Goal: Task Accomplishment & Management: Complete application form

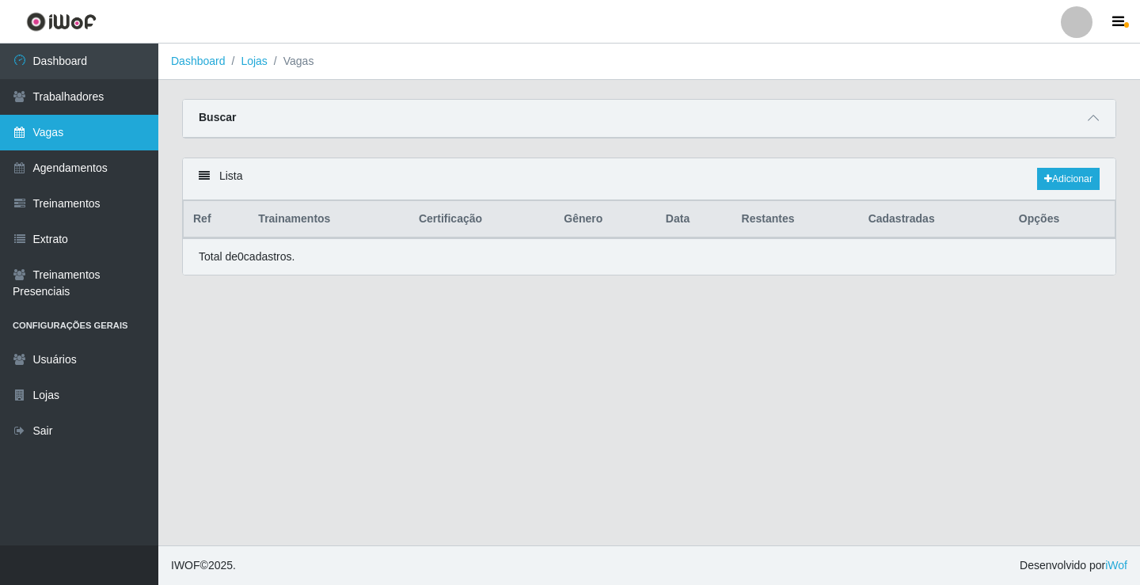
click at [93, 140] on link "Vagas" at bounding box center [79, 133] width 158 height 36
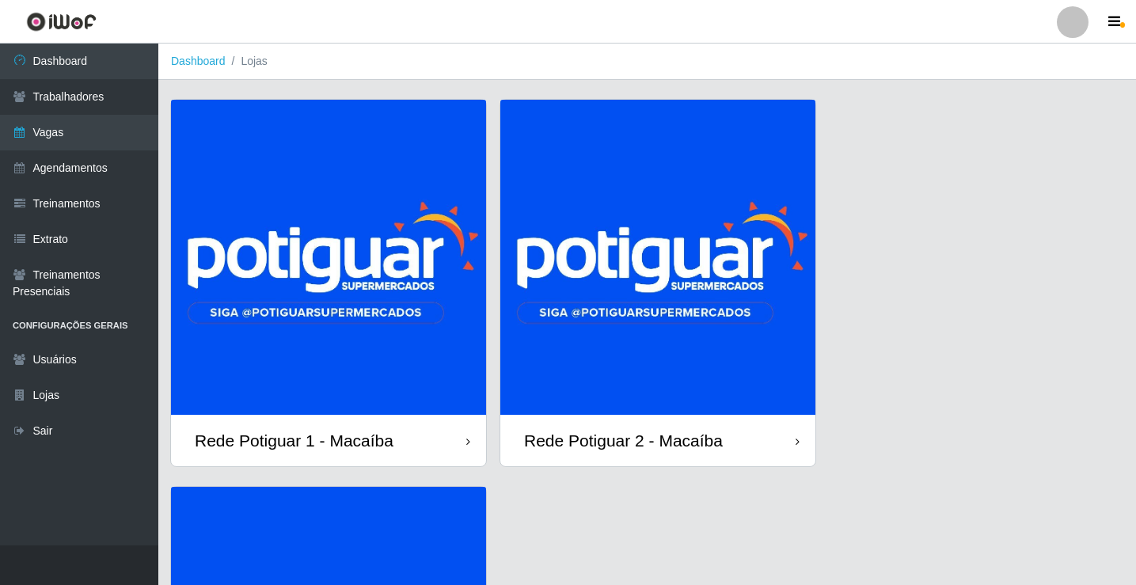
click at [401, 352] on img at bounding box center [328, 257] width 315 height 315
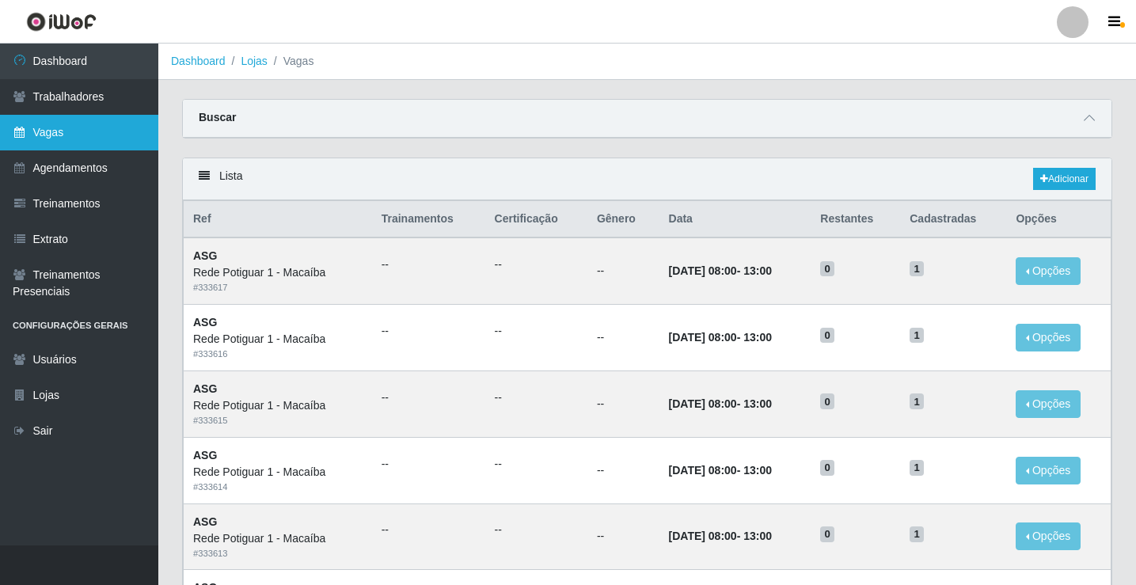
click at [70, 131] on link "Vagas" at bounding box center [79, 133] width 158 height 36
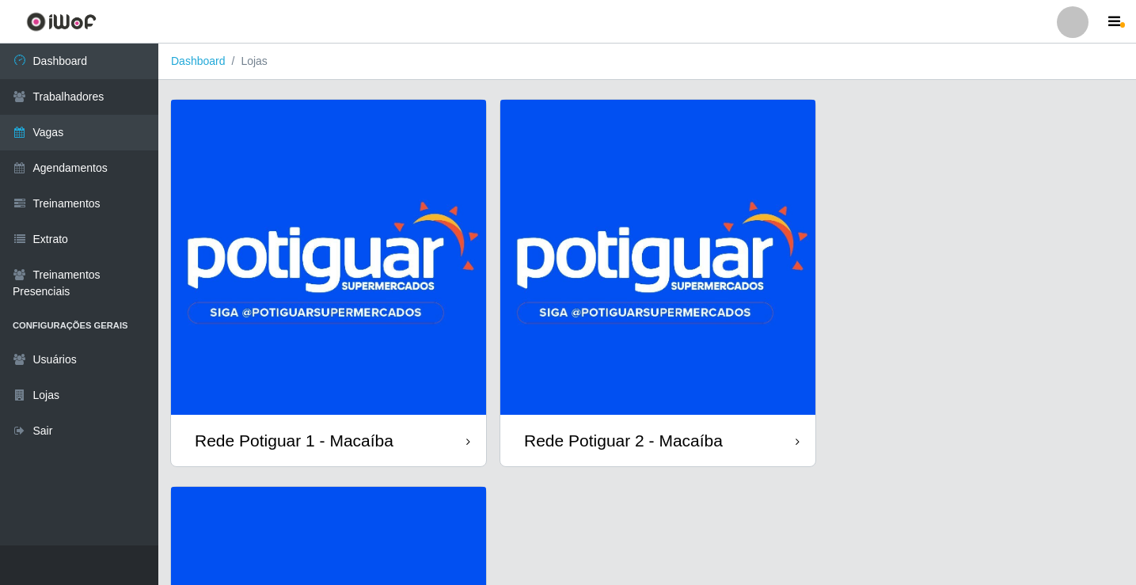
click at [398, 287] on img at bounding box center [328, 257] width 315 height 315
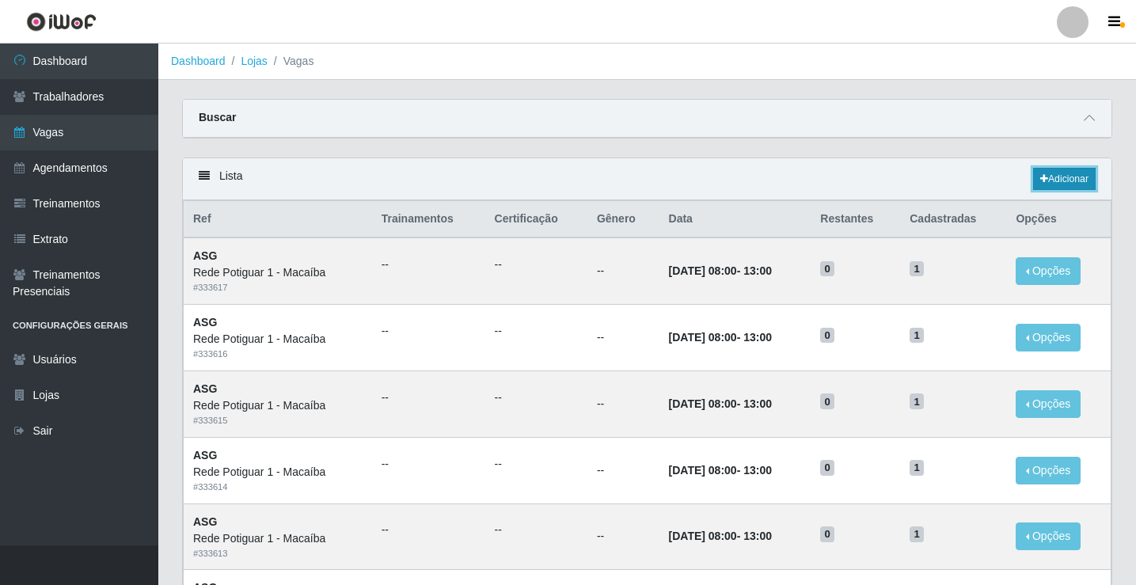
click at [1058, 180] on link "Adicionar" at bounding box center [1064, 179] width 63 height 22
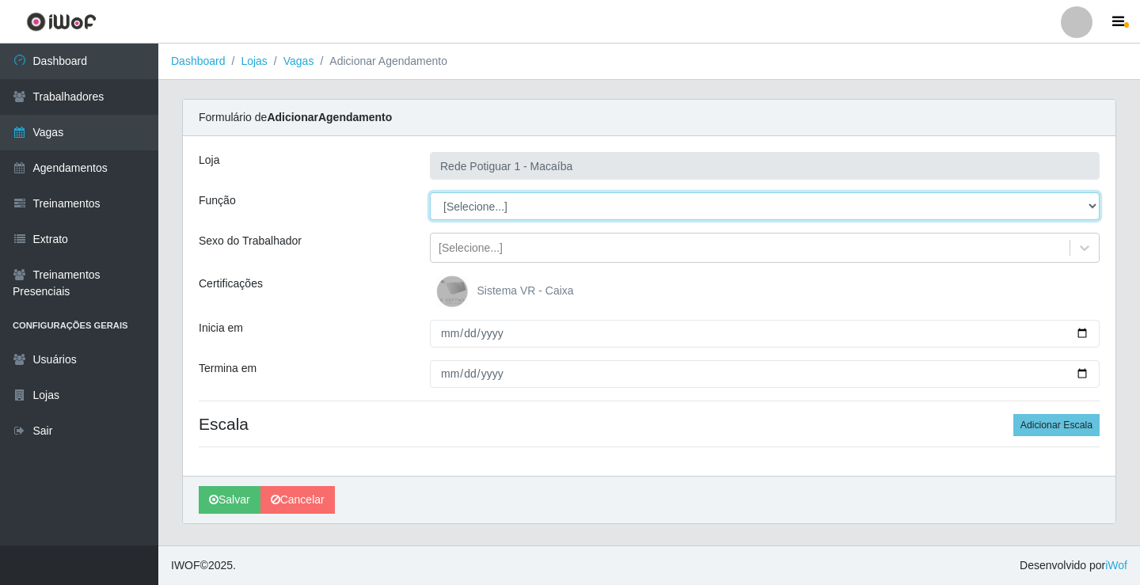
click at [490, 211] on select "[Selecione...] ASG ASG + ASG ++ Balconista Embalador Repositor Repositor + Repo…" at bounding box center [765, 206] width 670 height 28
select select "16"
click at [430, 192] on select "[Selecione...] ASG ASG + ASG ++ Balconista Embalador Repositor Repositor + Repo…" at bounding box center [765, 206] width 670 height 28
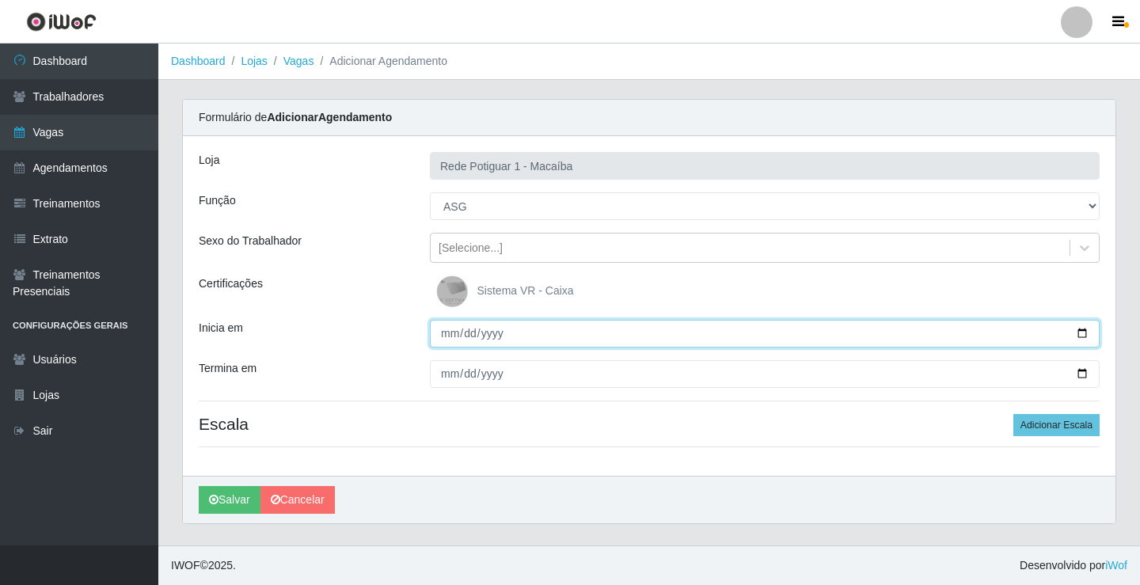
click at [451, 337] on input "Inicia em" at bounding box center [765, 334] width 670 height 28
type input "2025-08-30"
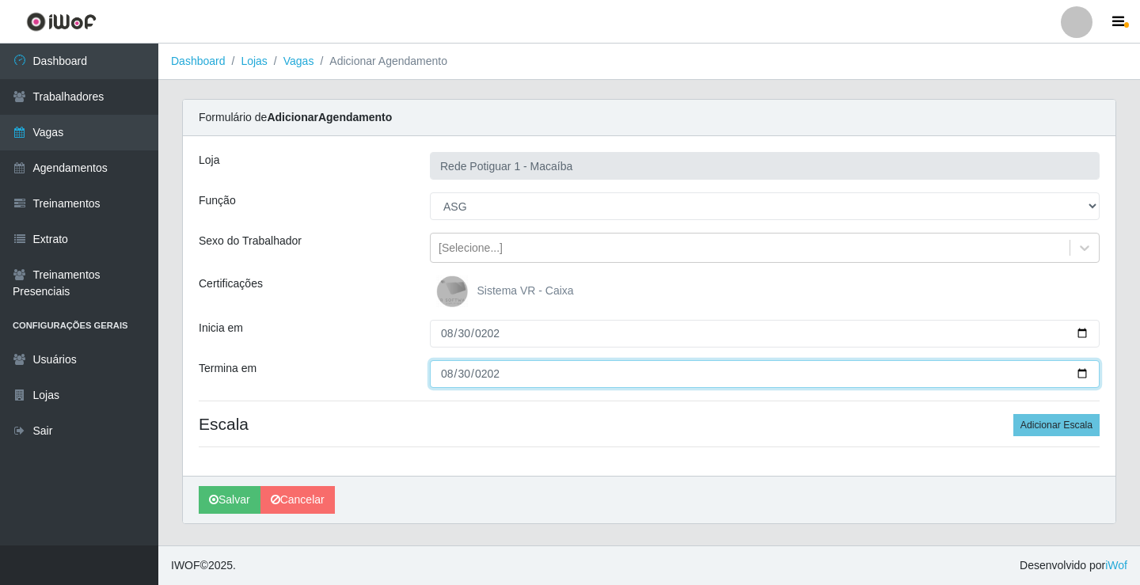
type input "2025-08-30"
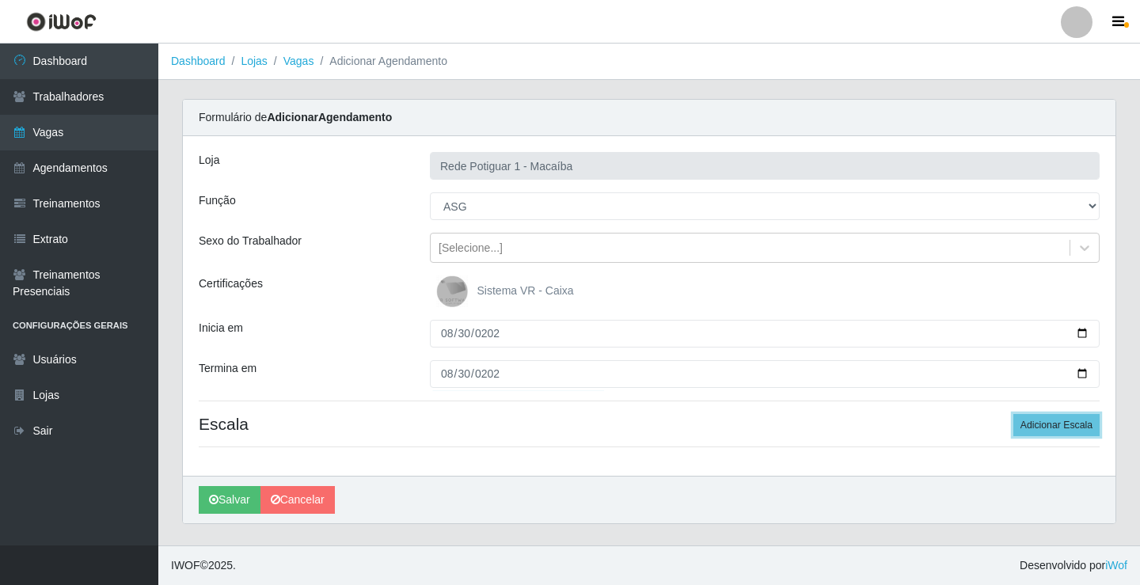
click at [1013, 414] on button "Adicionar Escala" at bounding box center [1056, 425] width 86 height 22
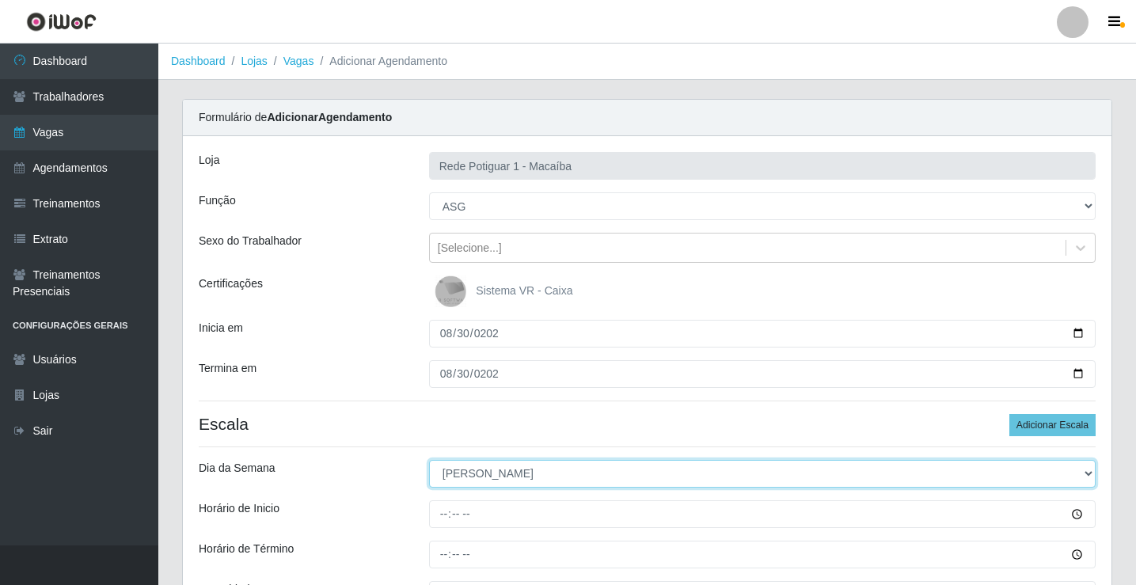
select select "6"
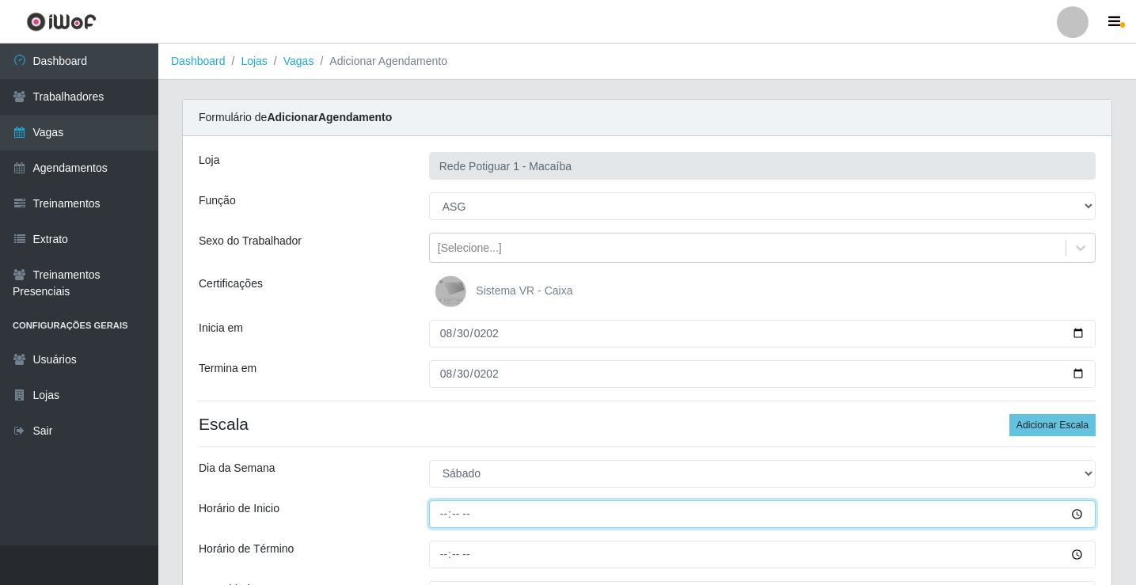
type input "08:00"
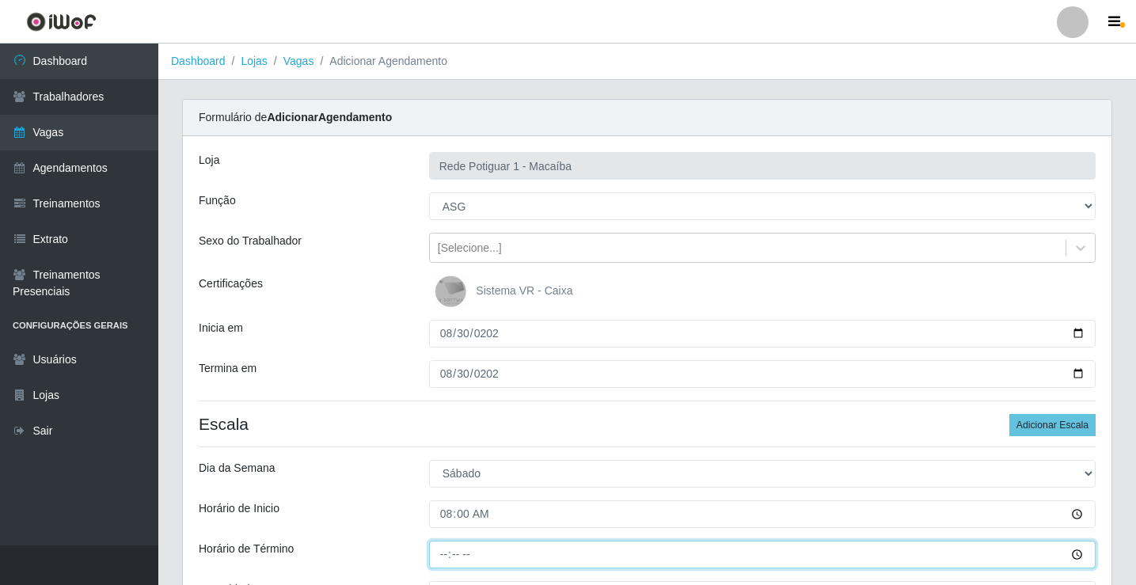
type input "14:00"
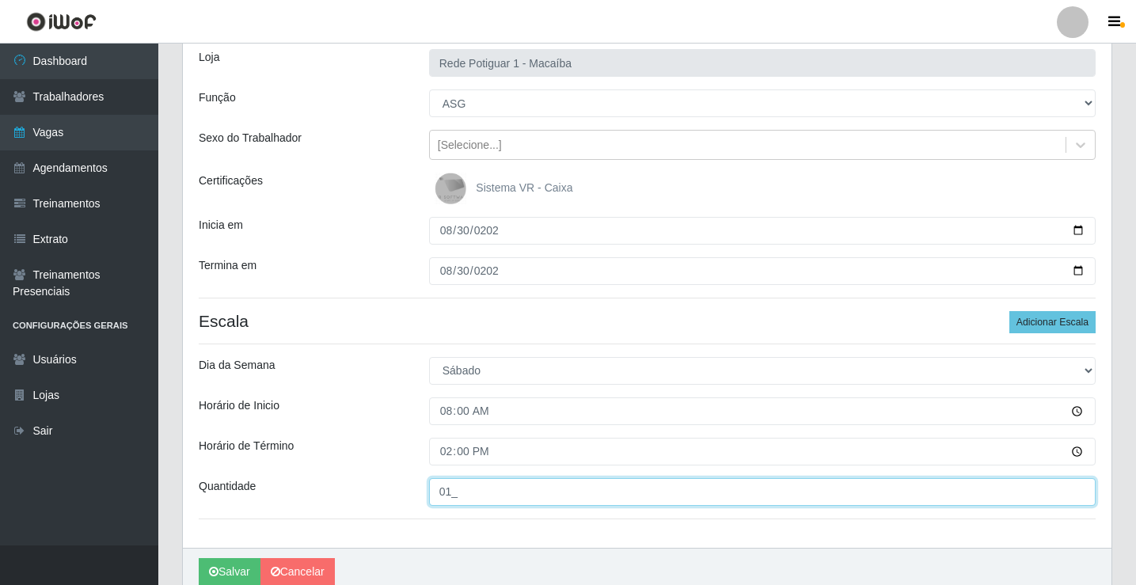
scroll to position [173, 0]
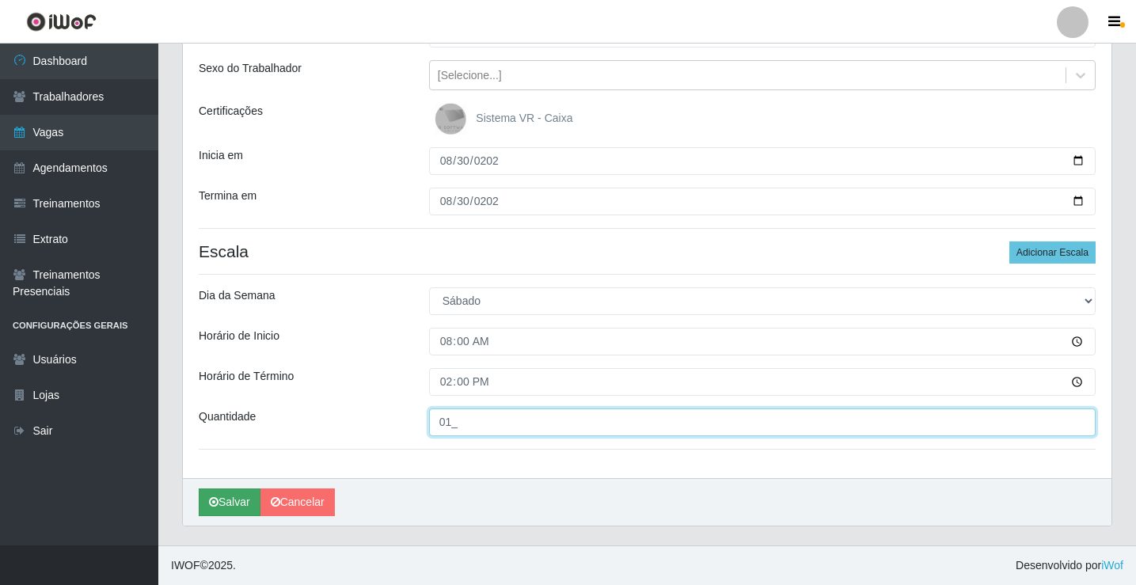
type input "01_"
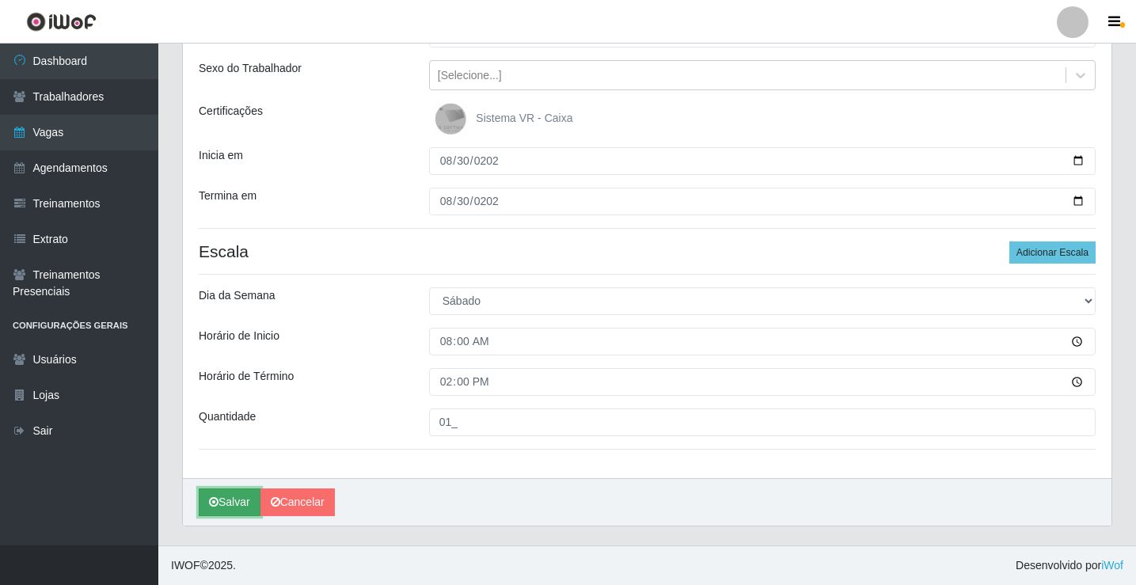
click at [244, 507] on button "Salvar" at bounding box center [230, 503] width 62 height 28
click at [245, 494] on button "Salvar" at bounding box center [230, 503] width 62 height 28
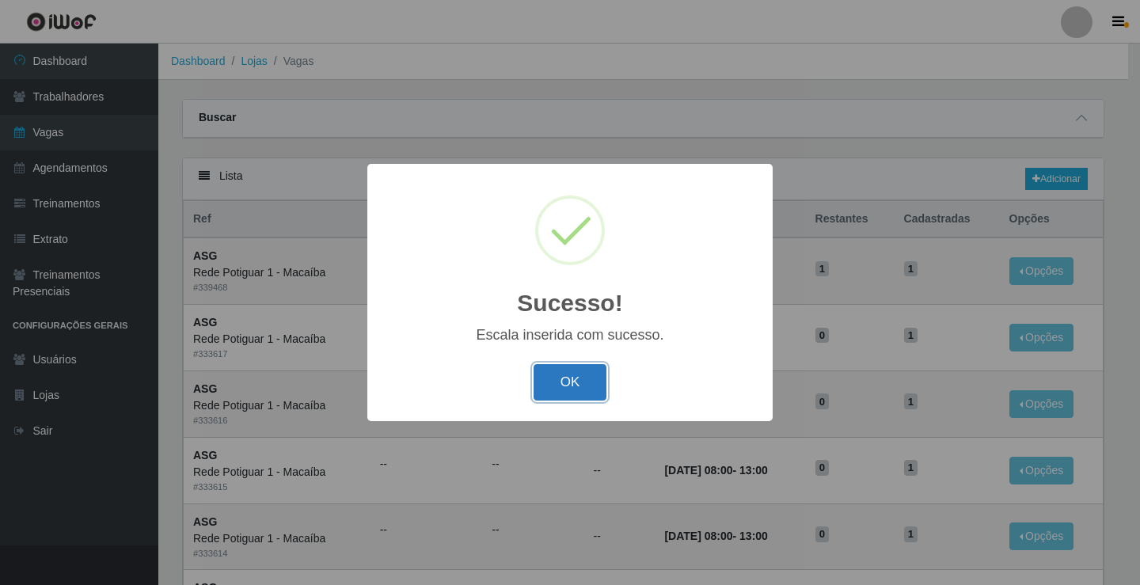
click at [581, 383] on button "OK" at bounding box center [571, 382] width 74 height 37
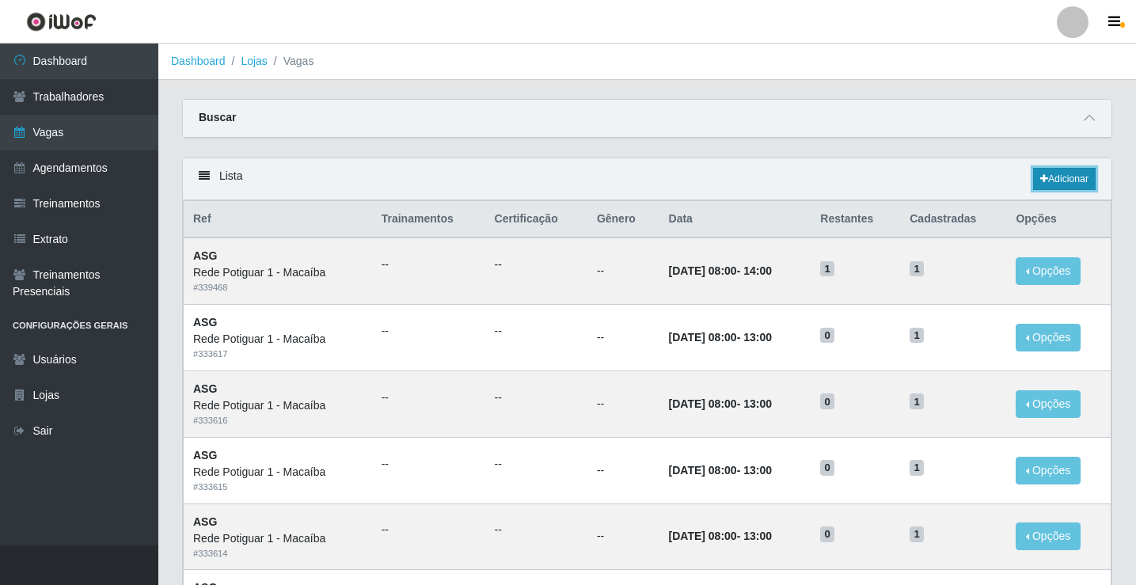
click at [1076, 184] on link "Adicionar" at bounding box center [1064, 179] width 63 height 22
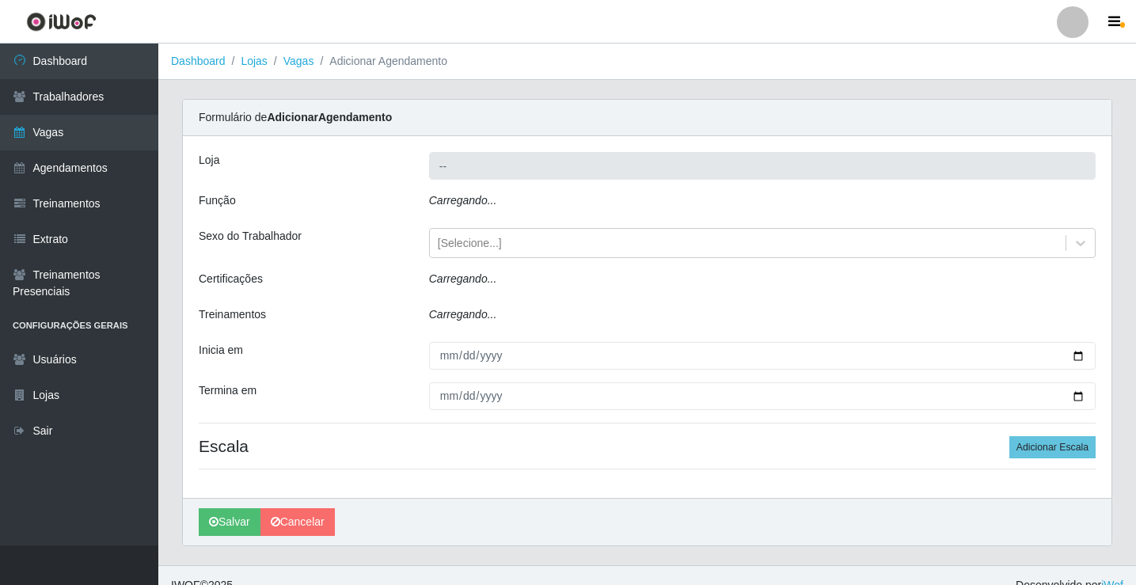
type input "Rede Potiguar 1 - Macaíba"
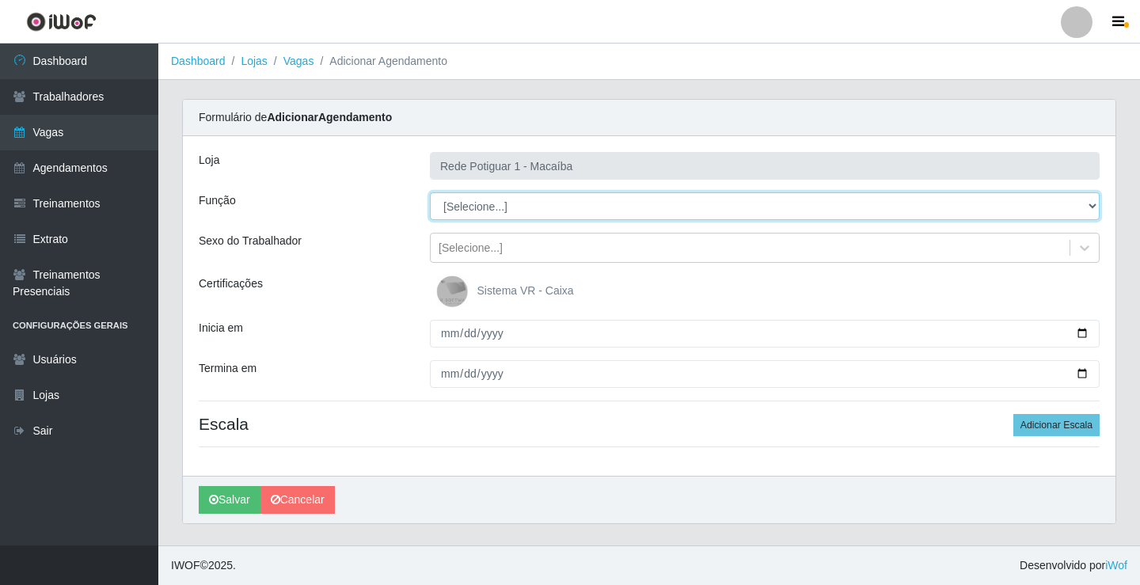
click at [522, 206] on select "[Selecione...] ASG ASG + ASG ++ Balconista Embalador Repositor Repositor + Repo…" at bounding box center [765, 206] width 670 height 28
select select "16"
click at [430, 192] on select "[Selecione...] ASG ASG + ASG ++ Balconista Embalador Repositor Repositor + Repo…" at bounding box center [765, 206] width 670 height 28
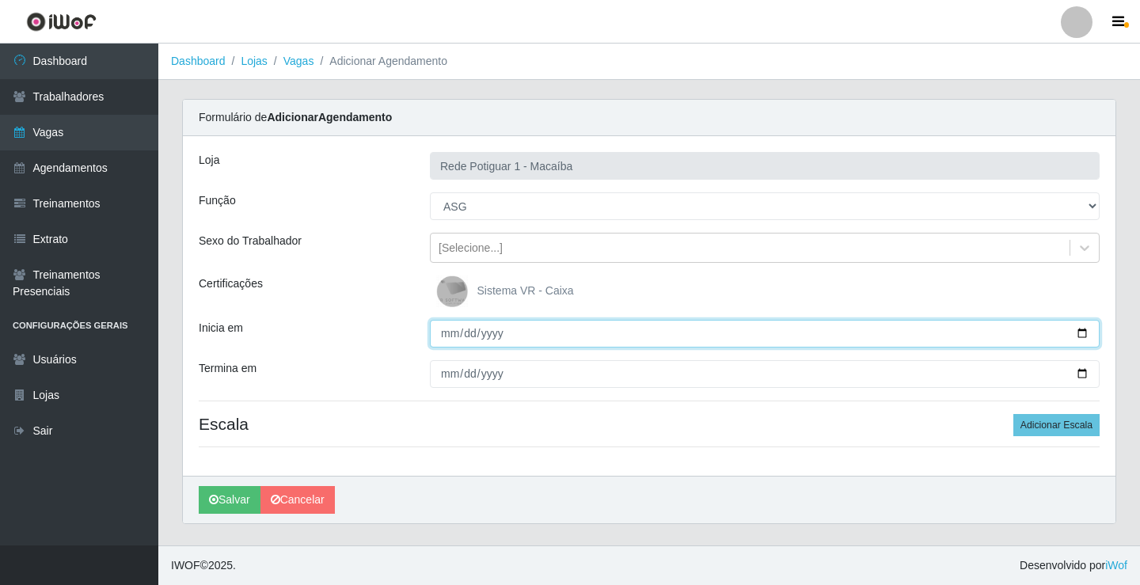
click at [448, 337] on input "Inicia em" at bounding box center [765, 334] width 670 height 28
type input "2025-09-01"
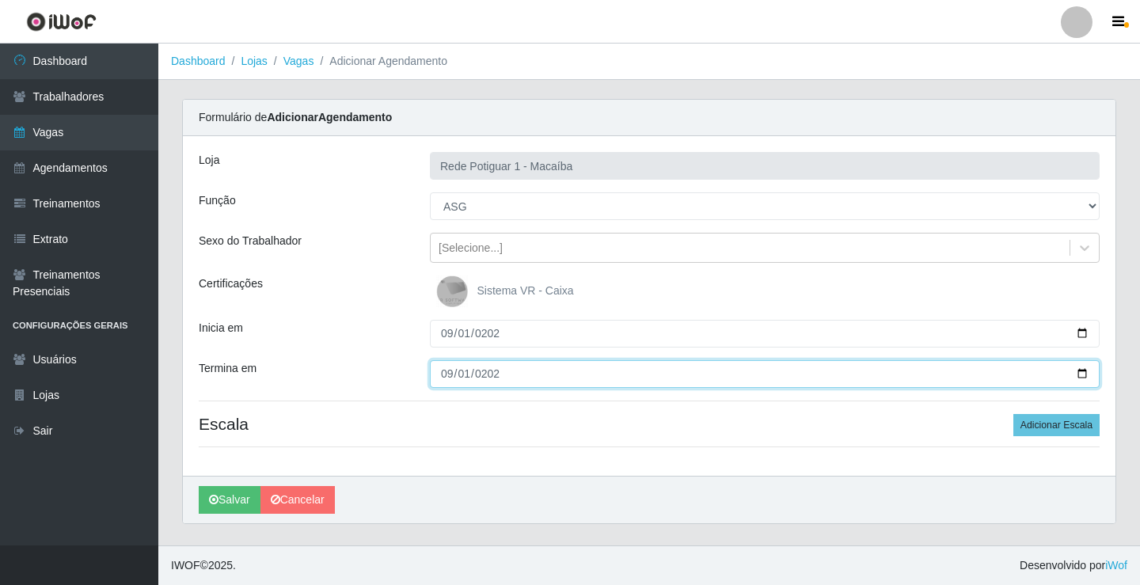
type input "2025-09-01"
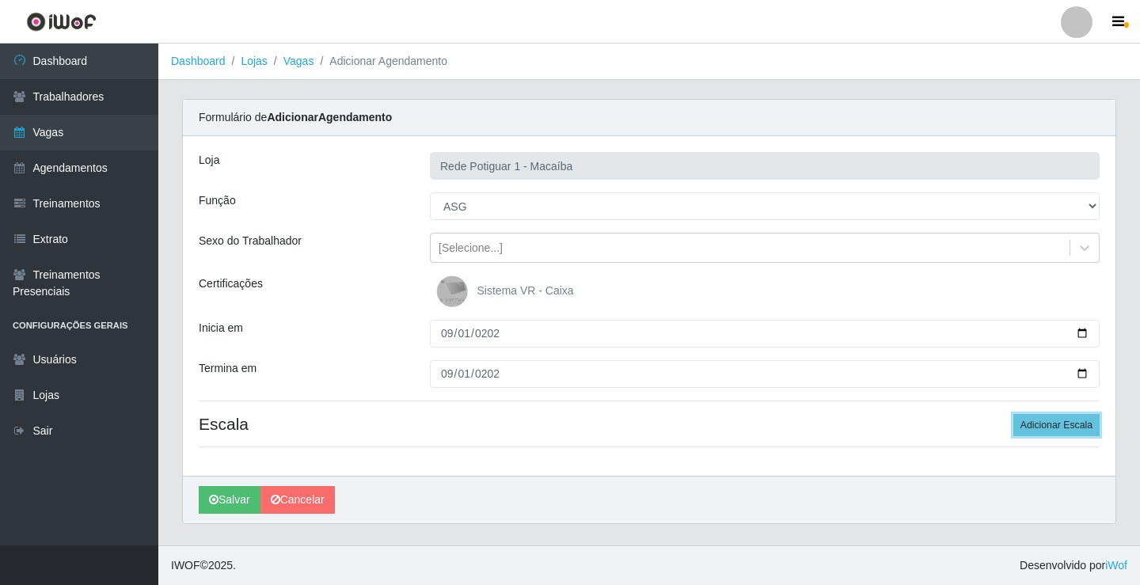
click at [1013, 414] on button "Adicionar Escala" at bounding box center [1056, 425] width 86 height 22
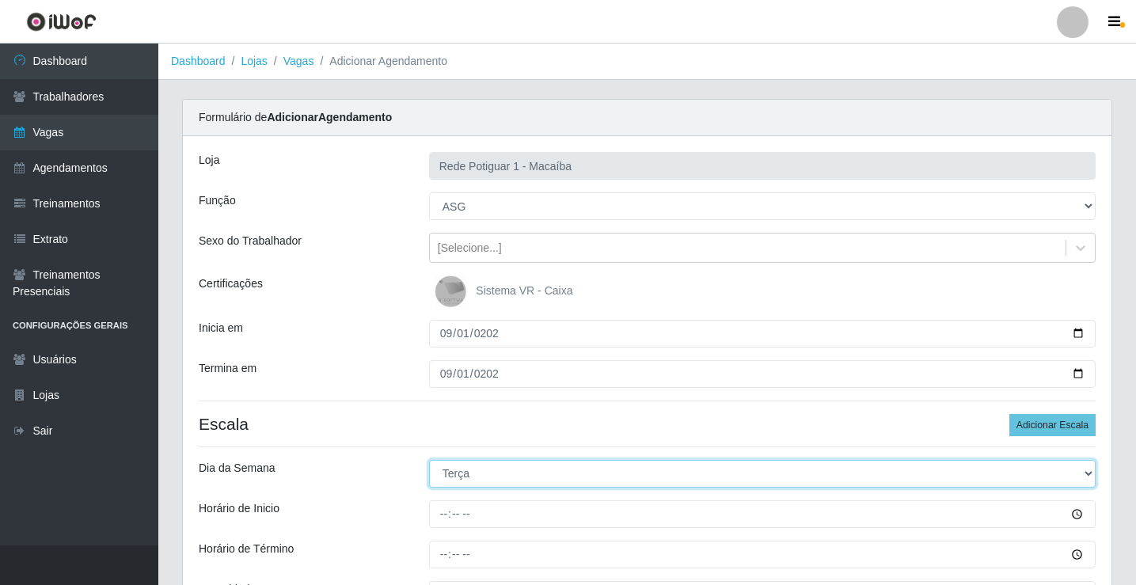
select select "1"
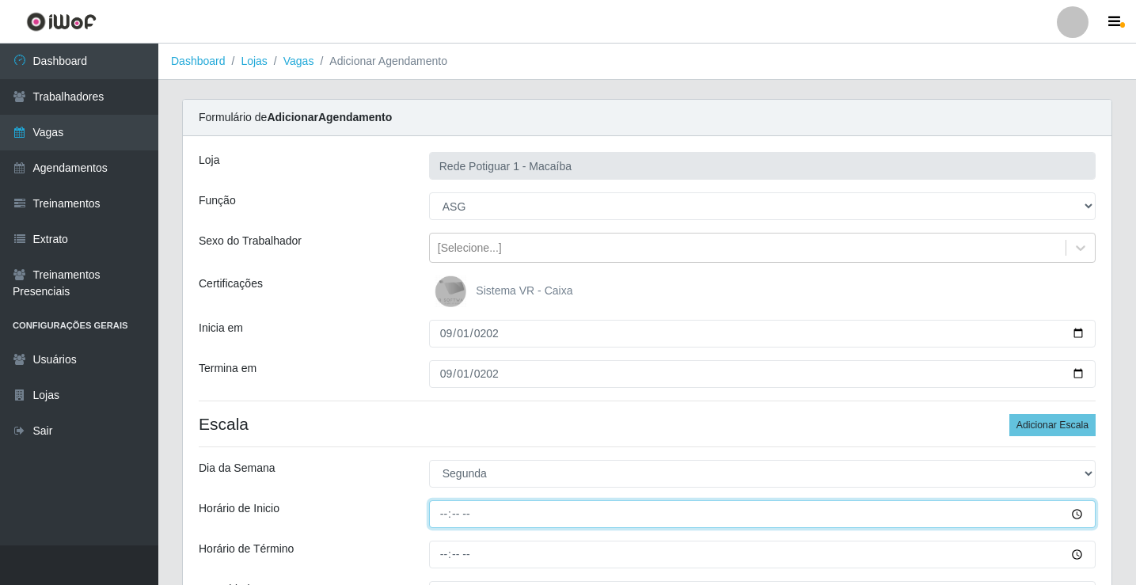
type input "08:00"
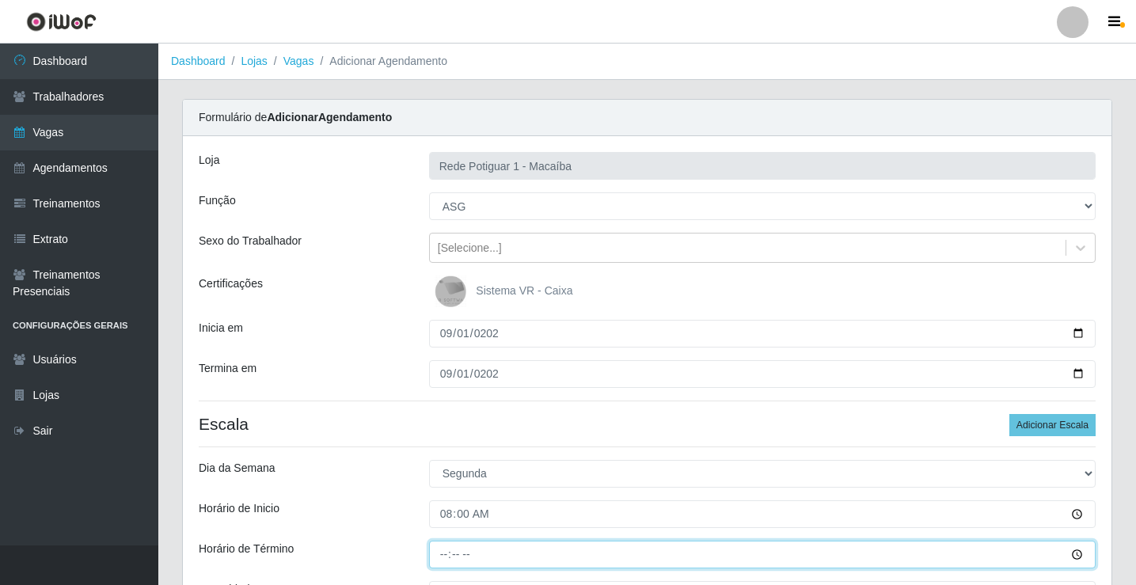
type input "13:00"
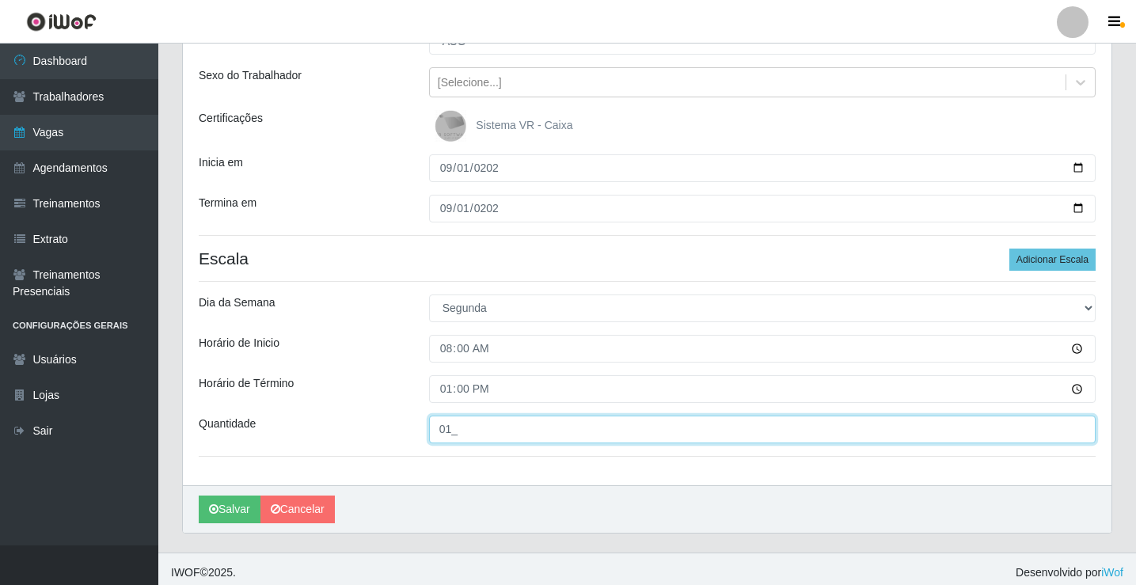
scroll to position [173, 0]
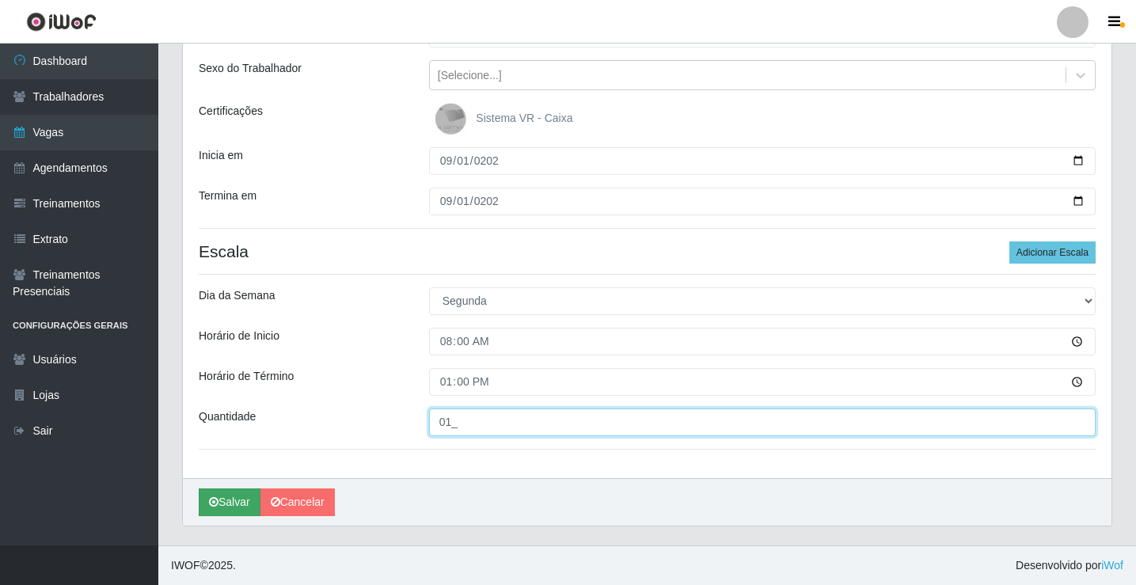
type input "01_"
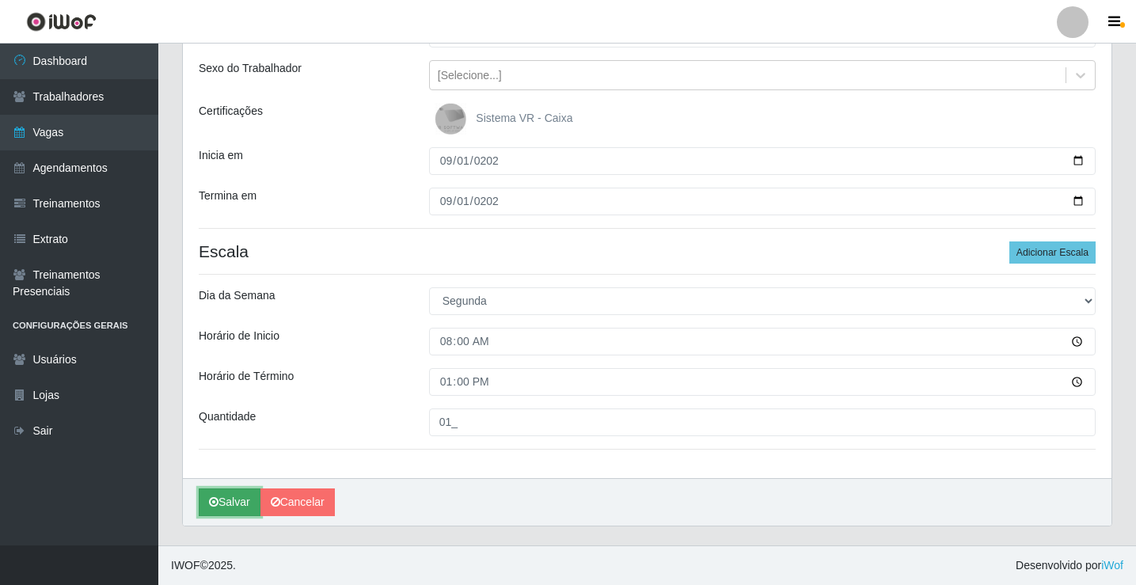
click at [243, 502] on button "Salvar" at bounding box center [230, 503] width 62 height 28
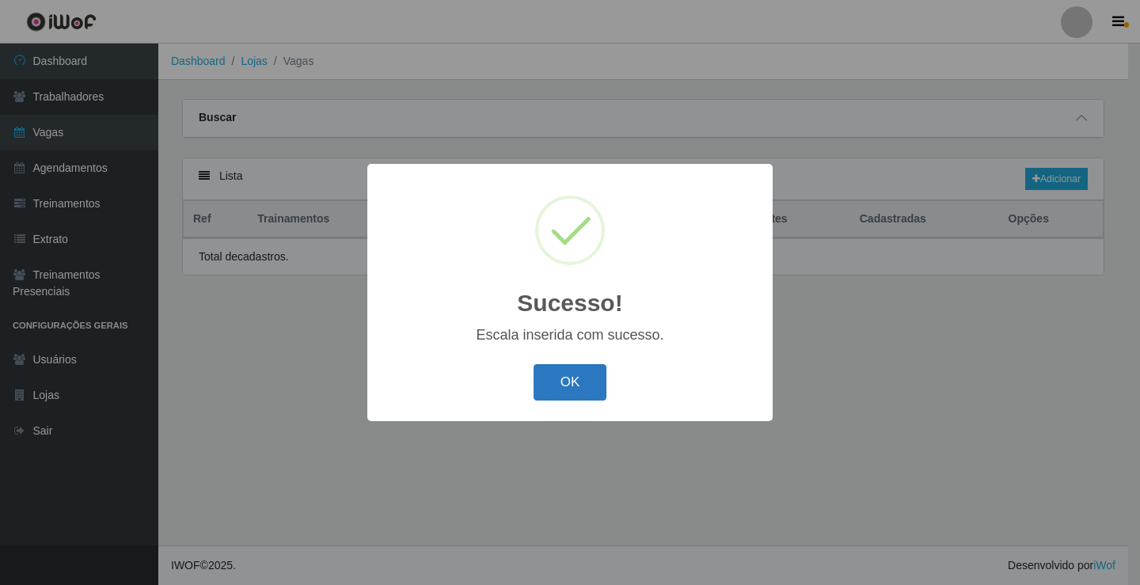
click at [572, 392] on button "OK" at bounding box center [571, 382] width 74 height 37
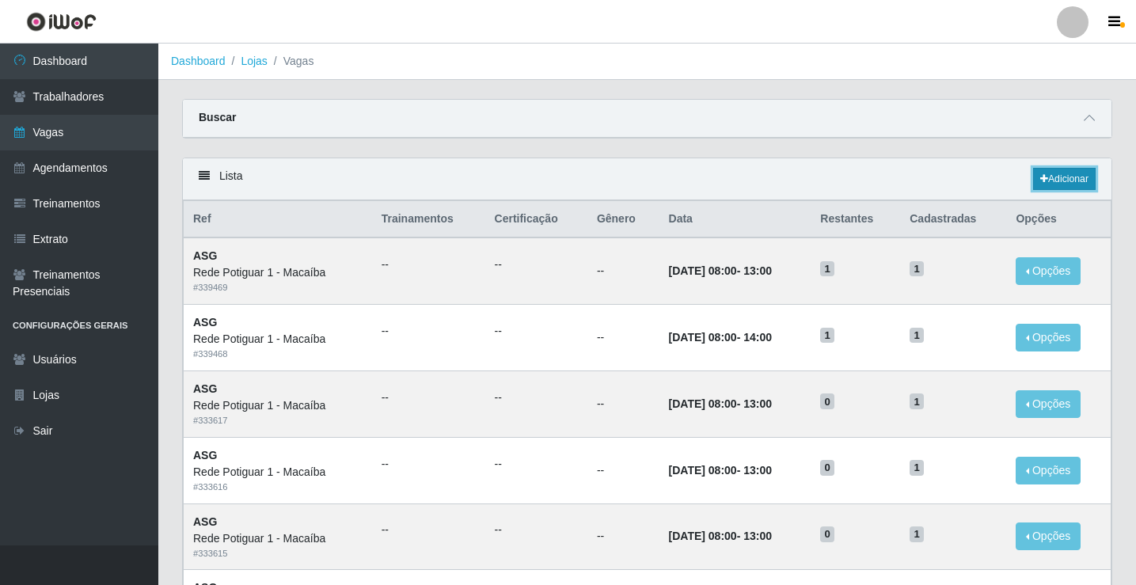
click at [1063, 177] on link "Adicionar" at bounding box center [1064, 179] width 63 height 22
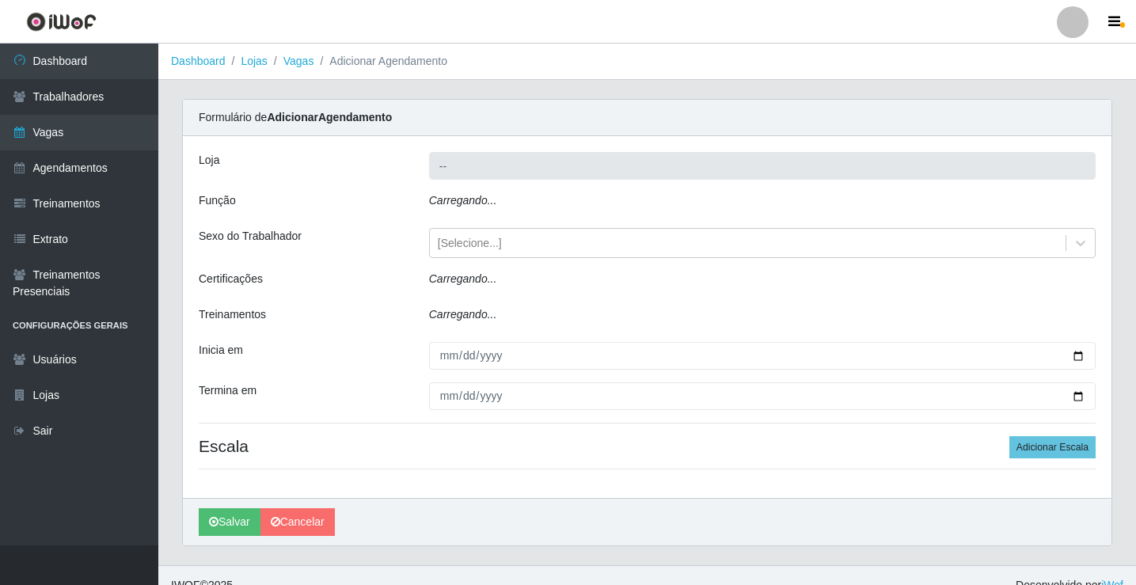
type input "Rede Potiguar 1 - Macaíba"
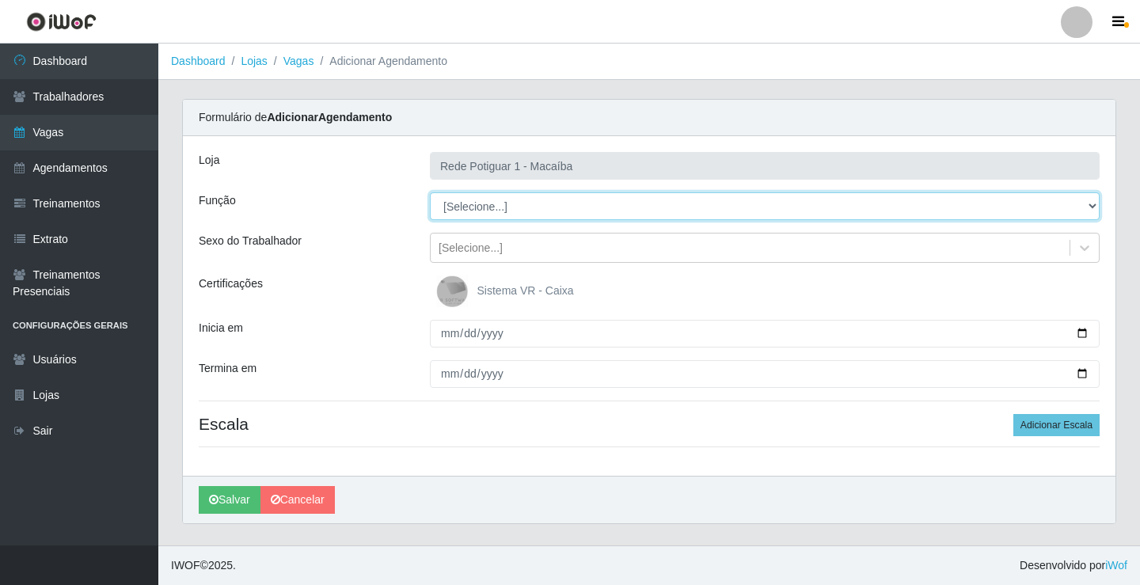
click at [539, 207] on select "[Selecione...] ASG ASG + ASG ++ Balconista Embalador Repositor Repositor + Repo…" at bounding box center [765, 206] width 670 height 28
select select "16"
click at [430, 192] on select "[Selecione...] ASG ASG + ASG ++ Balconista Embalador Repositor Repositor + Repo…" at bounding box center [765, 206] width 670 height 28
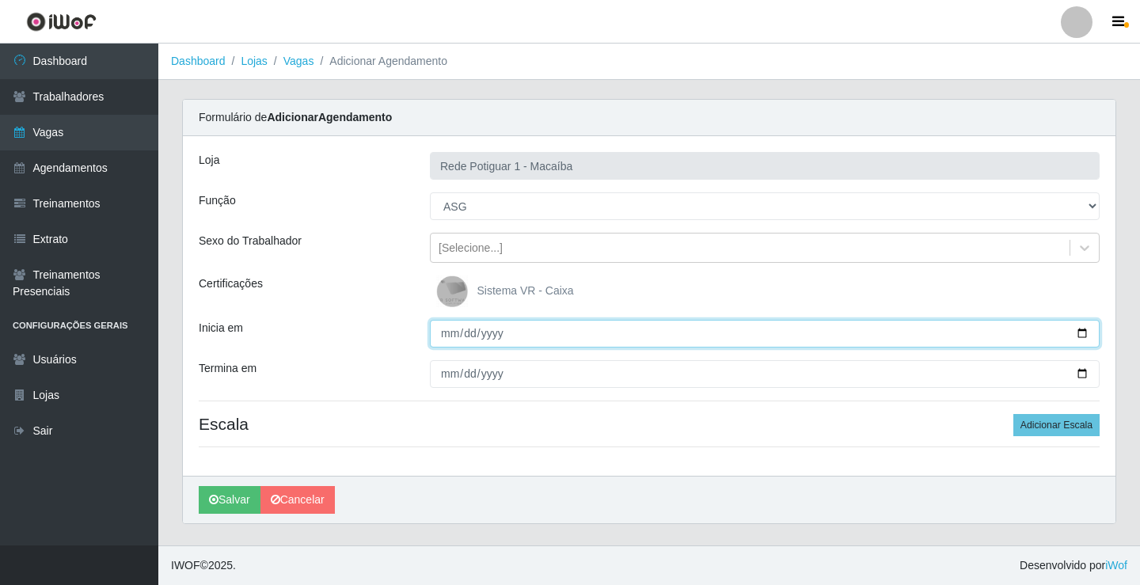
click at [451, 336] on input "Inicia em" at bounding box center [765, 334] width 670 height 28
type input "2025-09-02"
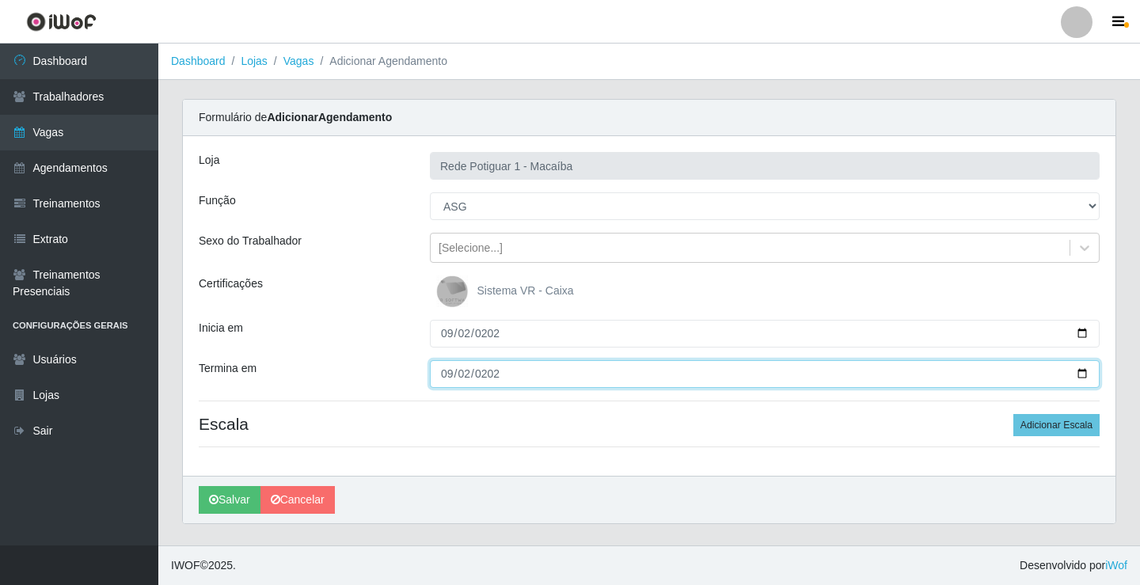
type input "2025-09-02"
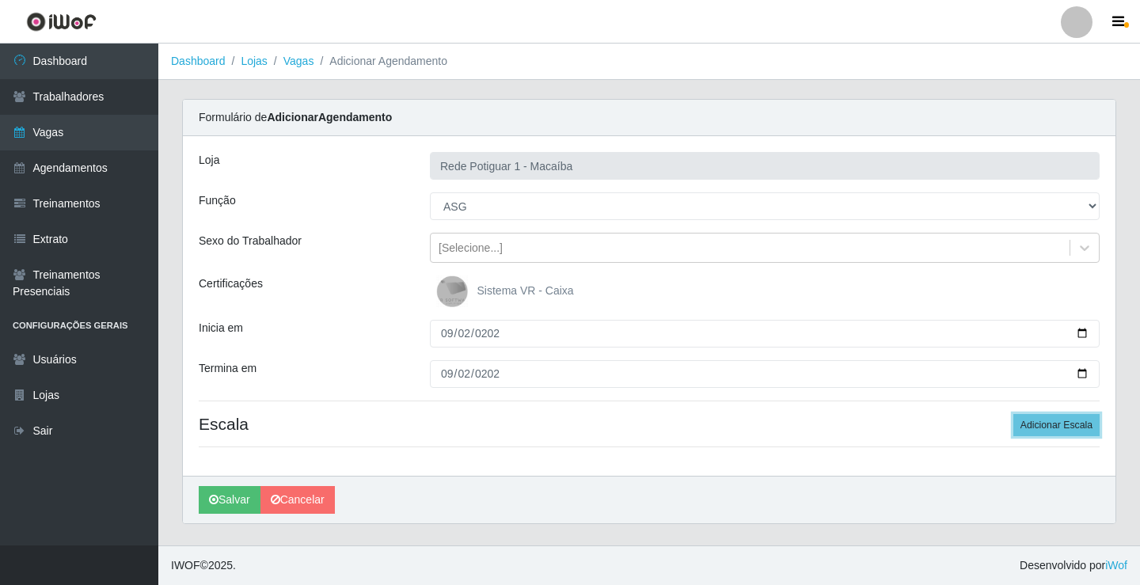
click at [1013, 414] on button "Adicionar Escala" at bounding box center [1056, 425] width 86 height 22
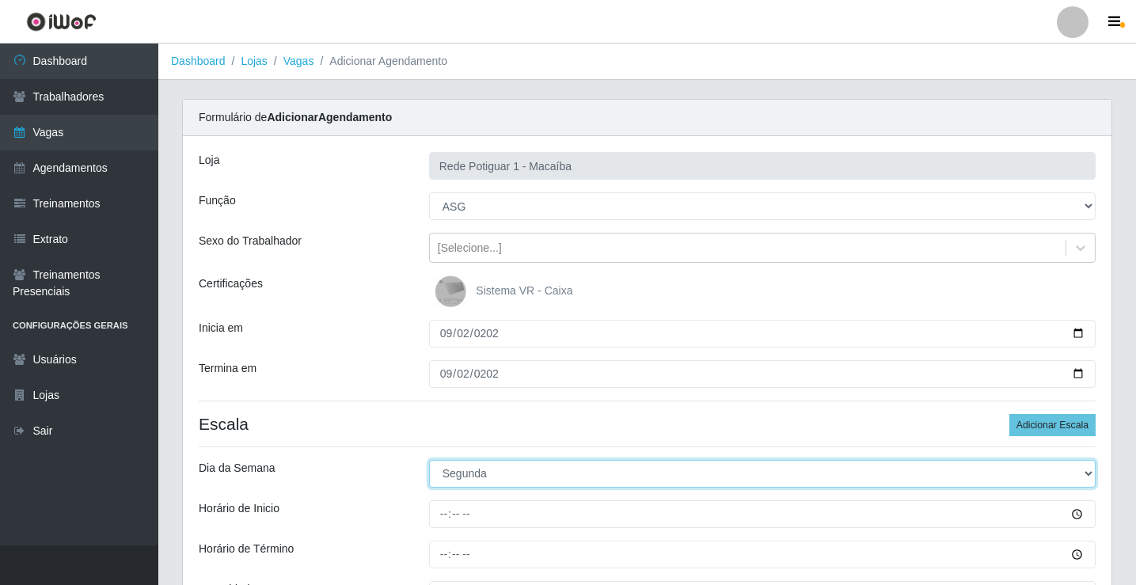
select select "2"
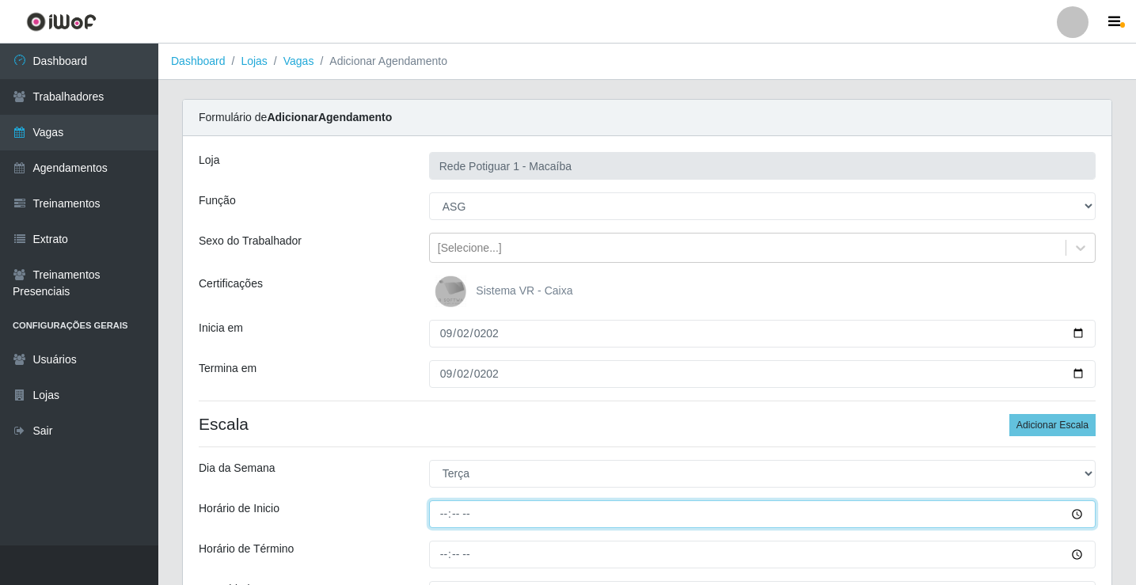
type input "08:00"
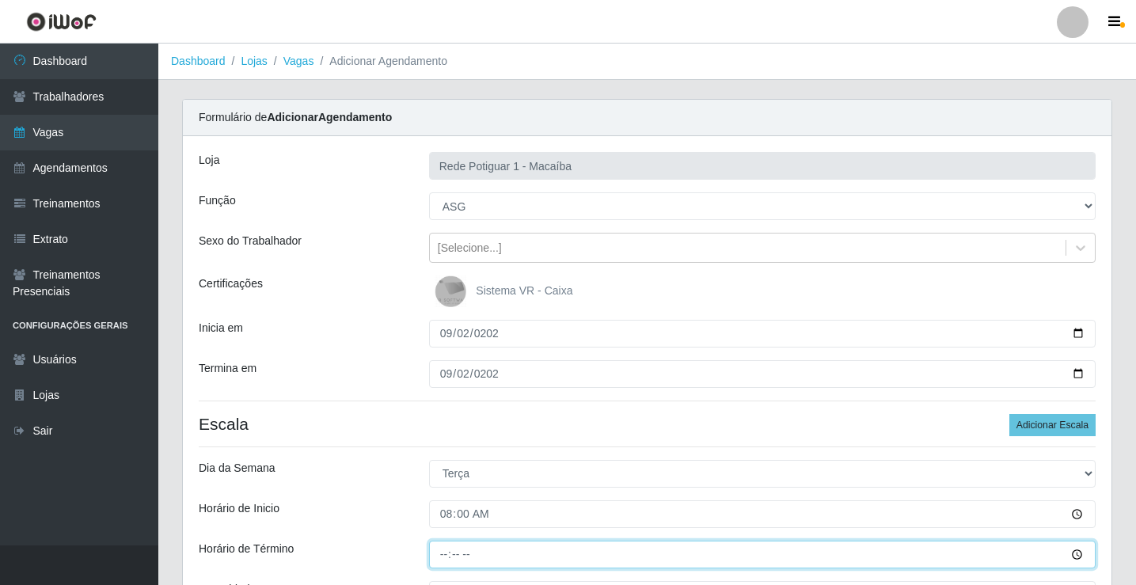
type input "13:00"
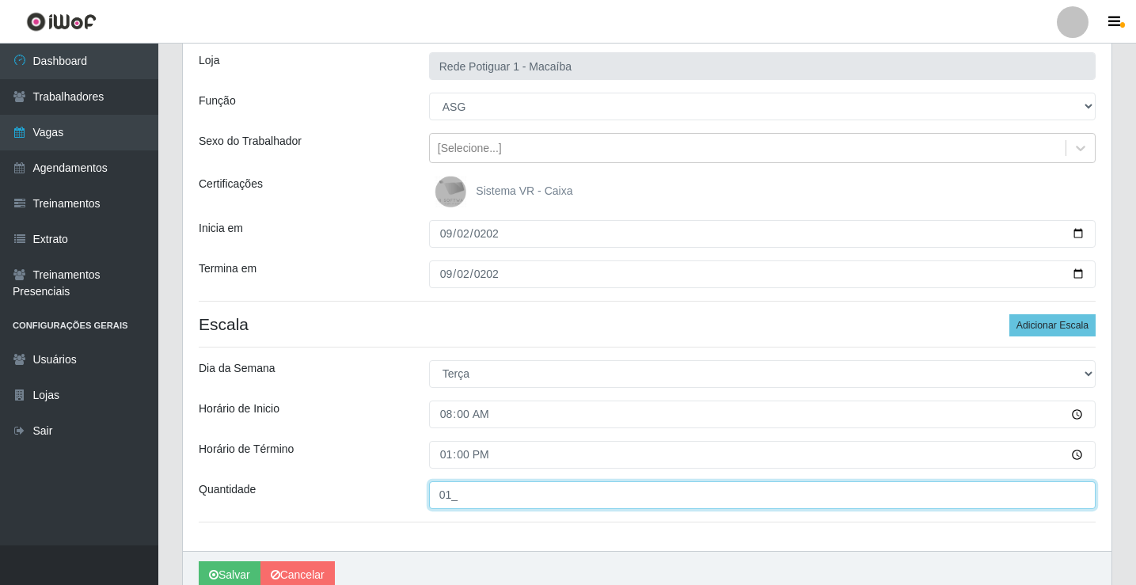
scroll to position [173, 0]
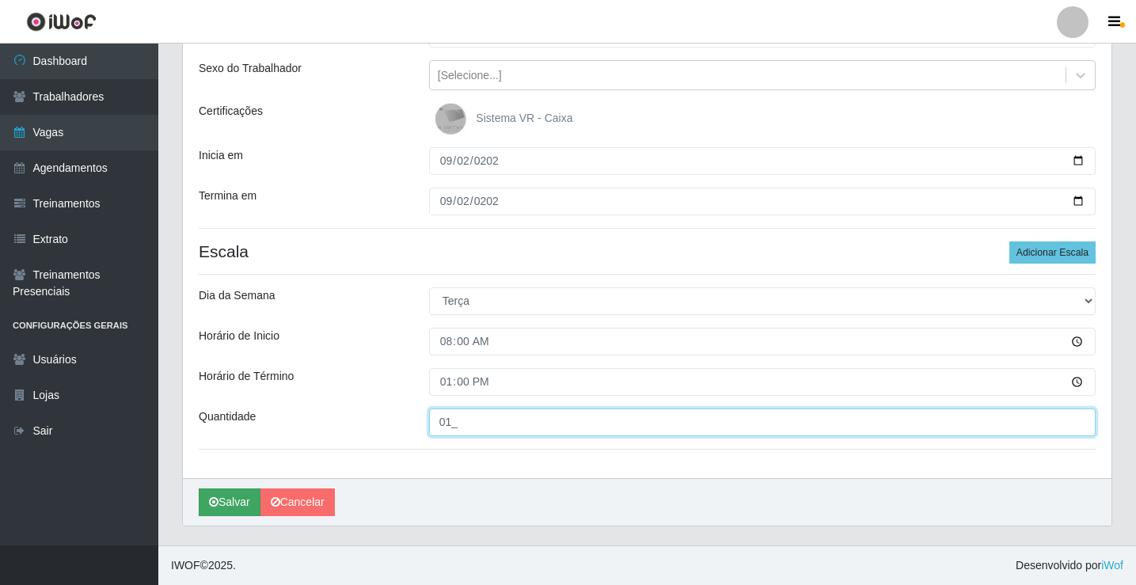
type input "01_"
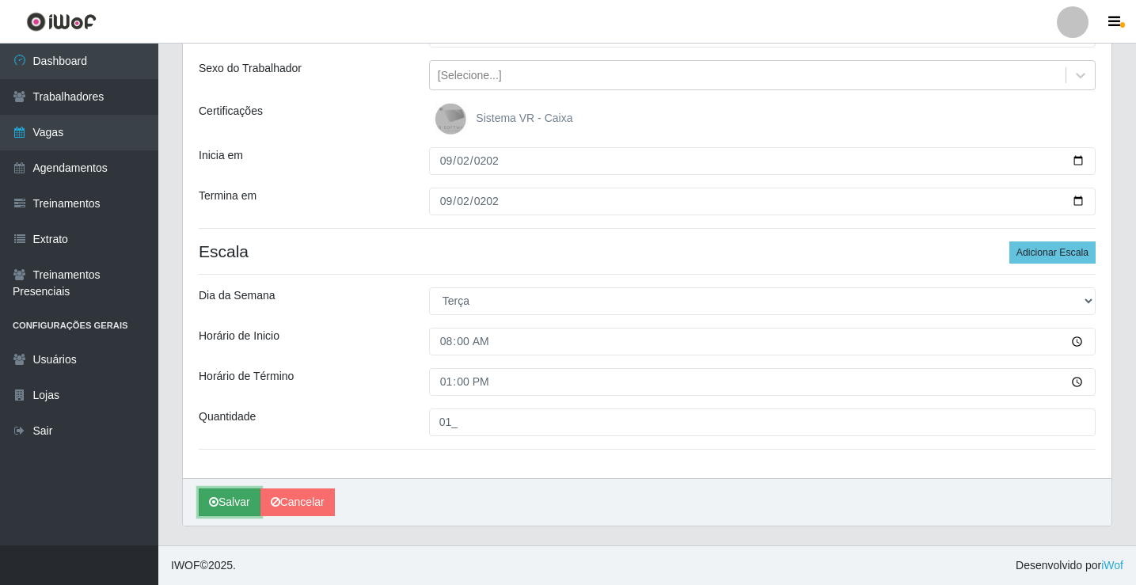
click at [226, 508] on button "Salvar" at bounding box center [230, 503] width 62 height 28
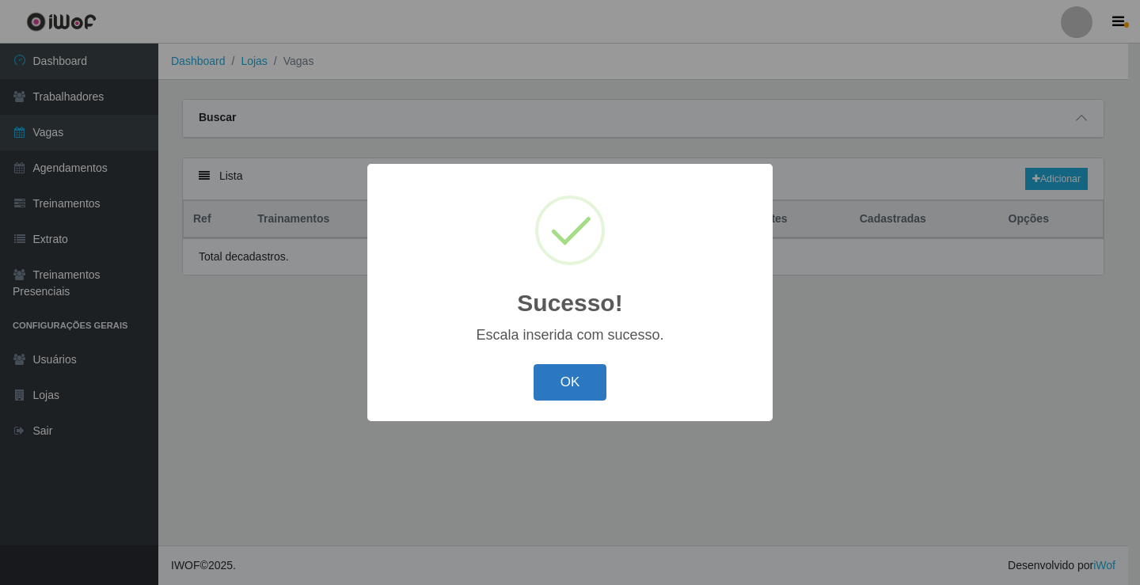
click at [584, 384] on button "OK" at bounding box center [571, 382] width 74 height 37
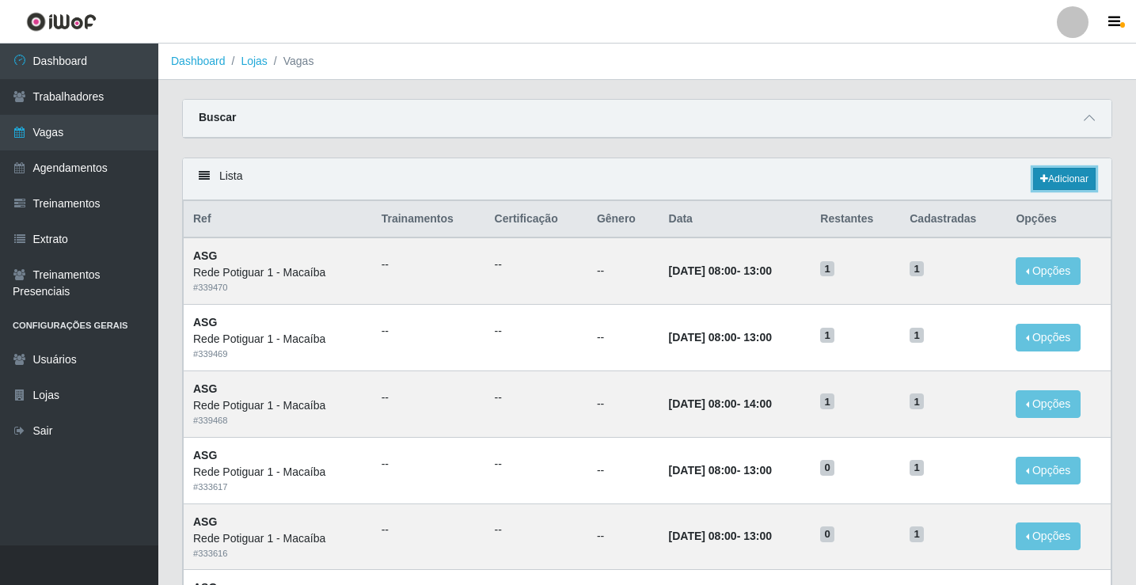
click at [1082, 181] on link "Adicionar" at bounding box center [1064, 179] width 63 height 22
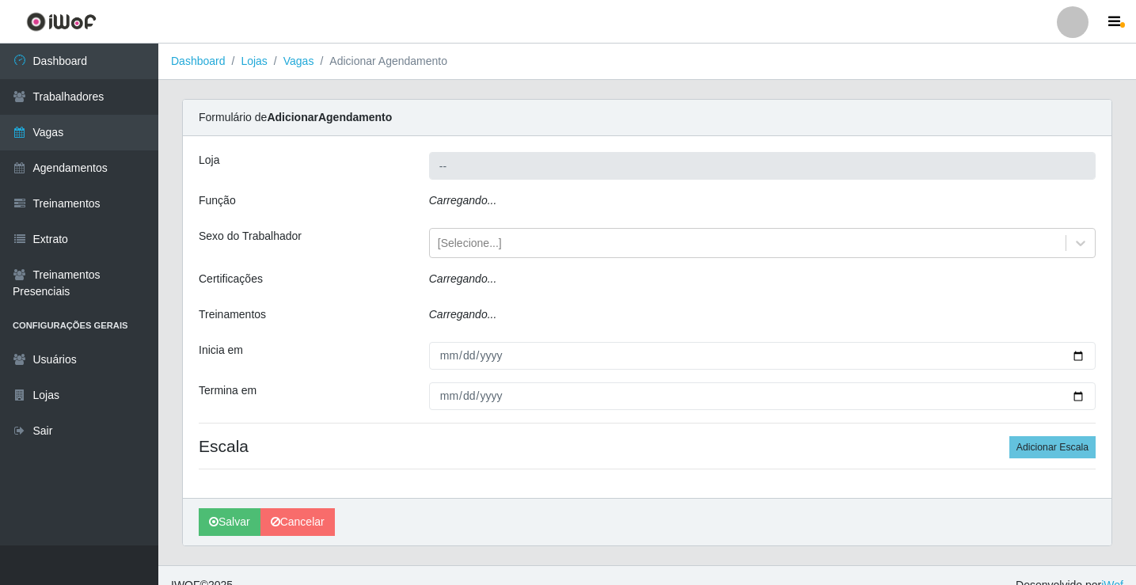
type input "Rede Potiguar 1 - Macaíba"
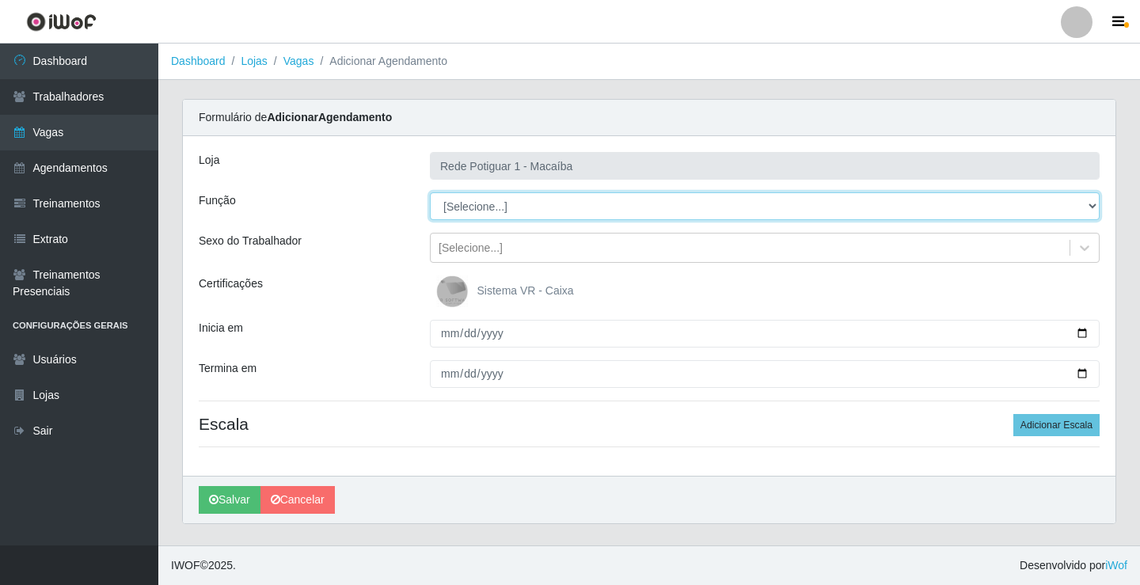
drag, startPoint x: 449, startPoint y: 214, endPoint x: 472, endPoint y: 210, distance: 23.3
click at [472, 210] on select "[Selecione...] ASG ASG + ASG ++ Balconista Embalador Repositor Repositor + Repo…" at bounding box center [765, 206] width 670 height 28
select select "16"
click at [430, 192] on select "[Selecione...] ASG ASG + ASG ++ Balconista Embalador Repositor Repositor + Repo…" at bounding box center [765, 206] width 670 height 28
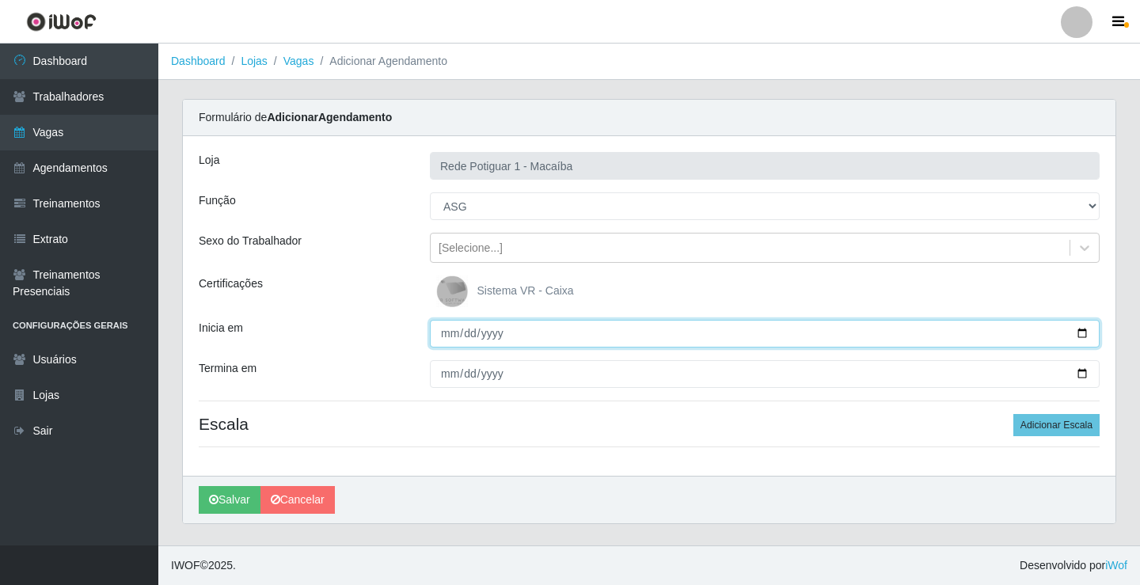
click at [445, 336] on input "Inicia em" at bounding box center [765, 334] width 670 height 28
type input "[DATE]"
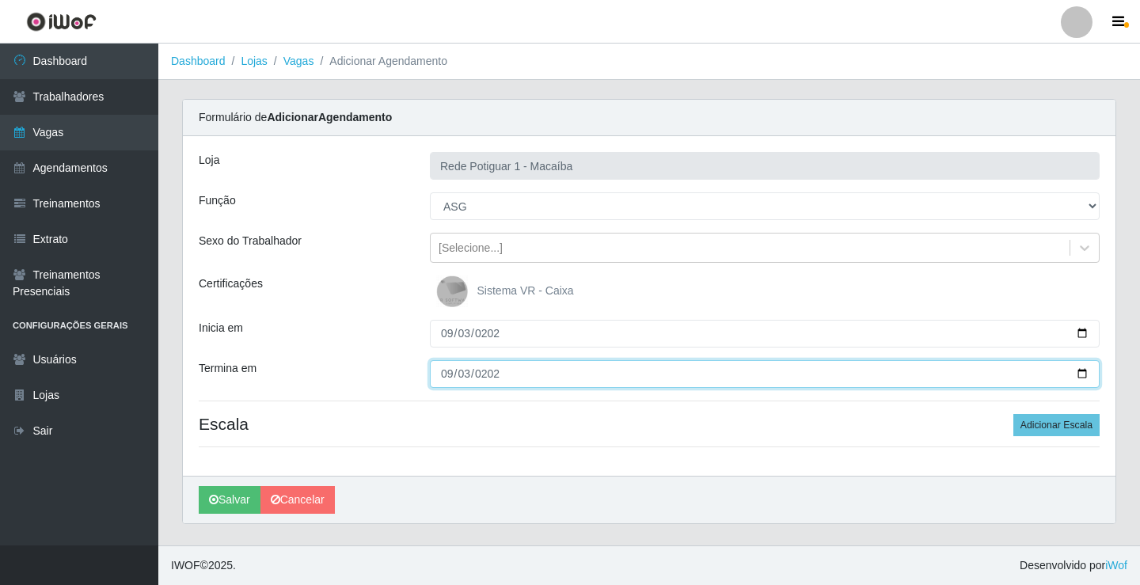
type input "[DATE]"
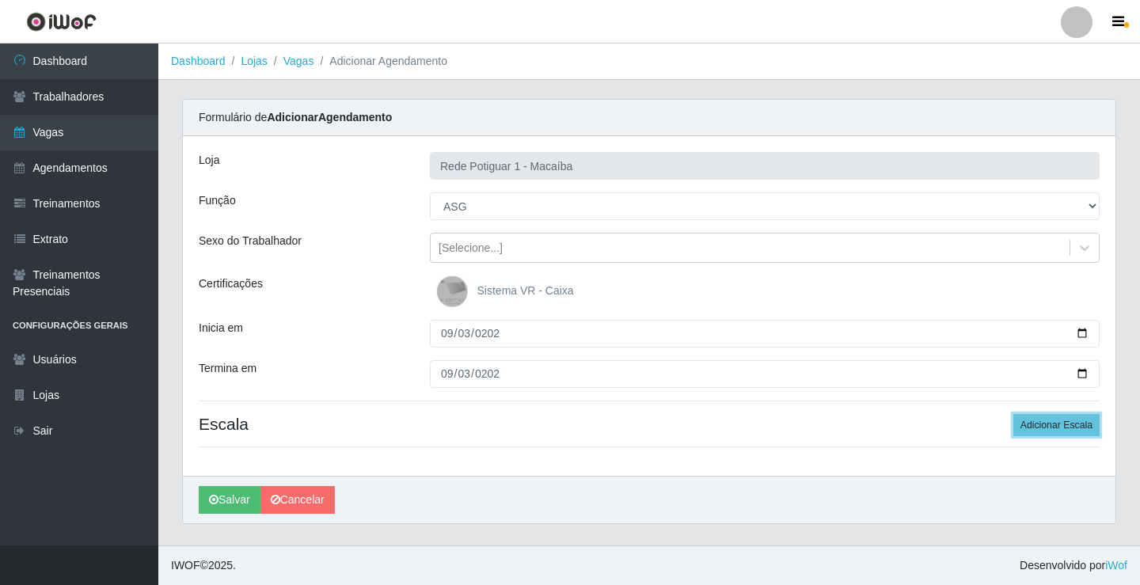
click at [1013, 414] on button "Adicionar Escala" at bounding box center [1056, 425] width 86 height 22
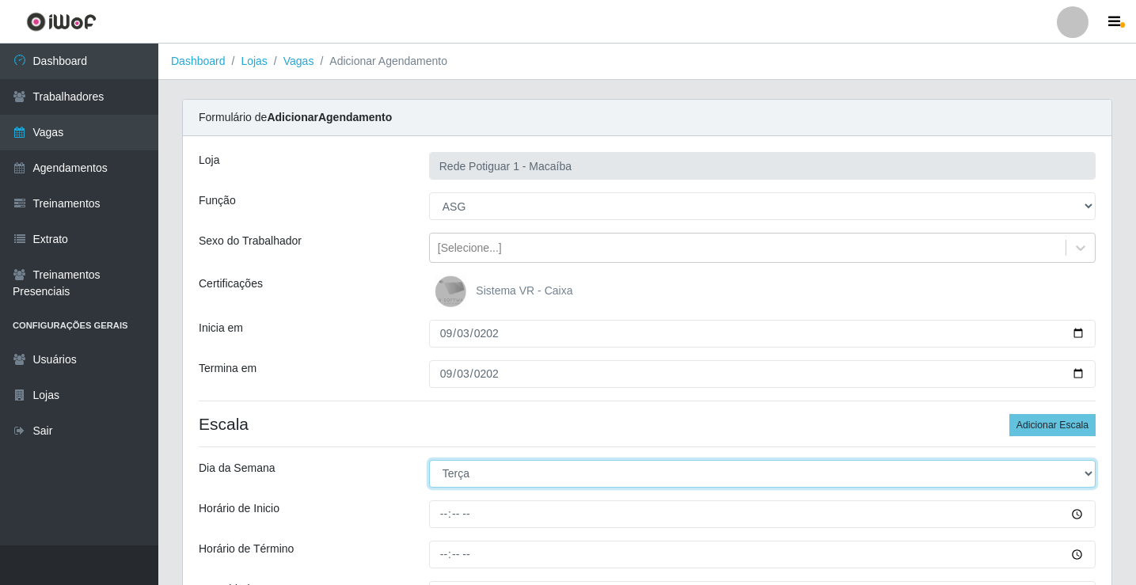
select select "3"
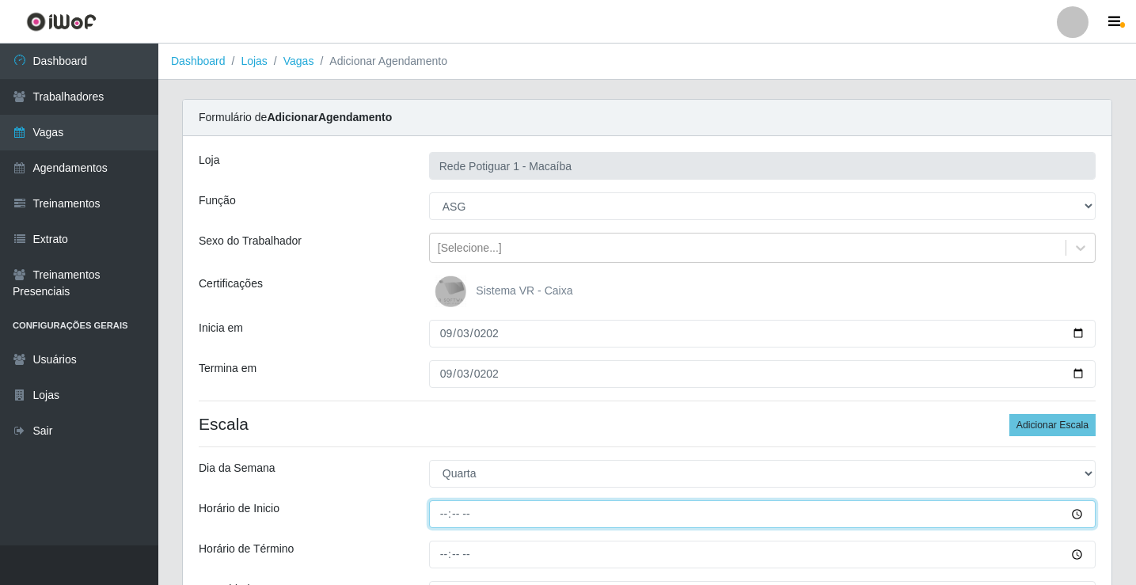
type input "08:00"
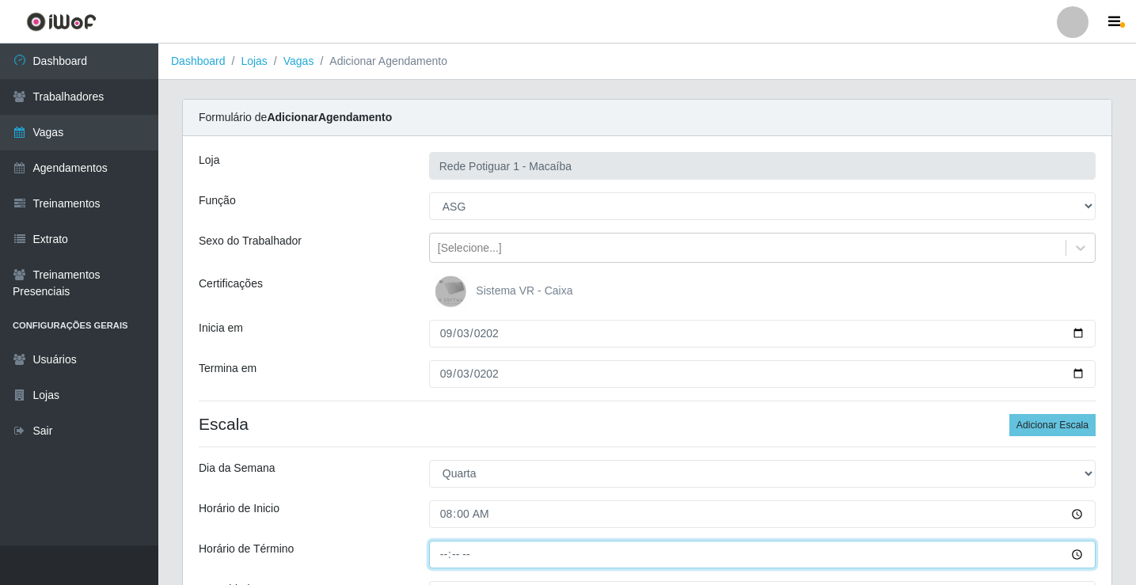
type input "13:00"
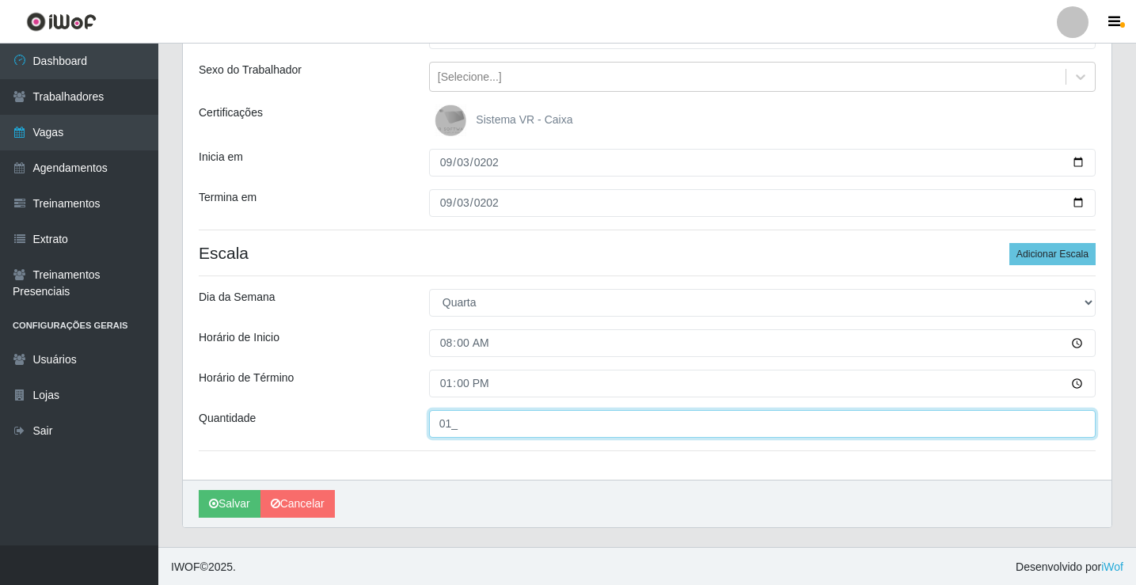
scroll to position [173, 0]
type input "01_"
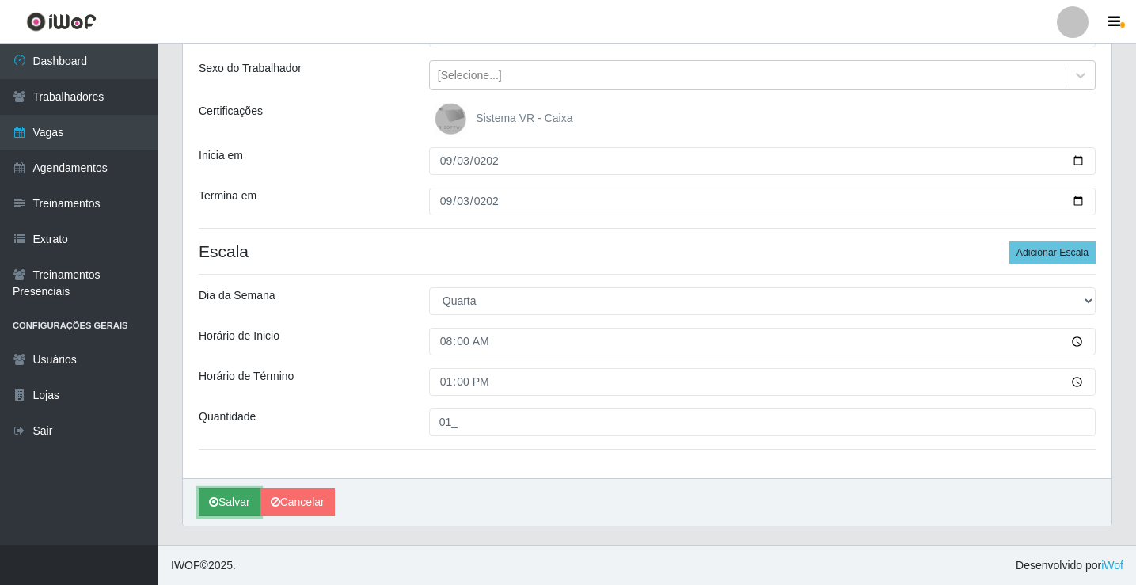
click at [214, 500] on icon "submit" at bounding box center [214, 501] width 10 height 11
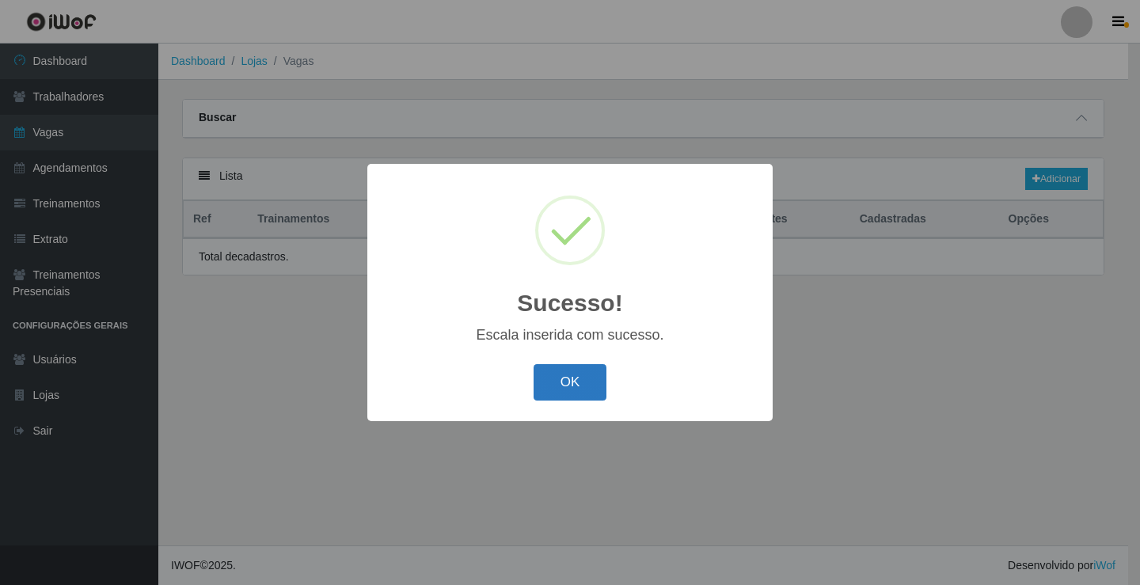
click at [551, 398] on button "OK" at bounding box center [571, 382] width 74 height 37
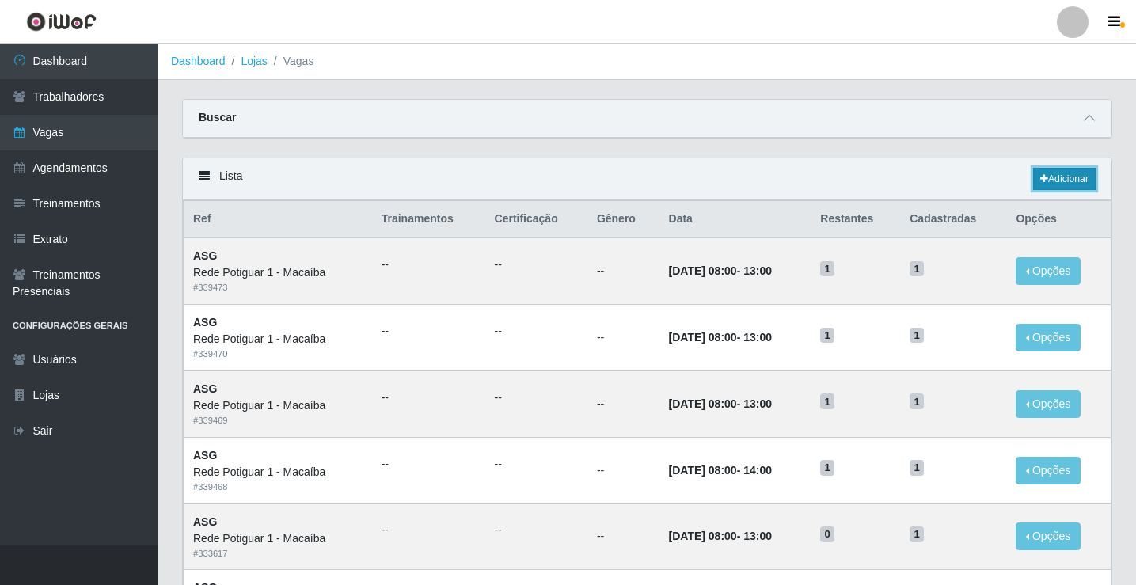
click at [1054, 184] on link "Adicionar" at bounding box center [1064, 179] width 63 height 22
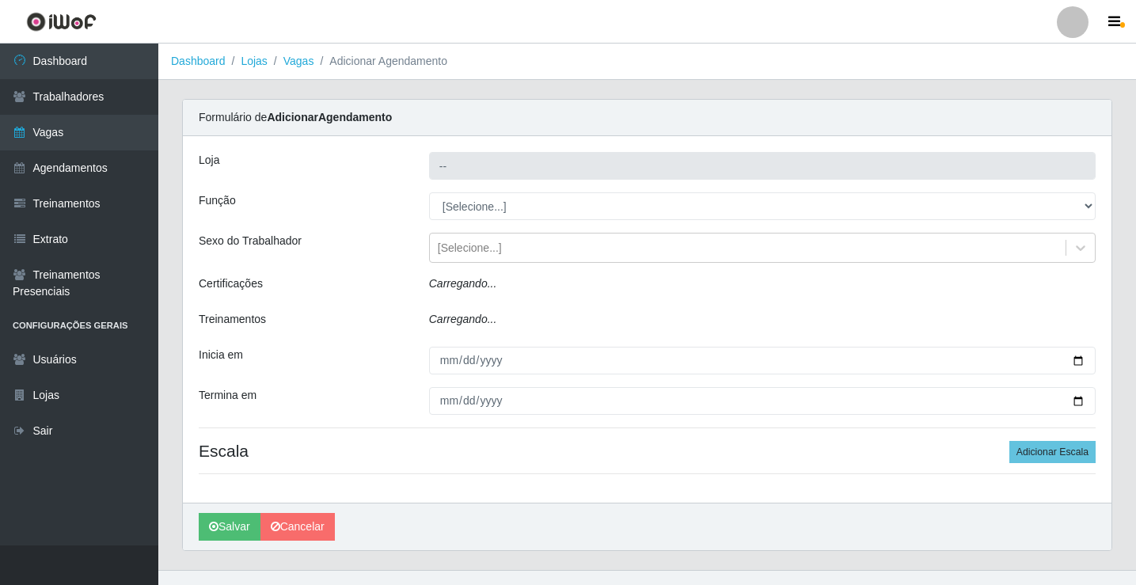
type input "Rede Potiguar 1 - Macaíba"
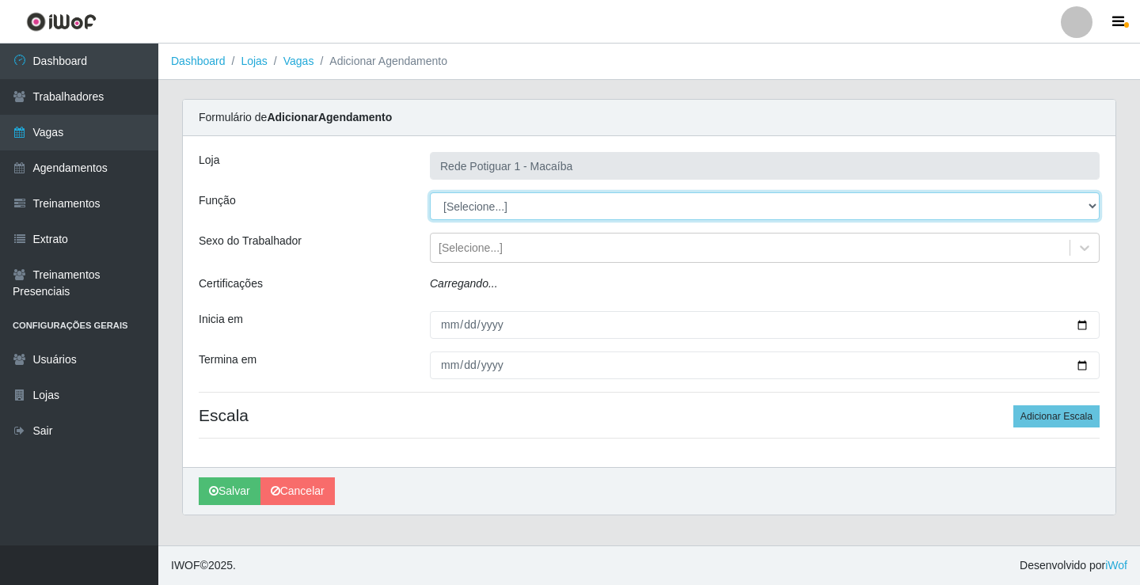
drag, startPoint x: 492, startPoint y: 207, endPoint x: 491, endPoint y: 217, distance: 9.5
click at [492, 207] on select "[Selecione...] ASG ASG + ASG ++ Balconista Embalador Repositor Repositor + Repo…" at bounding box center [765, 206] width 670 height 28
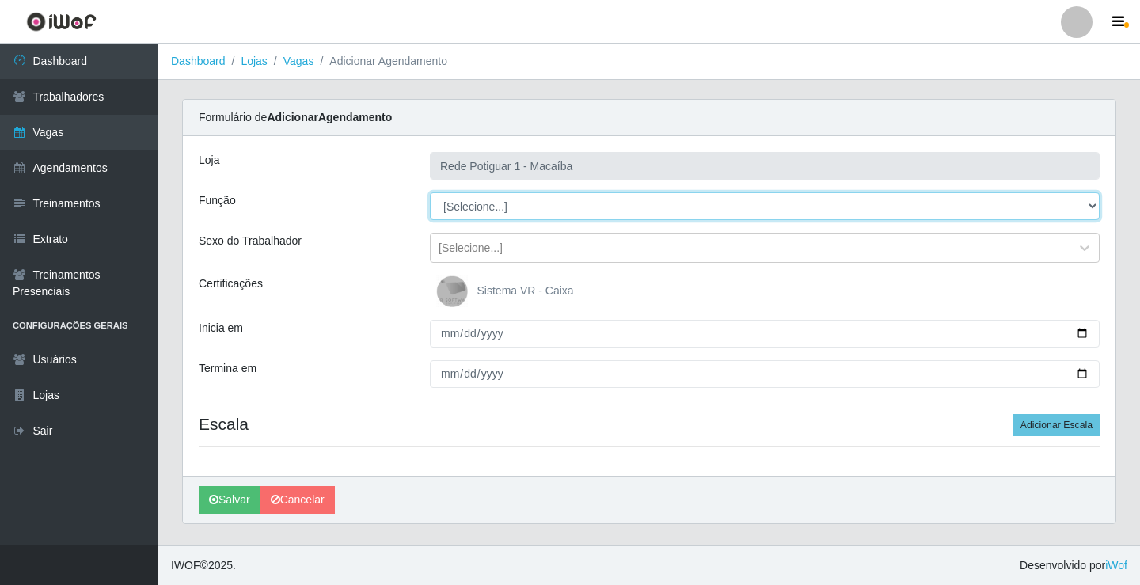
select select "16"
click at [430, 192] on select "[Selecione...] ASG ASG + ASG ++ Balconista Embalador Repositor Repositor + Repo…" at bounding box center [765, 206] width 670 height 28
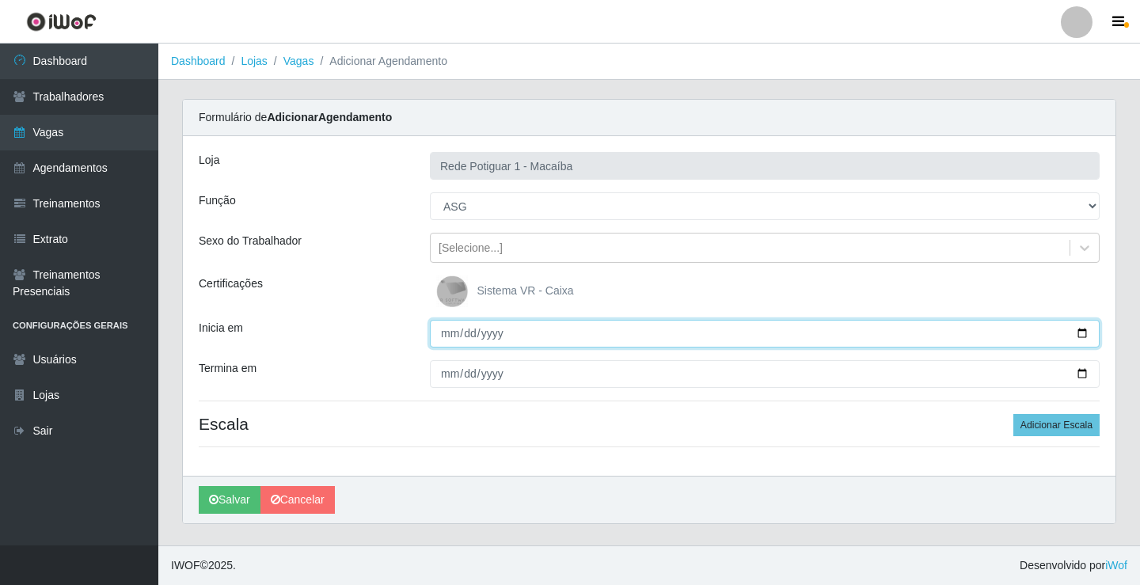
click at [444, 335] on input "Inicia em" at bounding box center [765, 334] width 670 height 28
type input "2025-09-04"
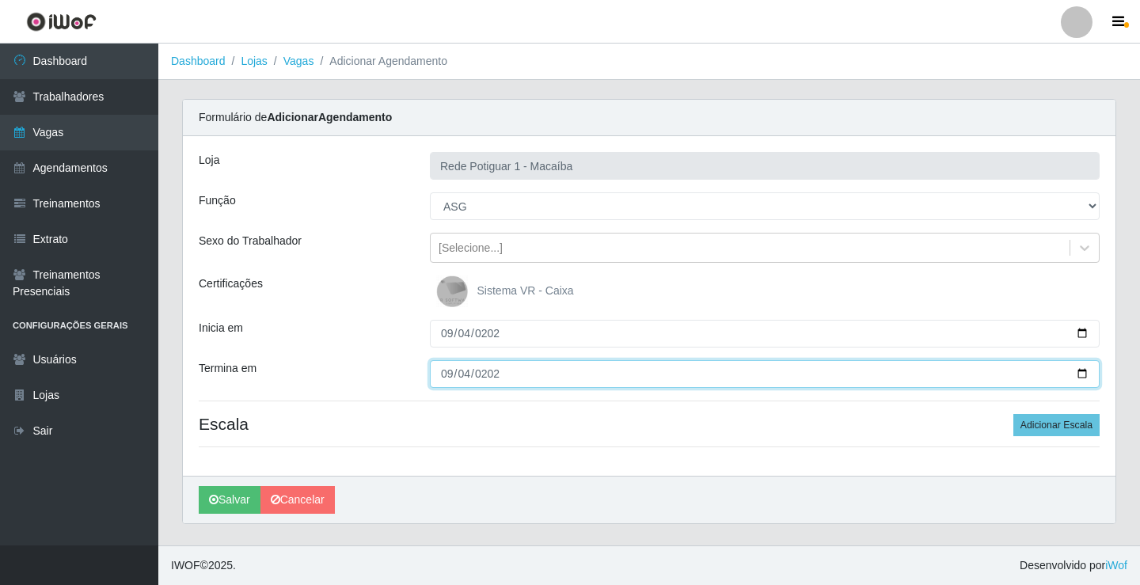
type input "2025-09-04"
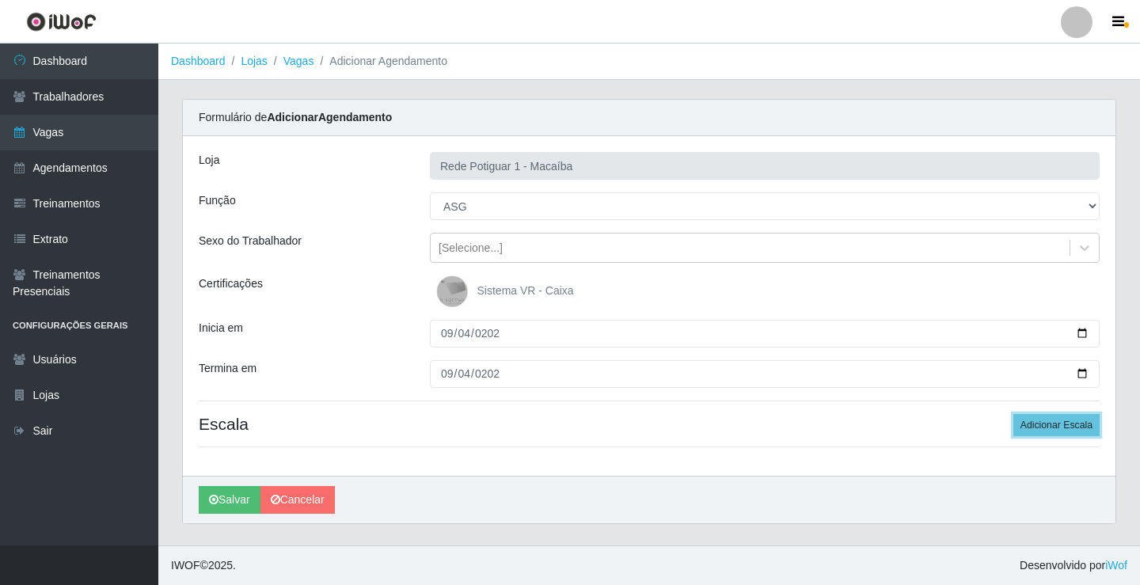
click at [1013, 414] on button "Adicionar Escala" at bounding box center [1056, 425] width 86 height 22
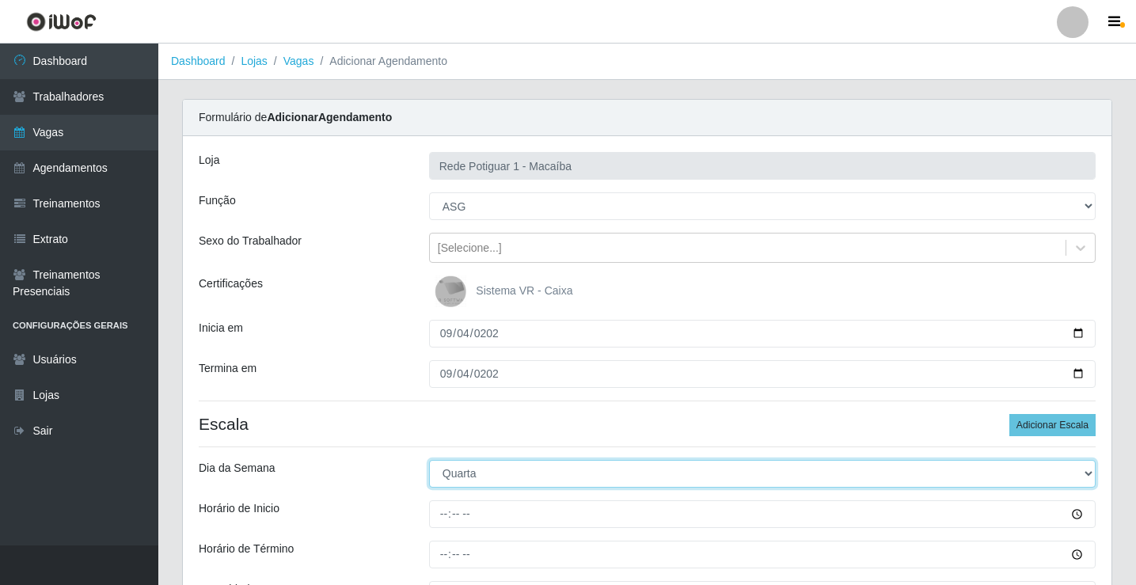
select select "4"
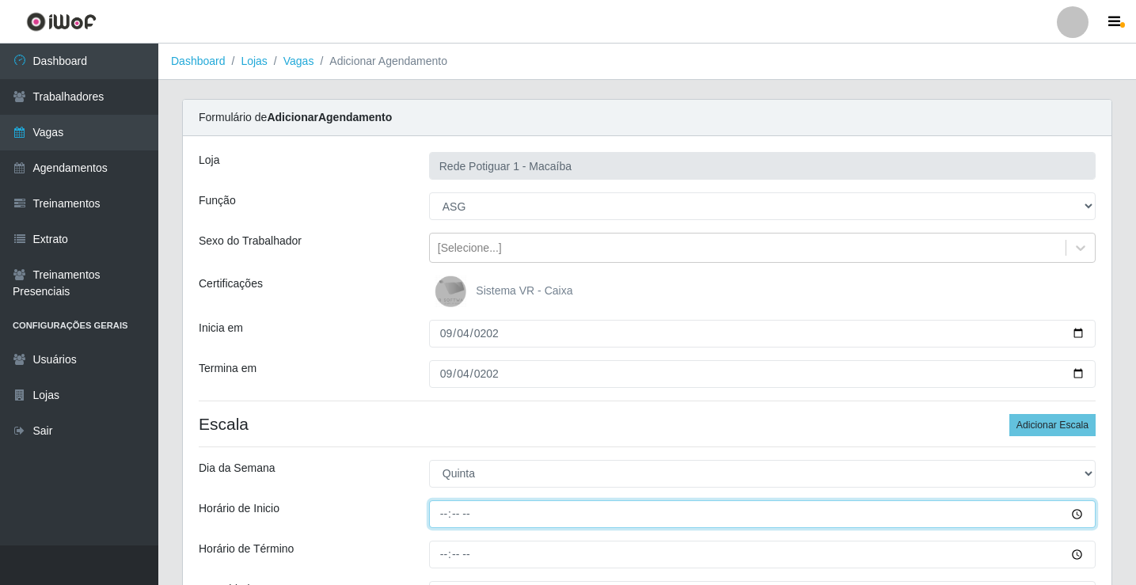
type input "08:00"
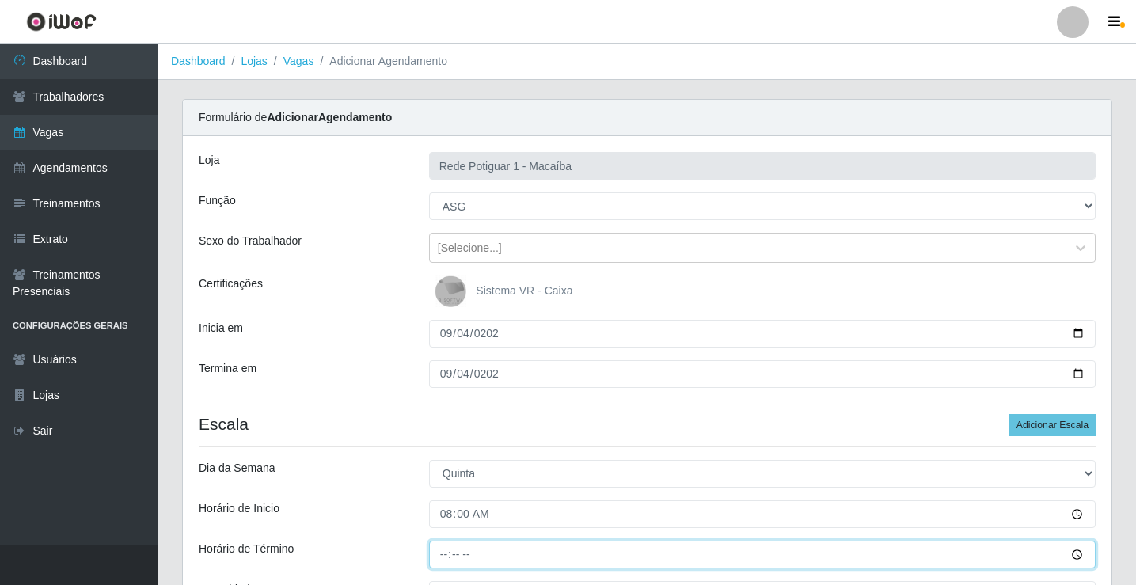
type input "13:00"
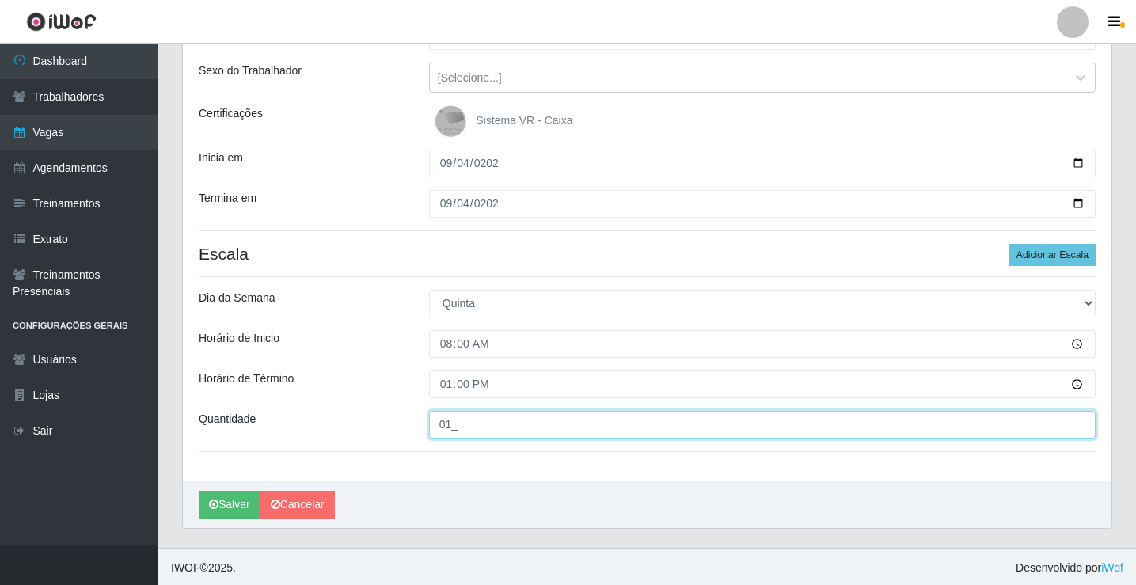
scroll to position [173, 0]
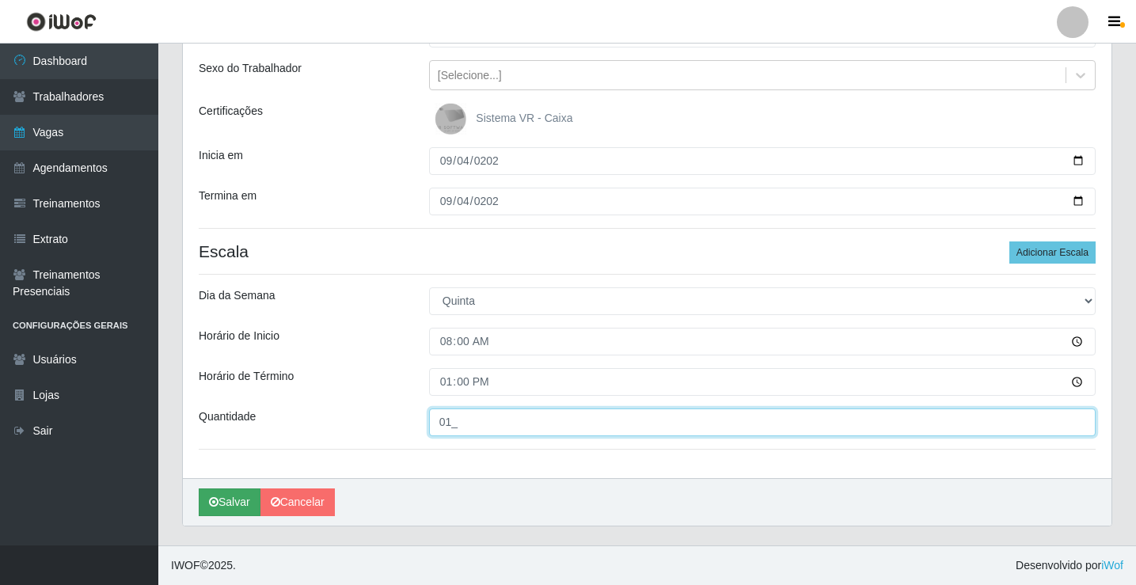
type input "01_"
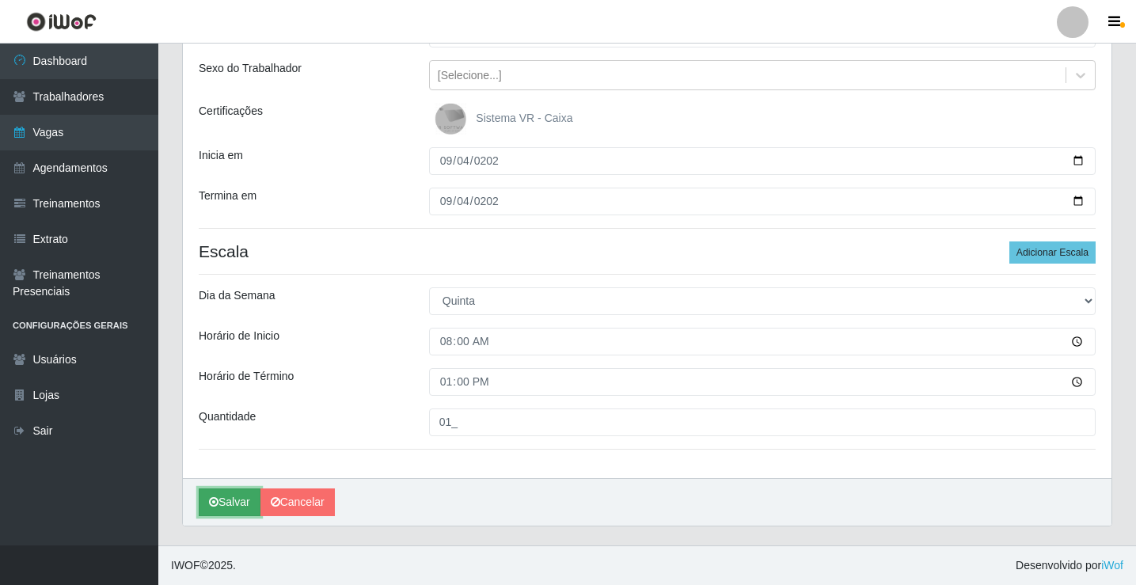
click at [226, 504] on button "Salvar" at bounding box center [230, 503] width 62 height 28
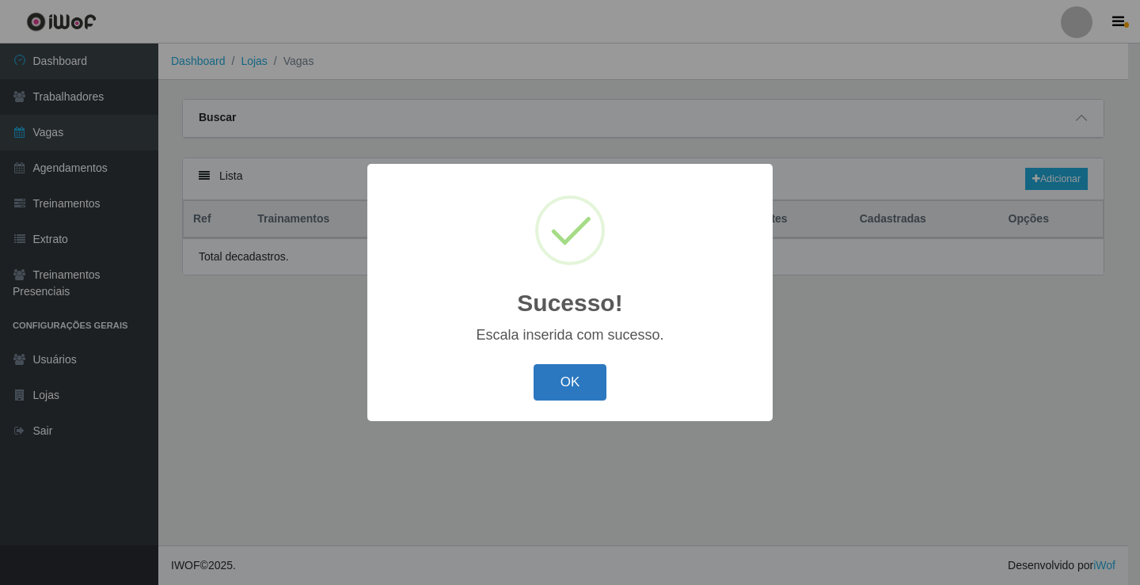
click at [561, 391] on button "OK" at bounding box center [571, 382] width 74 height 37
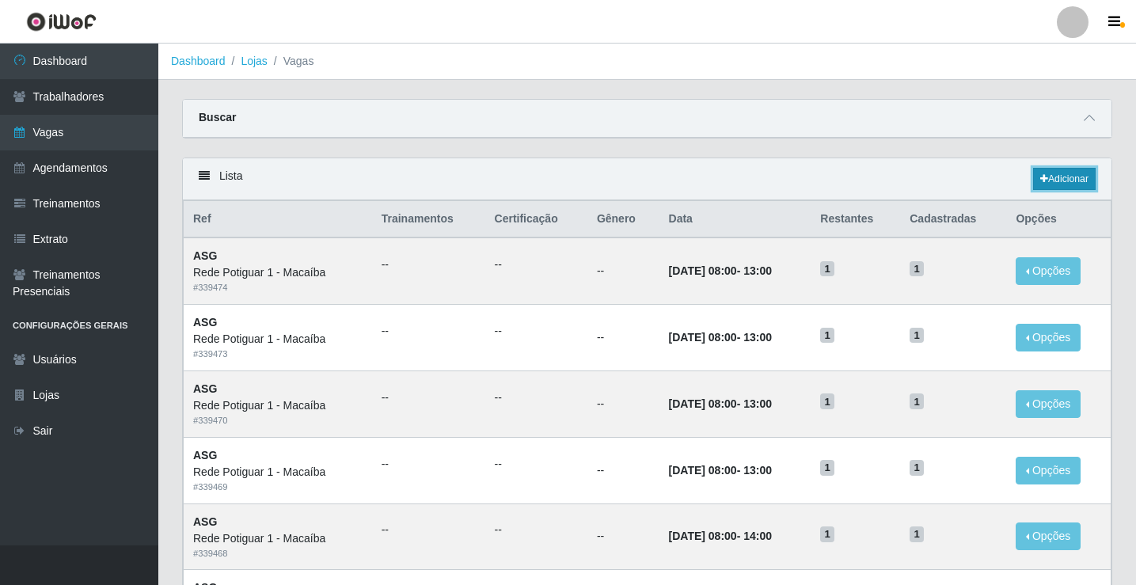
click at [1052, 183] on link "Adicionar" at bounding box center [1064, 179] width 63 height 22
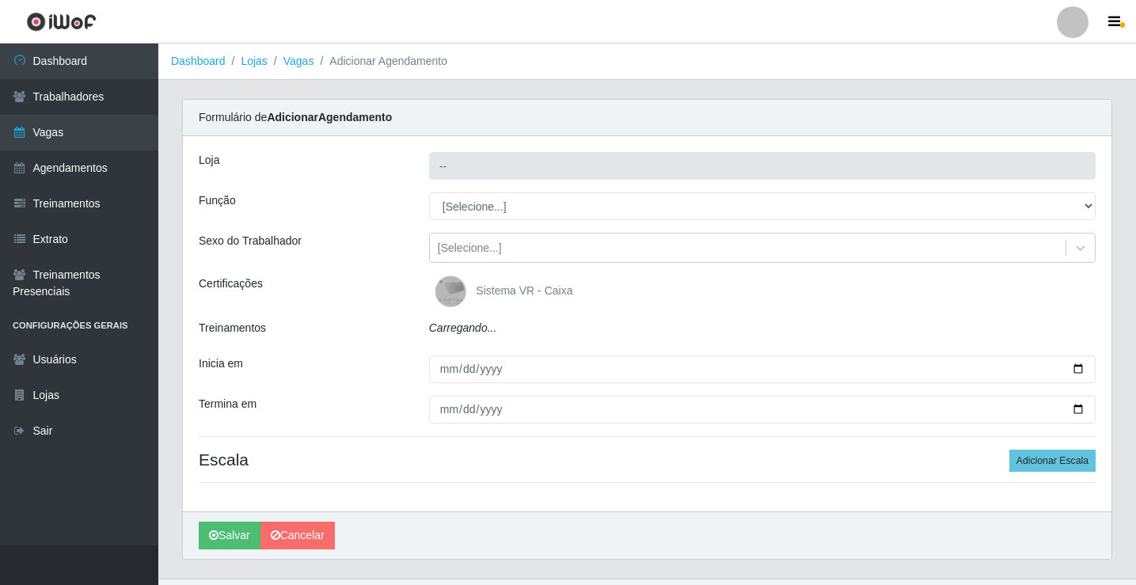
type input "Rede Potiguar 1 - Macaíba"
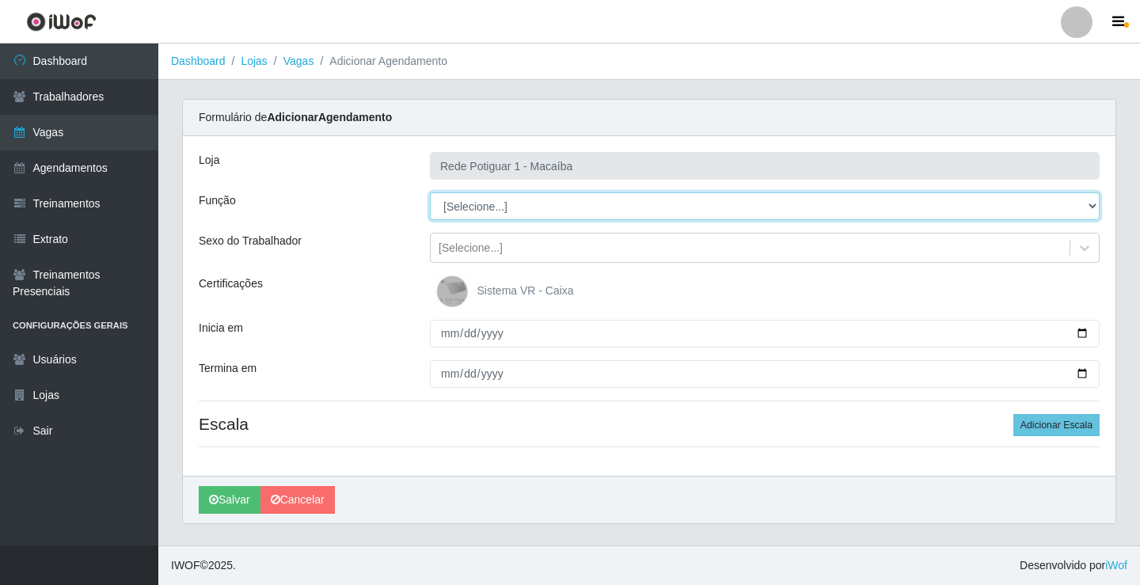
click at [527, 208] on select "[Selecione...] ASG ASG + ASG ++ Balconista Embalador Repositor Repositor + Repo…" at bounding box center [765, 206] width 670 height 28
select select "16"
click at [430, 192] on select "[Selecione...] ASG ASG + ASG ++ Balconista Embalador Repositor Repositor + Repo…" at bounding box center [765, 206] width 670 height 28
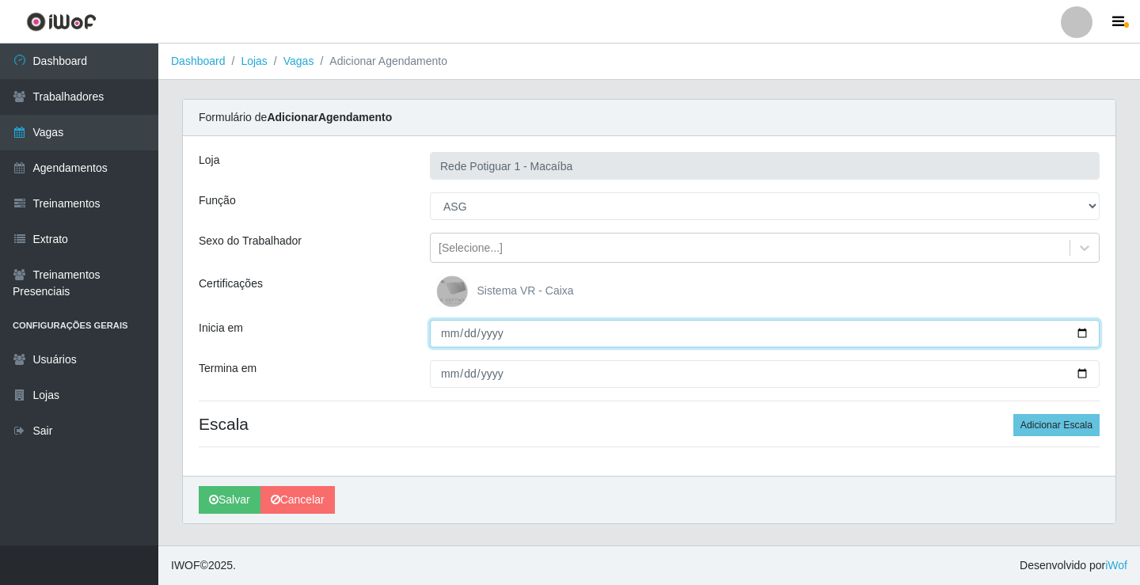
click at [452, 333] on input "Inicia em" at bounding box center [765, 334] width 670 height 28
type input "2025-09-05"
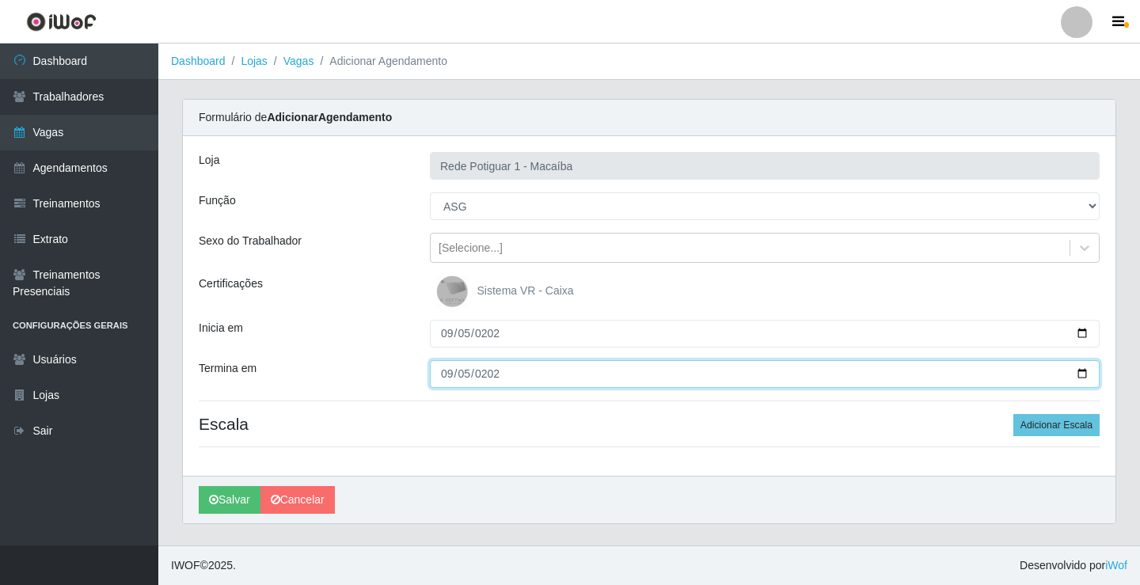
type input "2025-09-05"
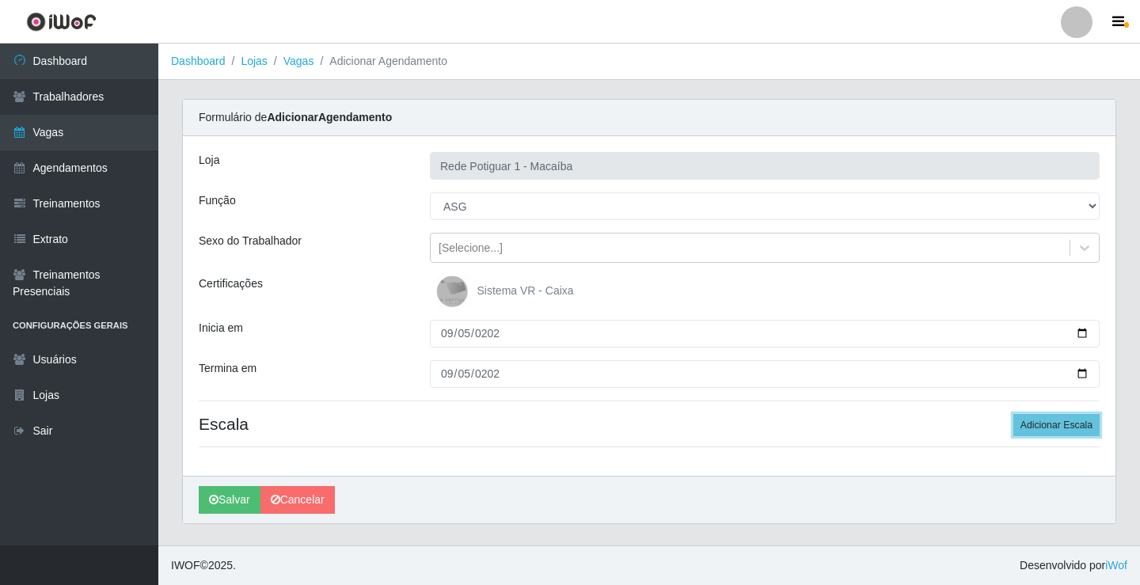
click at [1013, 414] on button "Adicionar Escala" at bounding box center [1056, 425] width 86 height 22
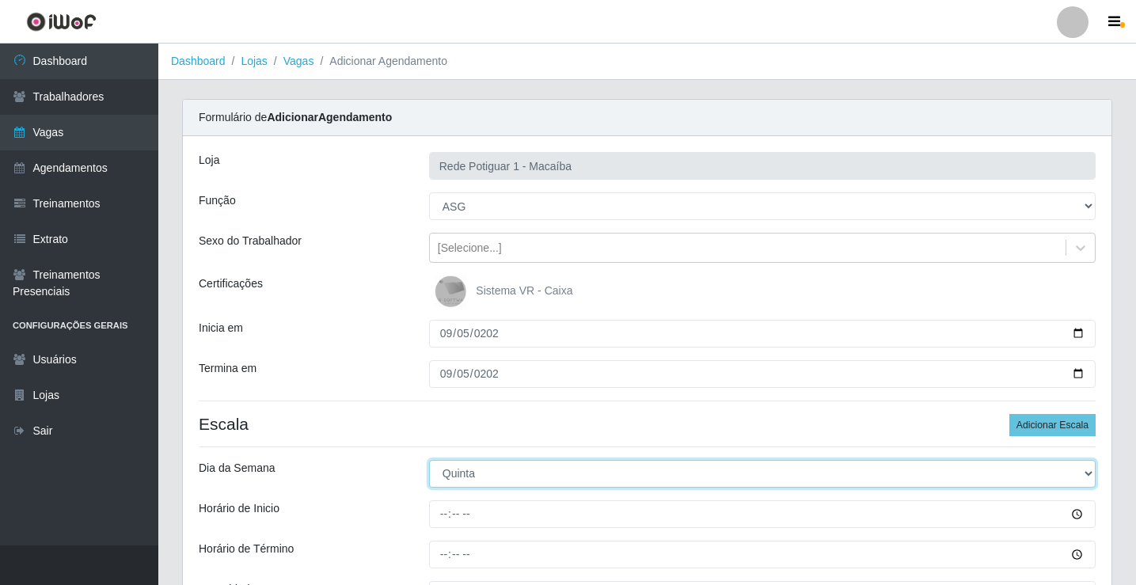
select select "5"
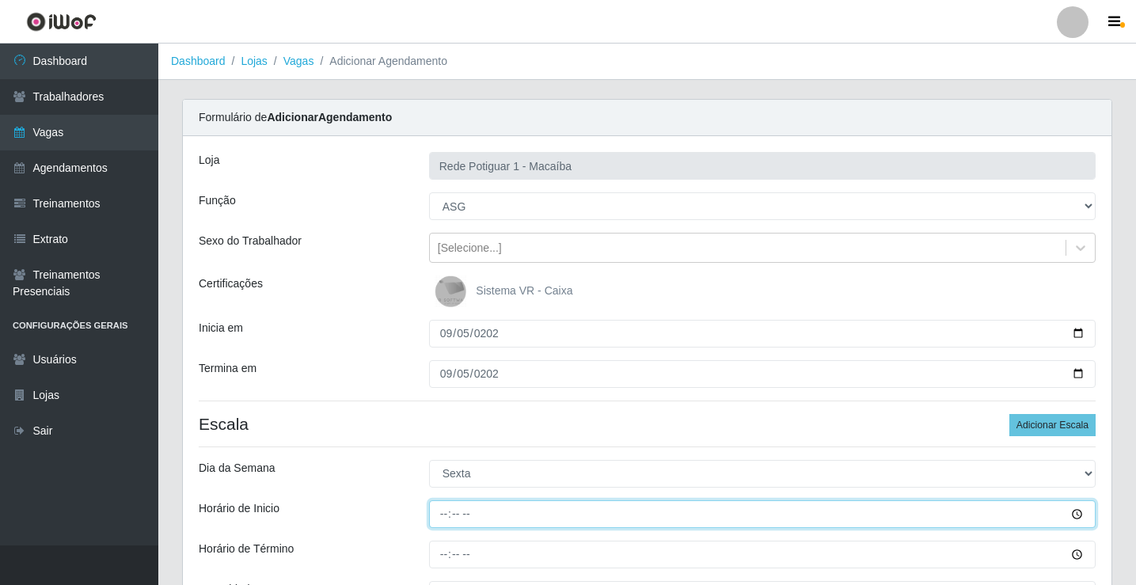
type input "08:00"
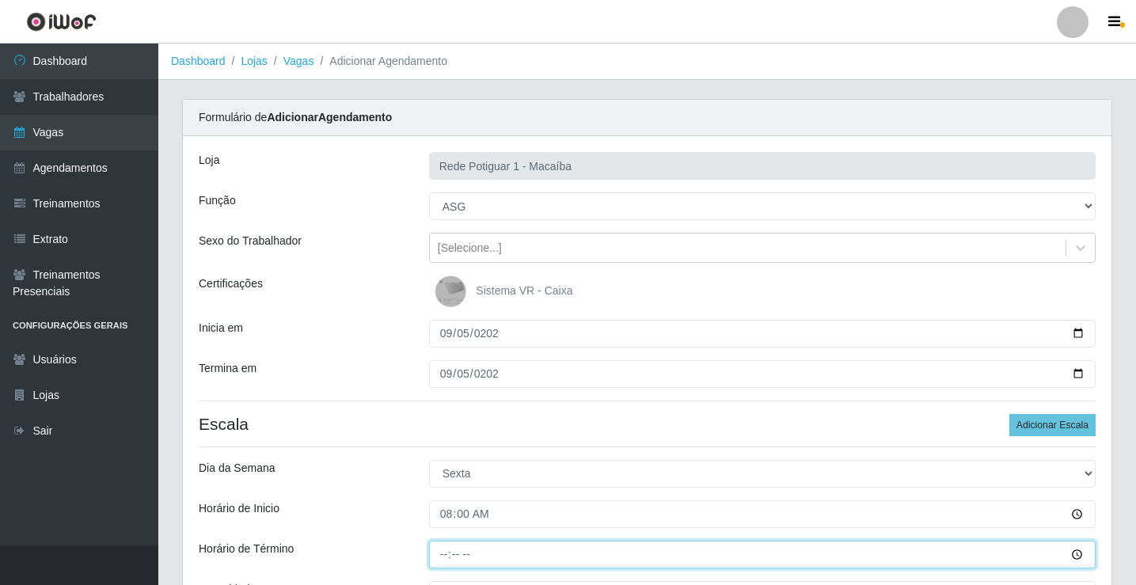
type input "13:00"
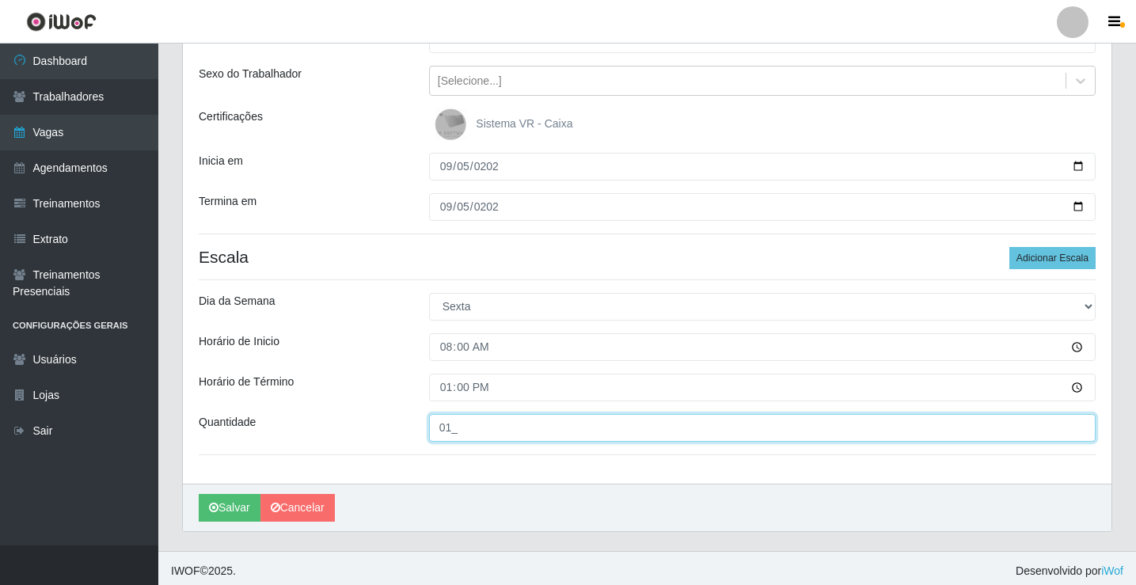
scroll to position [173, 0]
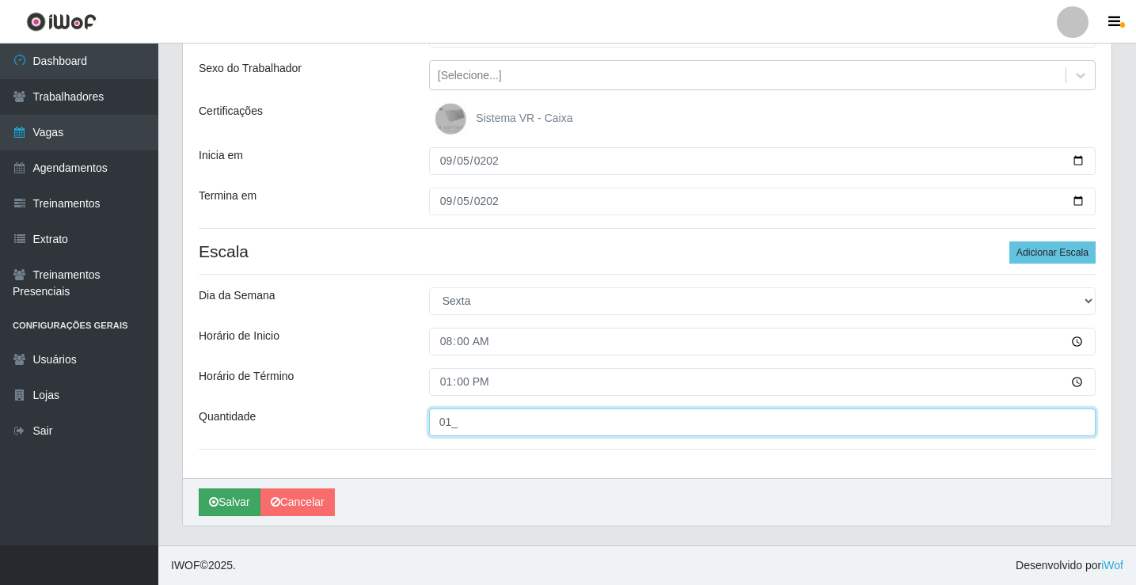
type input "01_"
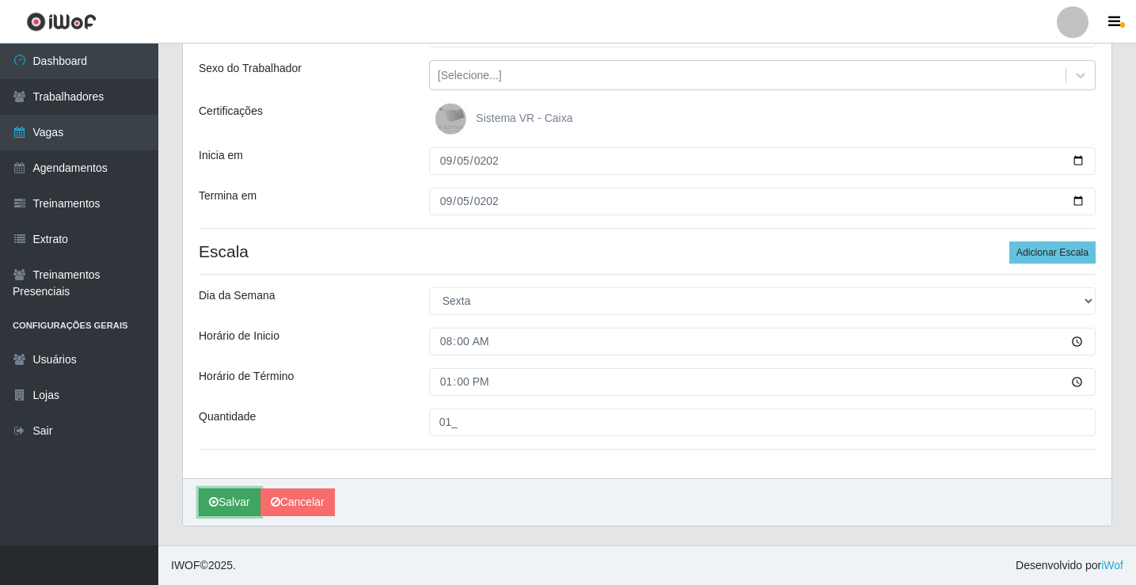
click at [237, 492] on button "Salvar" at bounding box center [230, 503] width 62 height 28
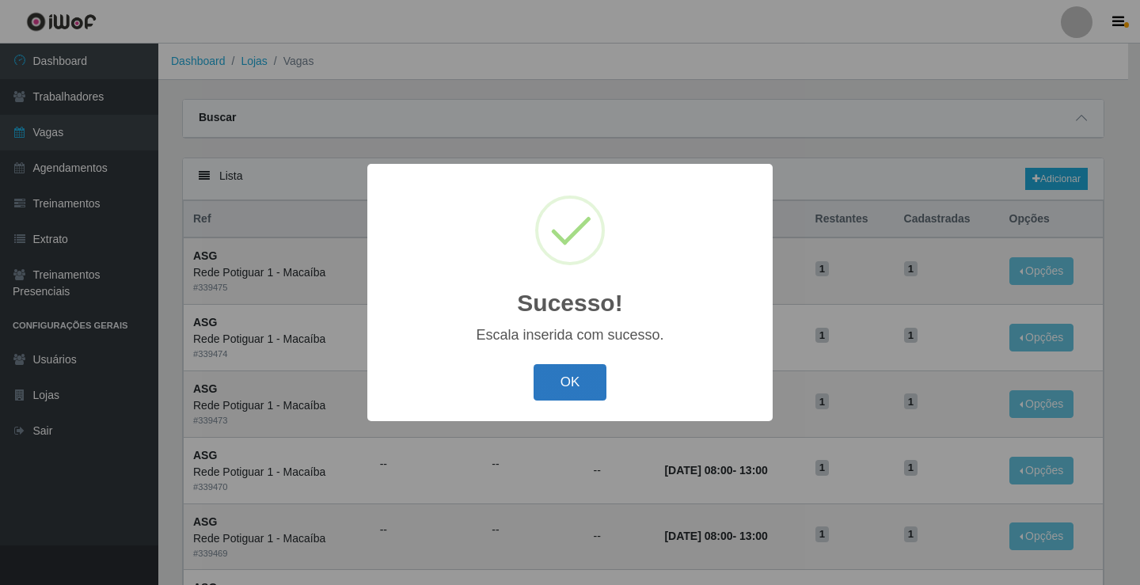
click at [552, 386] on button "OK" at bounding box center [571, 382] width 74 height 37
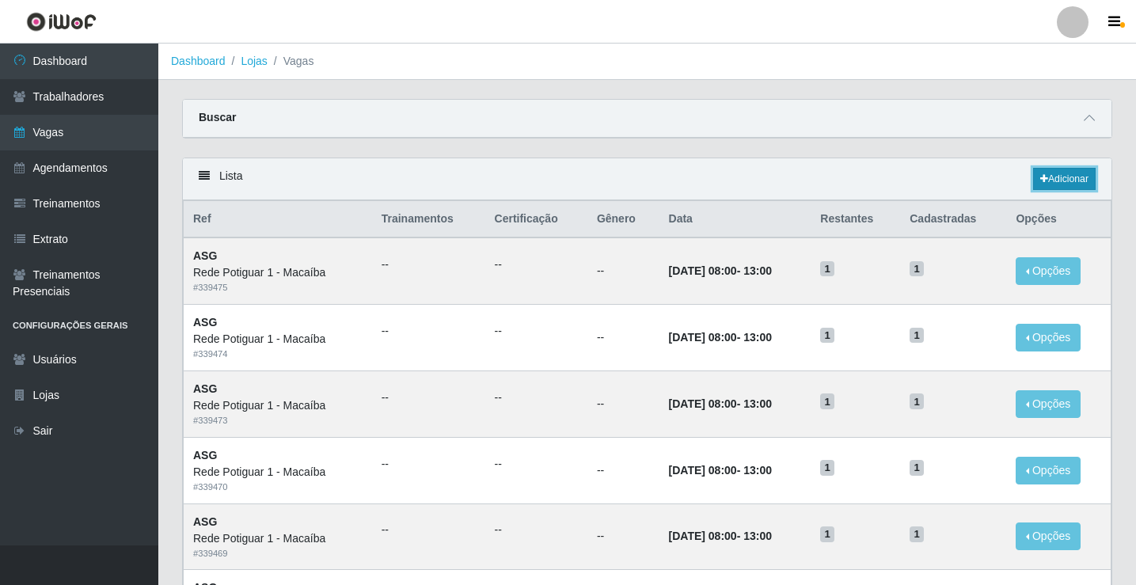
click at [1083, 182] on link "Adicionar" at bounding box center [1064, 179] width 63 height 22
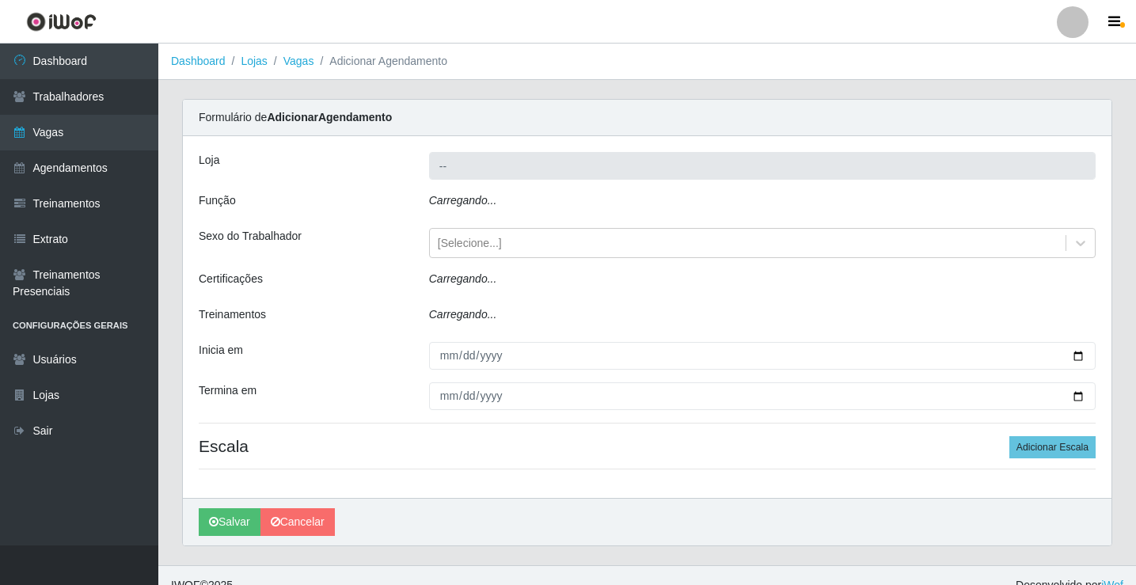
type input "Rede Potiguar 1 - Macaíba"
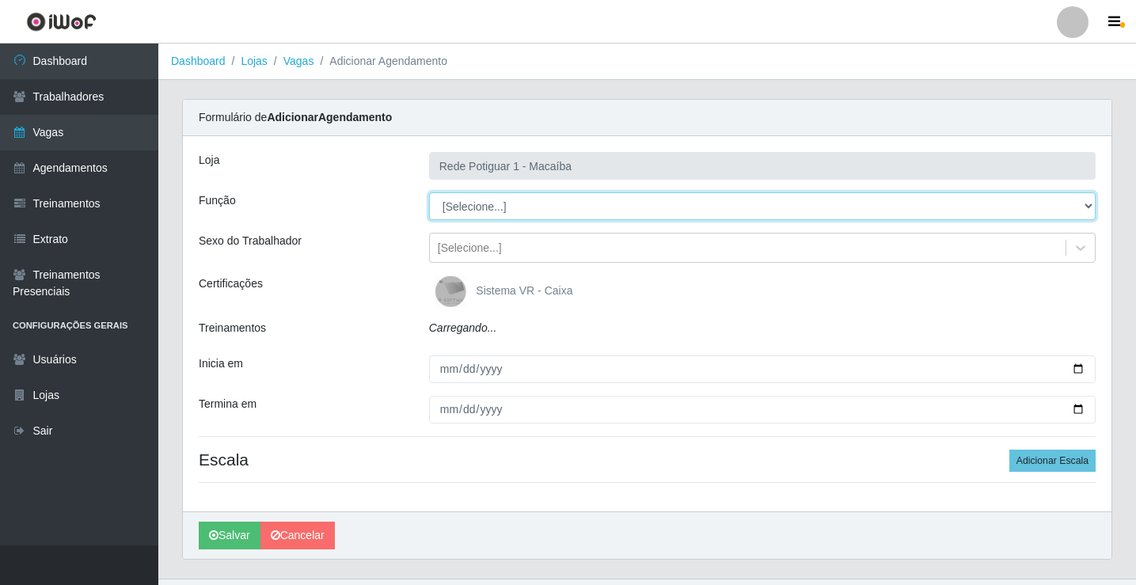
click at [454, 207] on select "[Selecione...] ASG ASG + ASG ++ Balconista Embalador Repositor Repositor + Repo…" at bounding box center [762, 206] width 667 height 28
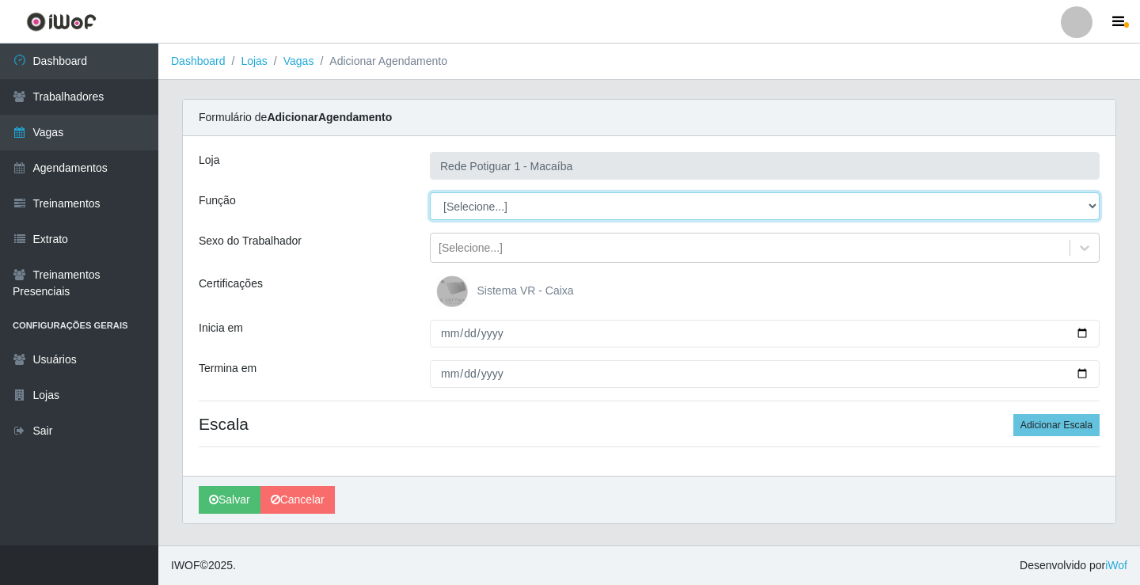
select select "16"
click at [430, 192] on select "[Selecione...] ASG ASG + ASG ++ Balconista Embalador Repositor Repositor + Repo…" at bounding box center [765, 206] width 670 height 28
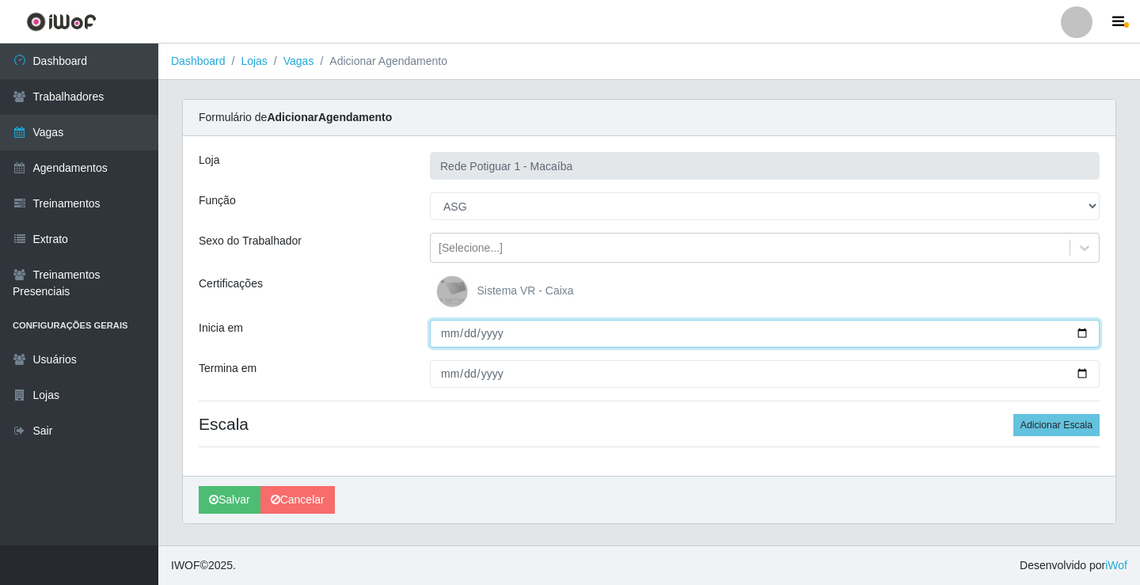
click at [456, 333] on input "Inicia em" at bounding box center [765, 334] width 670 height 28
type input "2025-09-06"
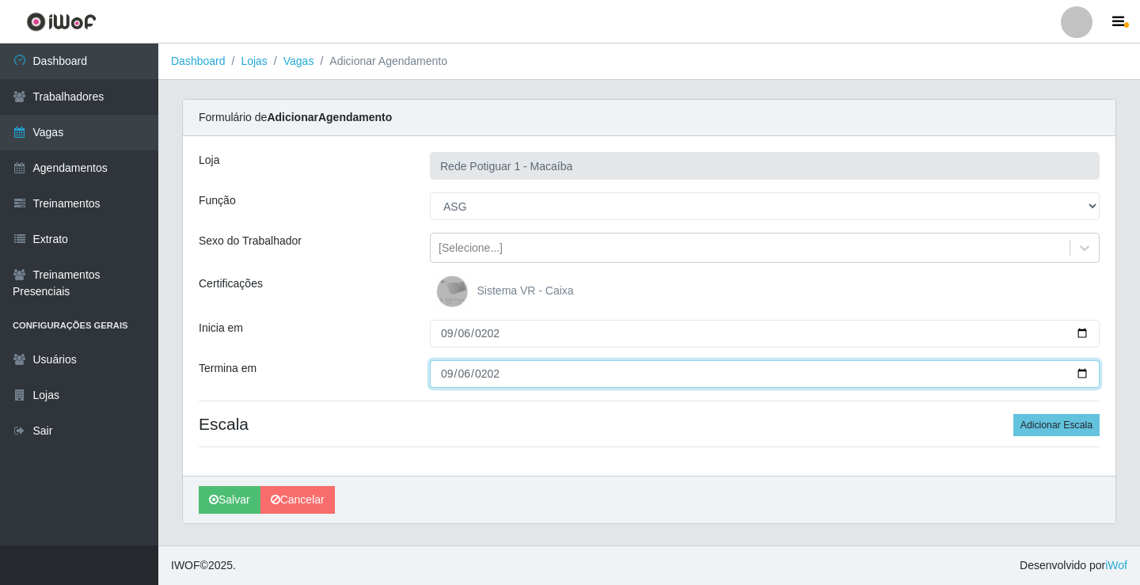
type input "2025-09-06"
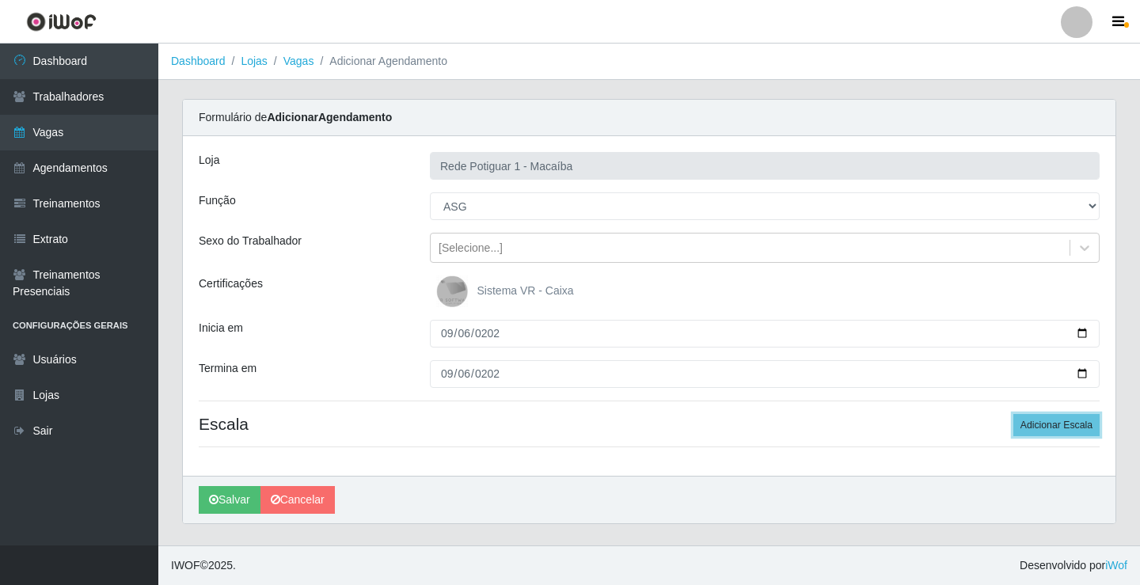
click at [1013, 414] on button "Adicionar Escala" at bounding box center [1056, 425] width 86 height 22
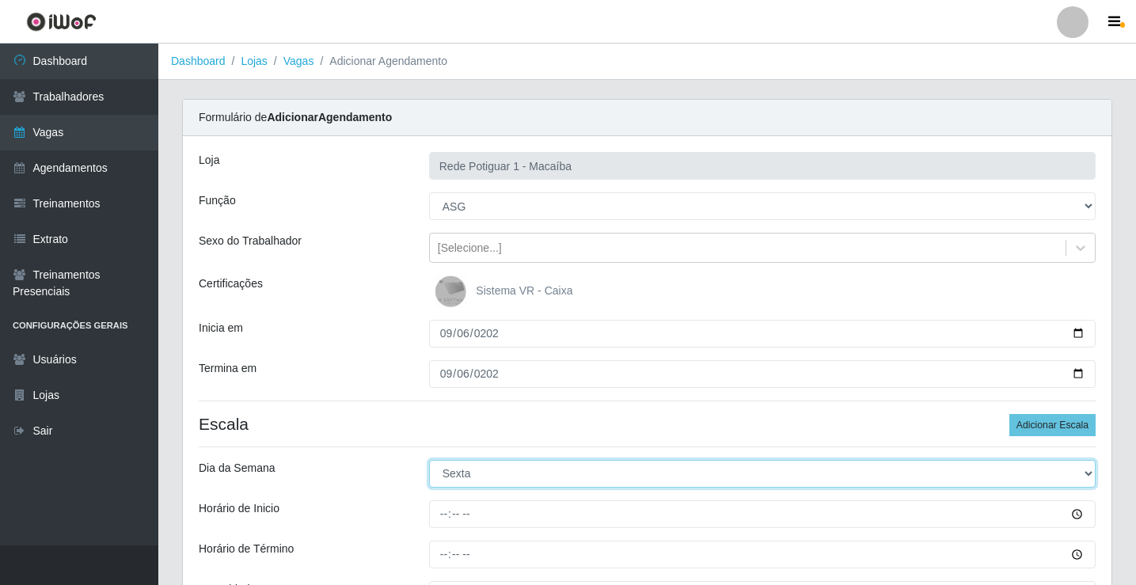
select select "6"
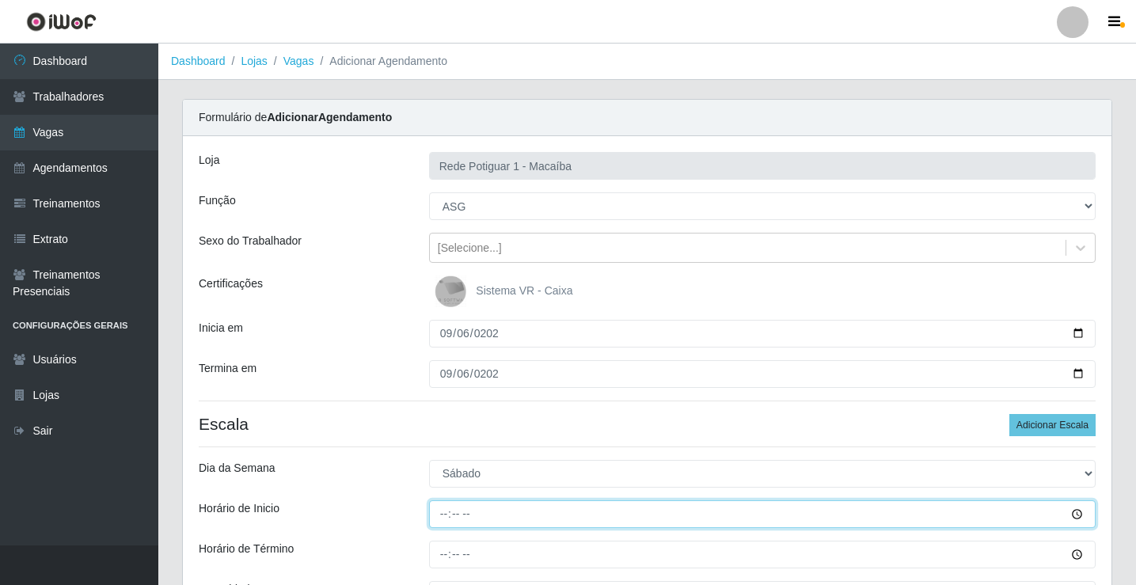
type input "08:00"
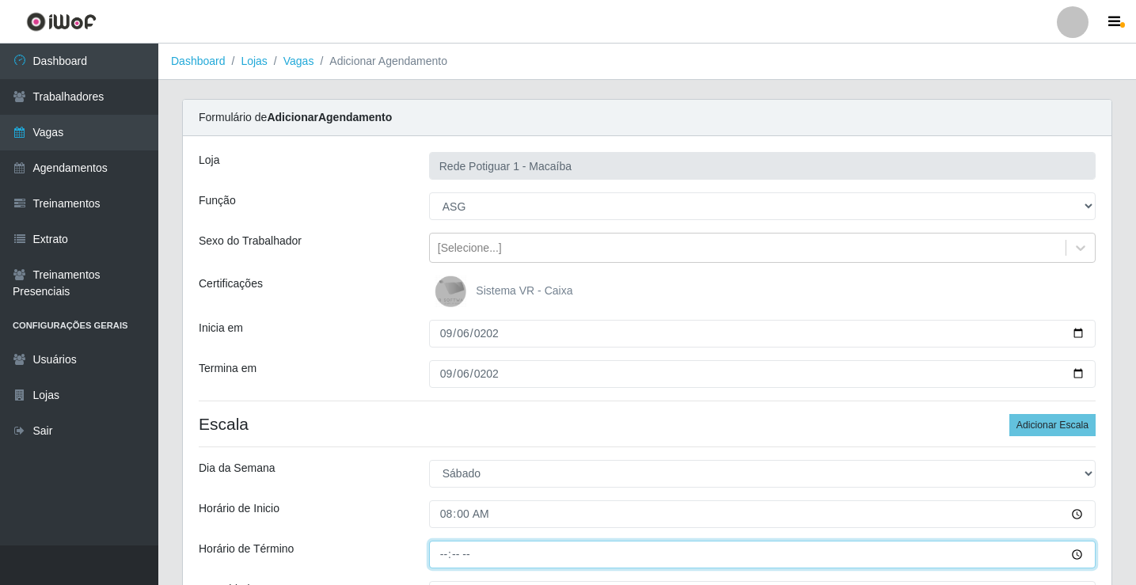
type input "13:00"
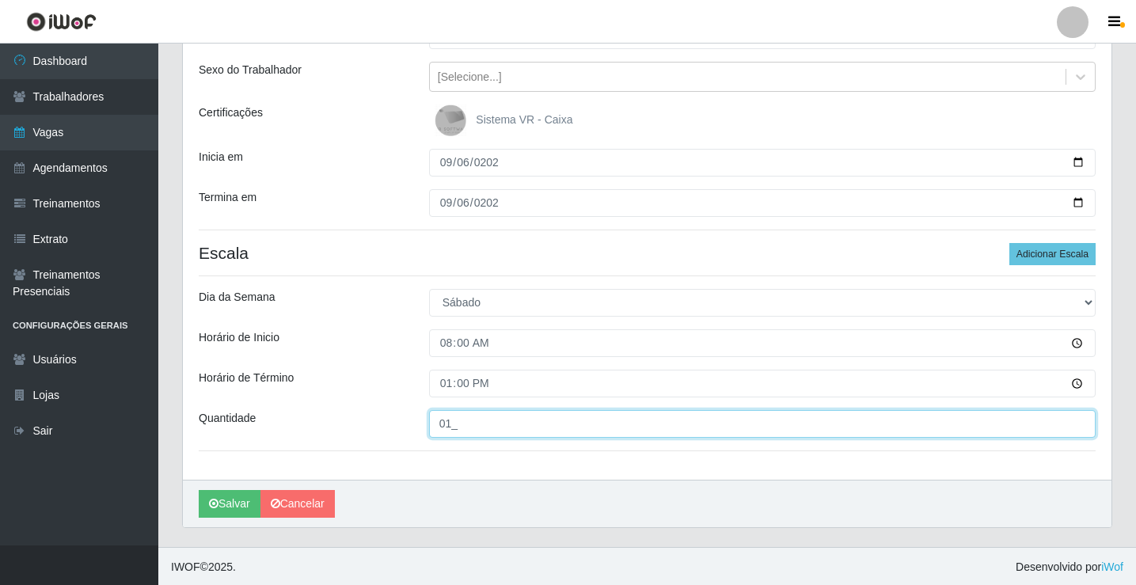
scroll to position [173, 0]
type input "01_"
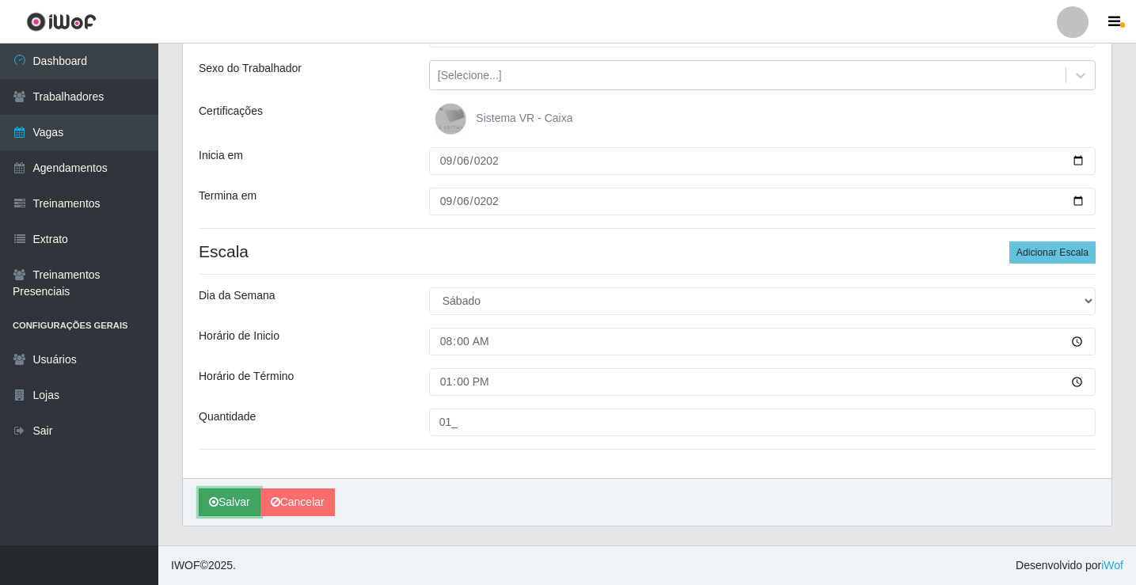
click at [244, 509] on button "Salvar" at bounding box center [230, 503] width 62 height 28
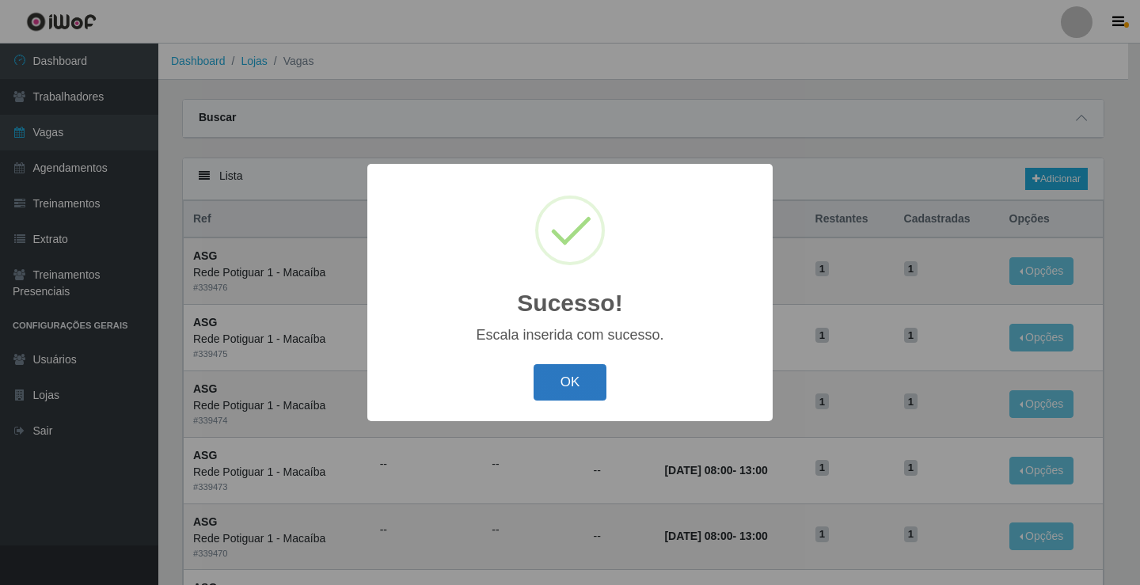
click at [572, 382] on button "OK" at bounding box center [571, 382] width 74 height 37
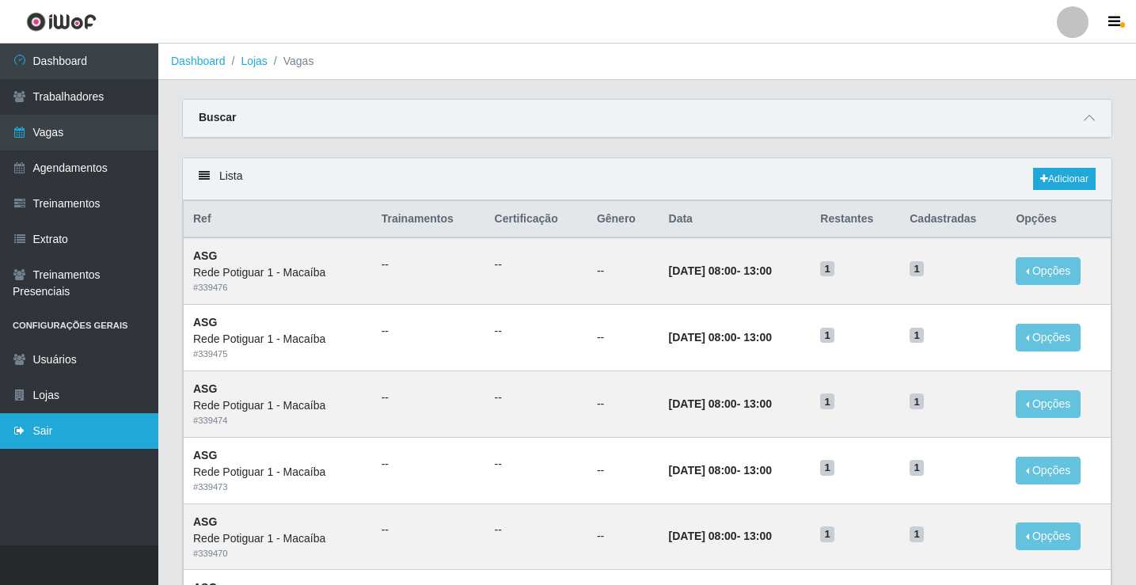
click at [98, 444] on link "Sair" at bounding box center [79, 431] width 158 height 36
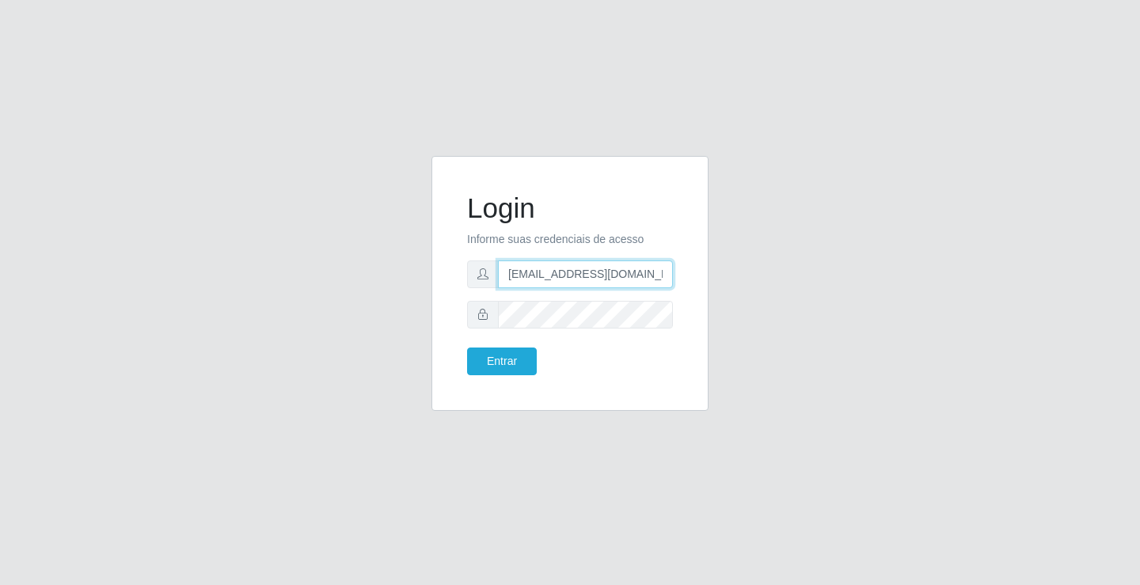
drag, startPoint x: 542, startPoint y: 273, endPoint x: 564, endPoint y: 298, distance: 33.2
click at [542, 273] on input "rh.supermercadopotiguar@gmail.com" at bounding box center [585, 274] width 175 height 28
type input "departamentopessoal2@sbcvarejistas.com.br"
click at [522, 361] on button "Entrar" at bounding box center [502, 362] width 70 height 28
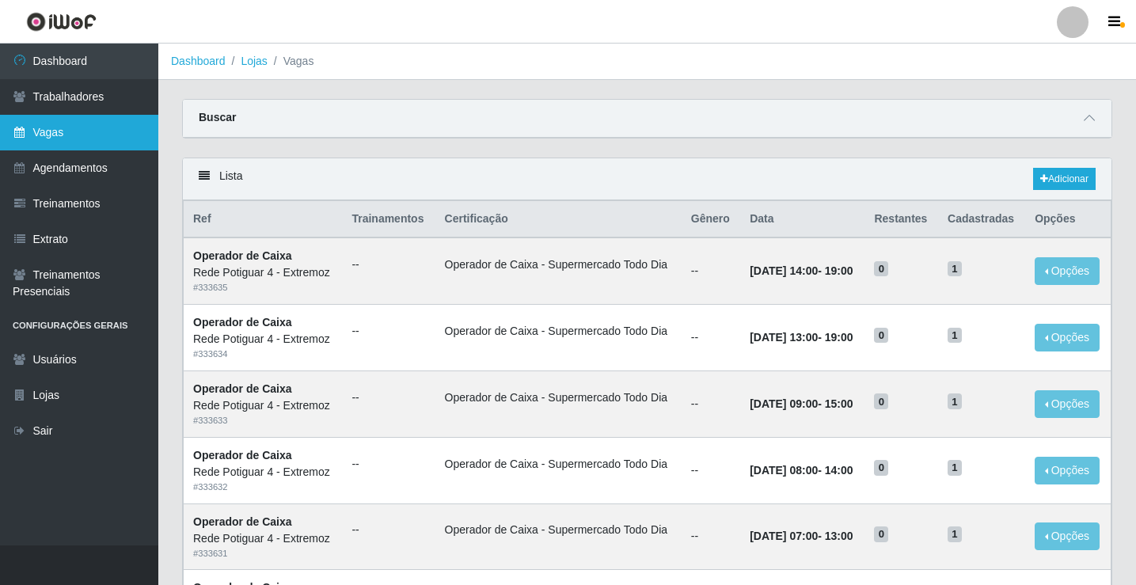
click at [88, 120] on link "Vagas" at bounding box center [79, 133] width 158 height 36
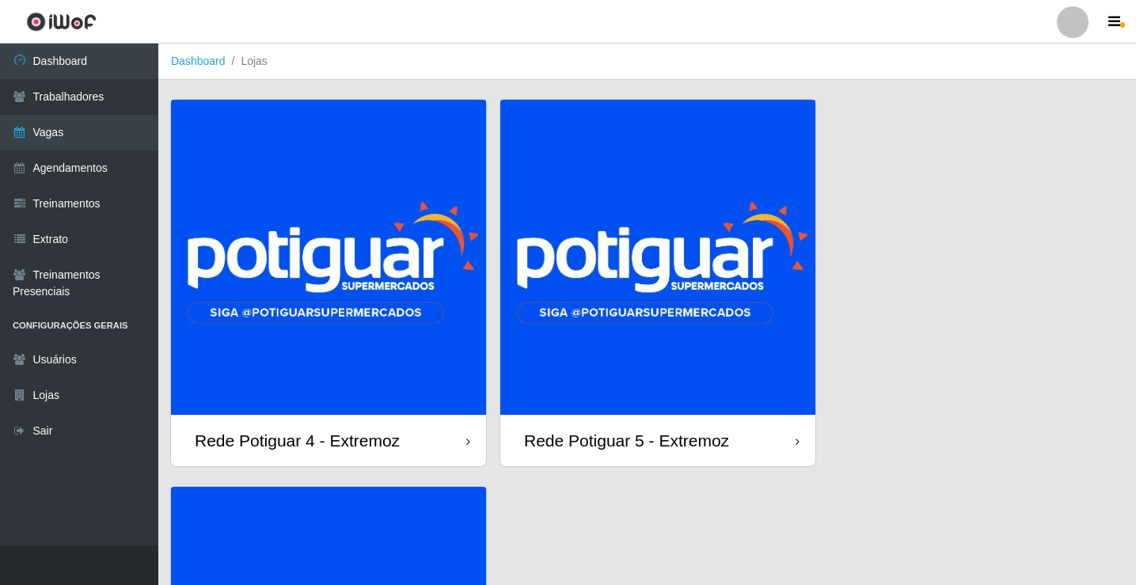
click at [310, 333] on img at bounding box center [328, 257] width 315 height 315
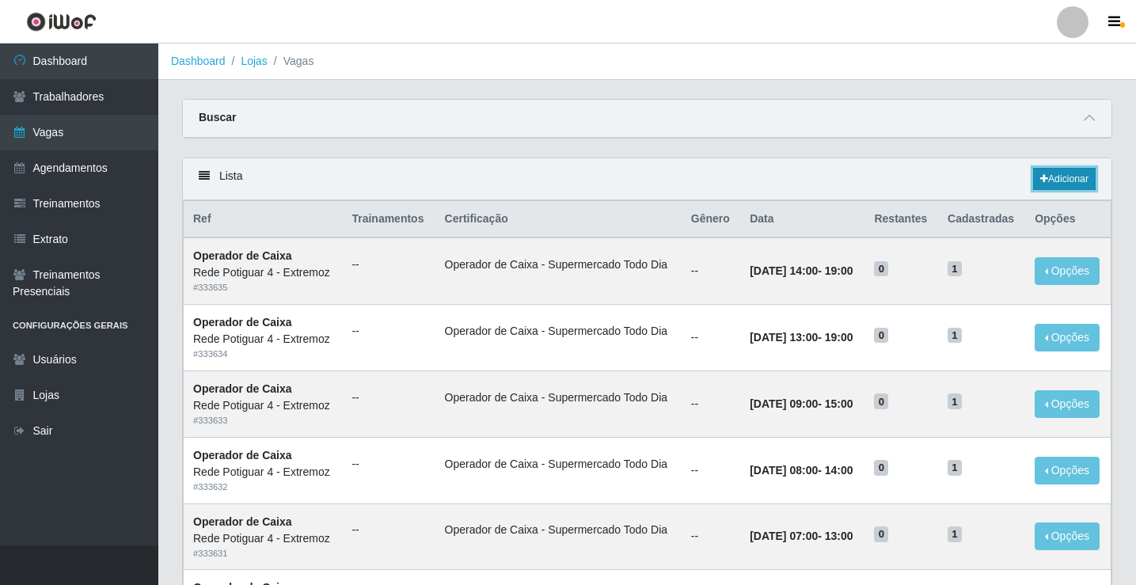
click at [1057, 184] on link "Adicionar" at bounding box center [1064, 179] width 63 height 22
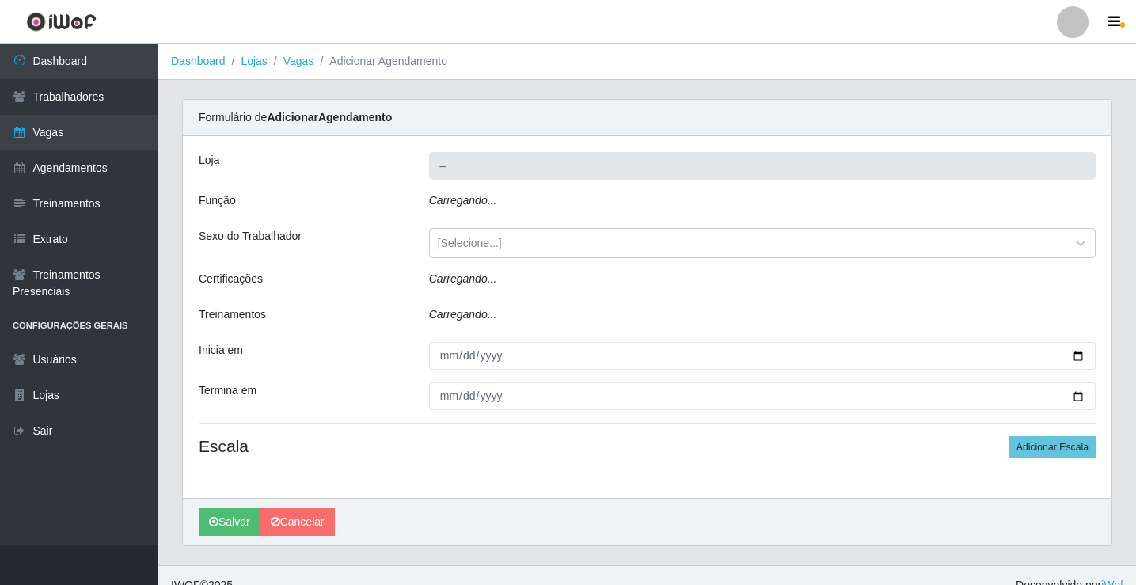
type input "Rede Potiguar 4 - Extremoz"
click at [517, 203] on div "Carregando..." at bounding box center [762, 203] width 690 height 23
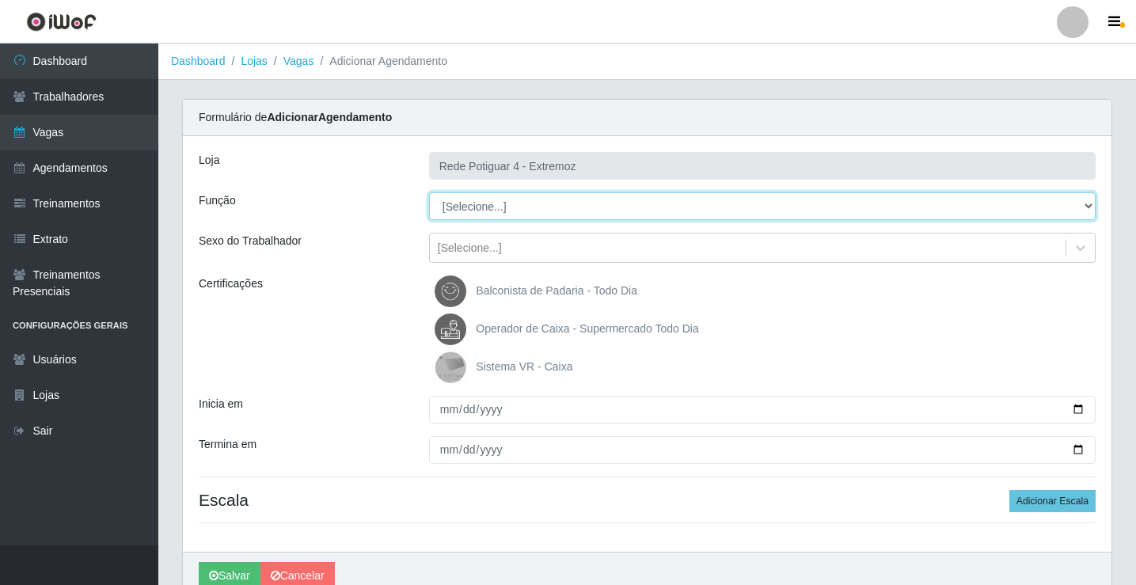
click at [517, 202] on select "[Selecione...] ASG Auxiliar de Estacionamento Balconista Embalador Operador de …" at bounding box center [762, 206] width 667 height 28
select select "22"
click at [429, 192] on select "[Selecione...] ASG Auxiliar de Estacionamento Balconista Embalador Operador de …" at bounding box center [762, 206] width 667 height 28
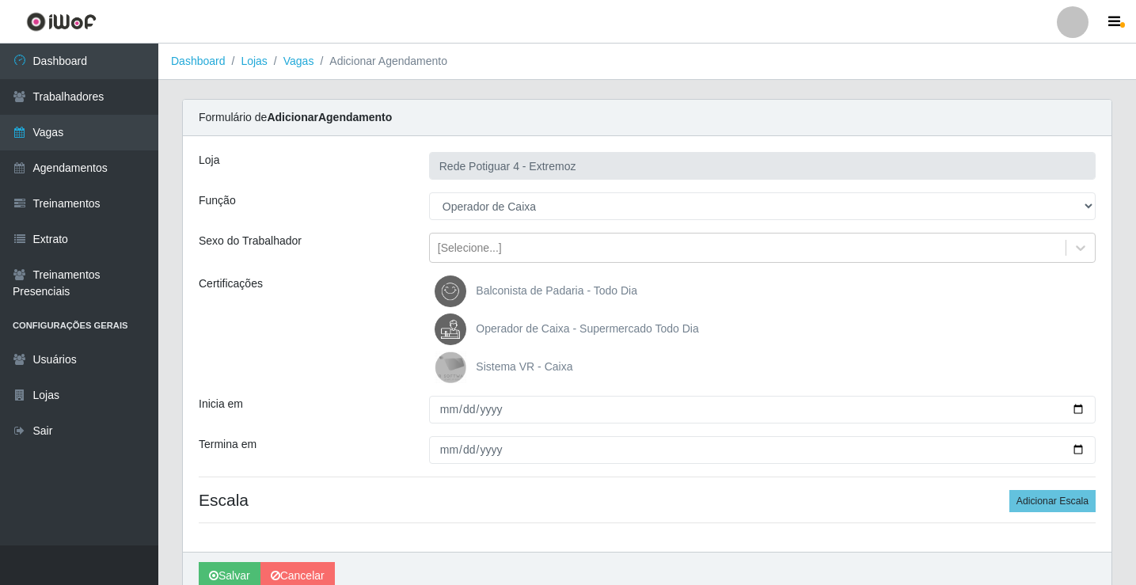
click at [505, 329] on span "Operador de Caixa - Supermercado Todo Dia" at bounding box center [587, 328] width 222 height 13
click at [0, 0] on input "Operador de Caixa - Supermercado Todo Dia" at bounding box center [0, 0] width 0 height 0
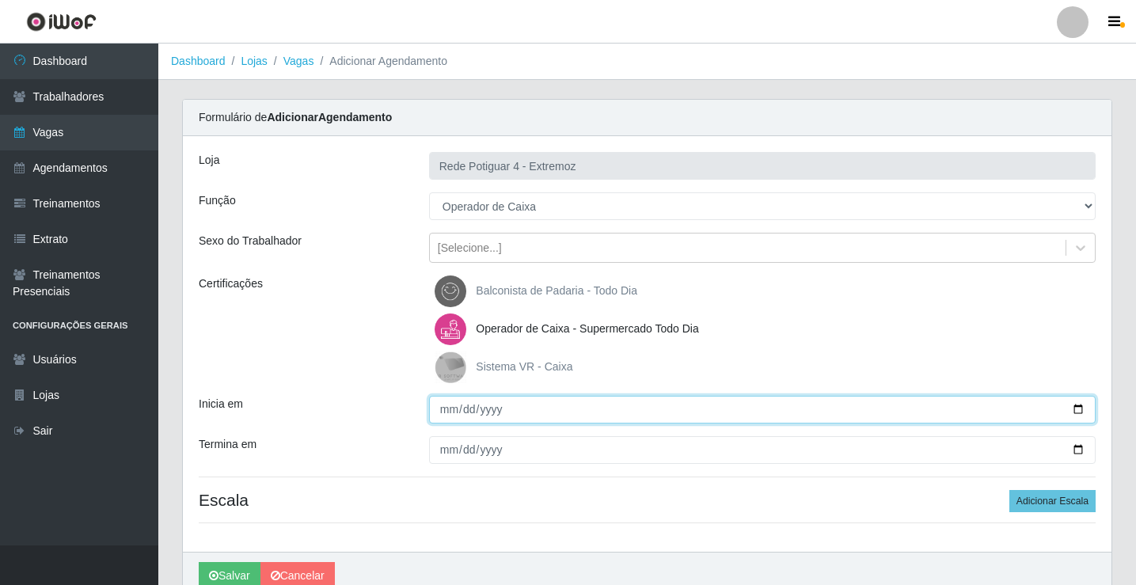
click at [442, 409] on input "Inicia em" at bounding box center [762, 410] width 667 height 28
type input "2025-09-01"
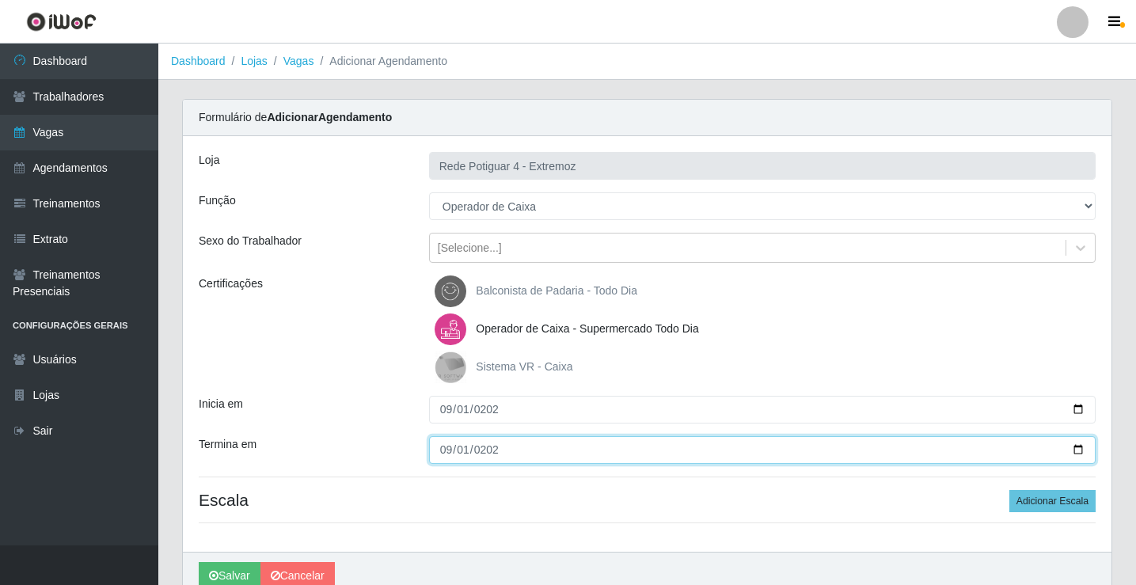
type input "2025-09-01"
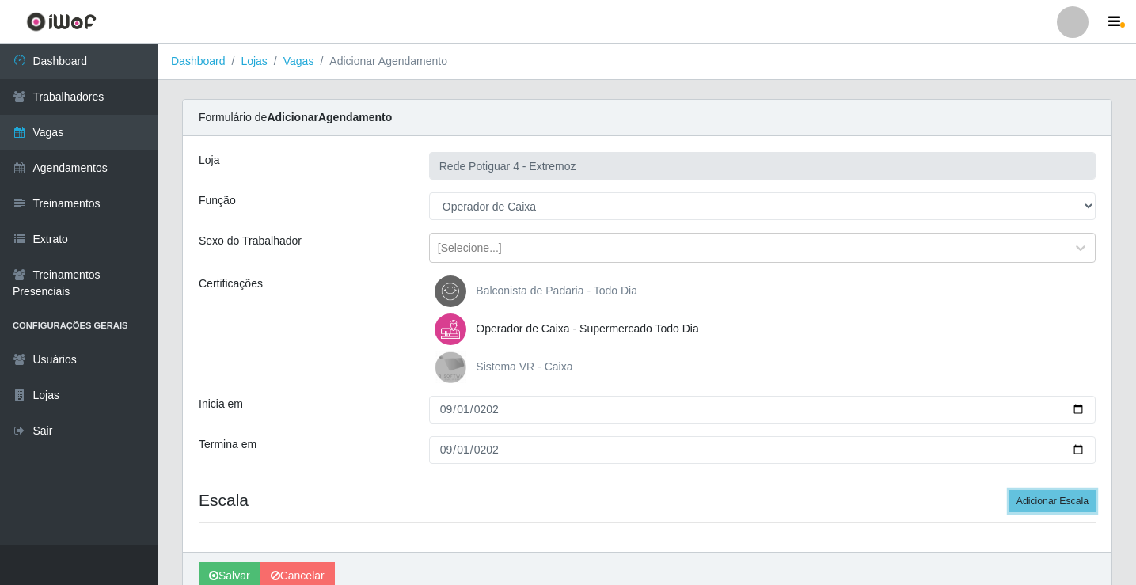
click at [1010, 490] on button "Adicionar Escala" at bounding box center [1053, 501] width 86 height 22
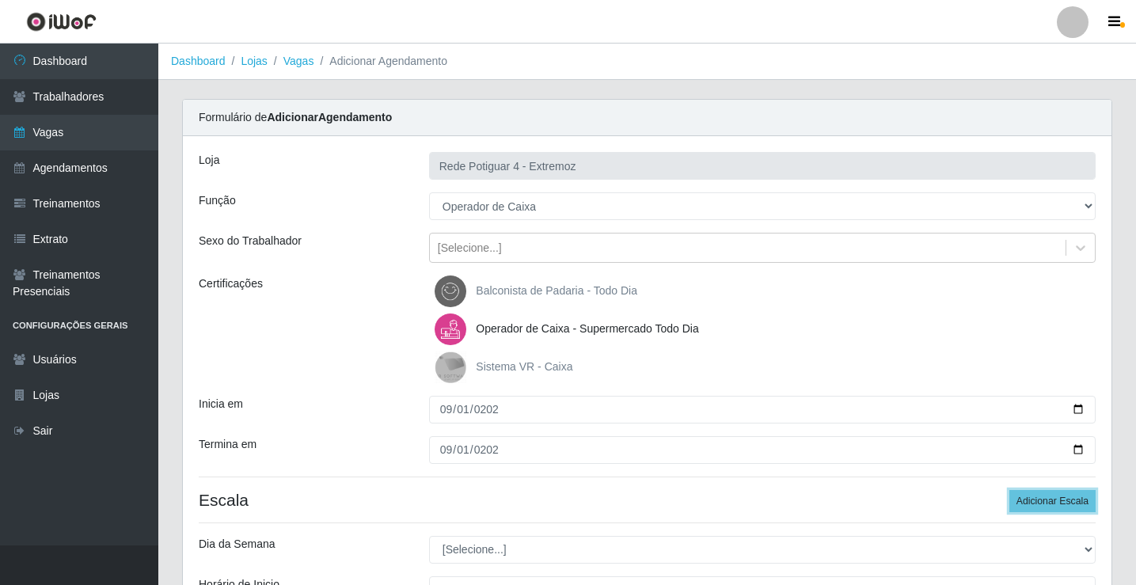
click at [1010, 490] on button "Adicionar Escala" at bounding box center [1053, 501] width 86 height 22
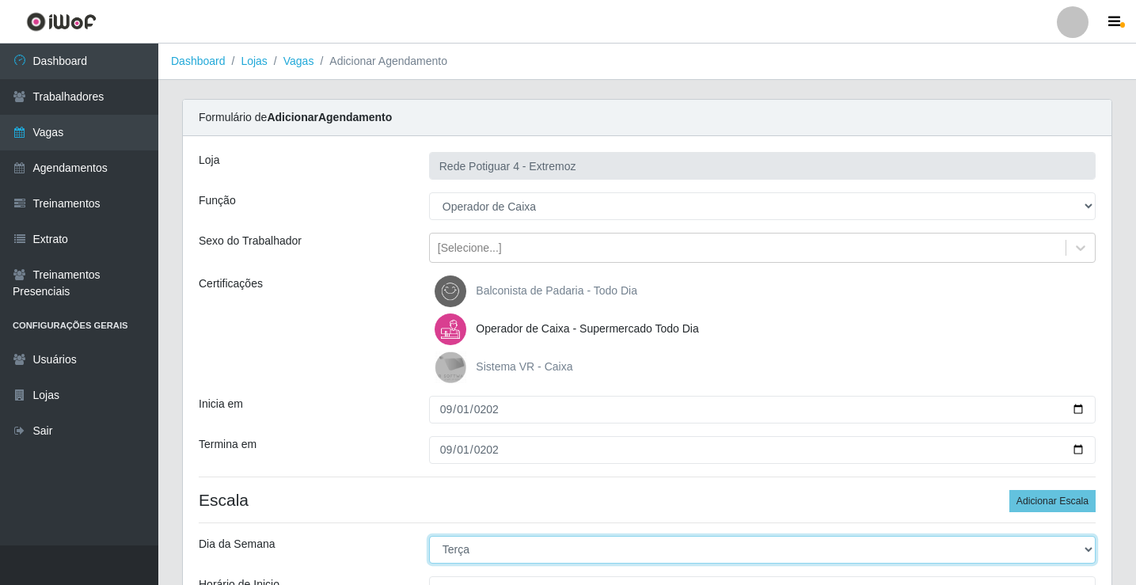
select select "1"
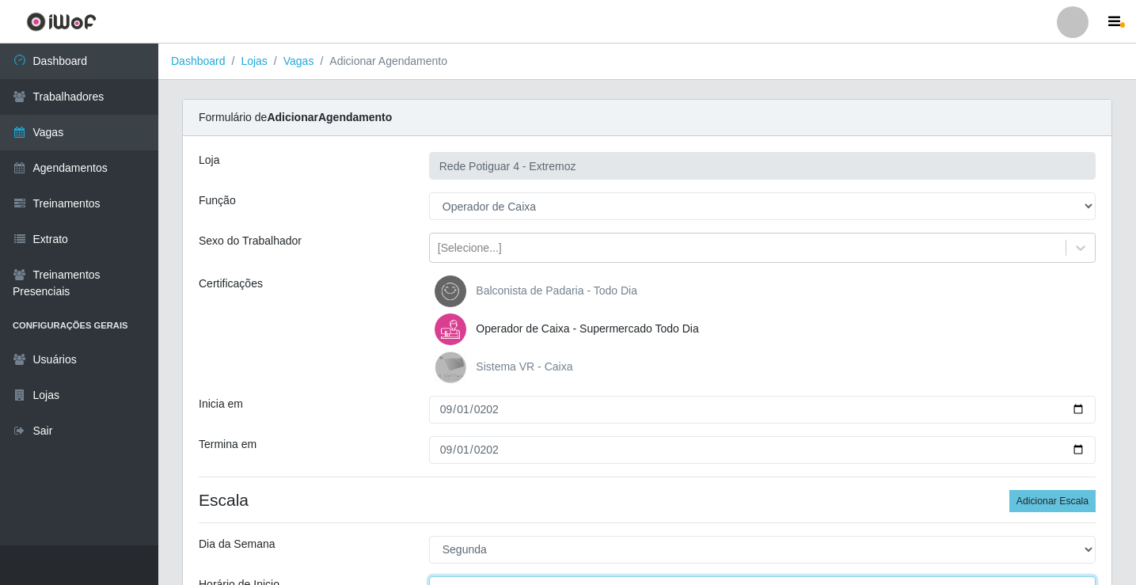
scroll to position [19, 0]
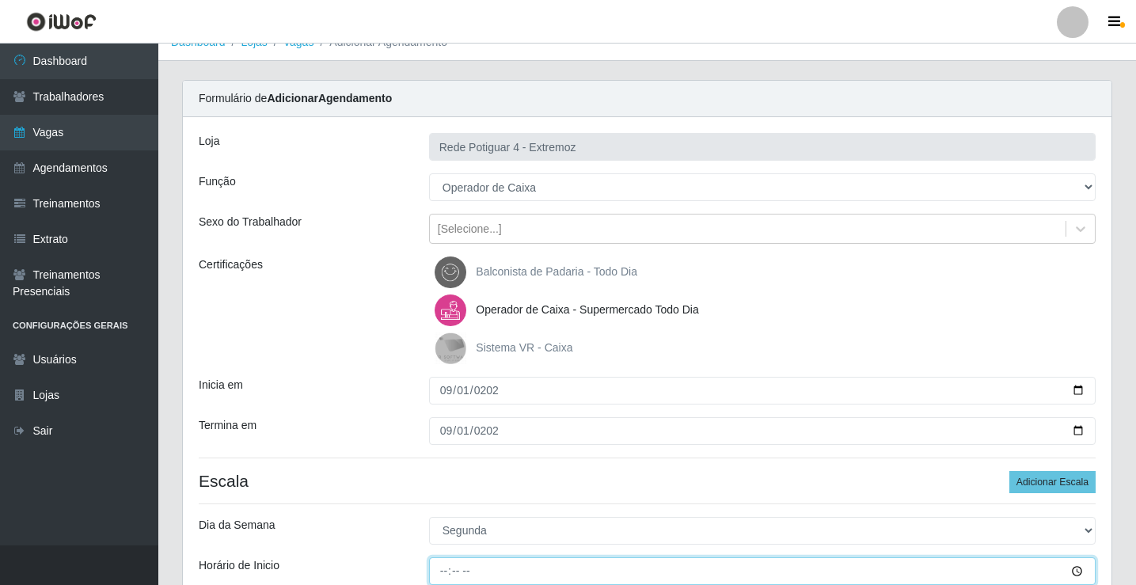
type input "08:00"
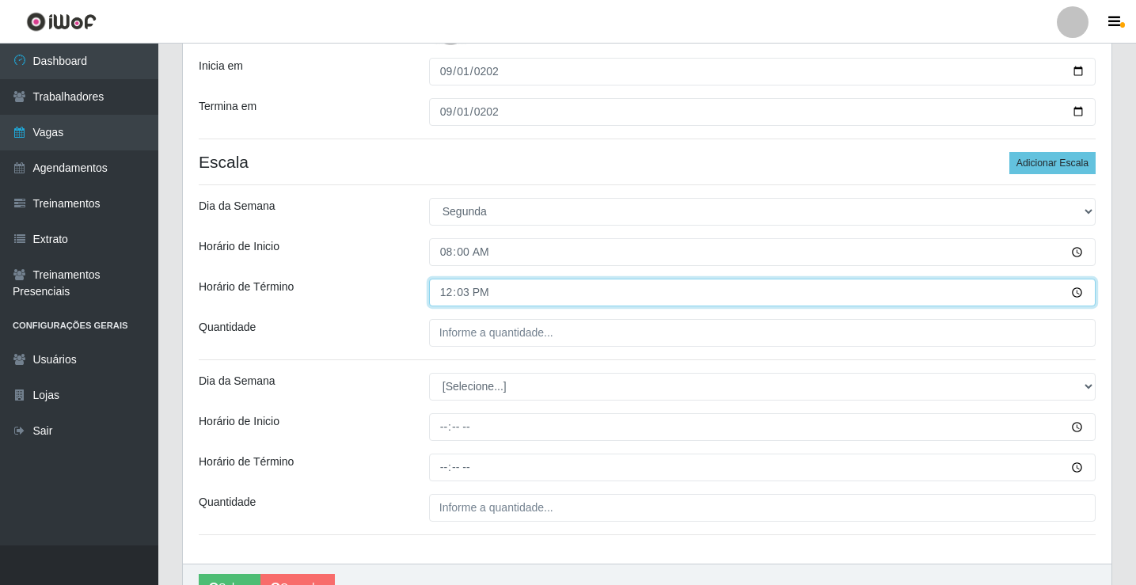
type input "12:30"
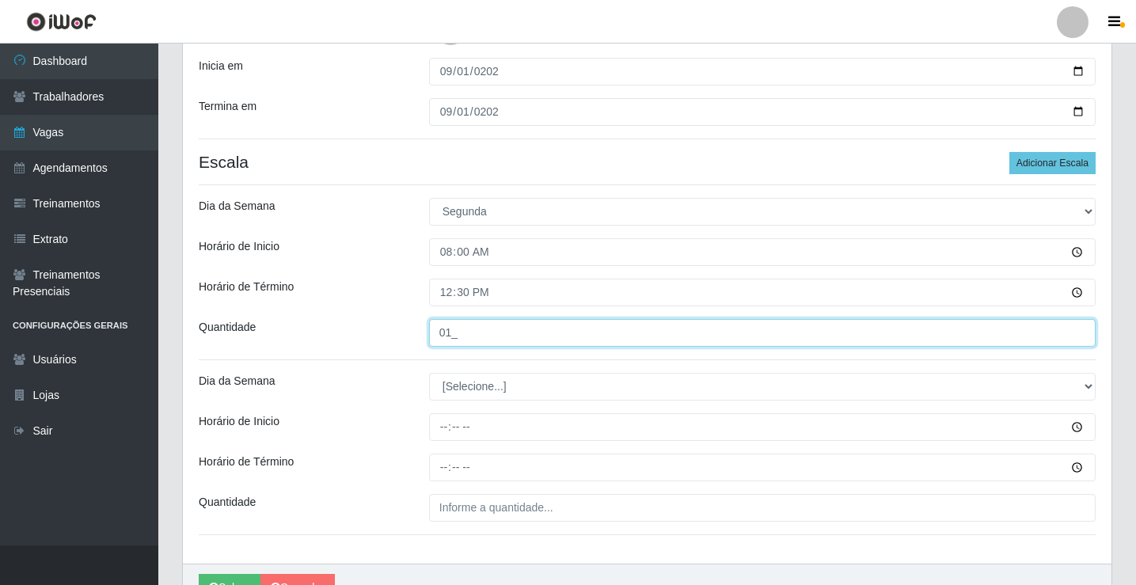
type input "01_"
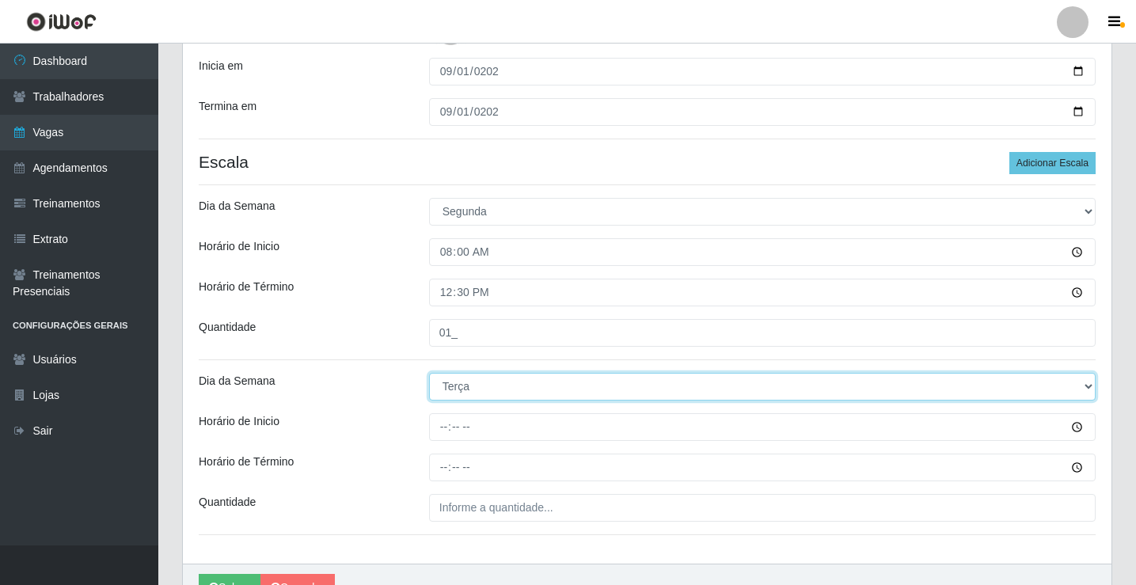
select select "1"
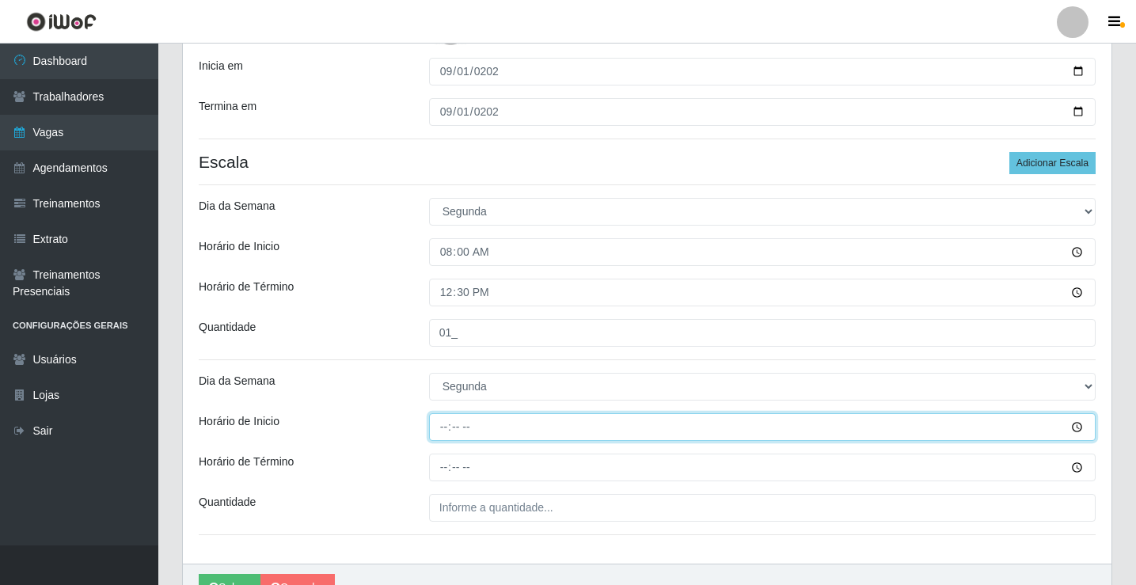
type input "15:00"
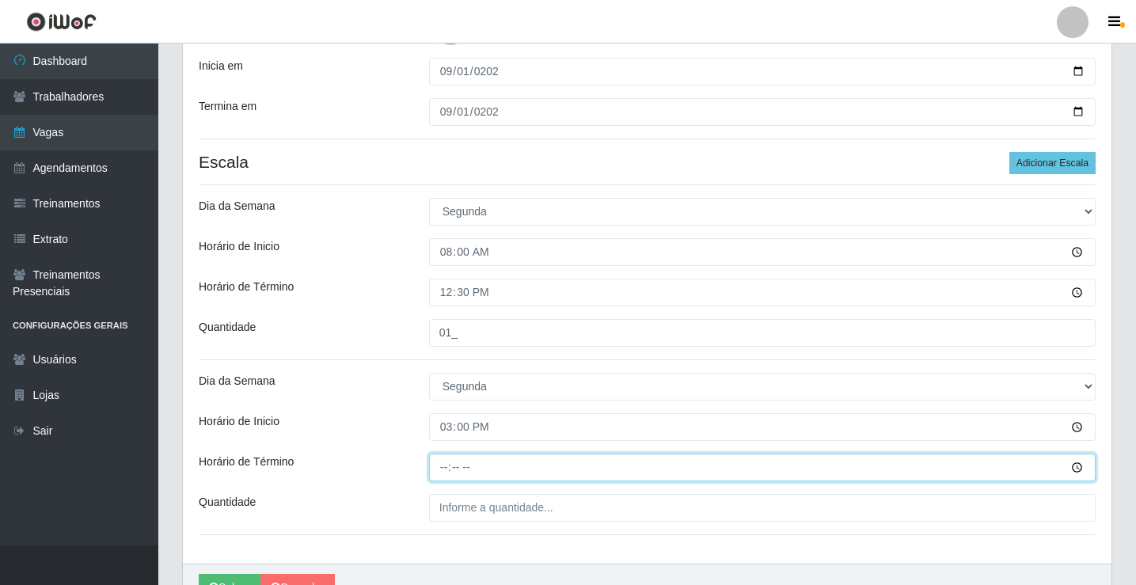
type input "21:00"
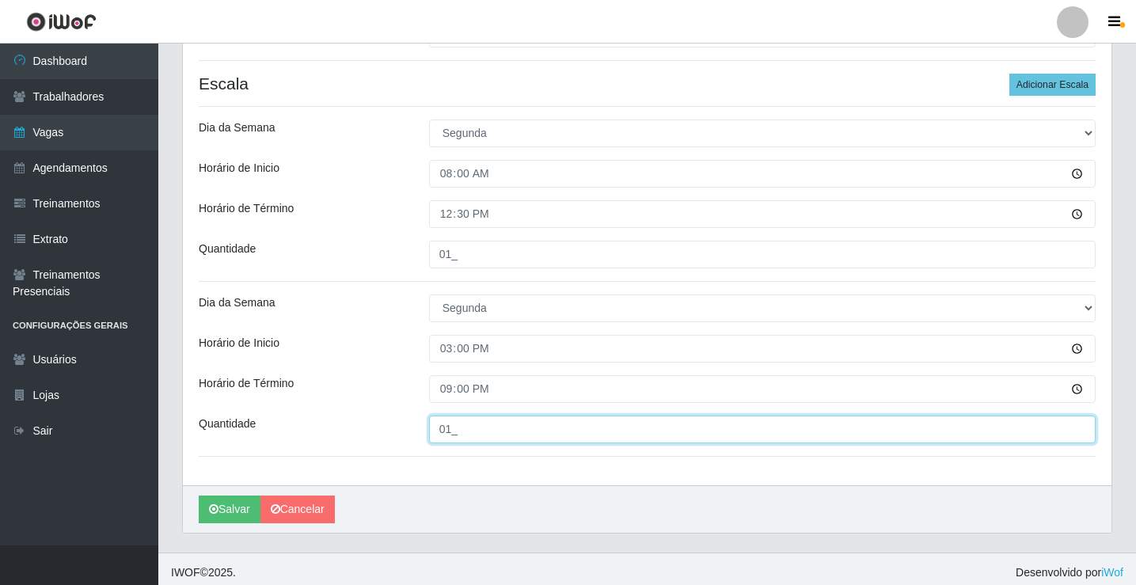
scroll to position [417, 0]
type input "01_"
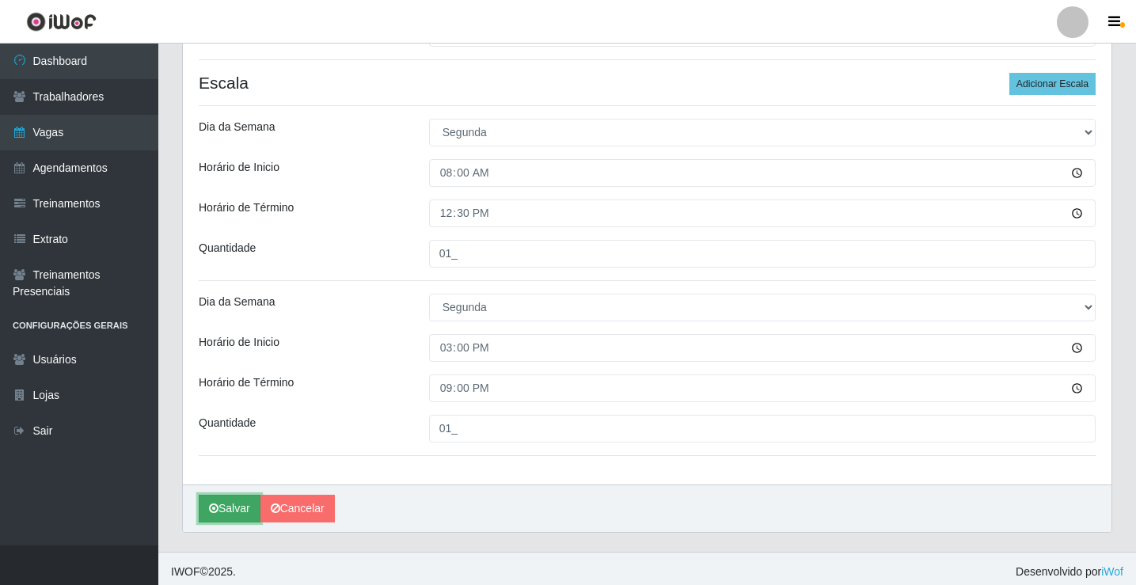
click at [227, 514] on button "Salvar" at bounding box center [230, 509] width 62 height 28
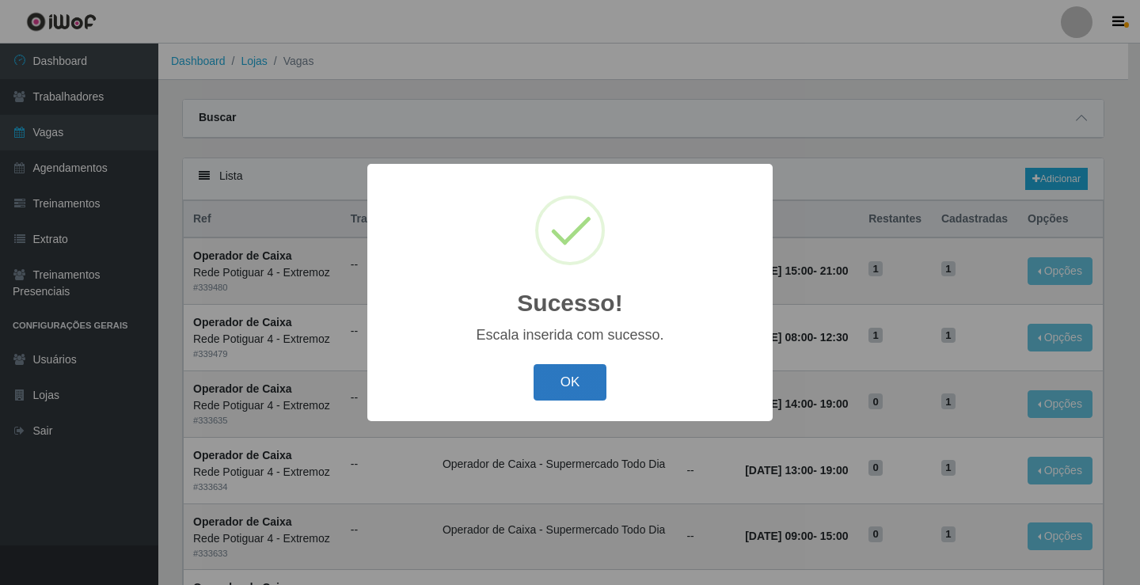
click at [558, 390] on button "OK" at bounding box center [571, 382] width 74 height 37
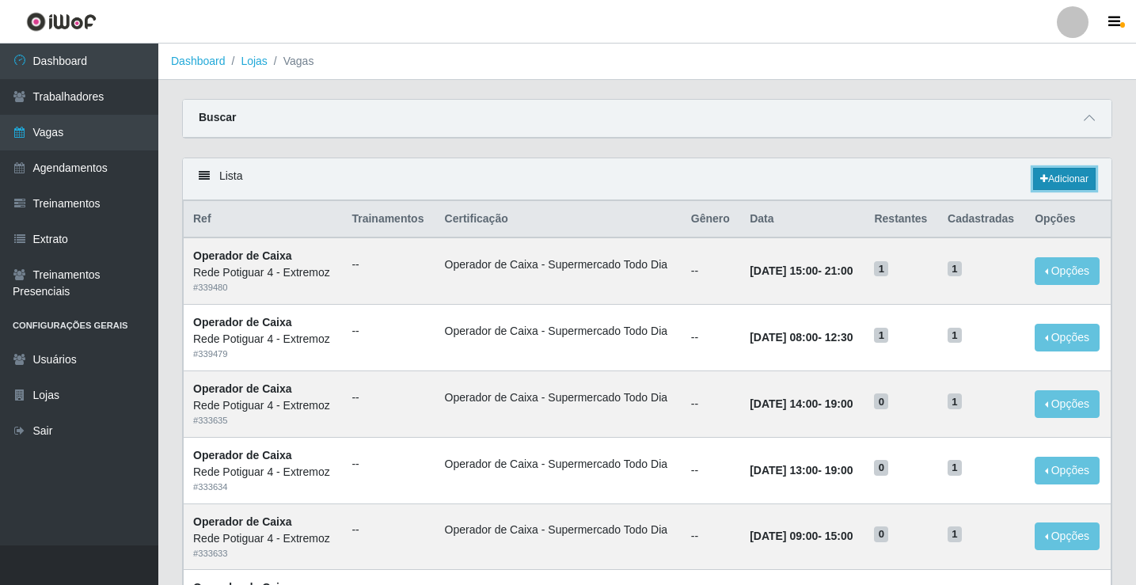
click at [1089, 190] on link "Adicionar" at bounding box center [1064, 179] width 63 height 22
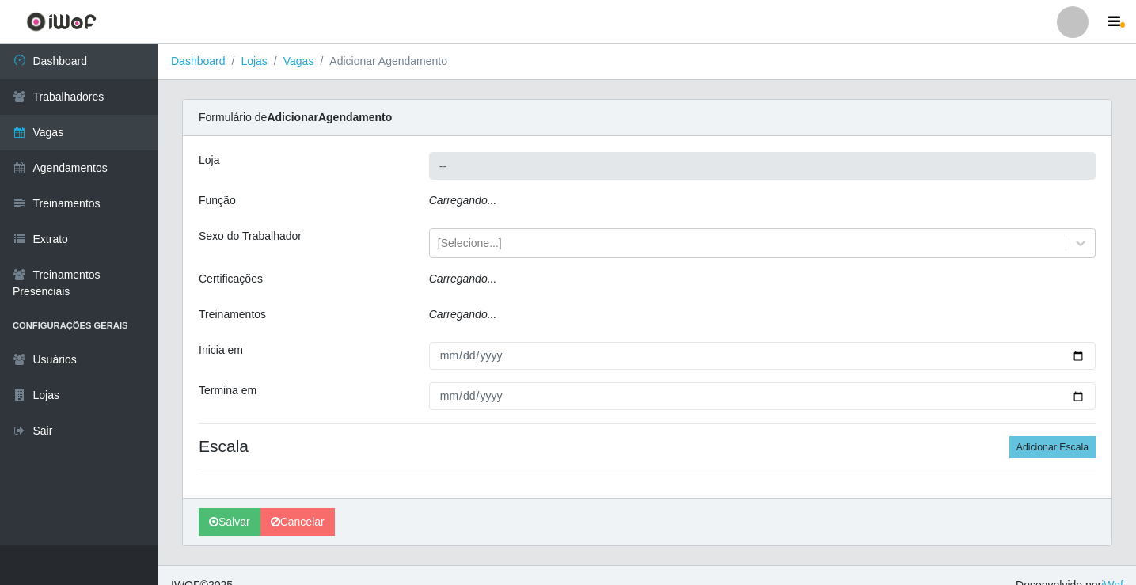
type input "Rede Potiguar 4 - Extremoz"
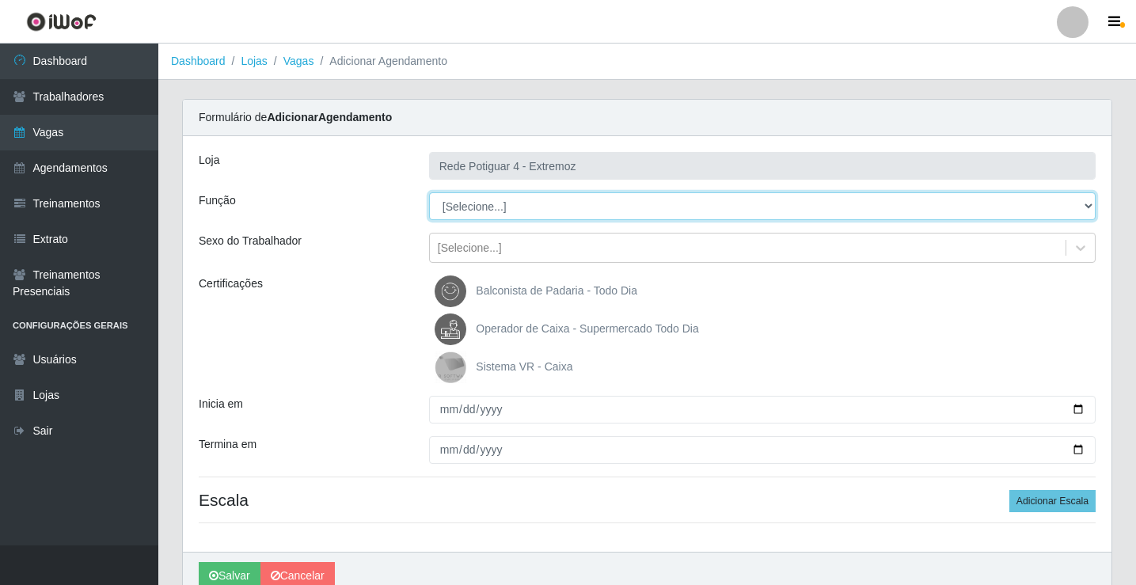
click at [496, 213] on select "[Selecione...] ASG Auxiliar de Estacionamento Balconista Embalador Operador de …" at bounding box center [762, 206] width 667 height 28
select select "22"
click at [429, 192] on select "[Selecione...] ASG Auxiliar de Estacionamento Balconista Embalador Operador de …" at bounding box center [762, 206] width 667 height 28
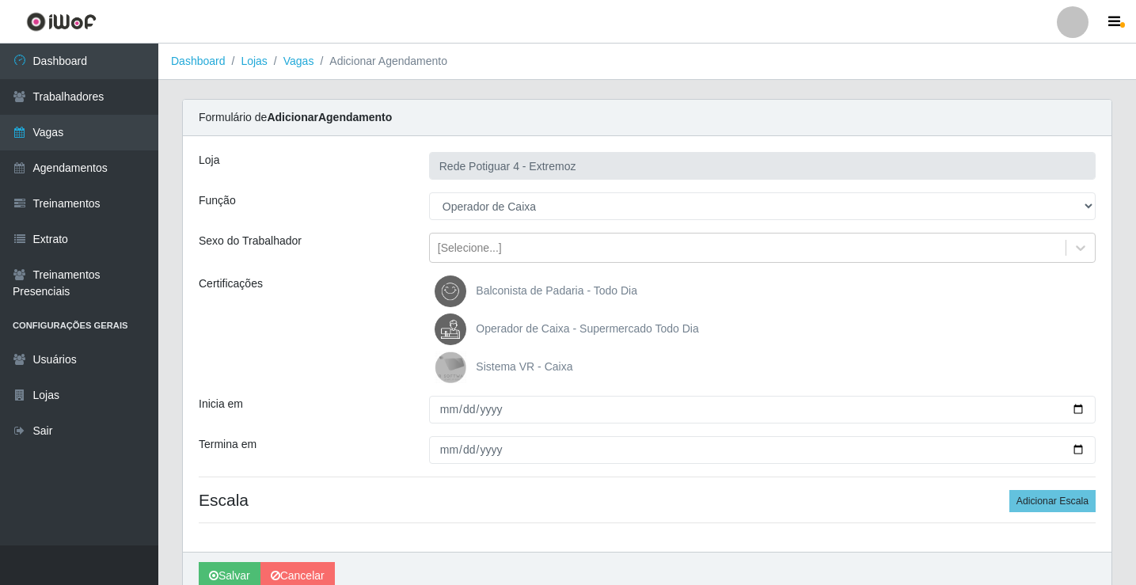
click at [513, 331] on span "Operador de Caixa - Supermercado Todo Dia" at bounding box center [587, 328] width 222 height 13
click at [0, 0] on input "Operador de Caixa - Supermercado Todo Dia" at bounding box center [0, 0] width 0 height 0
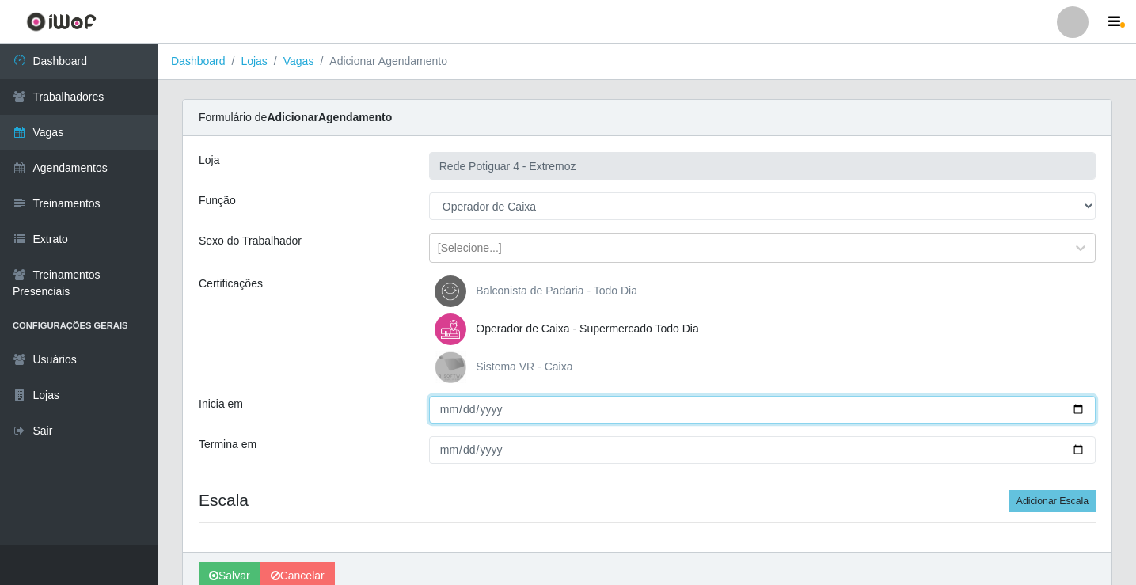
click at [452, 416] on input "Inicia em" at bounding box center [762, 410] width 667 height 28
type input "2025-09-02"
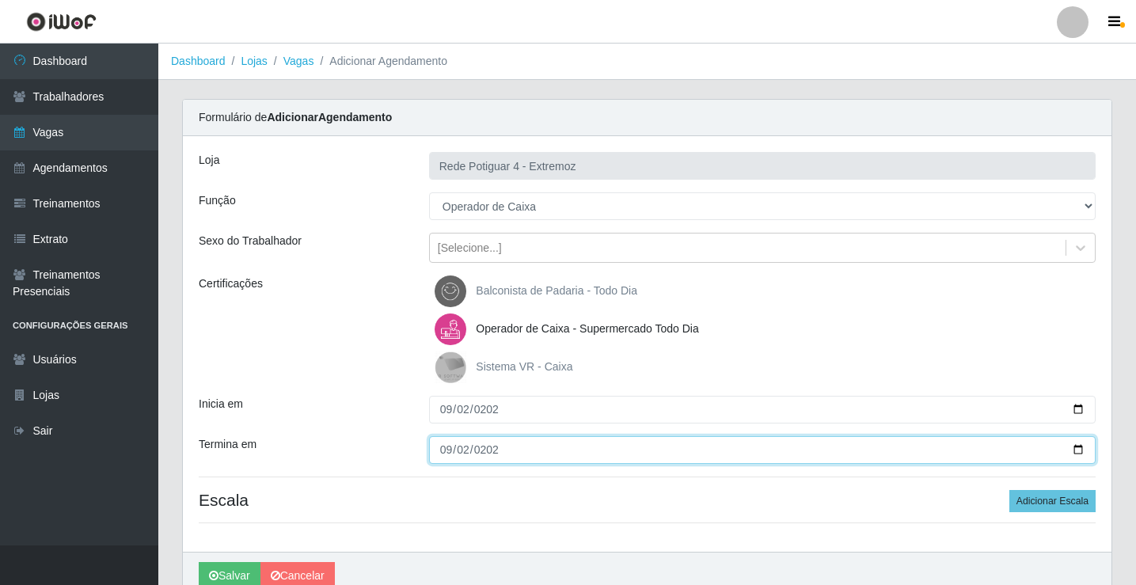
type input "2025-09-02"
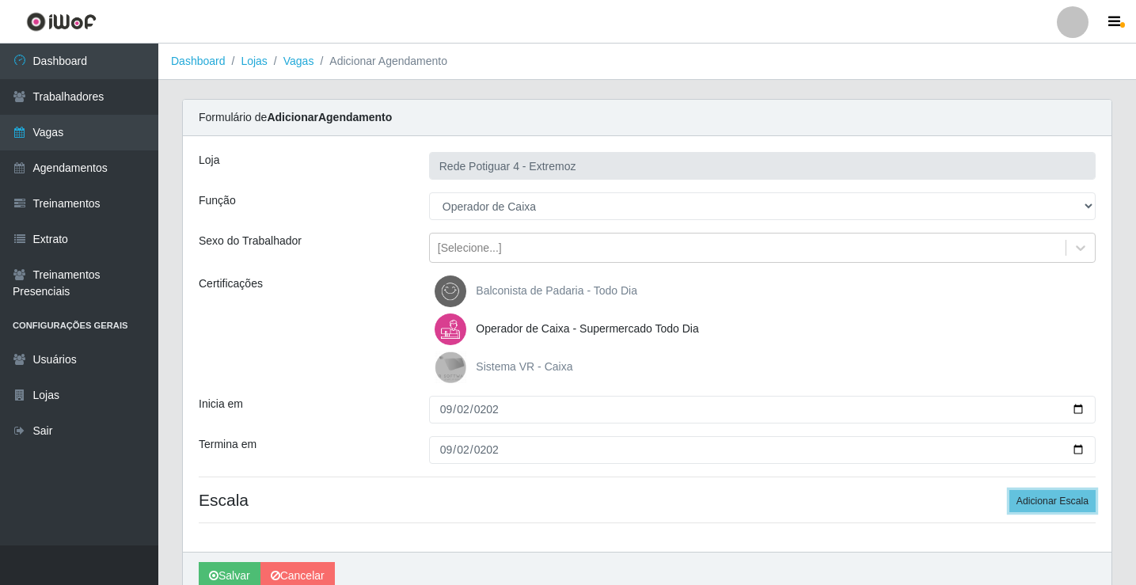
click at [1010, 490] on button "Adicionar Escala" at bounding box center [1053, 501] width 86 height 22
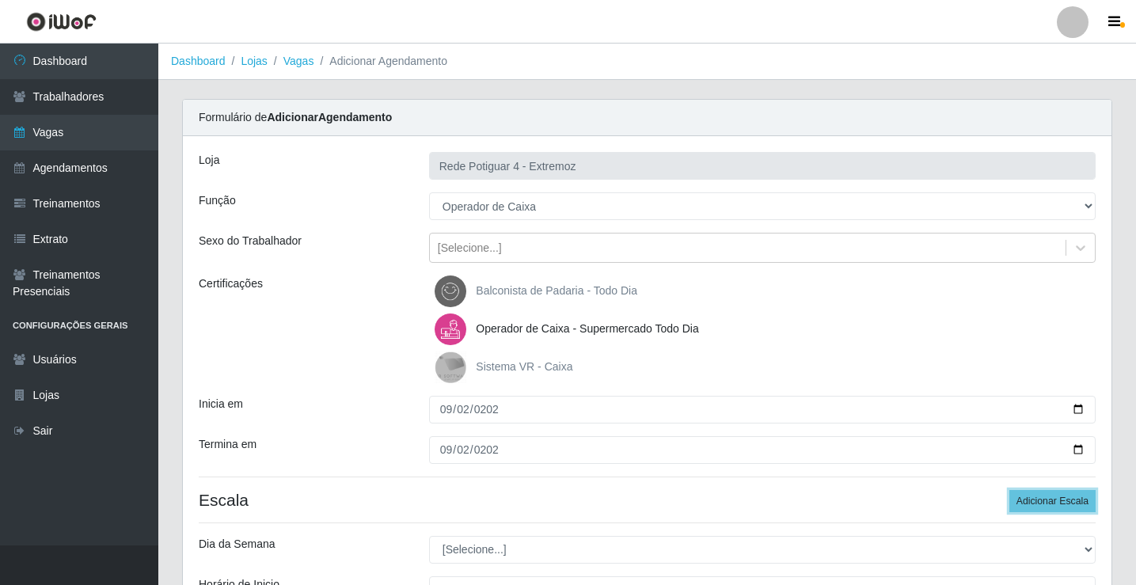
click at [1010, 490] on button "Adicionar Escala" at bounding box center [1053, 501] width 86 height 22
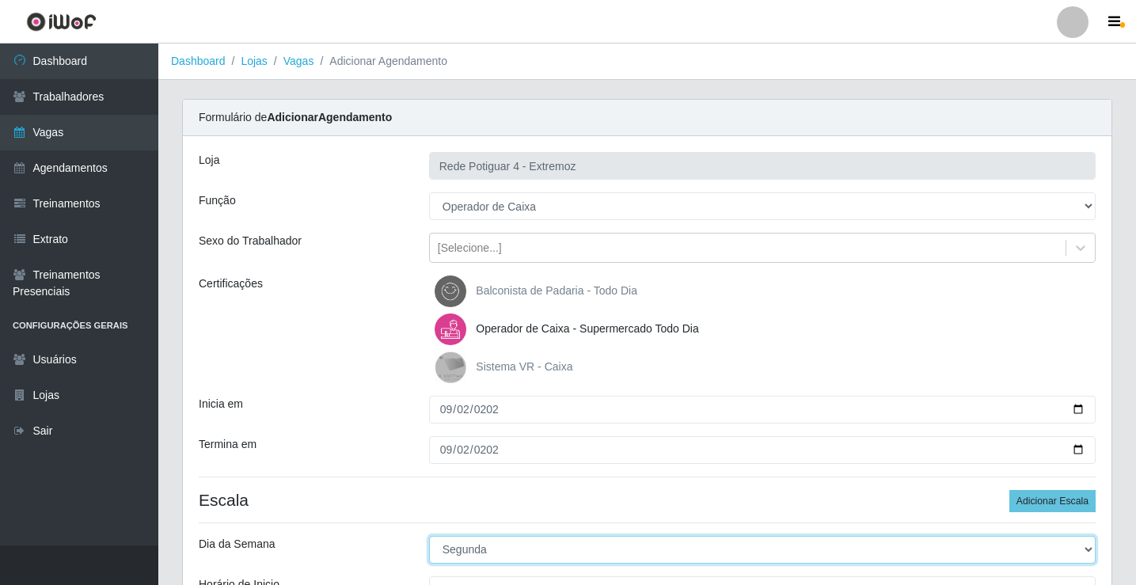
select select "2"
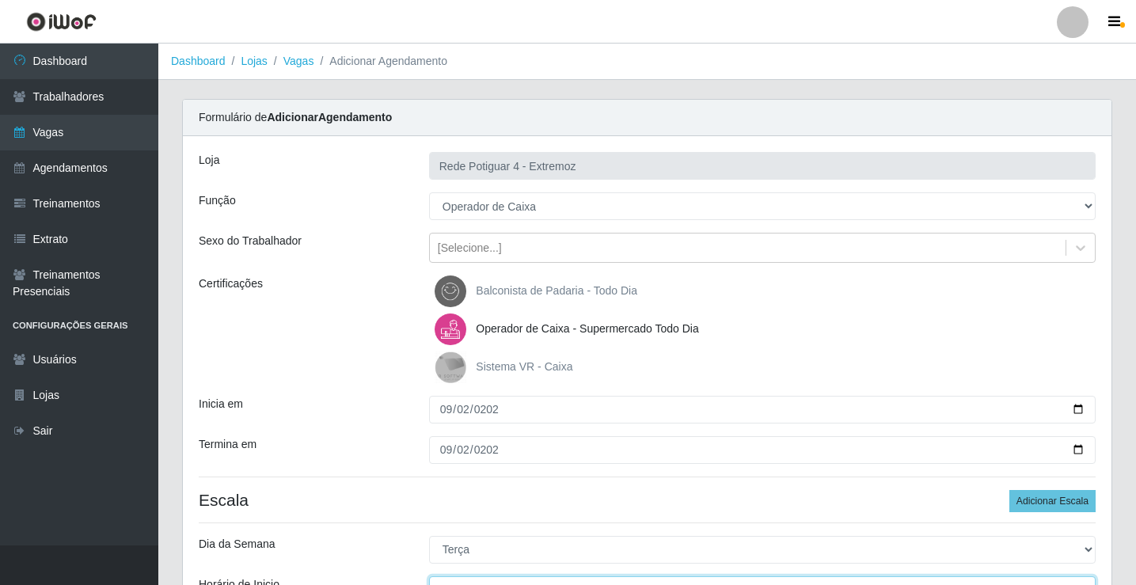
scroll to position [19, 0]
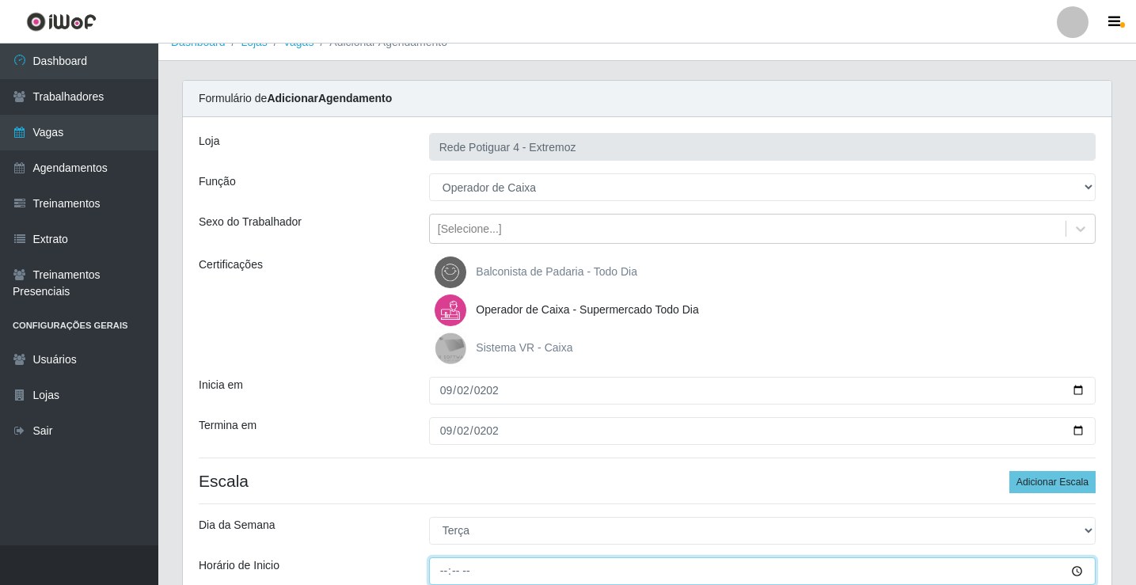
type input "08:00"
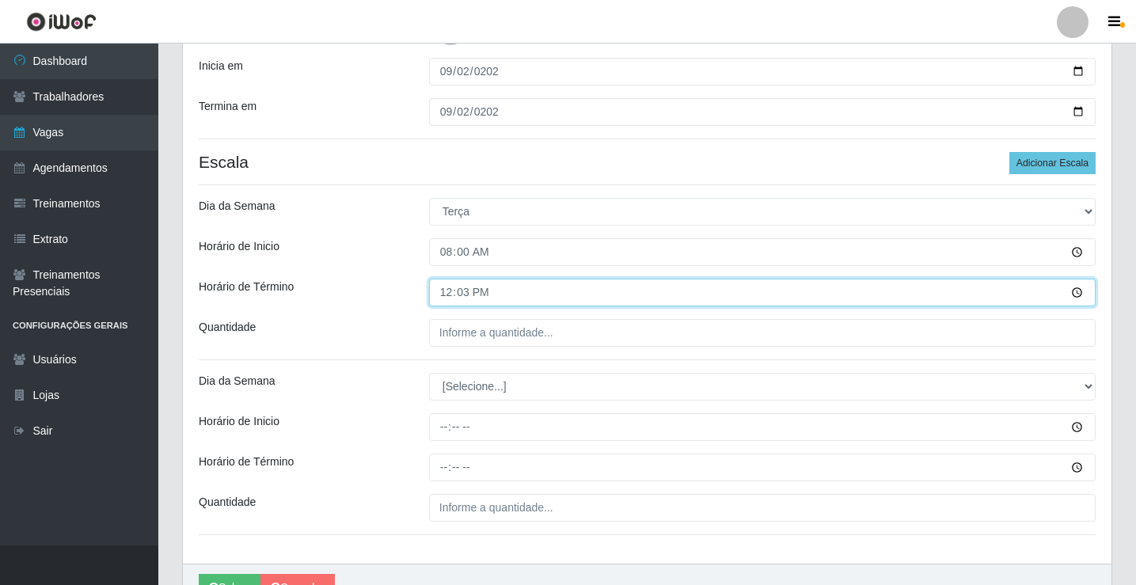
type input "12:30"
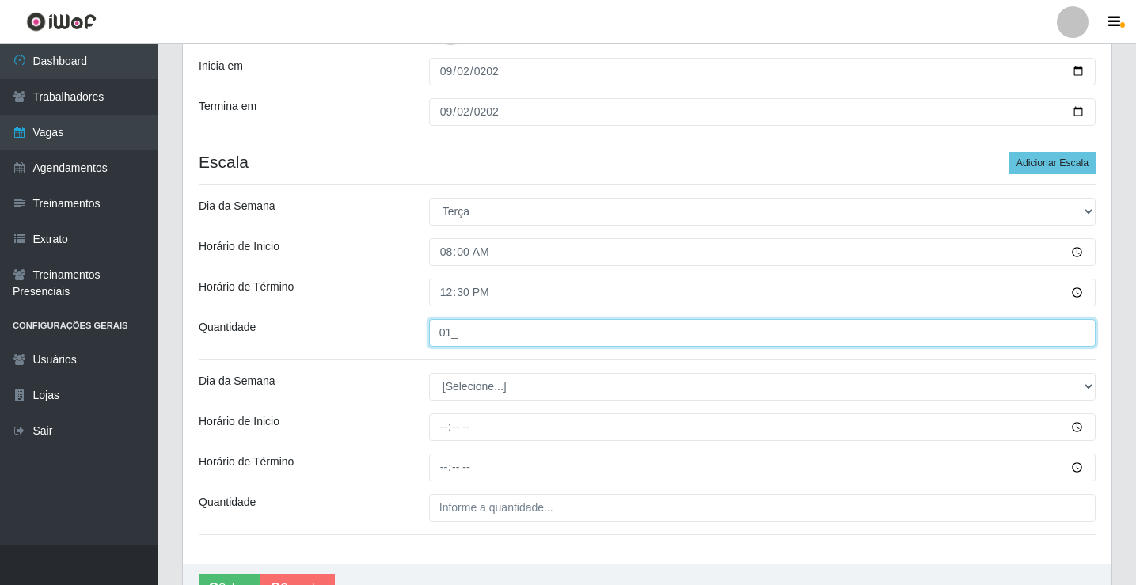
type input "01_"
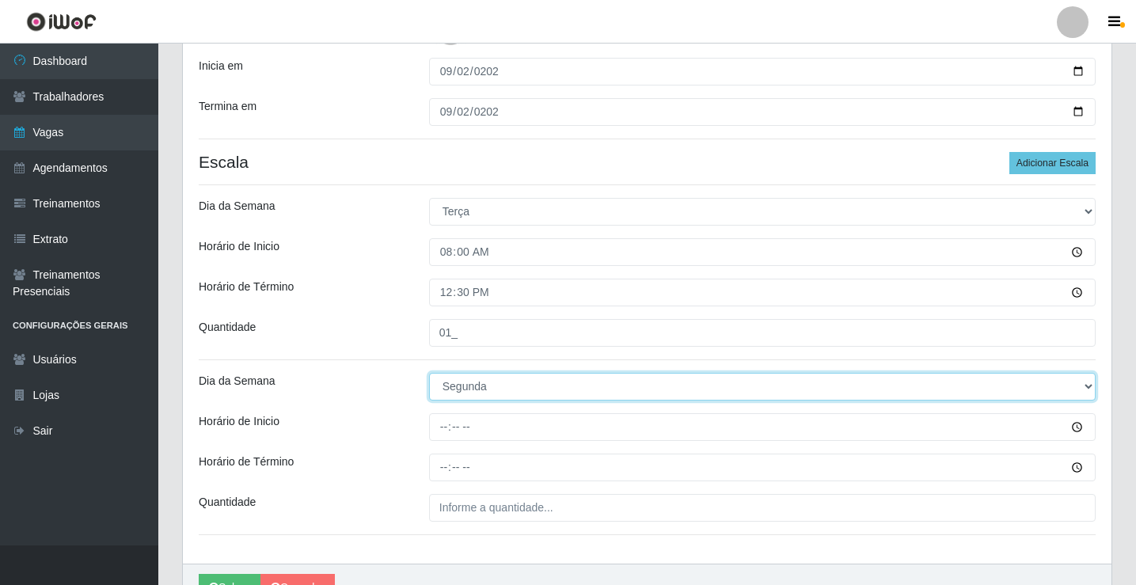
select select "2"
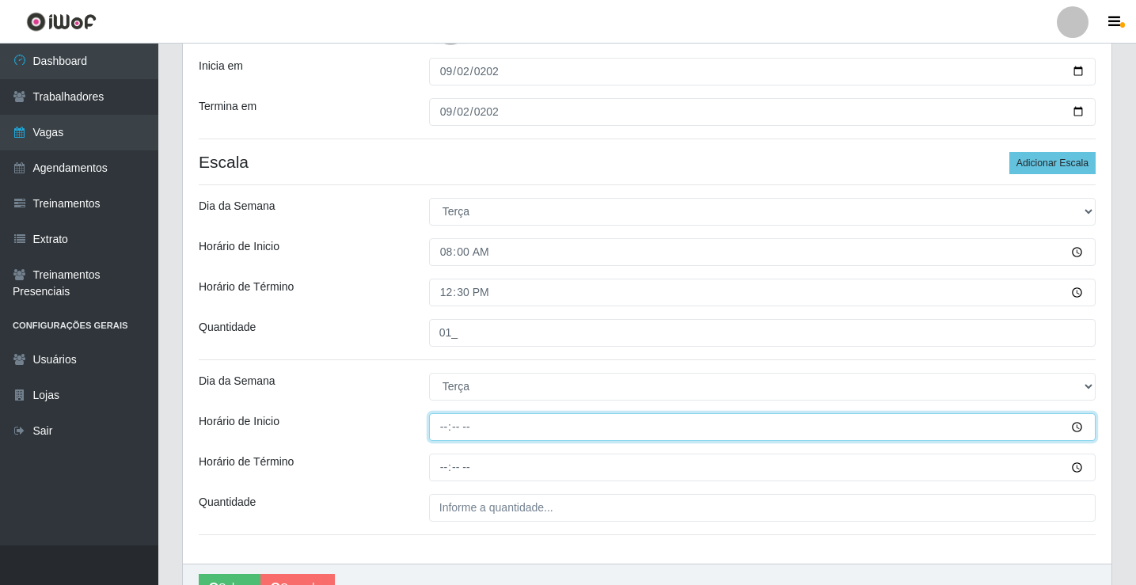
type input "16:00"
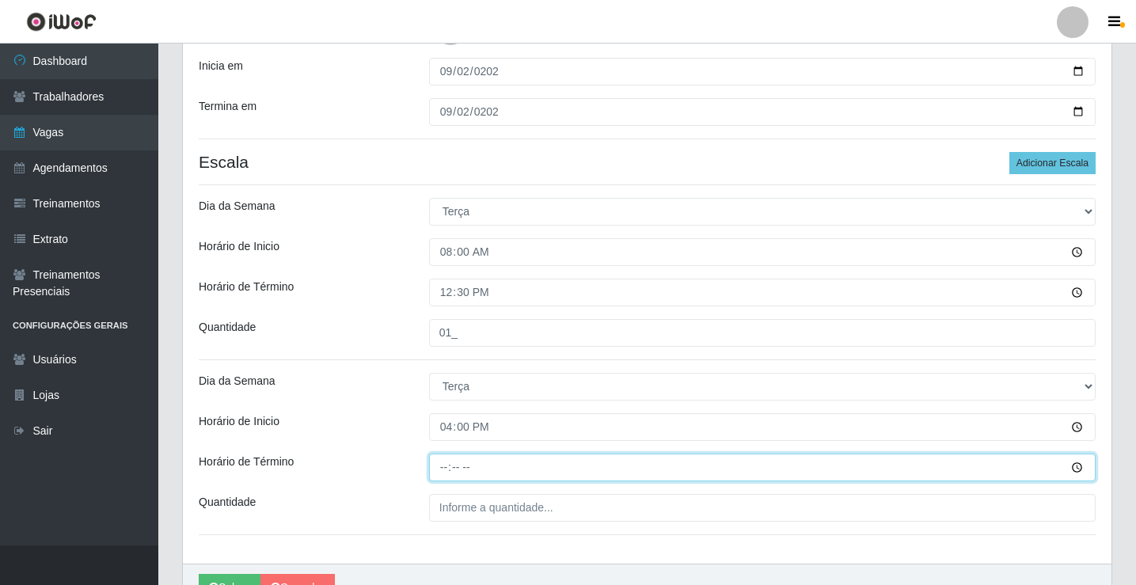
type input "21:00"
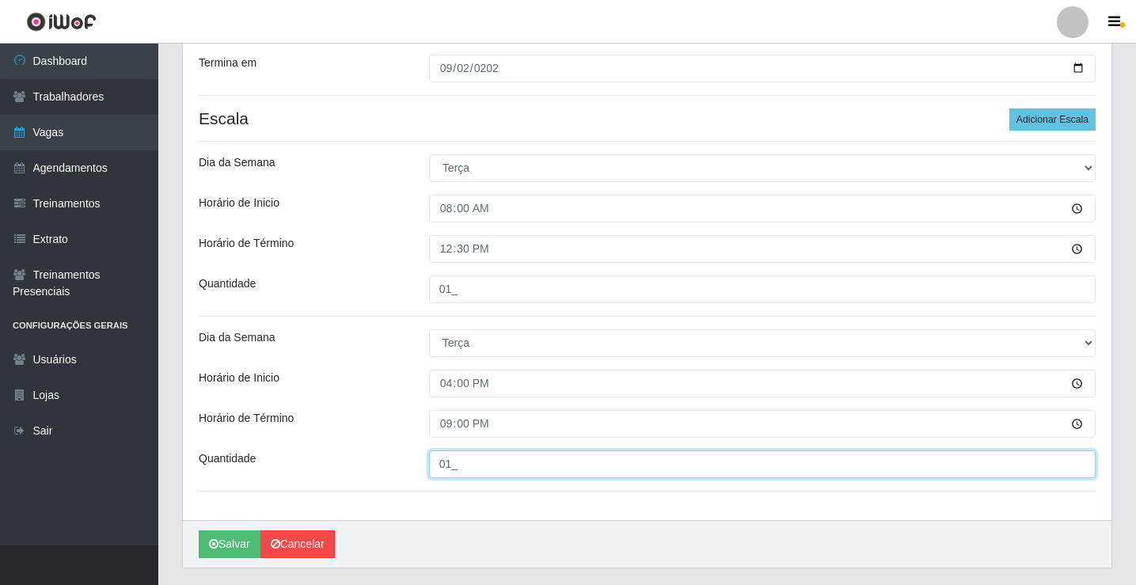
scroll to position [424, 0]
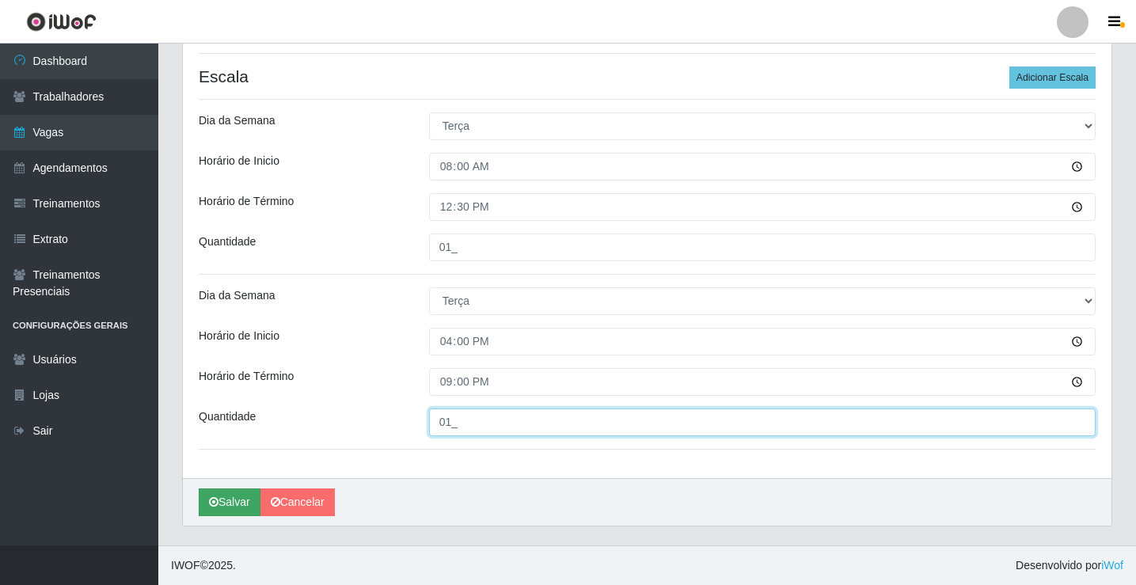
type input "01_"
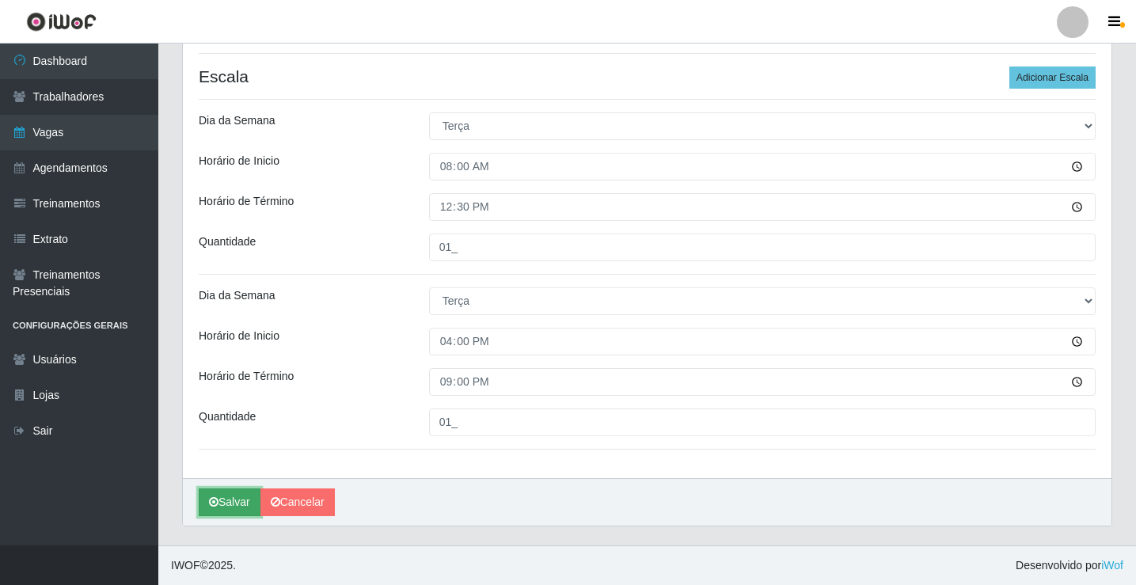
click at [231, 503] on button "Salvar" at bounding box center [230, 503] width 62 height 28
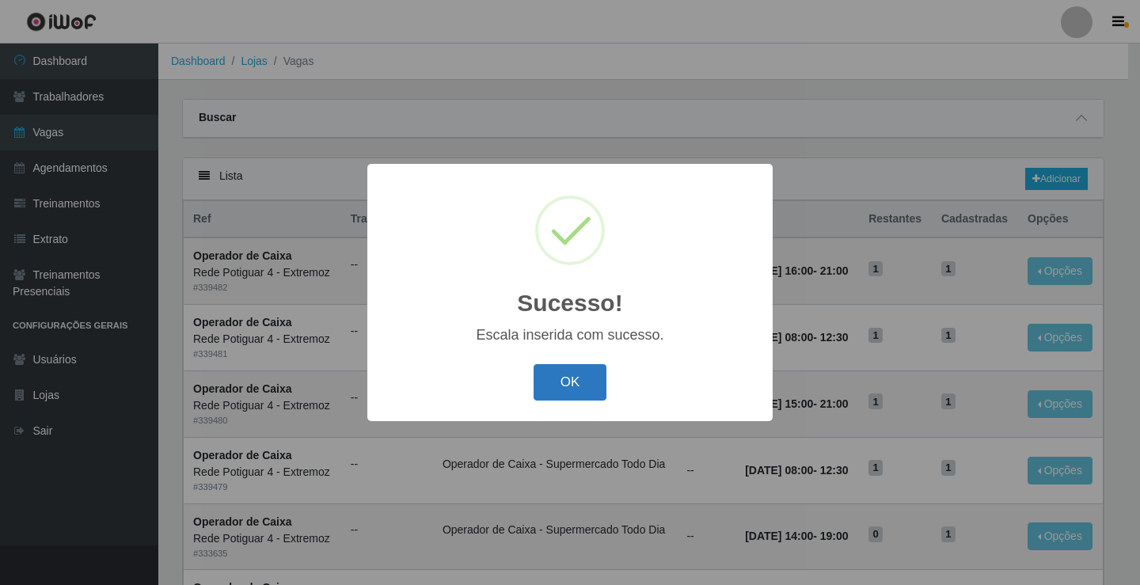
click at [586, 386] on button "OK" at bounding box center [571, 382] width 74 height 37
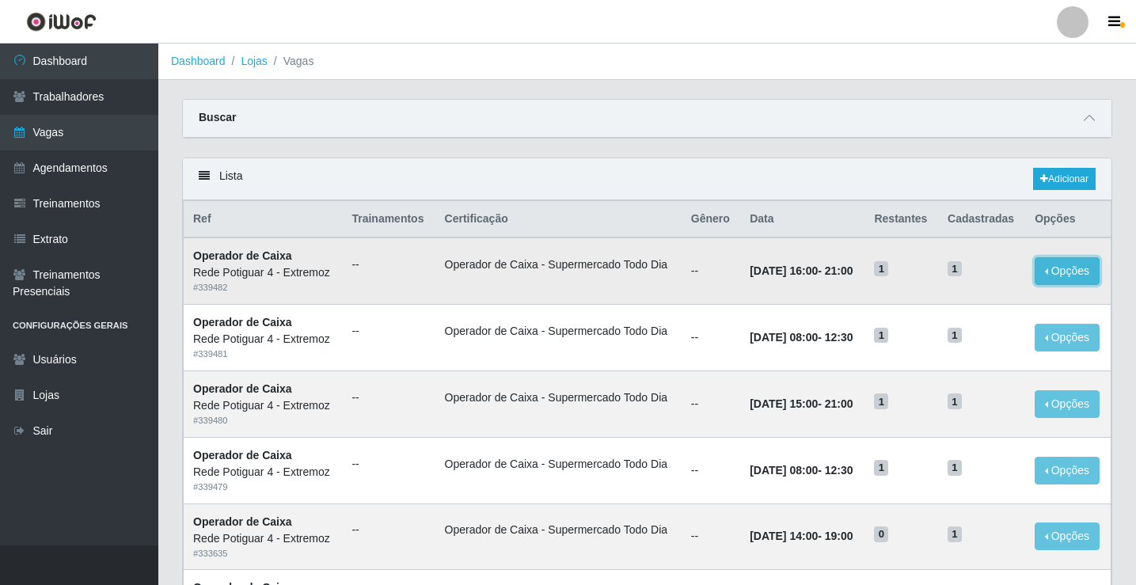
click at [1053, 266] on button "Opções" at bounding box center [1067, 271] width 65 height 28
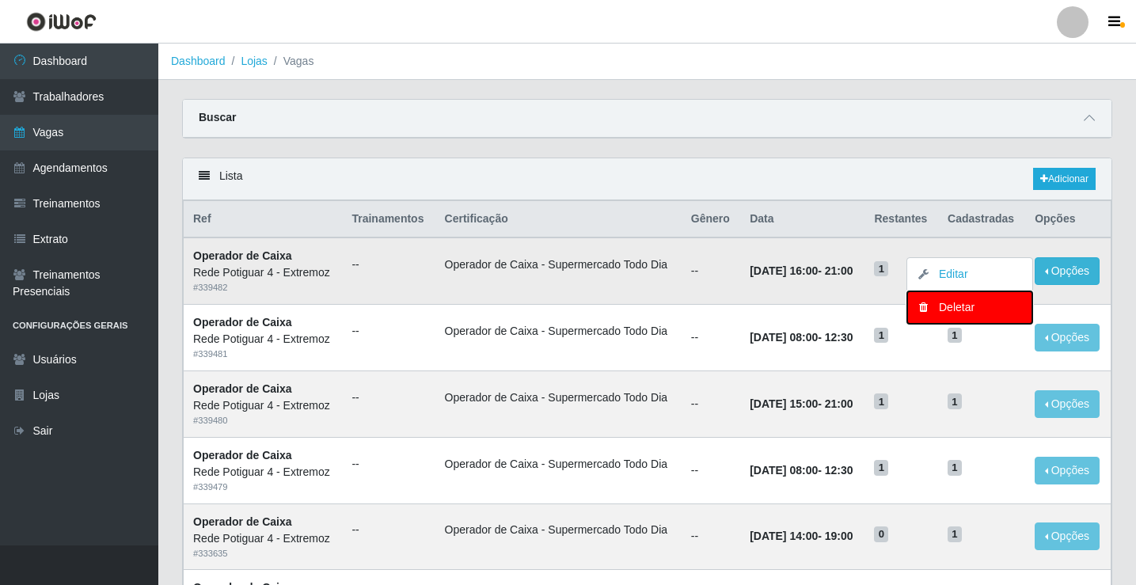
click at [952, 307] on div "Deletar" at bounding box center [969, 307] width 93 height 17
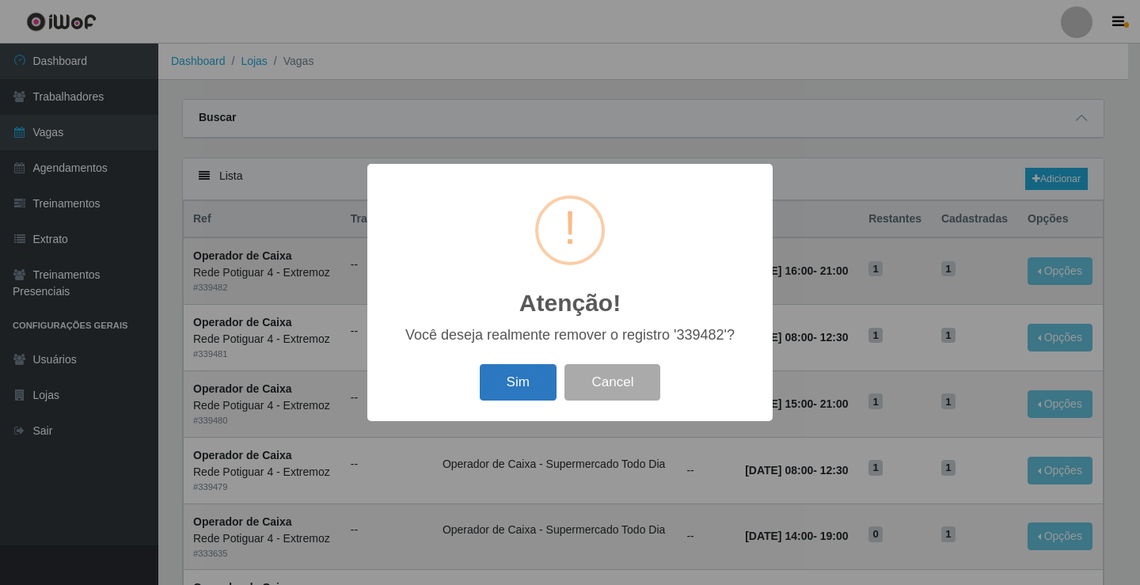
click at [523, 385] on button "Sim" at bounding box center [518, 382] width 77 height 37
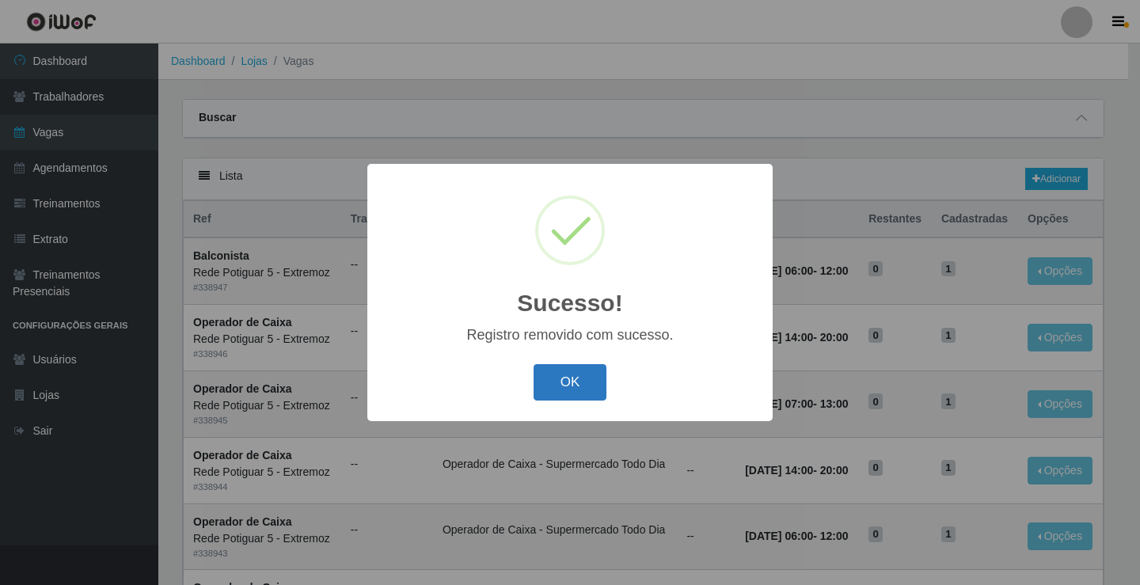
click at [587, 371] on button "OK" at bounding box center [571, 382] width 74 height 37
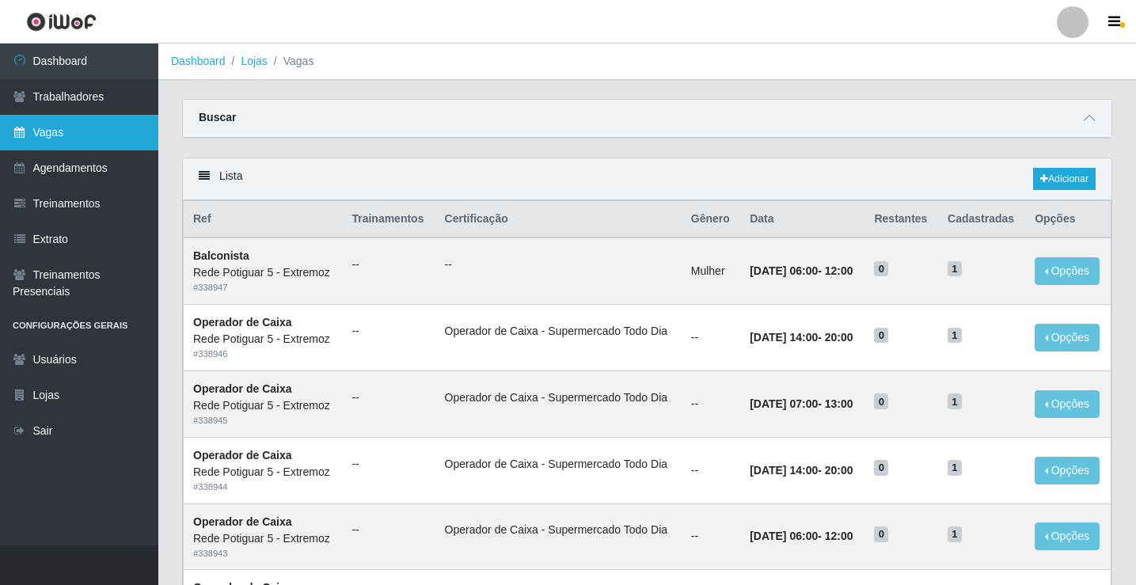
click at [82, 138] on link "Vagas" at bounding box center [79, 133] width 158 height 36
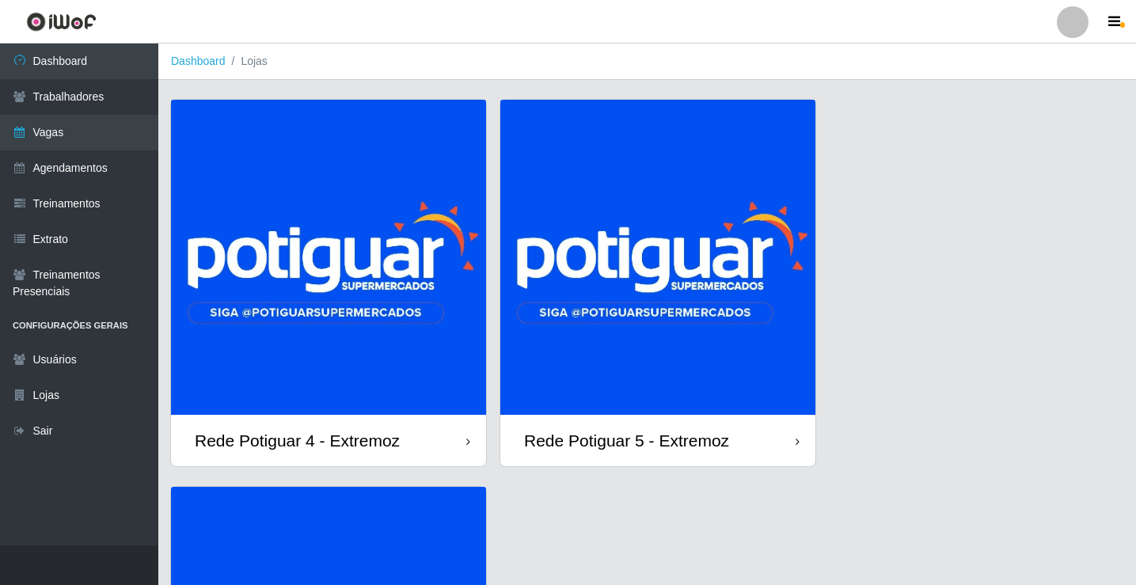
click at [379, 270] on img at bounding box center [328, 257] width 315 height 315
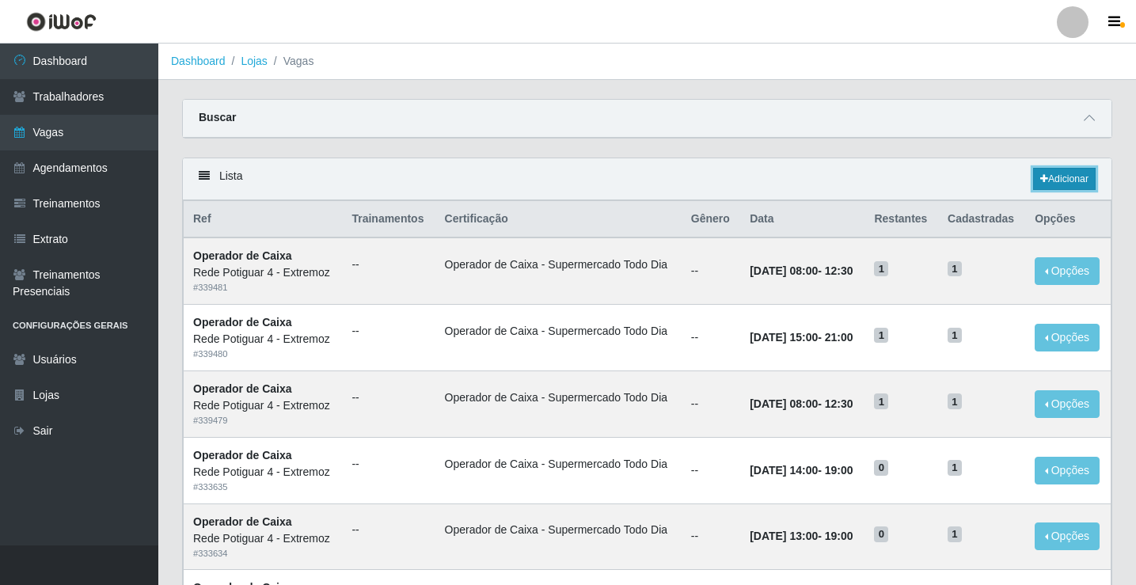
click at [1065, 185] on link "Adicionar" at bounding box center [1064, 179] width 63 height 22
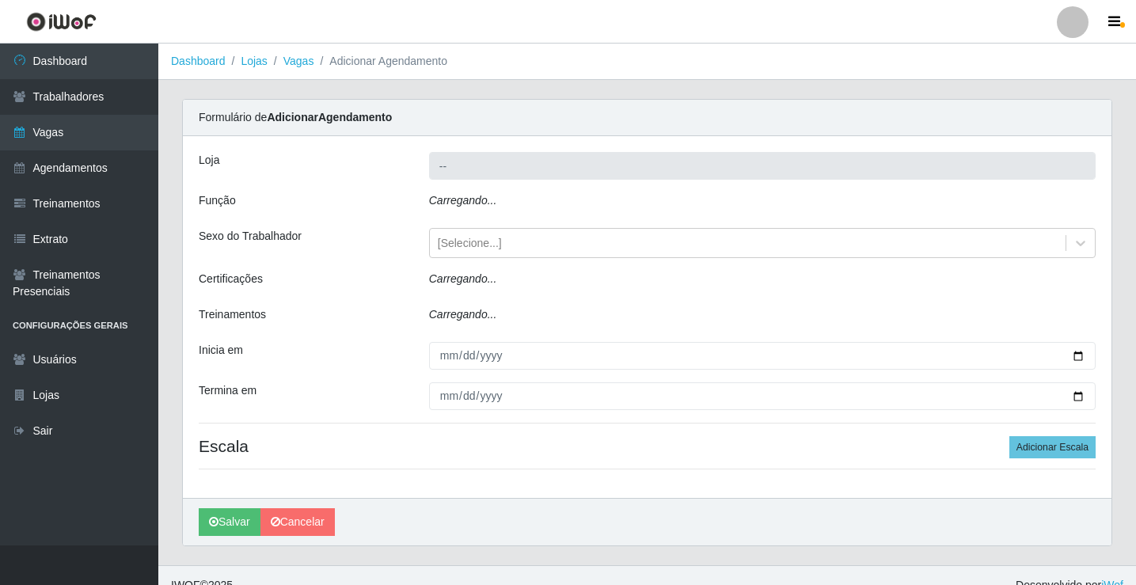
type input "Rede Potiguar 4 - Extremoz"
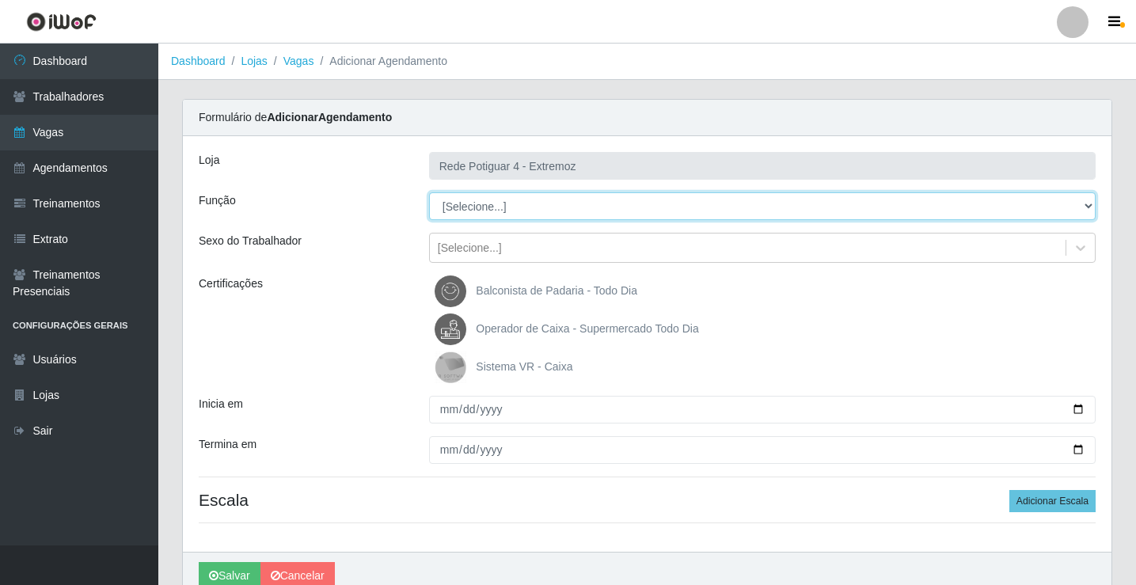
drag, startPoint x: 484, startPoint y: 216, endPoint x: 484, endPoint y: 207, distance: 9.5
click at [484, 202] on select "[Selecione...] ASG Auxiliar de Estacionamento Balconista Embalador Operador de …" at bounding box center [762, 206] width 667 height 28
select select "22"
click at [429, 192] on select "[Selecione...] ASG Auxiliar de Estacionamento Balconista Embalador Operador de …" at bounding box center [762, 206] width 667 height 28
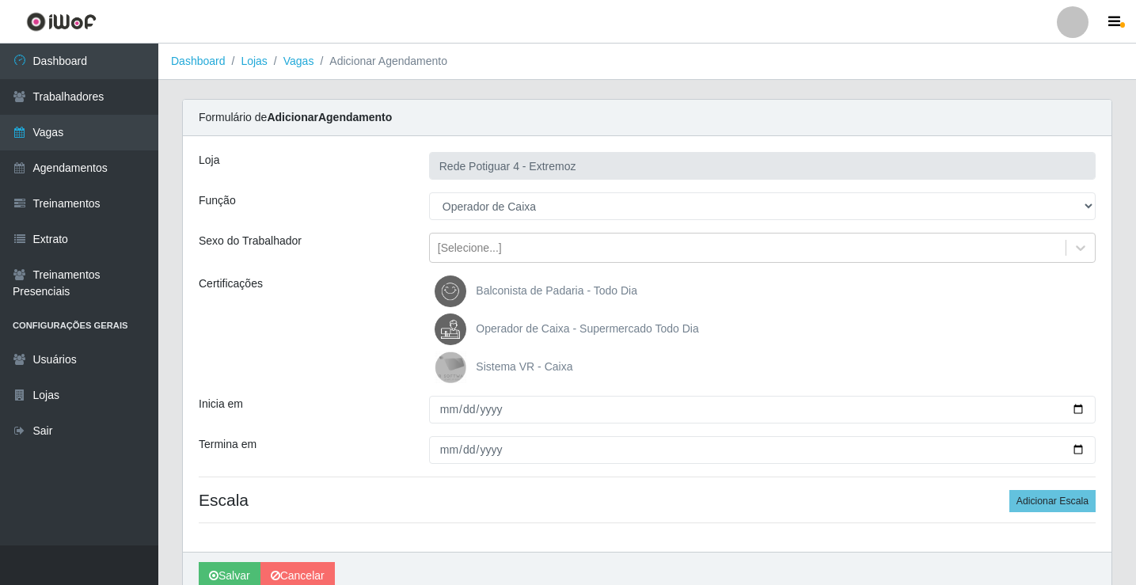
click at [508, 325] on span "Operador de Caixa - Supermercado Todo Dia" at bounding box center [587, 328] width 222 height 13
click at [0, 0] on input "Operador de Caixa - Supermercado Todo Dia" at bounding box center [0, 0] width 0 height 0
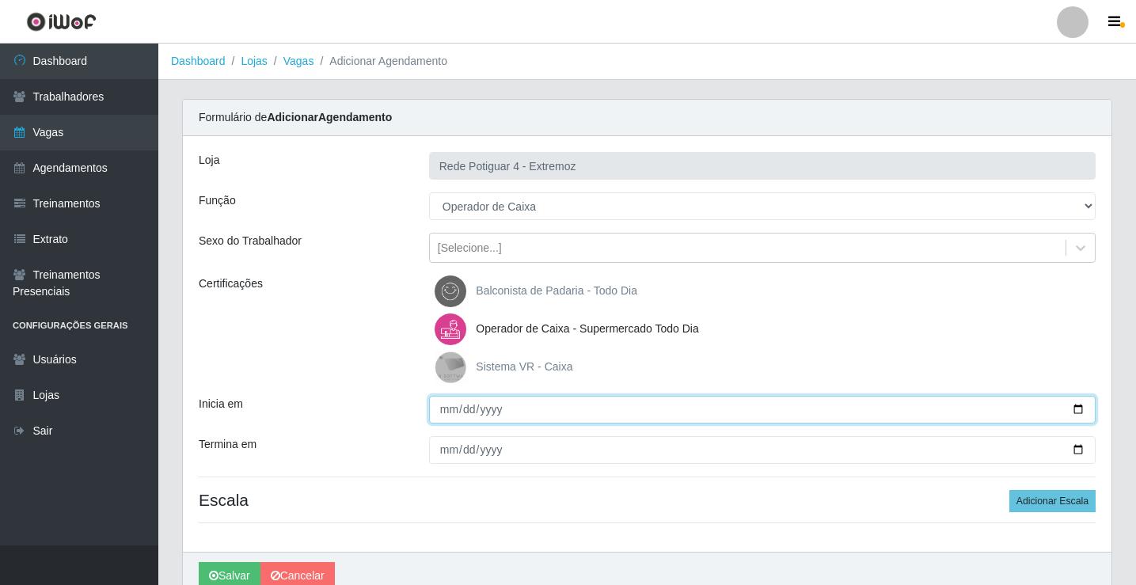
click at [442, 414] on input "Inicia em" at bounding box center [762, 410] width 667 height 28
type input "2025-09-02"
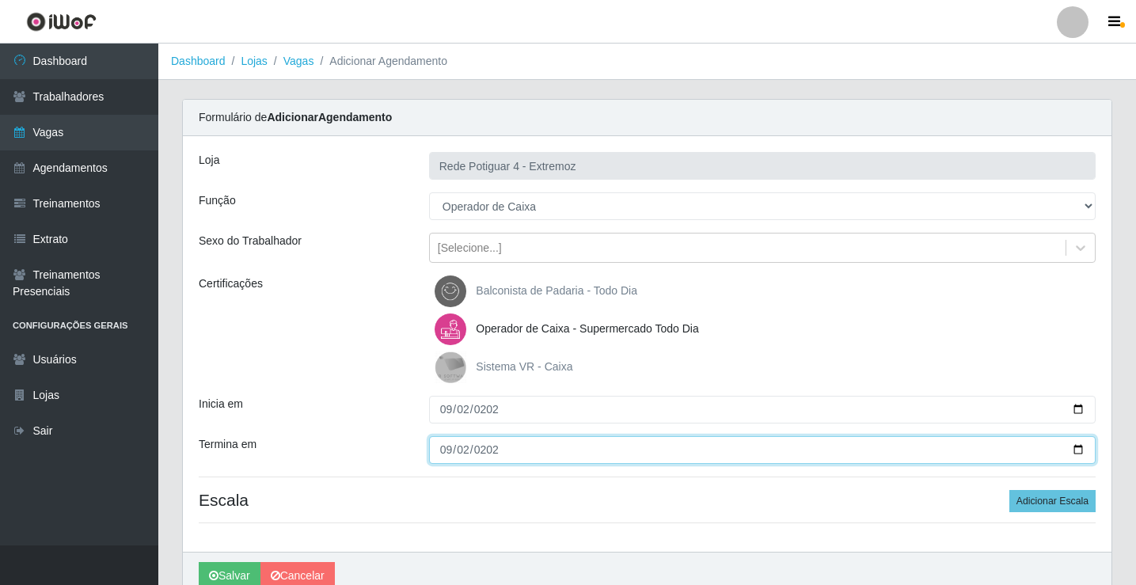
type input "2025-09-02"
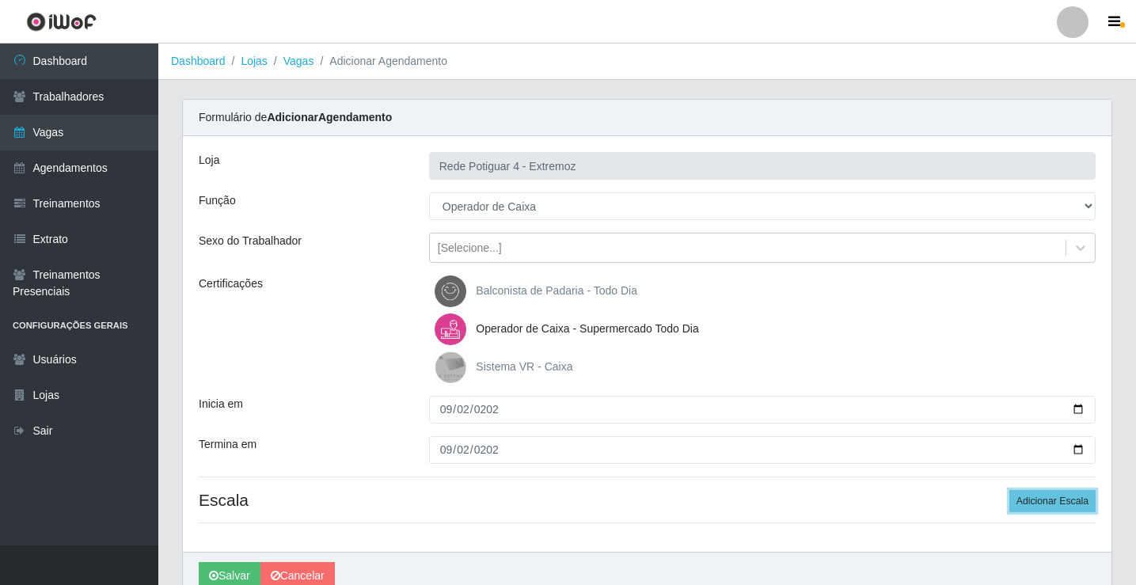
click at [1010, 490] on button "Adicionar Escala" at bounding box center [1053, 501] width 86 height 22
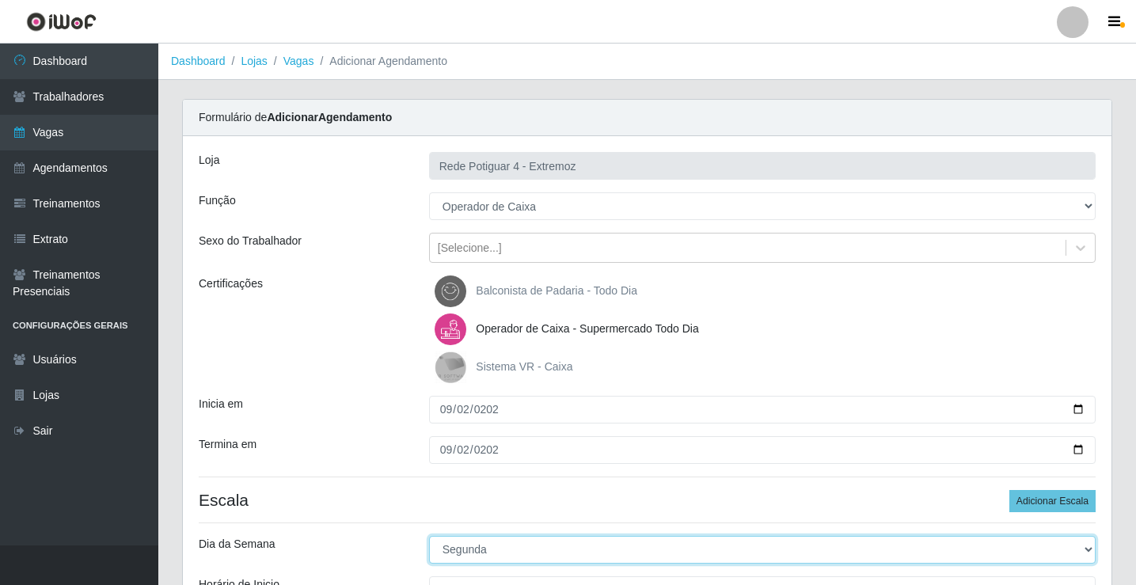
select select "2"
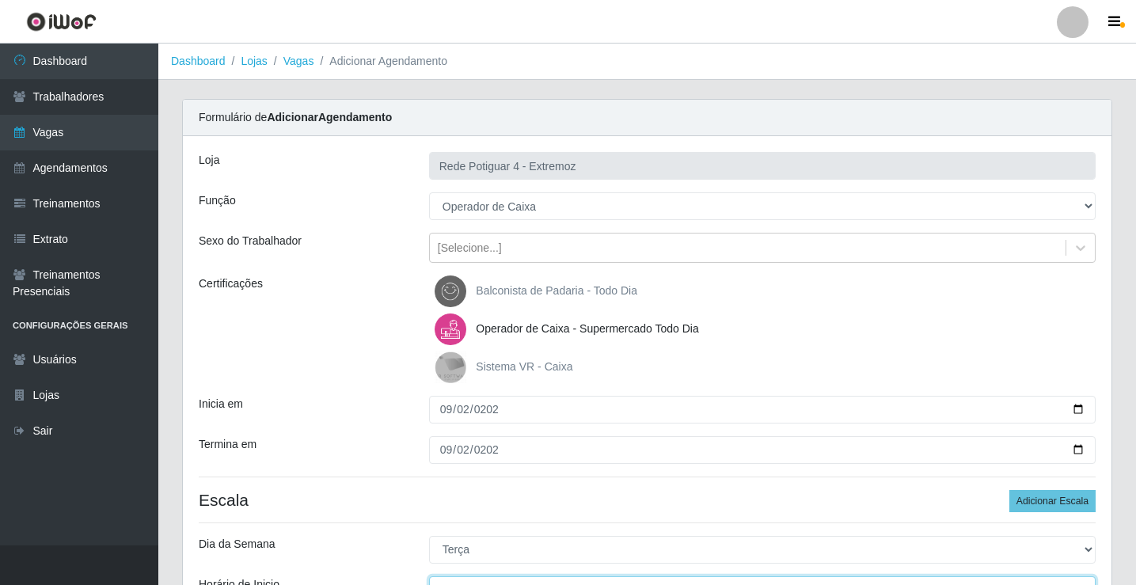
scroll to position [19, 0]
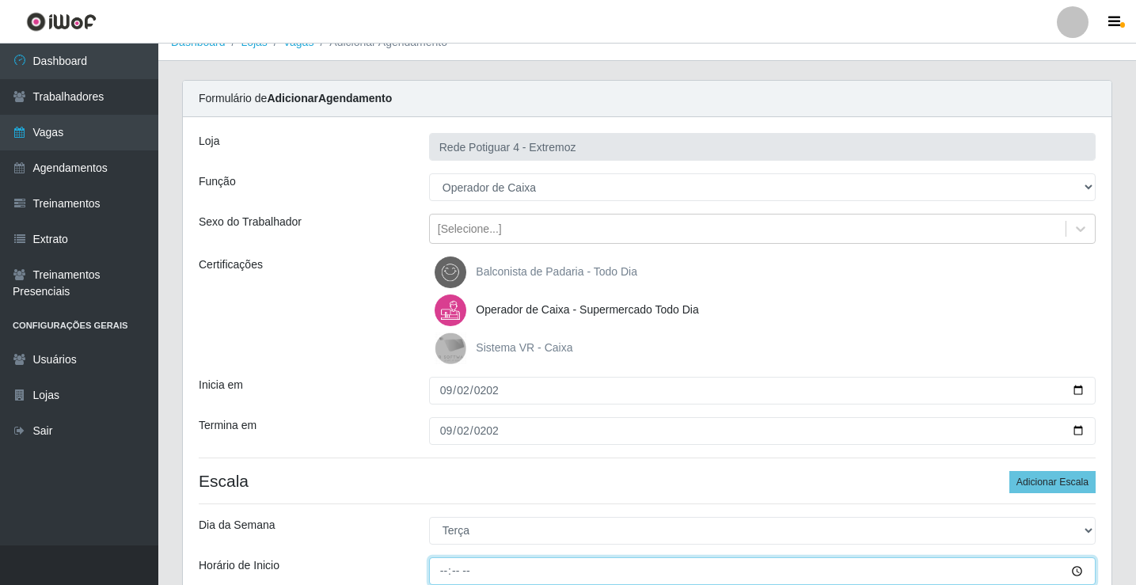
type input "16:00"
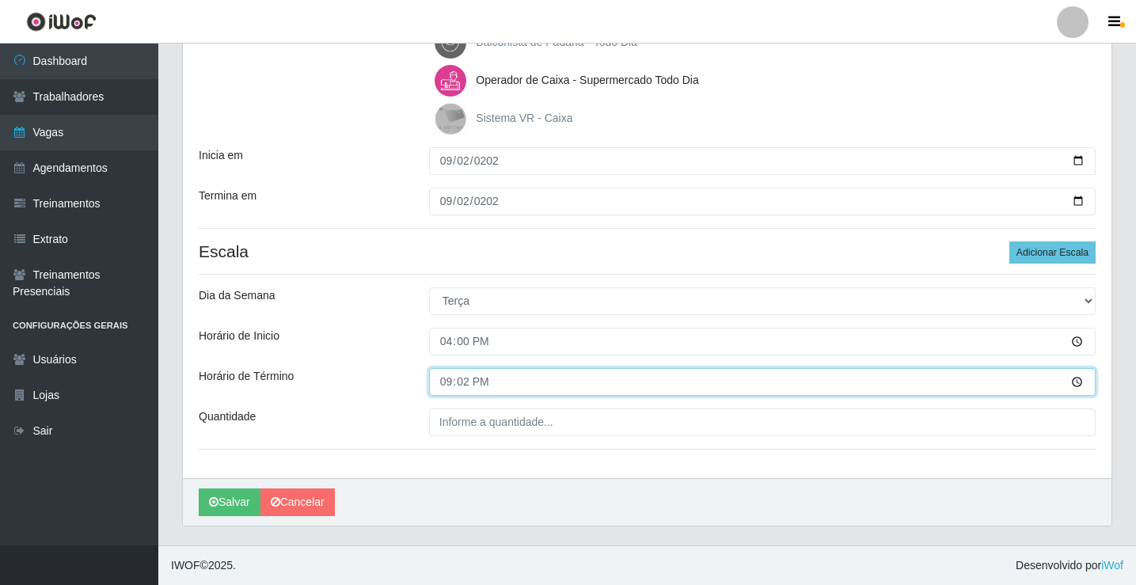
type input "21:20"
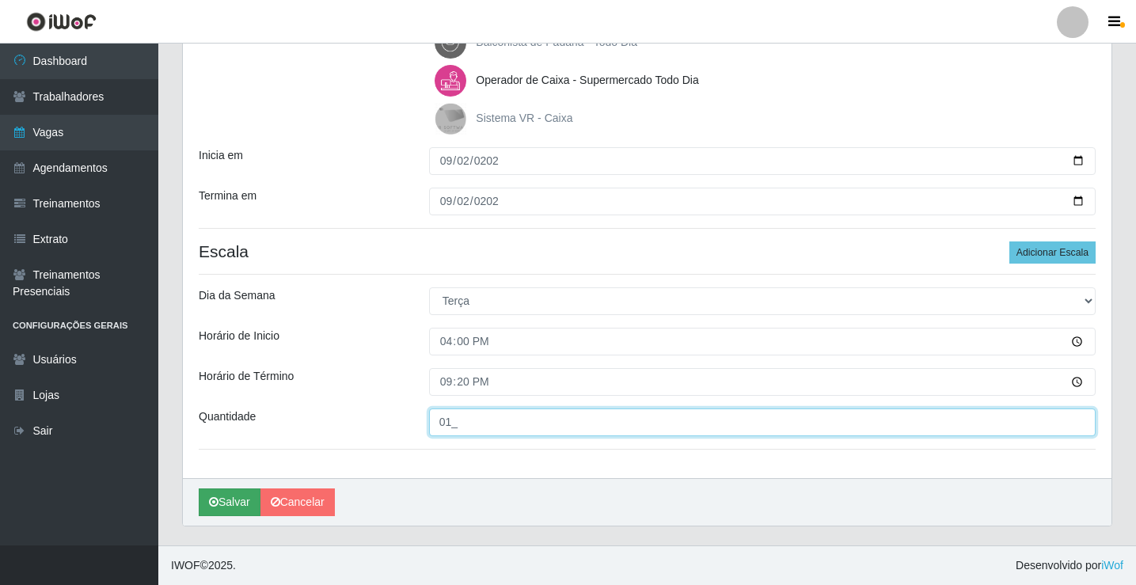
type input "01_"
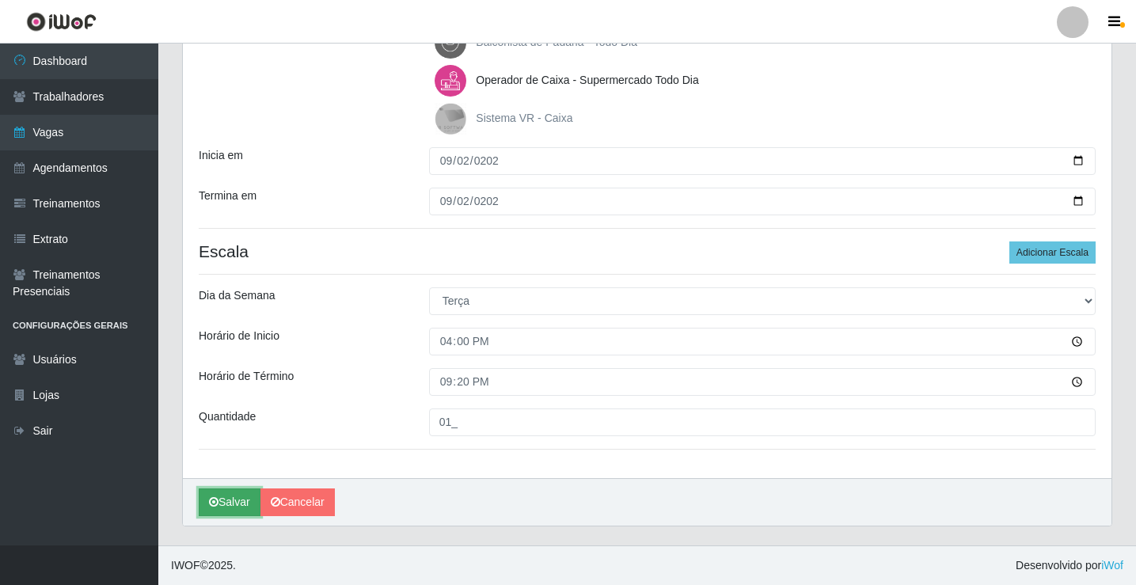
click at [233, 508] on button "Salvar" at bounding box center [230, 503] width 62 height 28
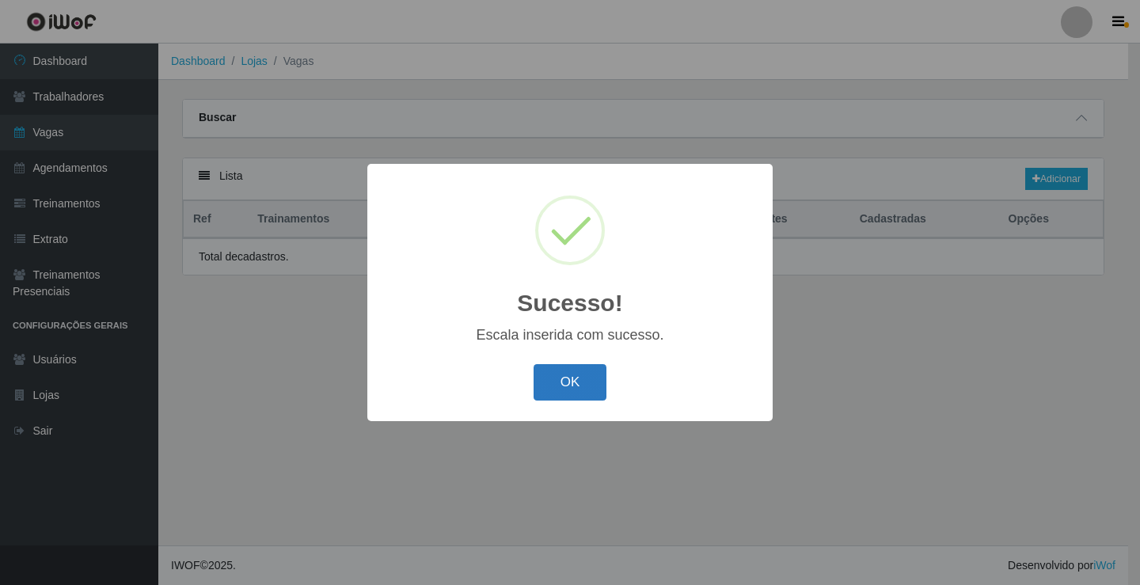
click at [543, 397] on button "OK" at bounding box center [571, 382] width 74 height 37
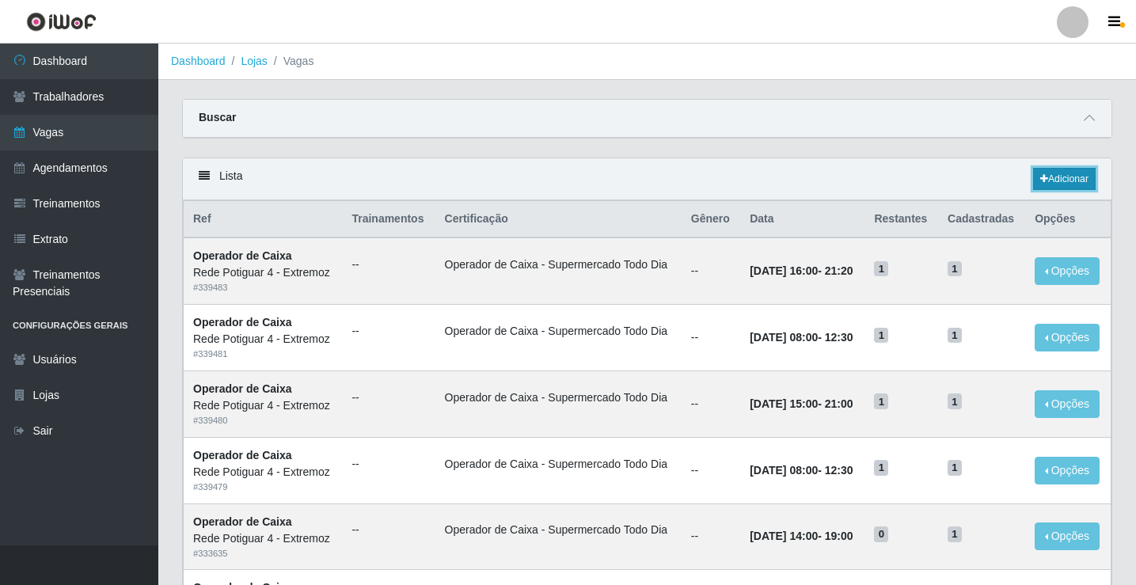
click at [1067, 183] on link "Adicionar" at bounding box center [1064, 179] width 63 height 22
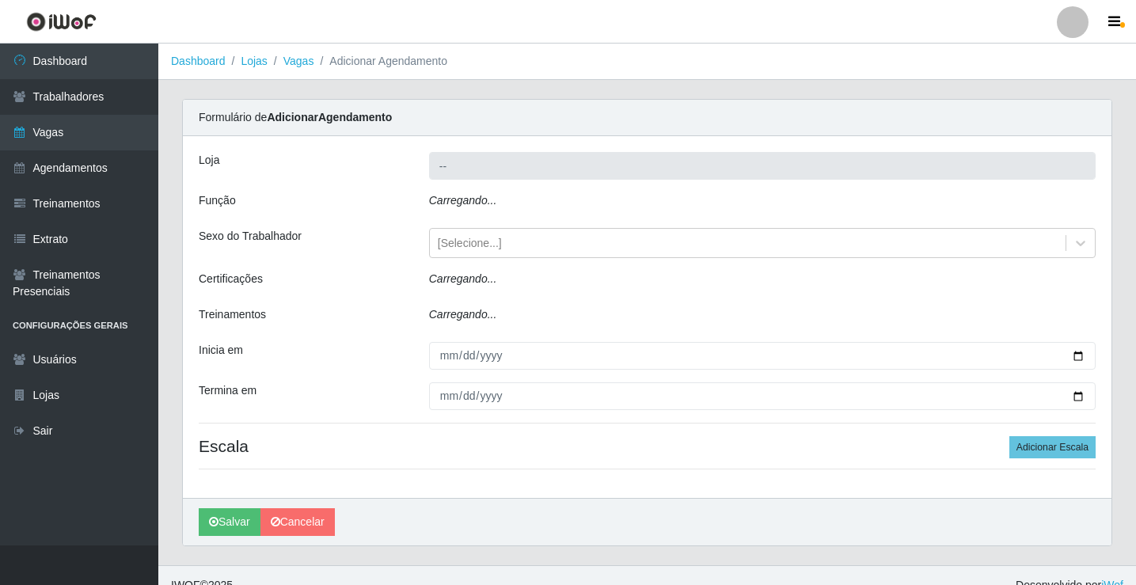
type input "Rede Potiguar 4 - Extremoz"
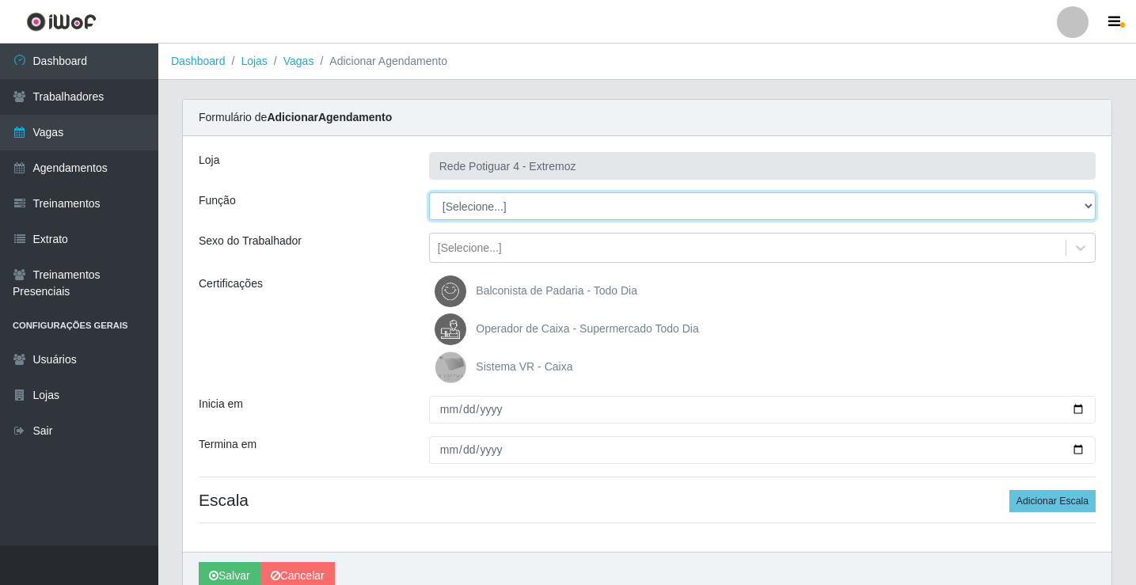
click at [489, 214] on select "[Selecione...] ASG Auxiliar de Estacionamento Balconista Embalador Operador de …" at bounding box center [762, 206] width 667 height 28
select select "22"
click at [429, 192] on select "[Selecione...] ASG Auxiliar de Estacionamento Balconista Embalador Operador de …" at bounding box center [762, 206] width 667 height 28
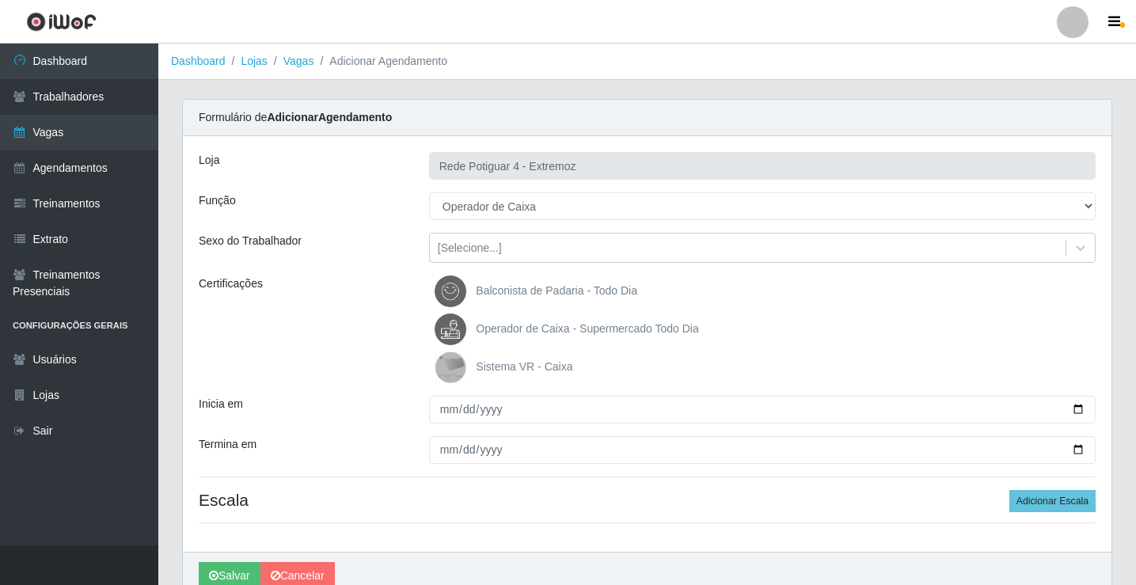
click at [485, 331] on span "Operador de Caixa - Supermercado Todo Dia" at bounding box center [587, 328] width 222 height 13
click at [0, 0] on input "Operador de Caixa - Supermercado Todo Dia" at bounding box center [0, 0] width 0 height 0
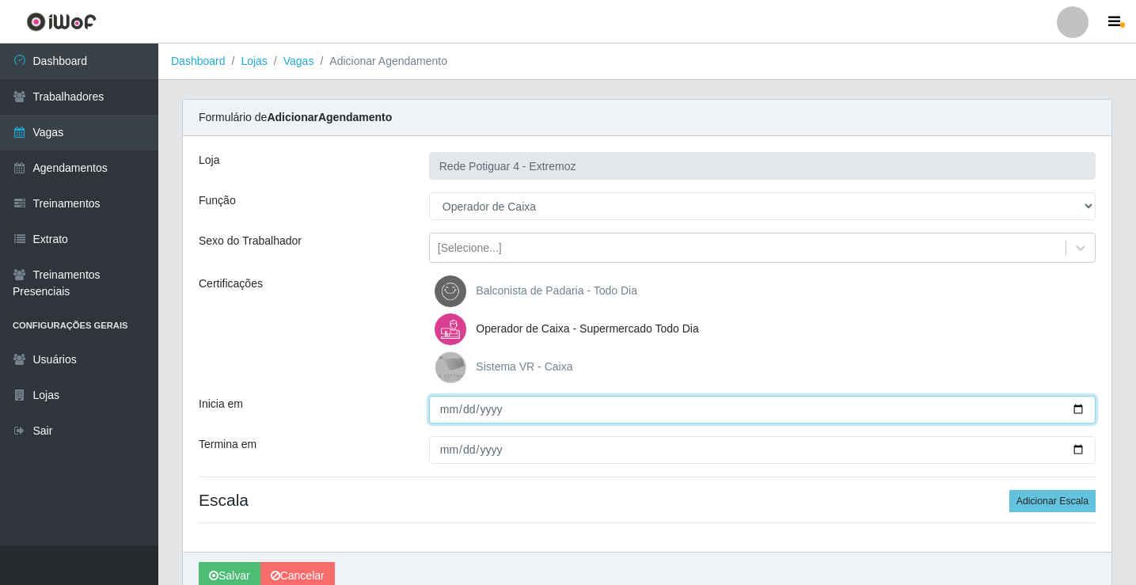
click at [444, 405] on input "Inicia em" at bounding box center [762, 410] width 667 height 28
type input "[DATE]"
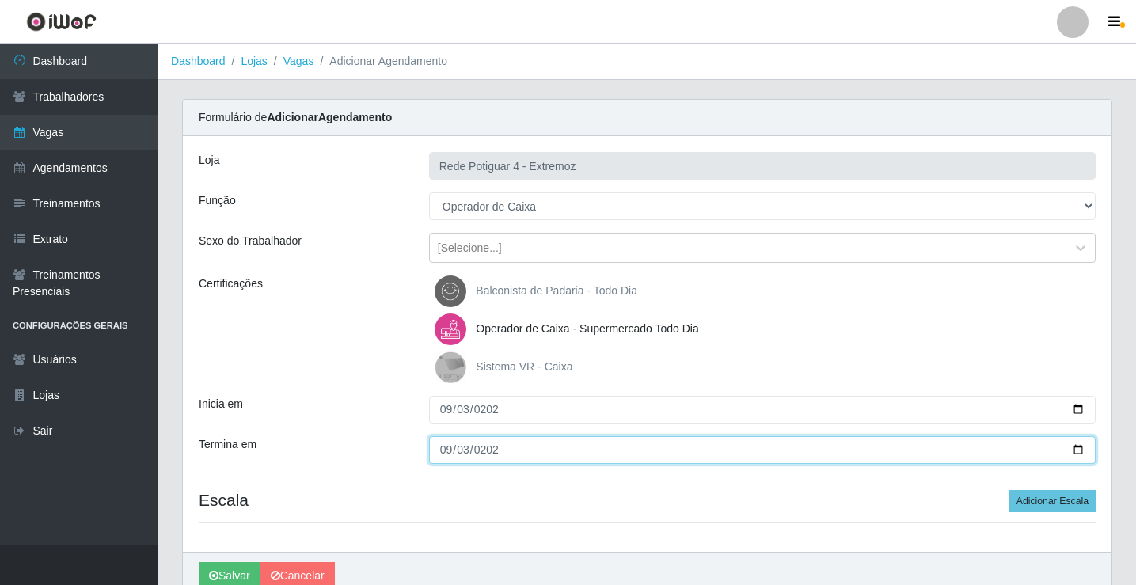
type input "[DATE]"
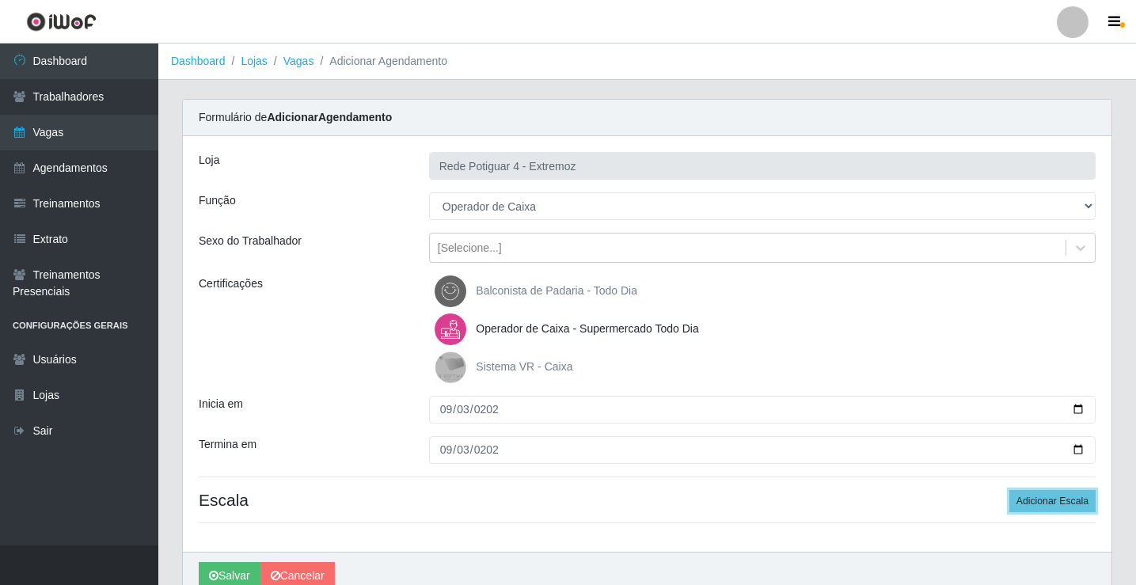
click at [1010, 490] on button "Adicionar Escala" at bounding box center [1053, 501] width 86 height 22
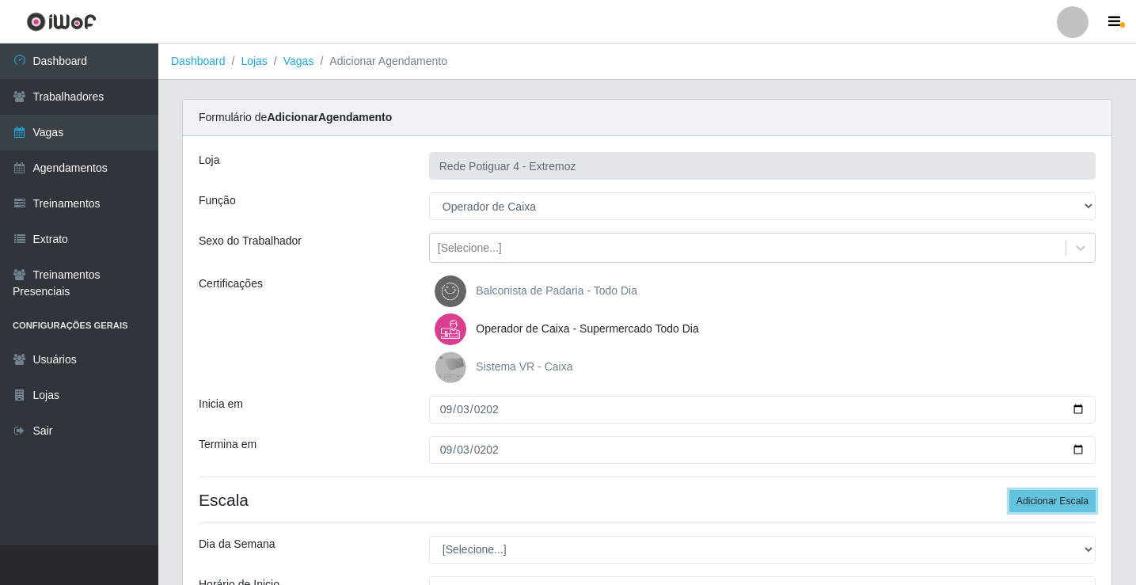
click at [1010, 490] on button "Adicionar Escala" at bounding box center [1053, 501] width 86 height 22
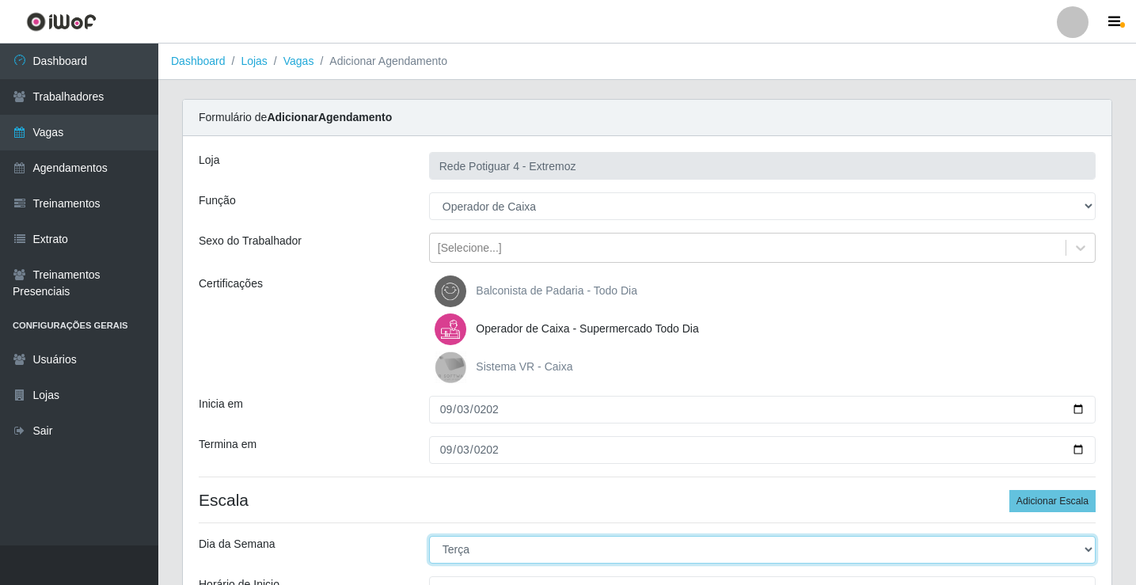
select select "3"
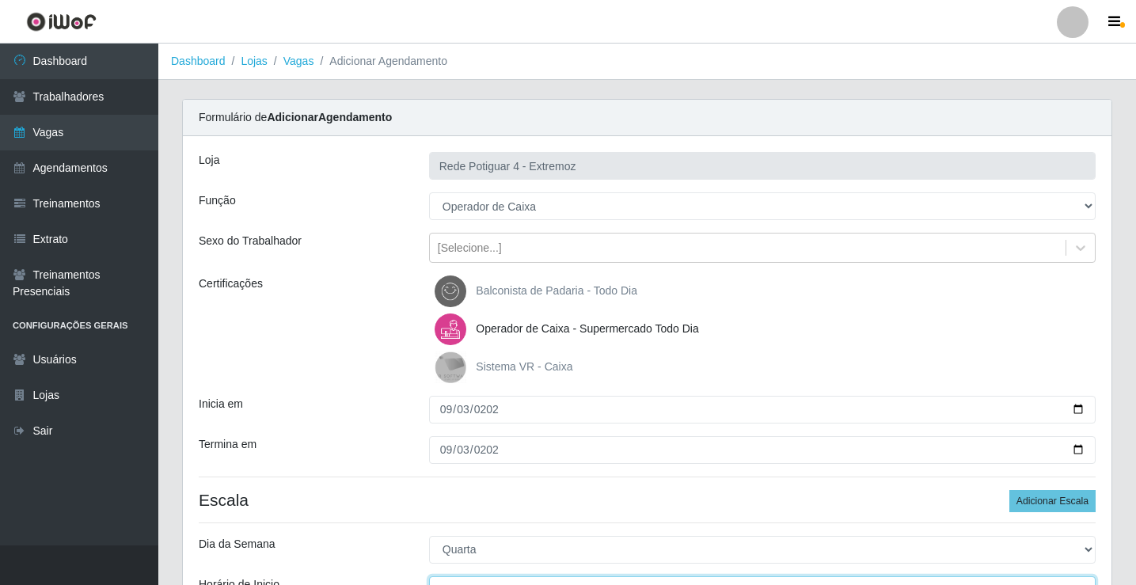
scroll to position [19, 0]
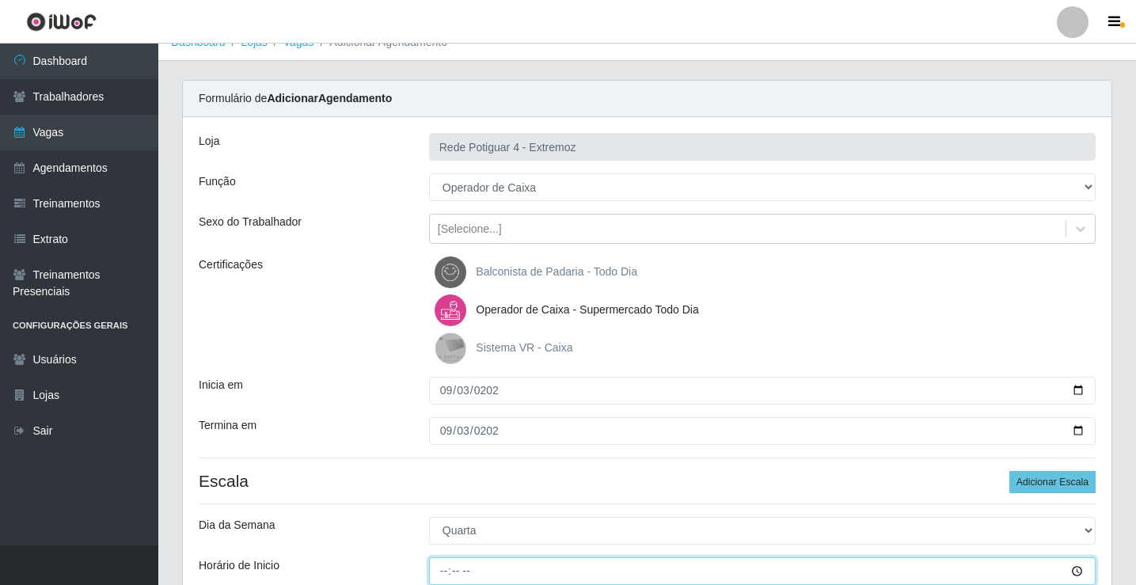
type input "08:00"
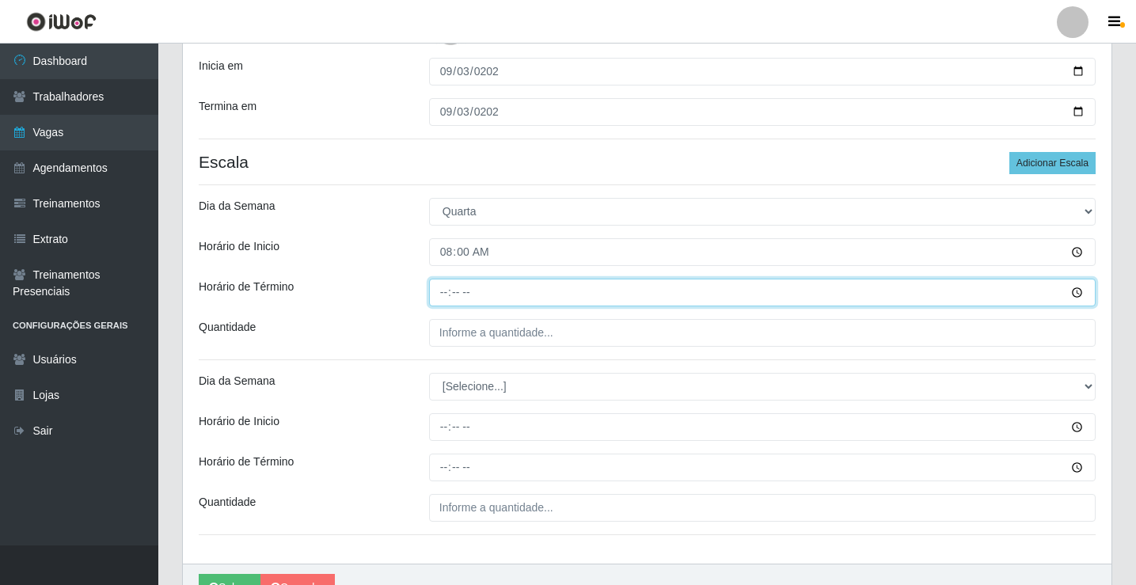
type input "13:00"
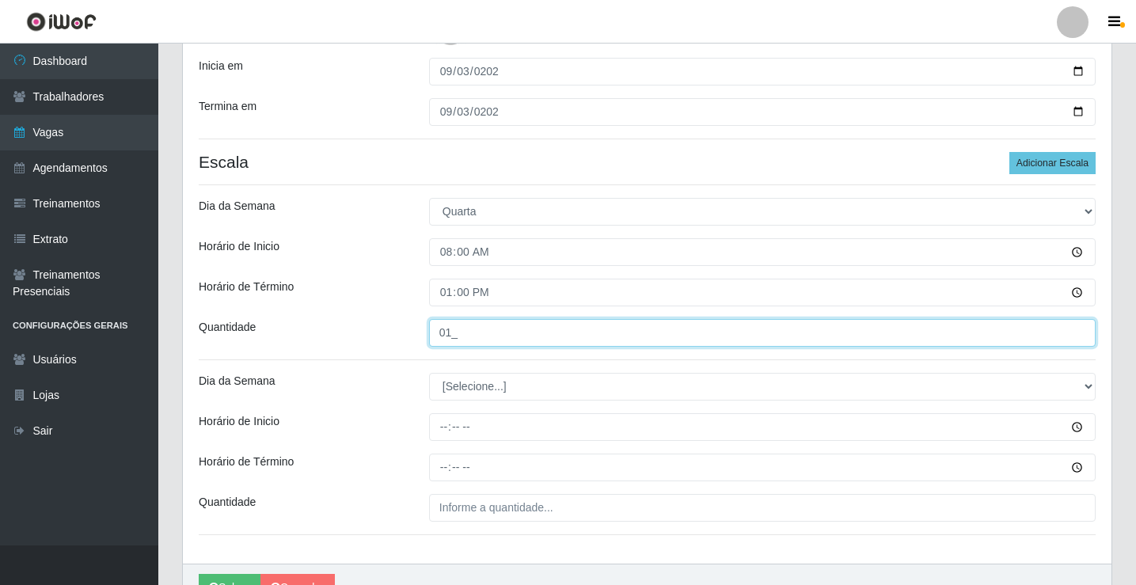
type input "01_"
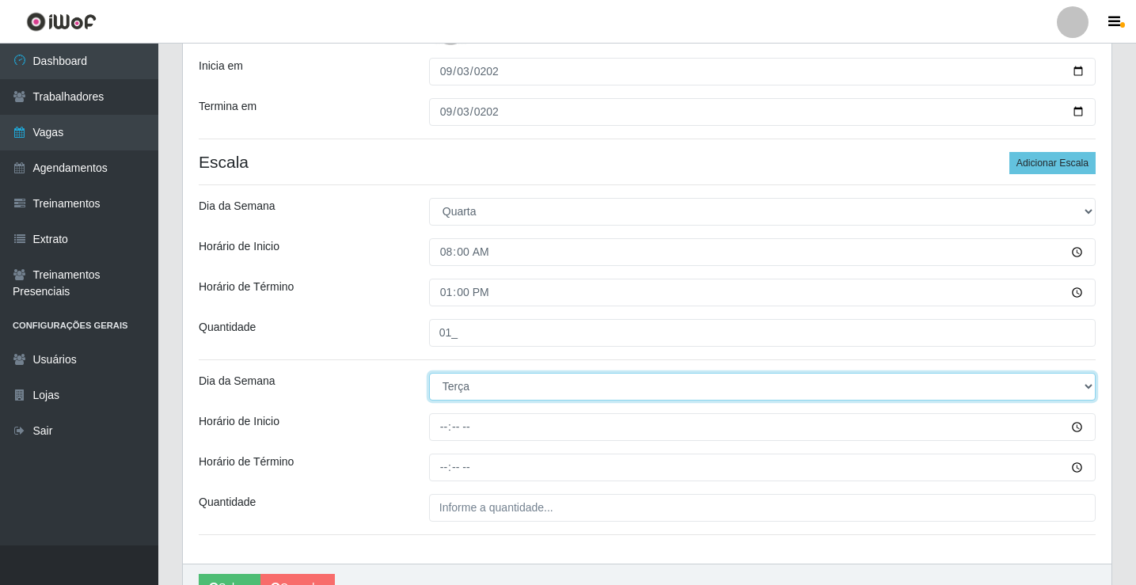
select select "3"
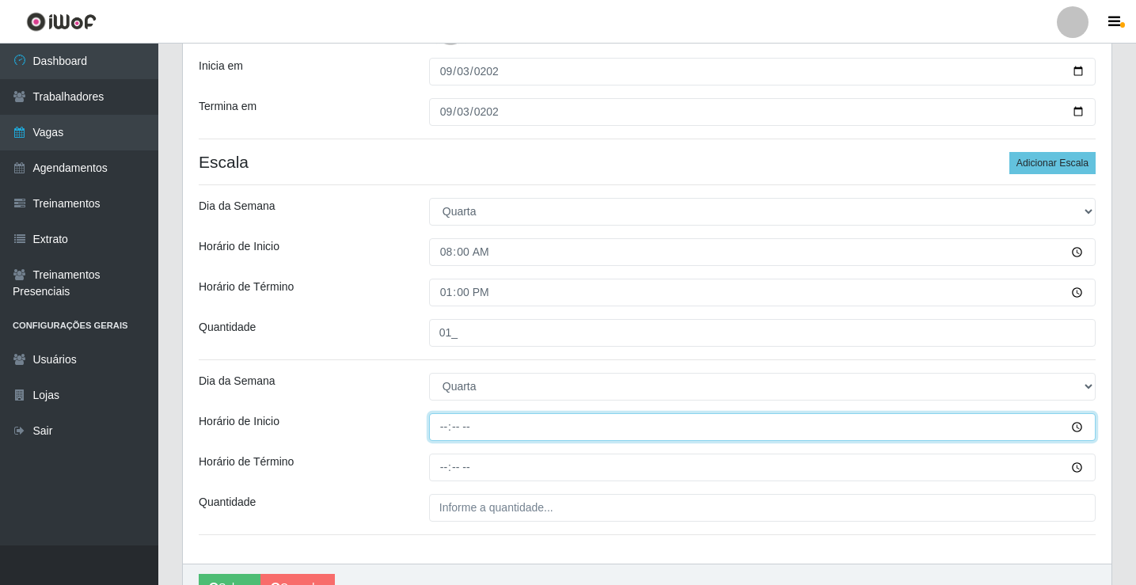
type input "16:00"
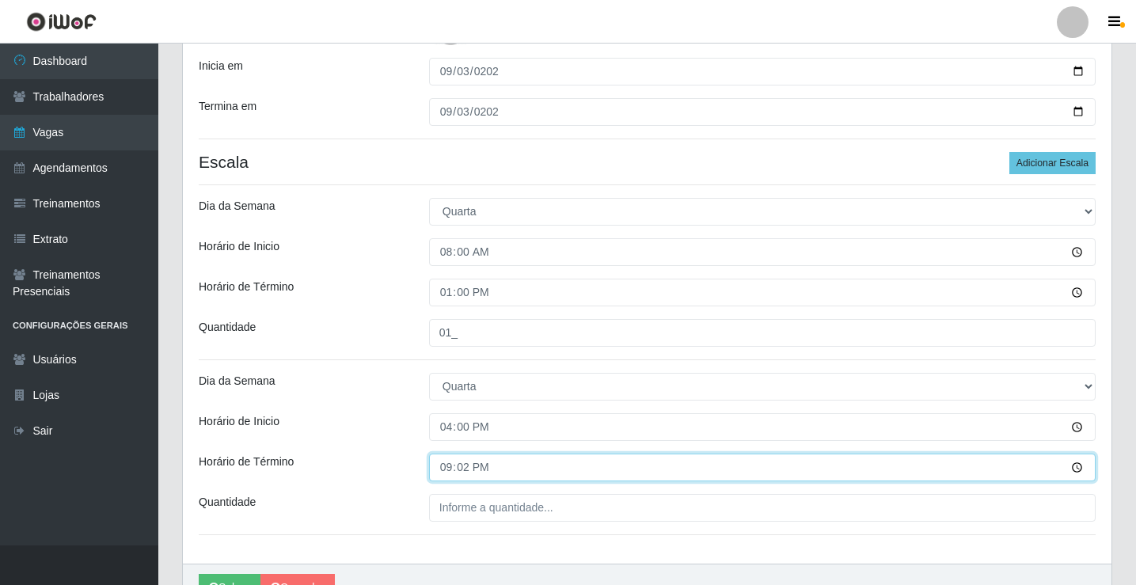
type input "21:20"
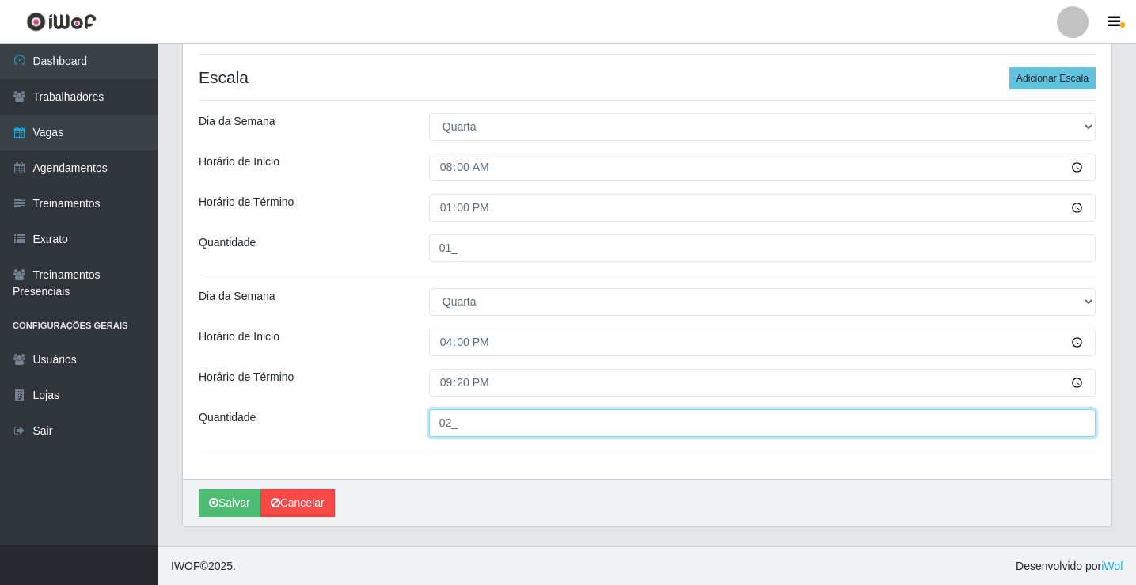
scroll to position [424, 0]
type input "02_"
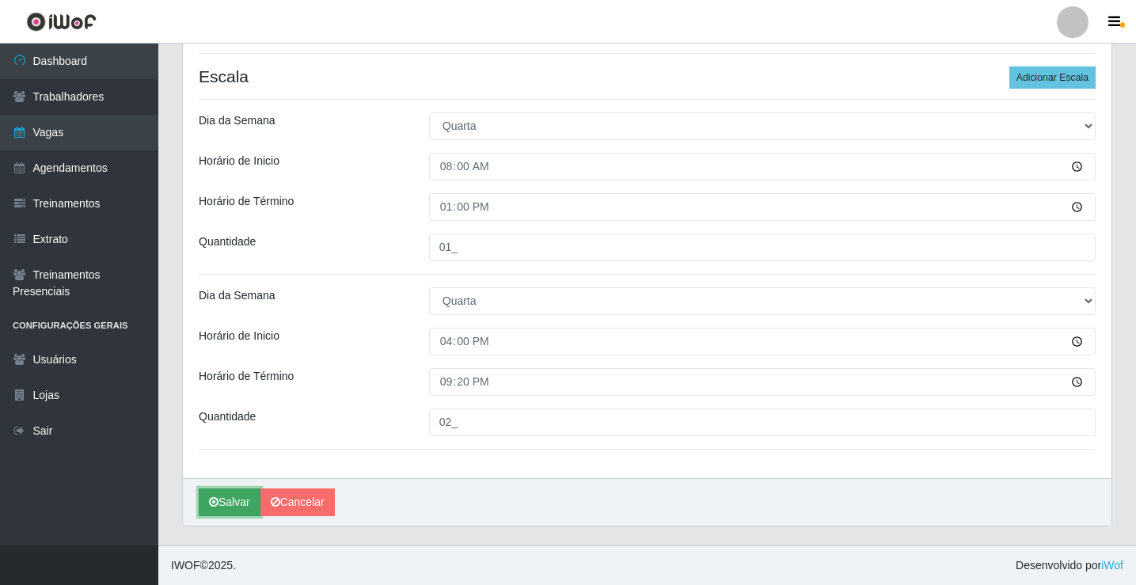
click at [237, 492] on button "Salvar" at bounding box center [230, 503] width 62 height 28
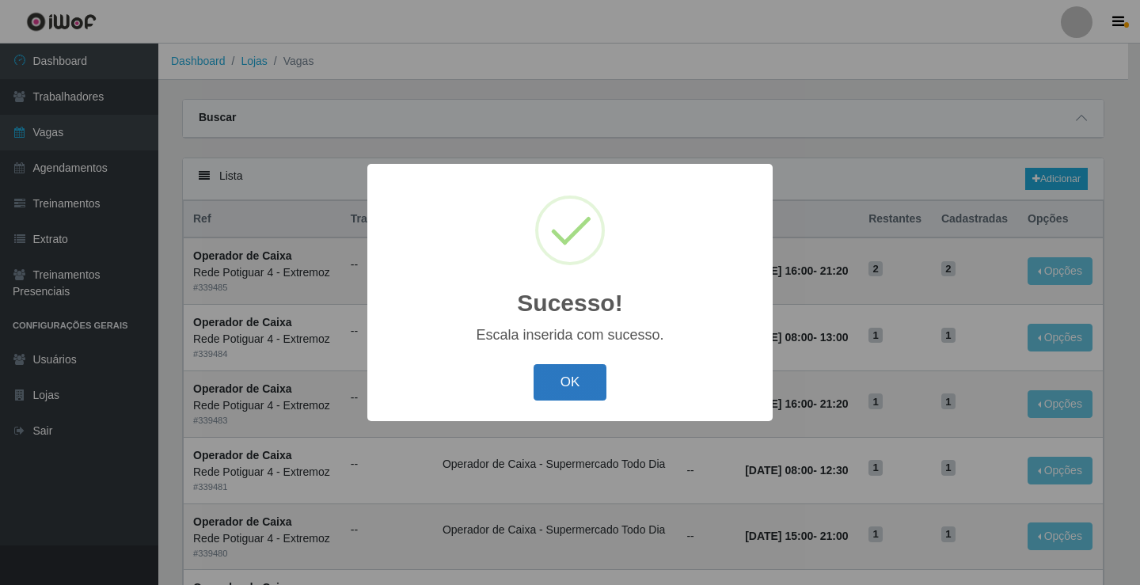
click at [560, 388] on button "OK" at bounding box center [571, 382] width 74 height 37
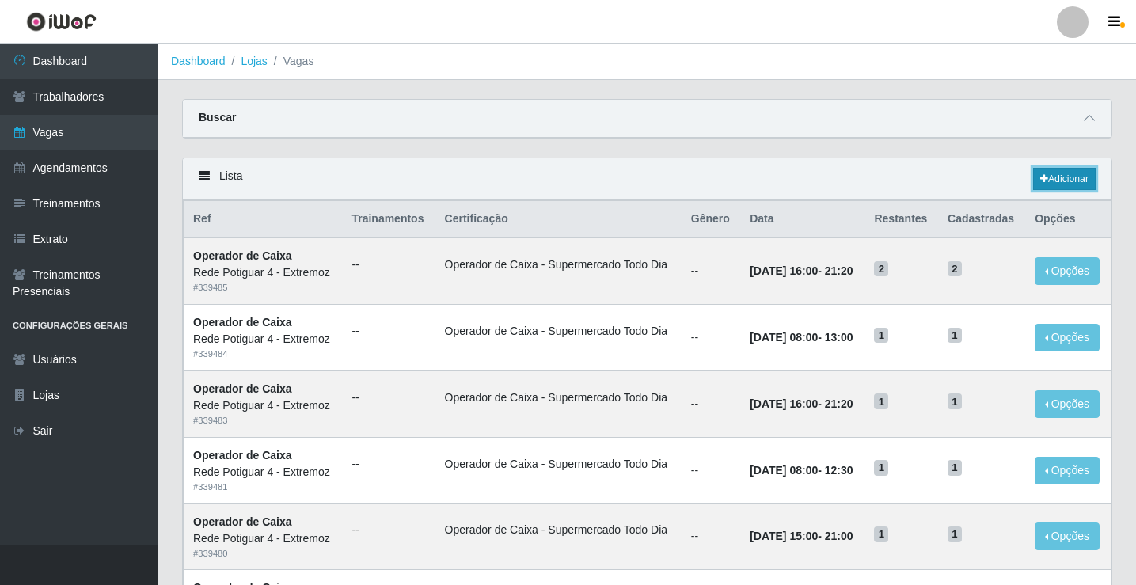
click at [1065, 181] on link "Adicionar" at bounding box center [1064, 179] width 63 height 22
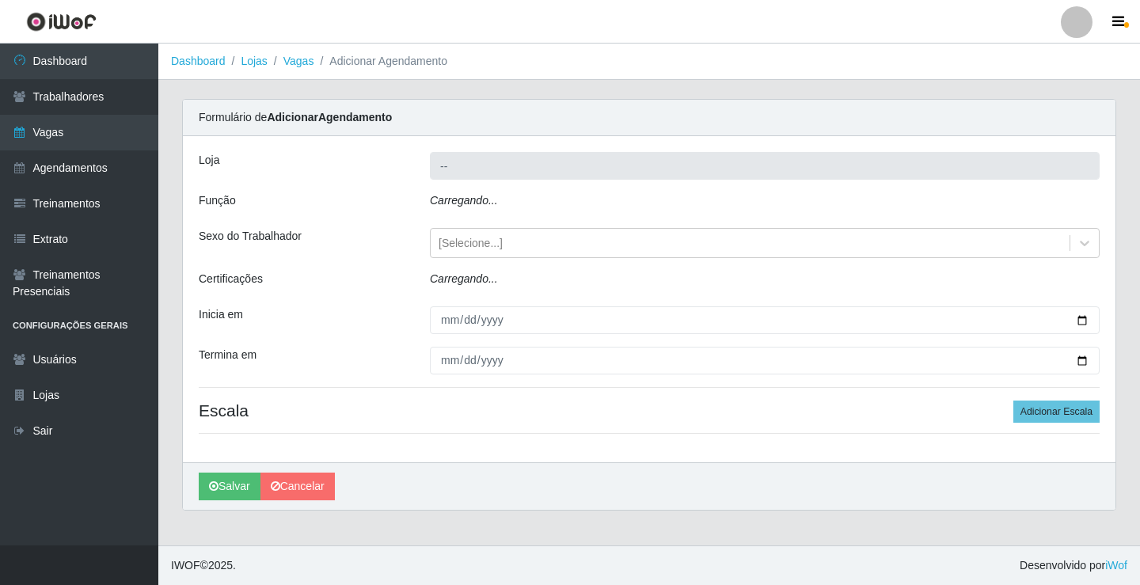
type input "Rede Potiguar 4 - Extremoz"
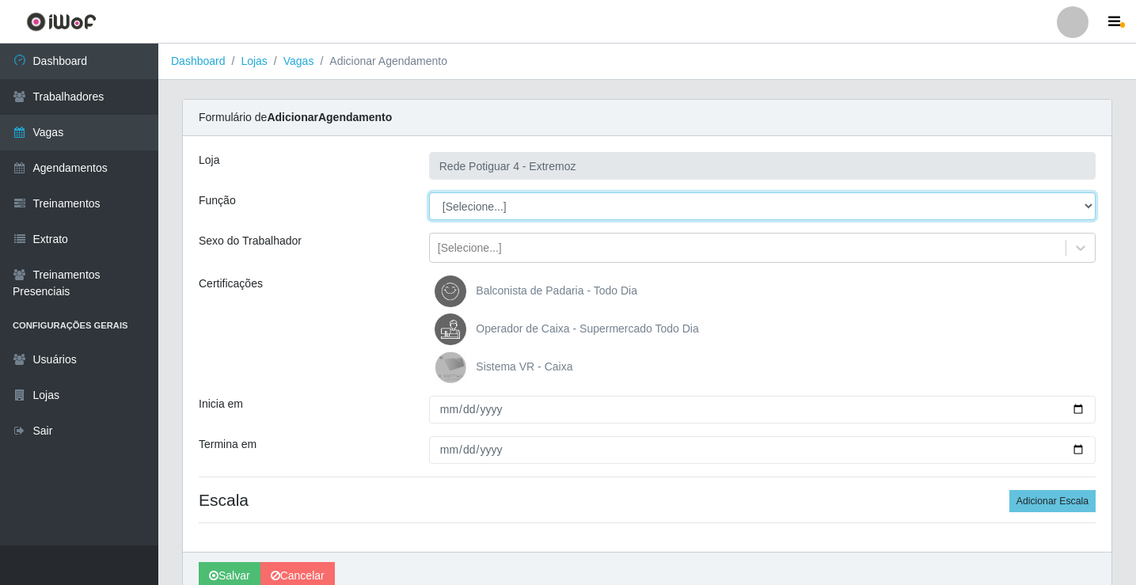
click at [487, 201] on select "[Selecione...] ASG Auxiliar de Estacionamento Balconista Embalador Operador de …" at bounding box center [762, 206] width 667 height 28
select select "22"
click at [429, 192] on select "[Selecione...] ASG Auxiliar de Estacionamento Balconista Embalador Operador de …" at bounding box center [762, 206] width 667 height 28
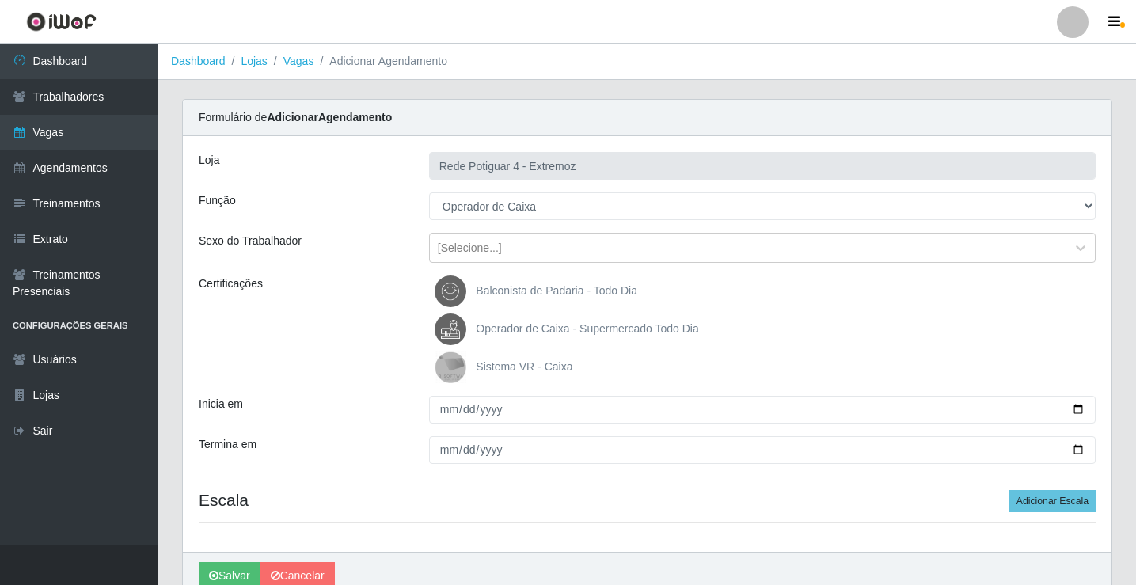
click at [515, 329] on span "Operador de Caixa - Supermercado Todo Dia" at bounding box center [587, 328] width 222 height 13
click at [0, 0] on input "Operador de Caixa - Supermercado Todo Dia" at bounding box center [0, 0] width 0 height 0
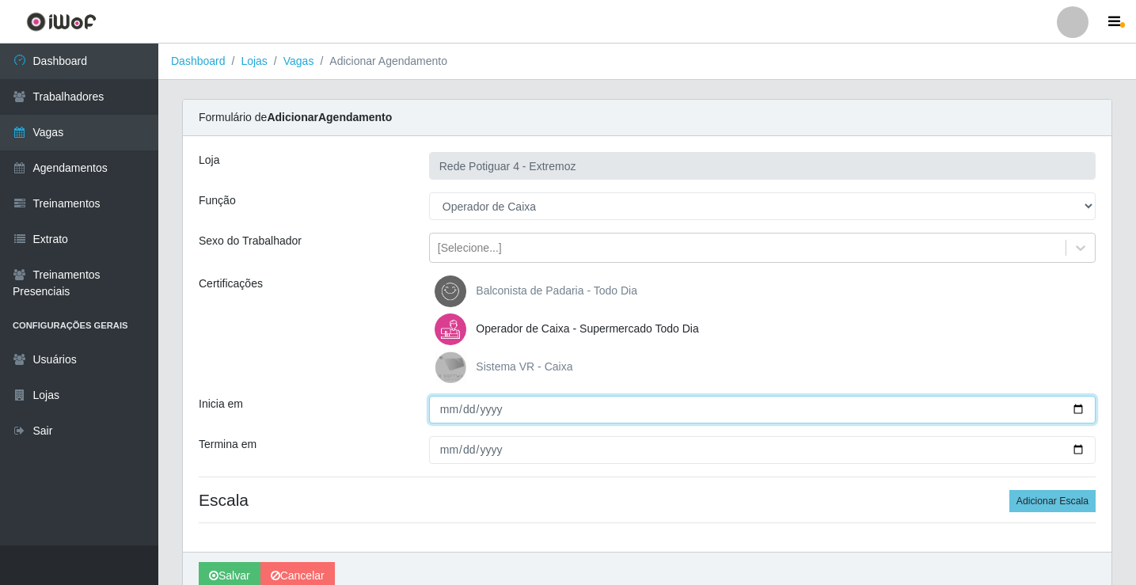
click at [449, 412] on input "Inicia em" at bounding box center [762, 410] width 667 height 28
type input "2025-09-04"
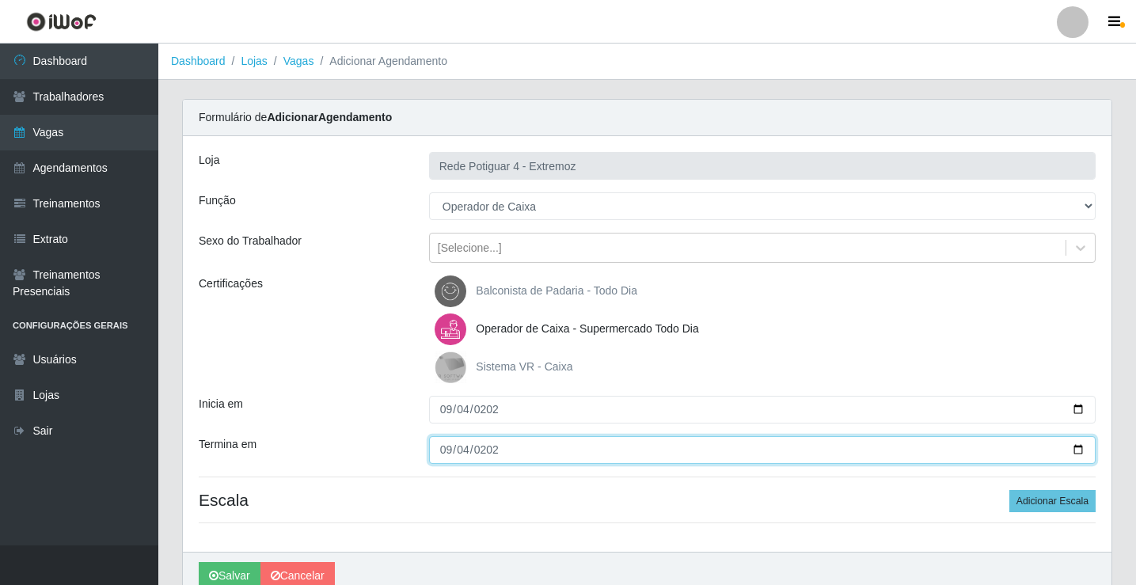
type input "2025-09-04"
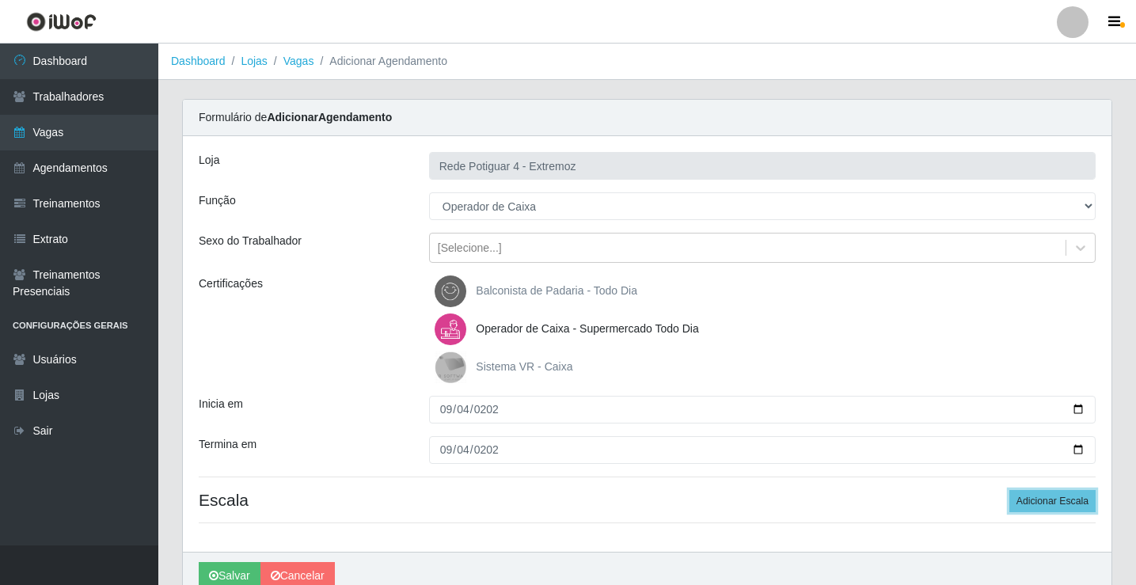
click at [1010, 490] on button "Adicionar Escala" at bounding box center [1053, 501] width 86 height 22
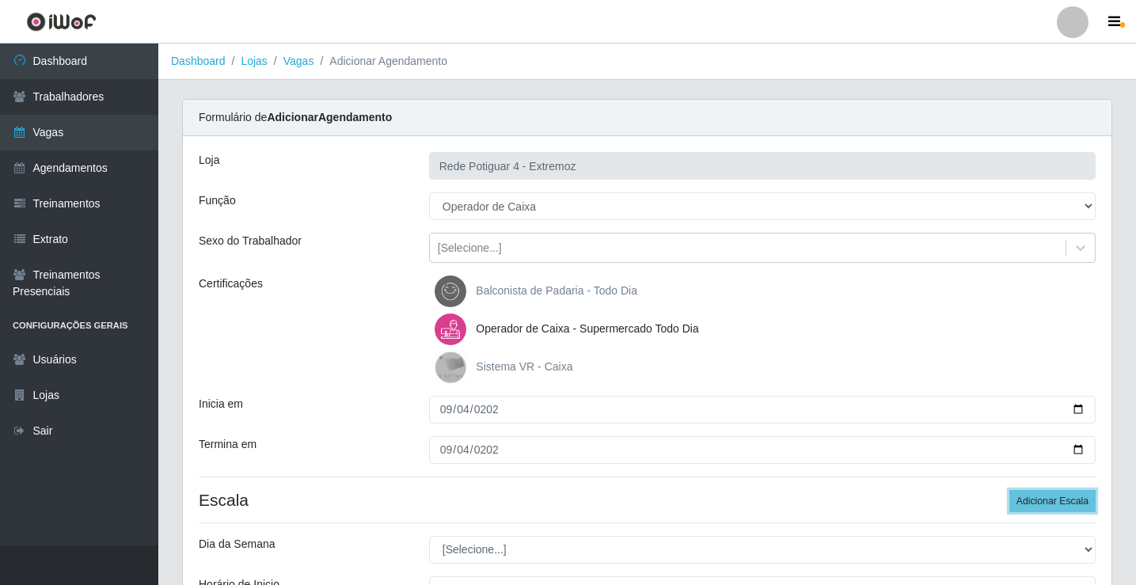
click at [1010, 490] on button "Adicionar Escala" at bounding box center [1053, 501] width 86 height 22
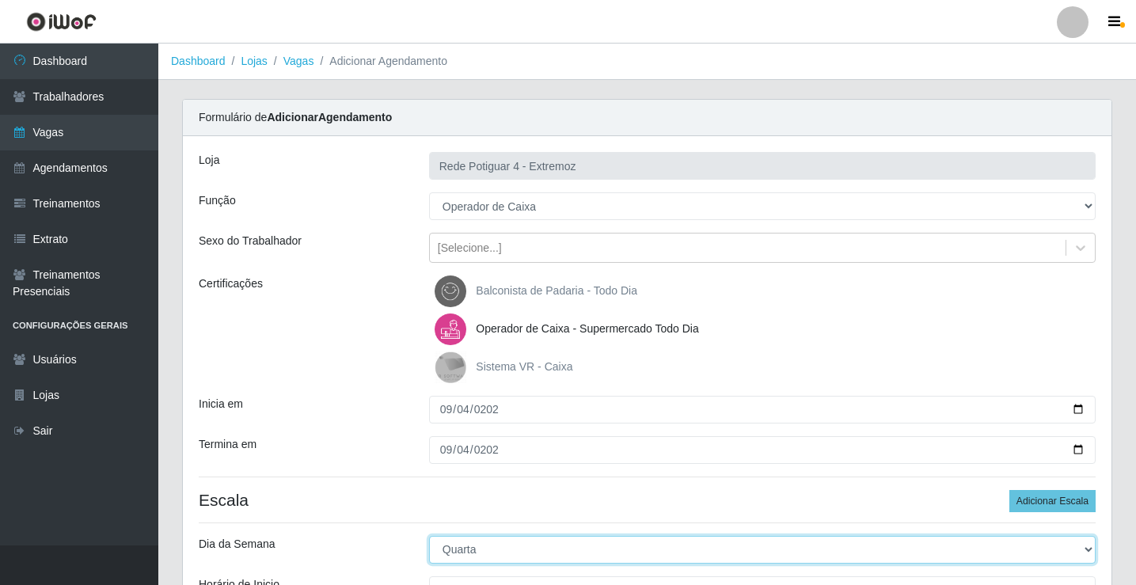
select select "4"
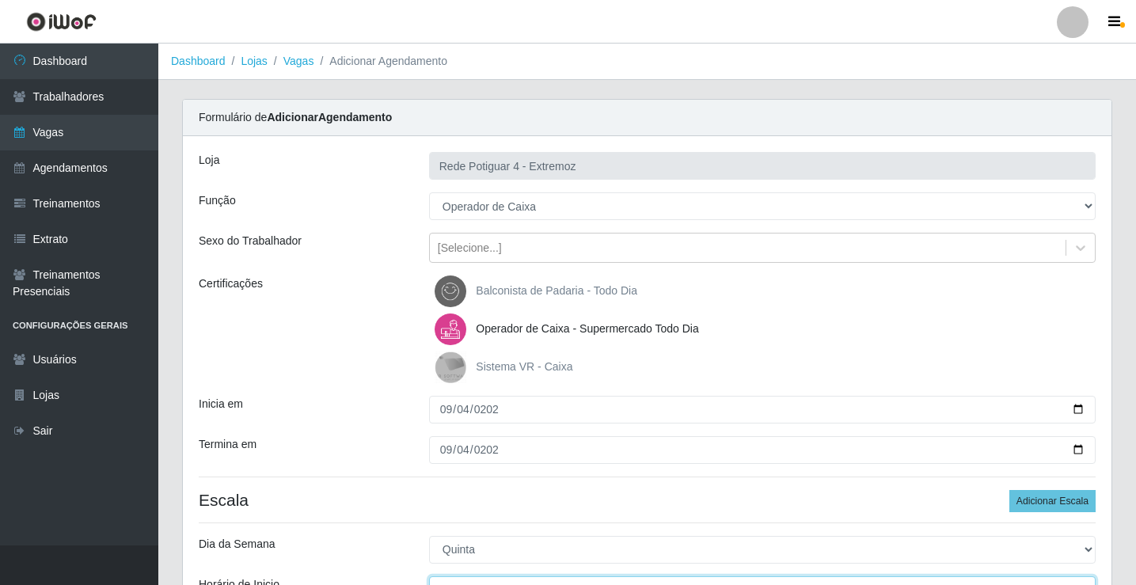
scroll to position [19, 0]
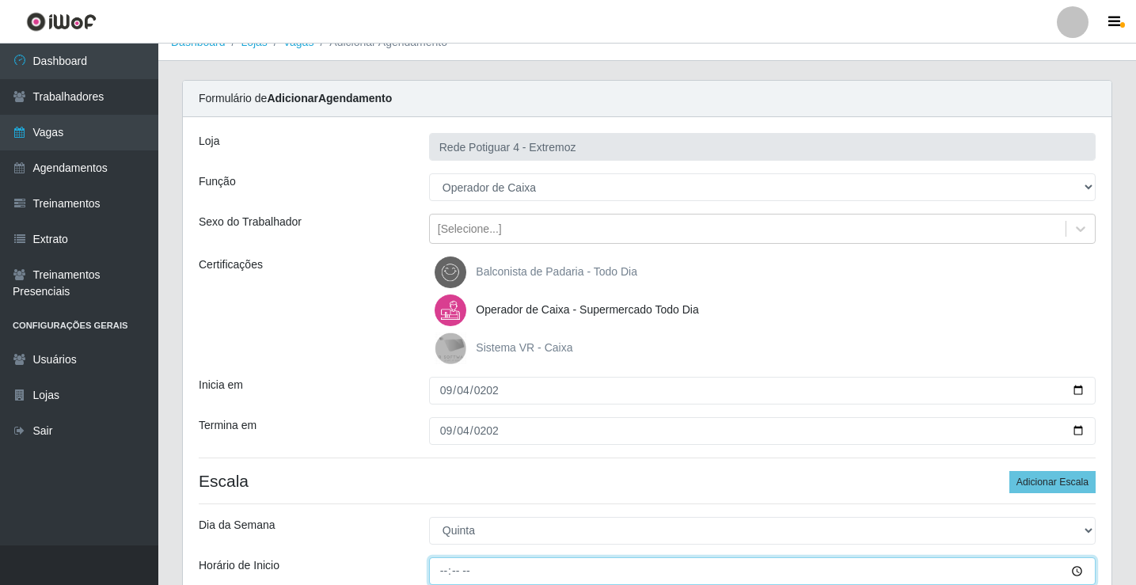
type input "08:00"
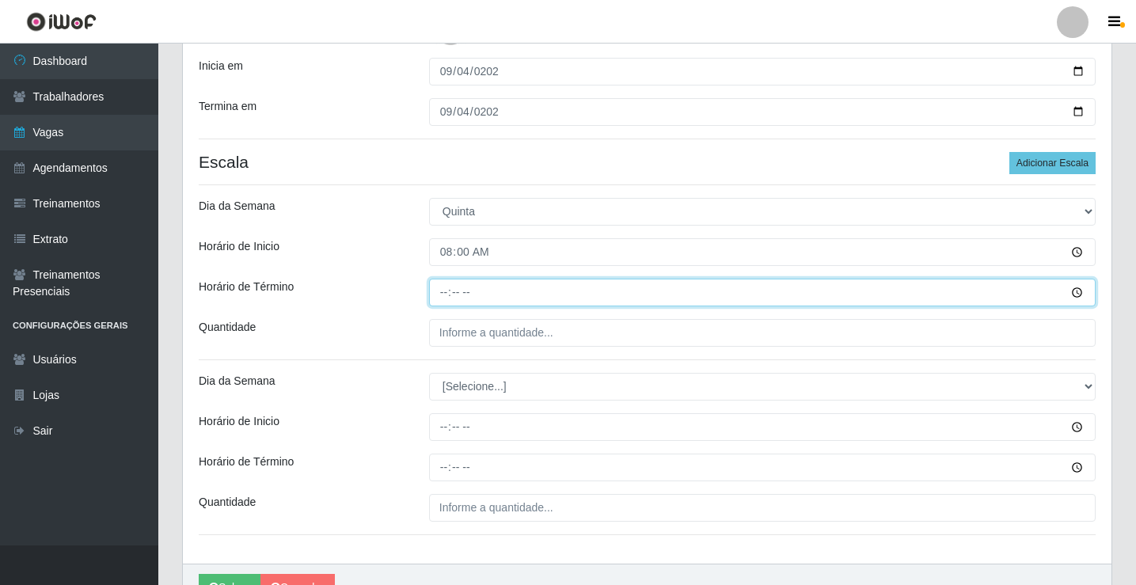
type input "13:00"
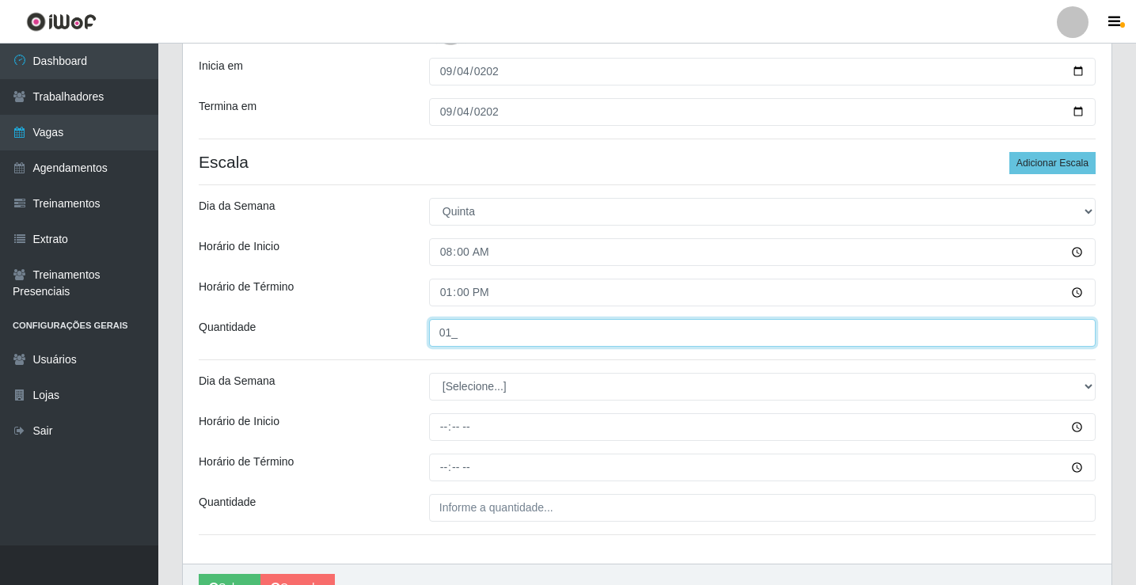
type input "01_"
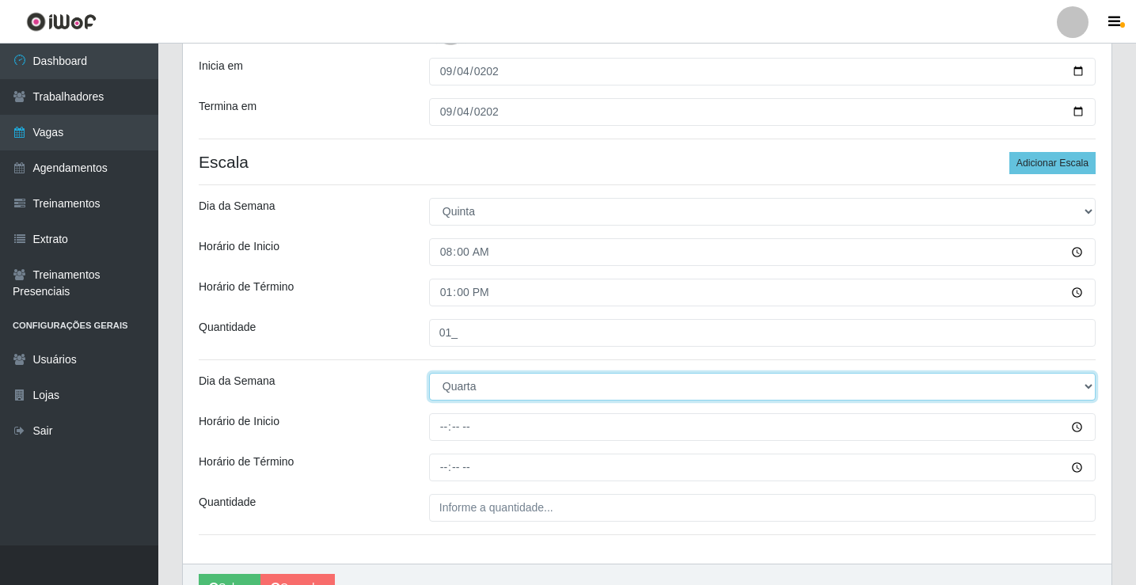
select select "4"
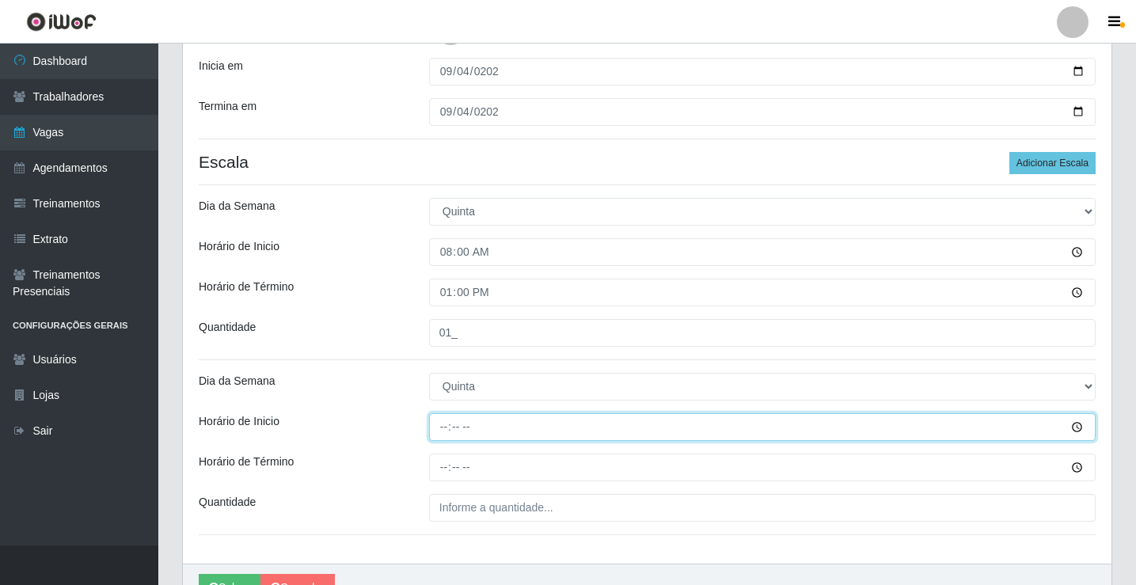
type input "16:00"
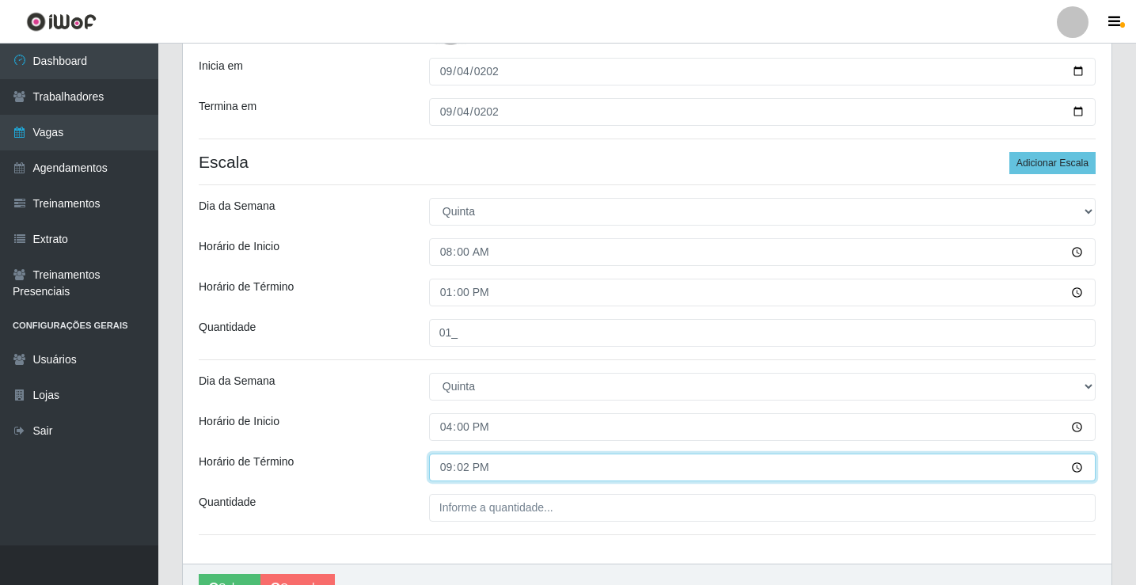
type input "21:20"
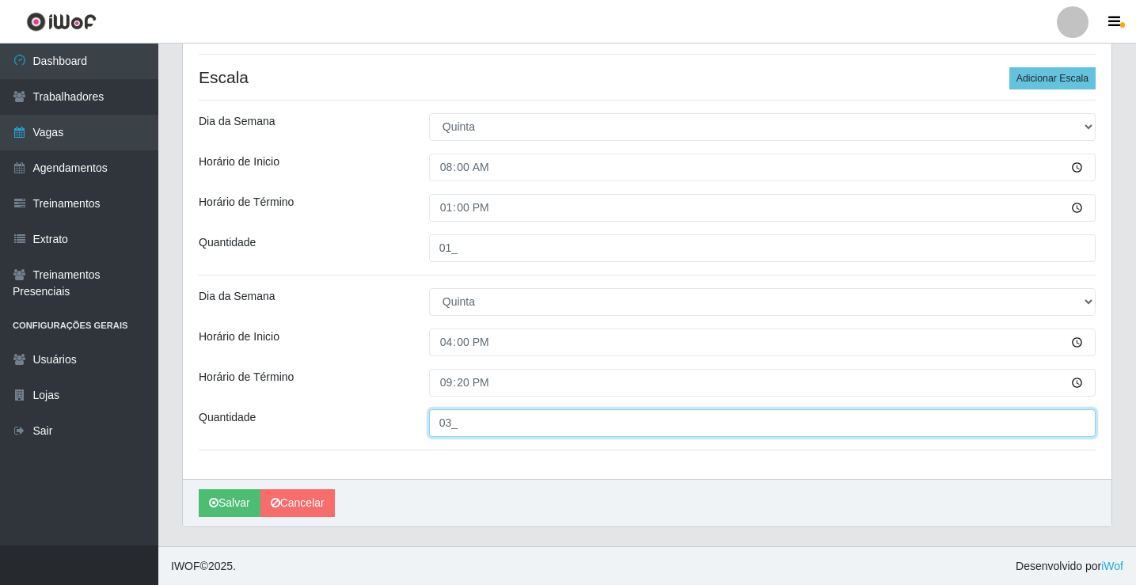
scroll to position [424, 0]
type input "03_"
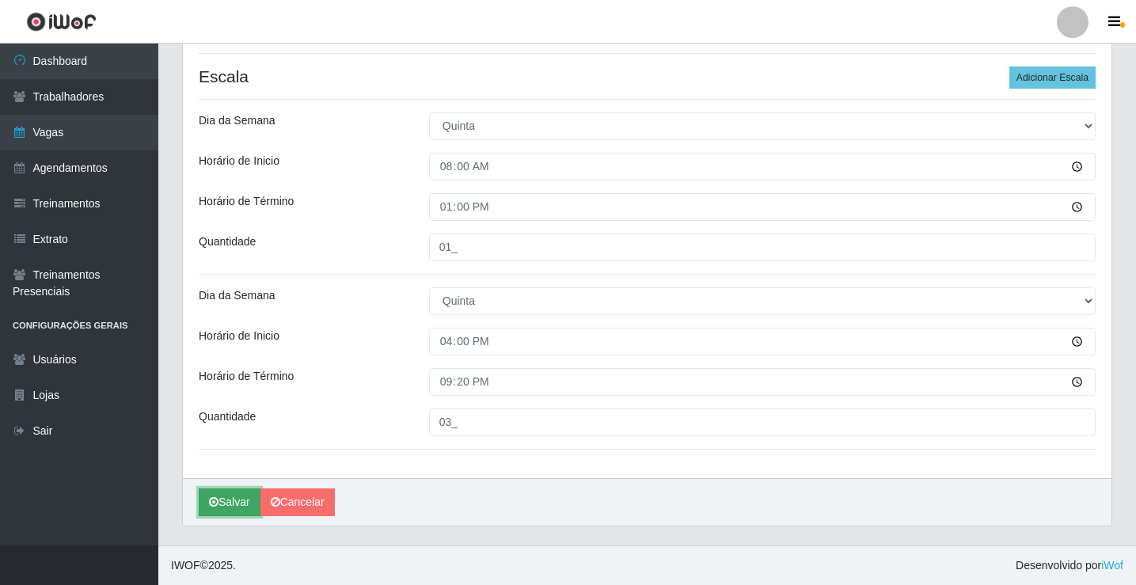
click at [242, 507] on button "Salvar" at bounding box center [230, 503] width 62 height 28
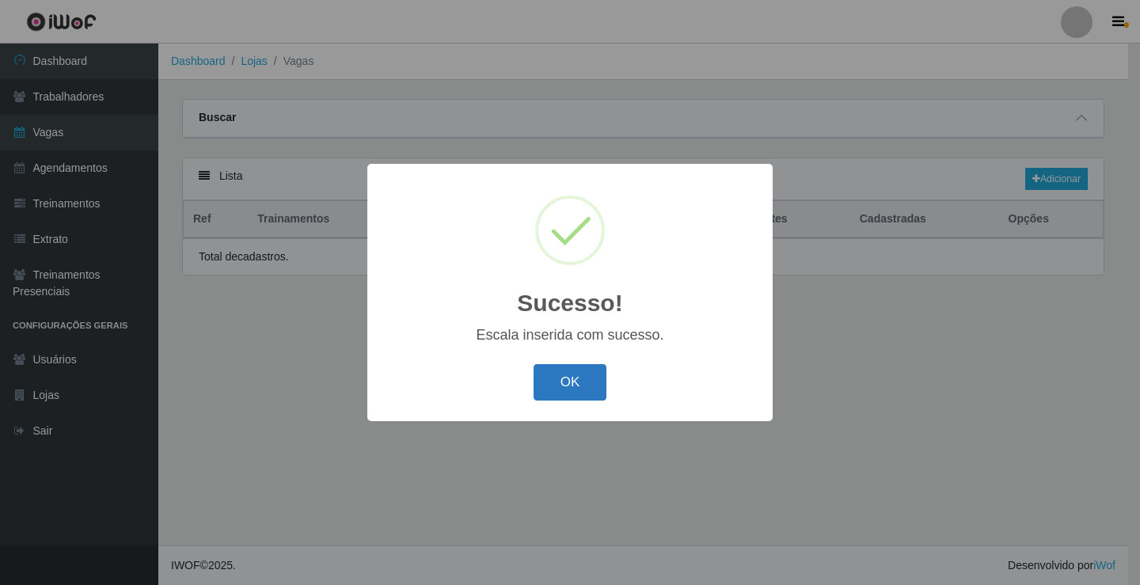
click at [537, 385] on button "OK" at bounding box center [571, 382] width 74 height 37
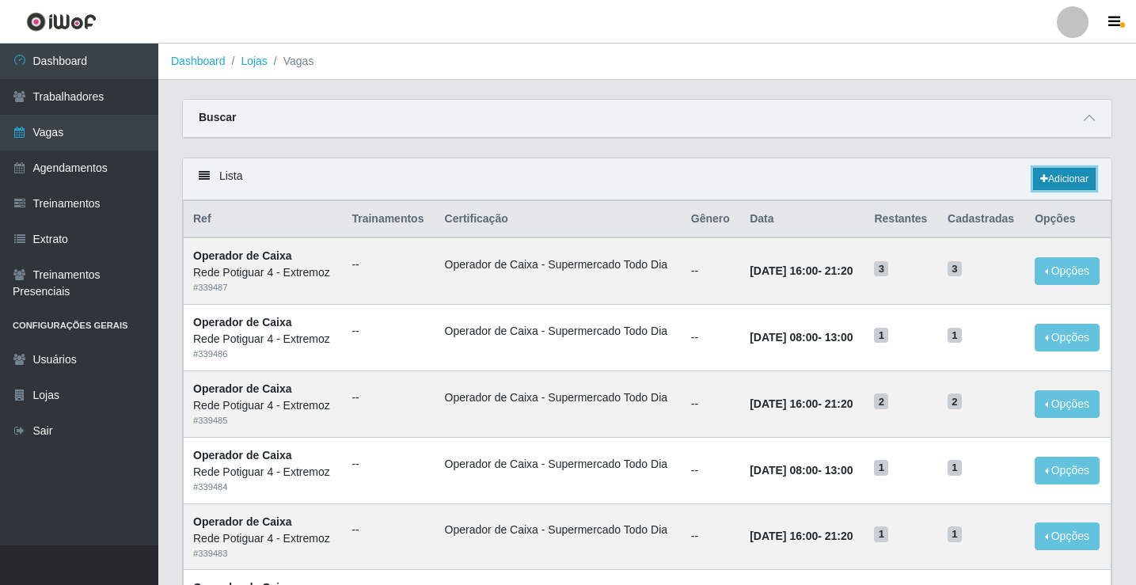
click at [1060, 181] on link "Adicionar" at bounding box center [1064, 179] width 63 height 22
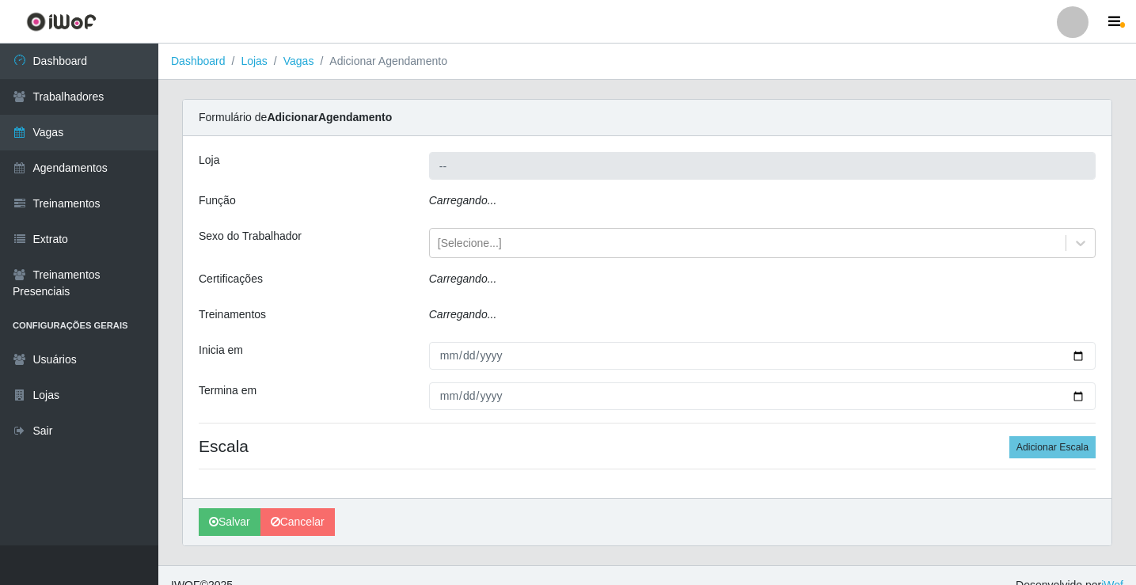
type input "Rede Potiguar 4 - Extremoz"
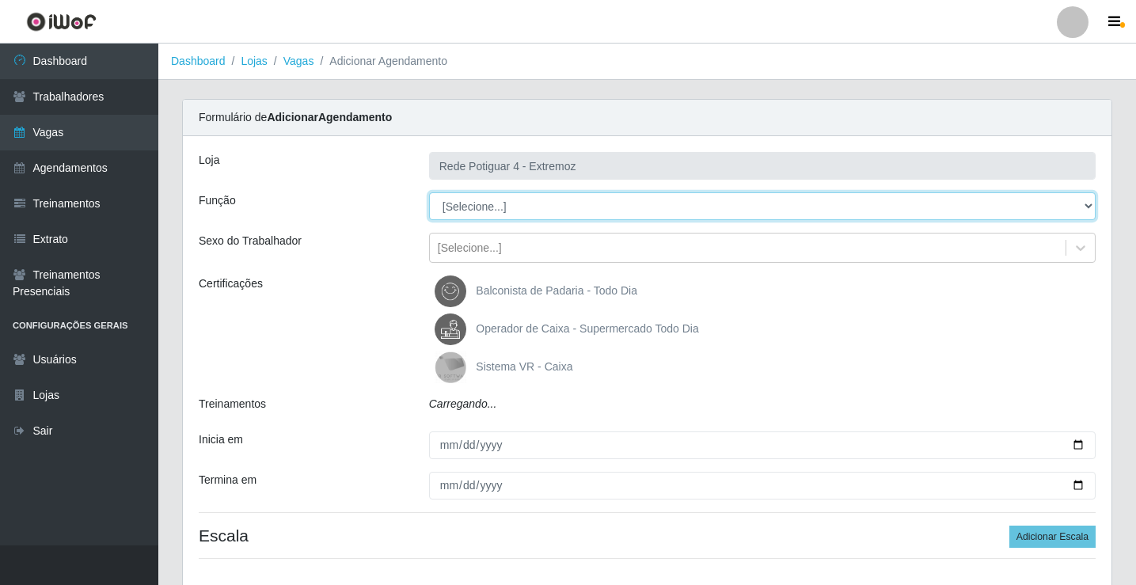
click at [490, 210] on select "[Selecione...] ASG Auxiliar de Estacionamento Balconista Embalador Operador de …" at bounding box center [762, 206] width 667 height 28
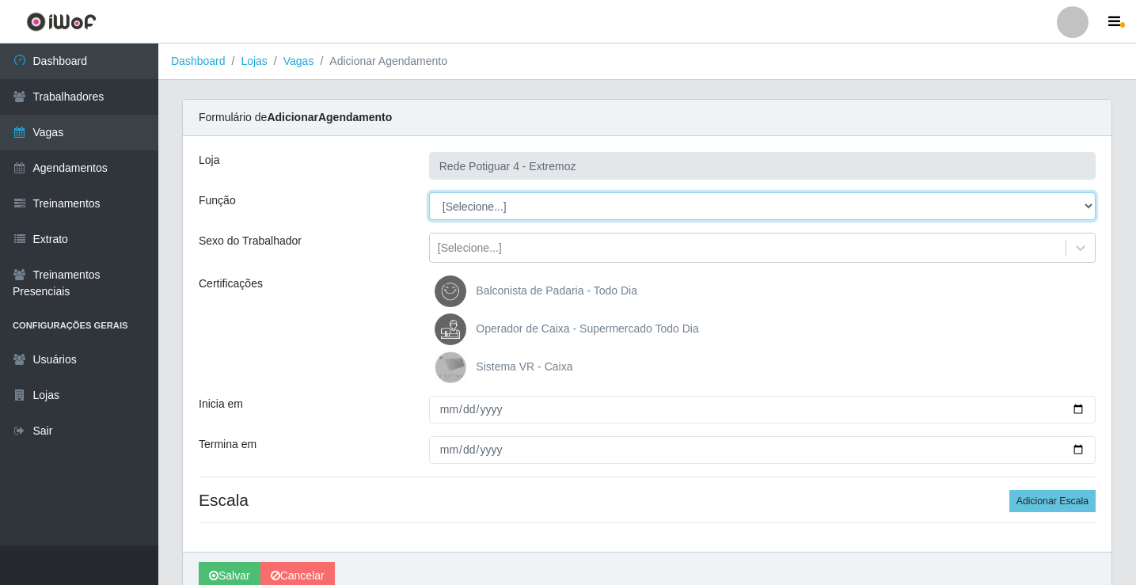
select select "22"
click at [429, 192] on select "[Selecione...] ASG Auxiliar de Estacionamento Balconista Embalador Operador de …" at bounding box center [762, 206] width 667 height 28
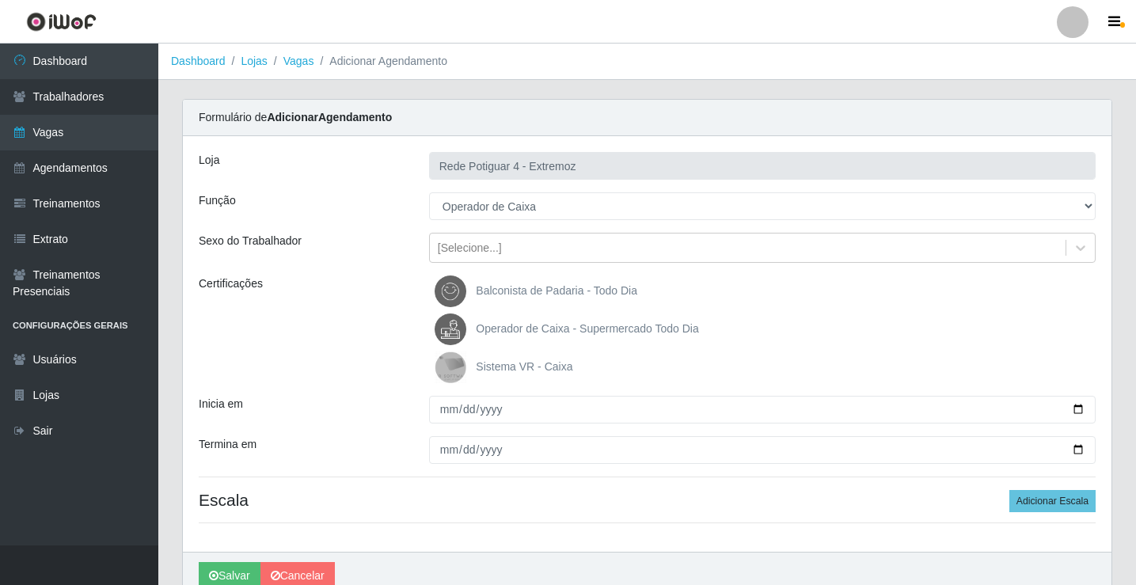
click at [525, 333] on span "Operador de Caixa - Supermercado Todo Dia" at bounding box center [587, 328] width 222 height 13
click at [0, 0] on input "Operador de Caixa - Supermercado Todo Dia" at bounding box center [0, 0] width 0 height 0
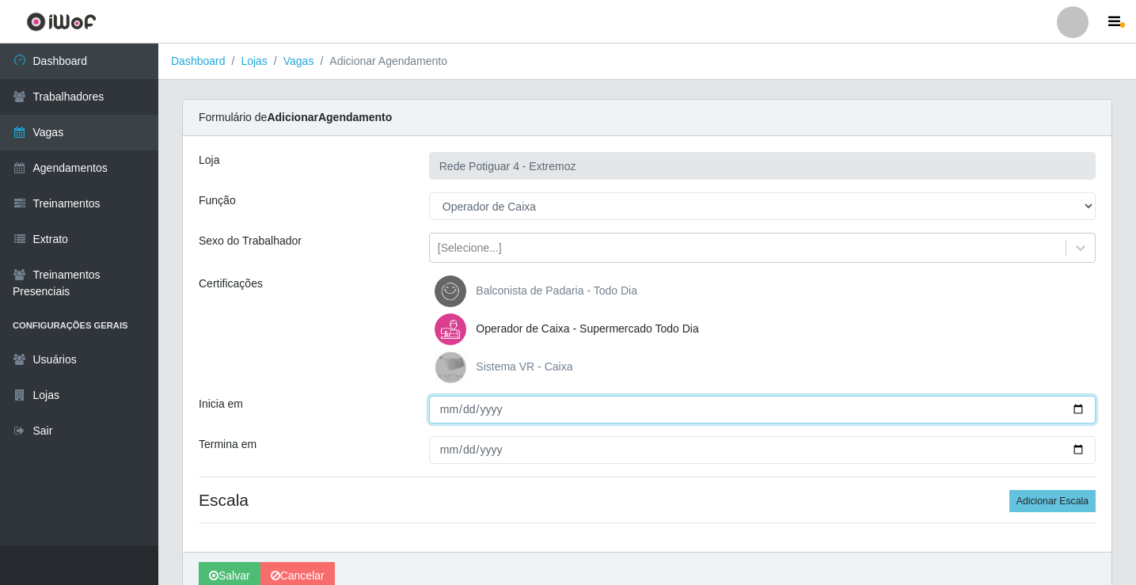
click at [452, 403] on input "Inicia em" at bounding box center [762, 410] width 667 height 28
type input "2025-09-05"
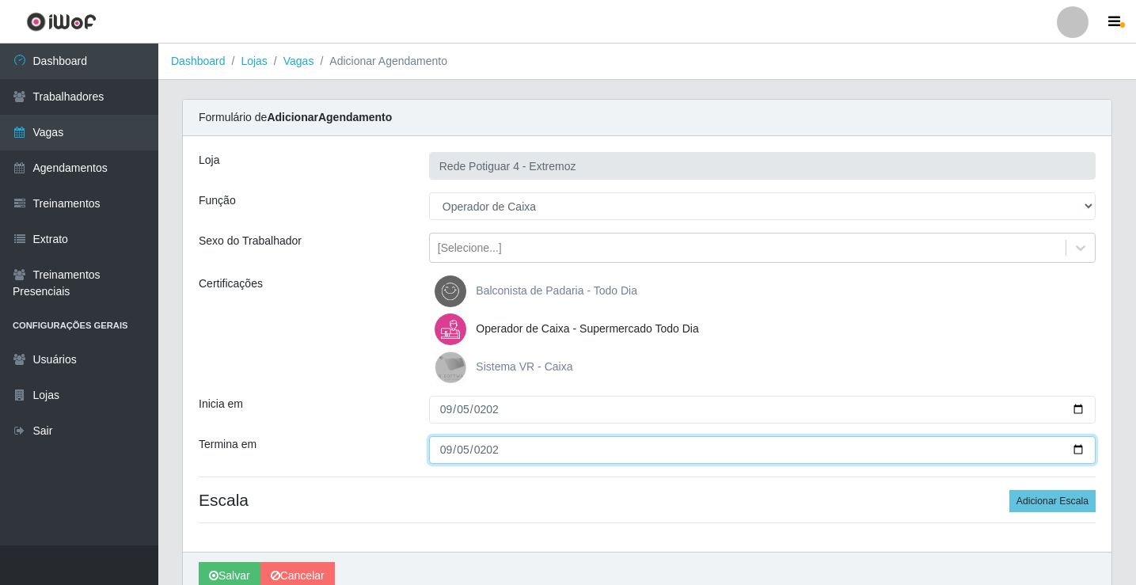
type input "2025-09-05"
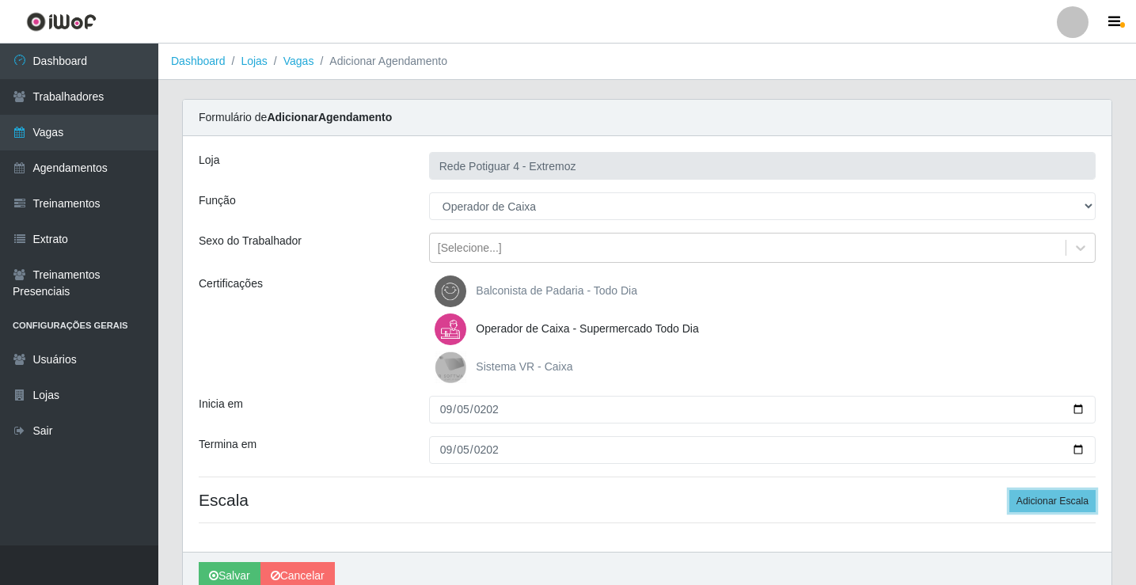
click at [1010, 490] on button "Adicionar Escala" at bounding box center [1053, 501] width 86 height 22
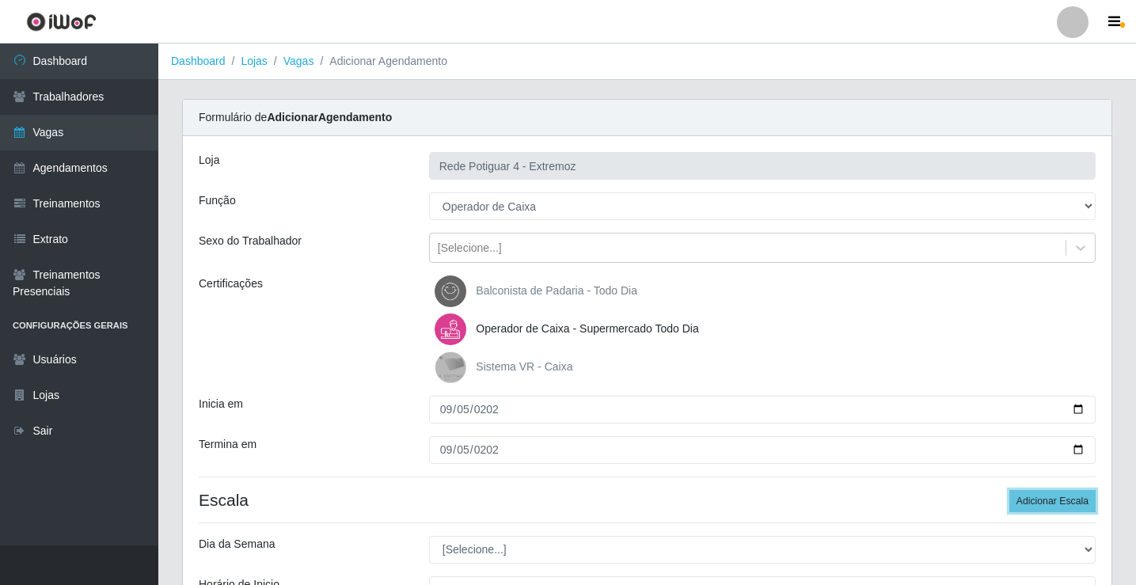
click at [1010, 490] on button "Adicionar Escala" at bounding box center [1053, 501] width 86 height 22
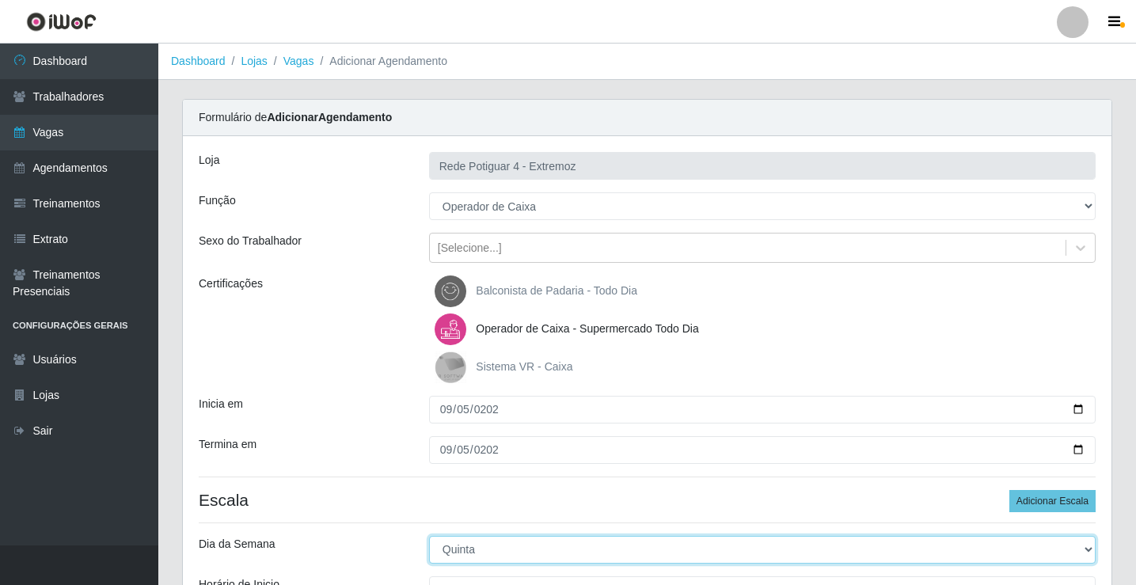
select select "5"
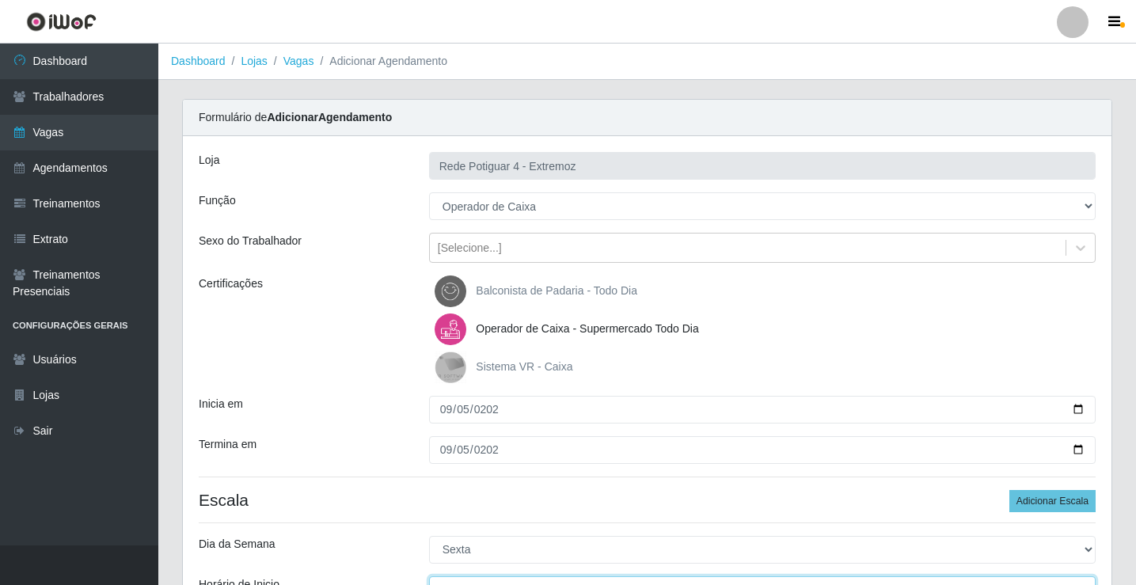
scroll to position [19, 0]
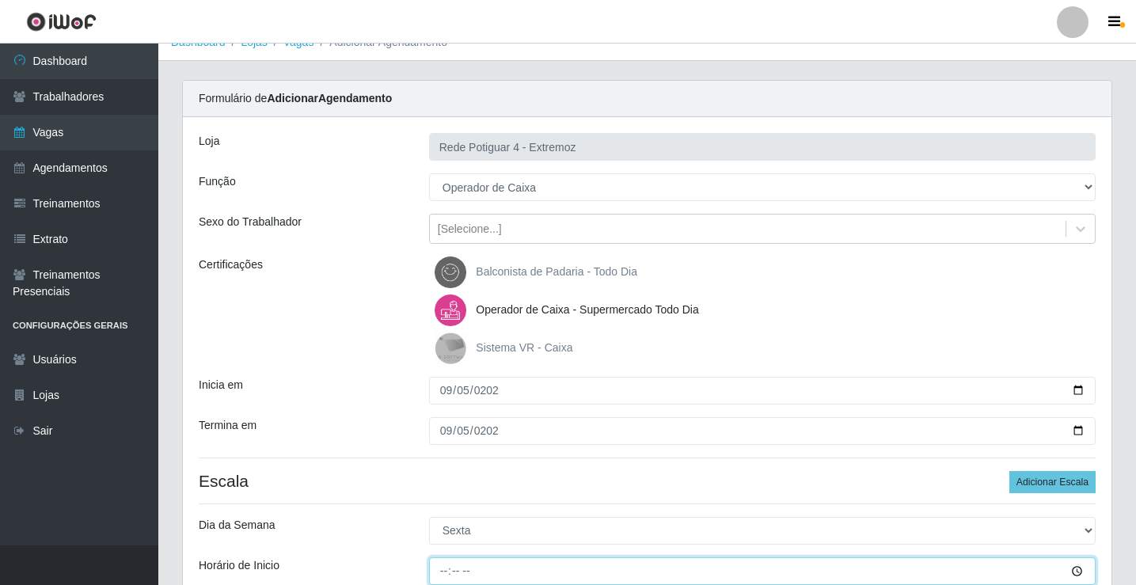
type input "08:00"
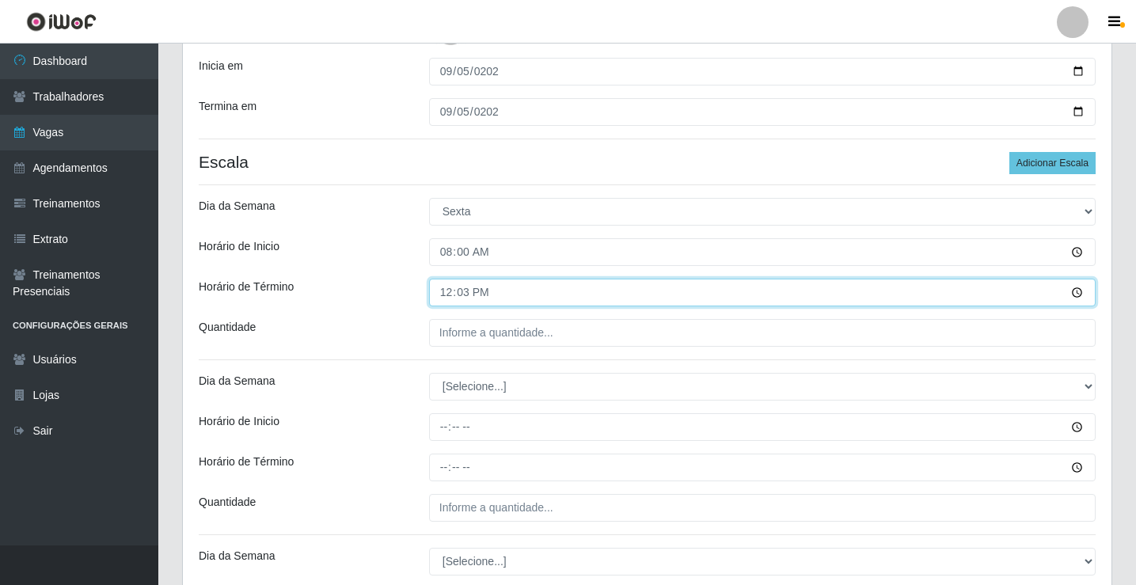
type input "12:30"
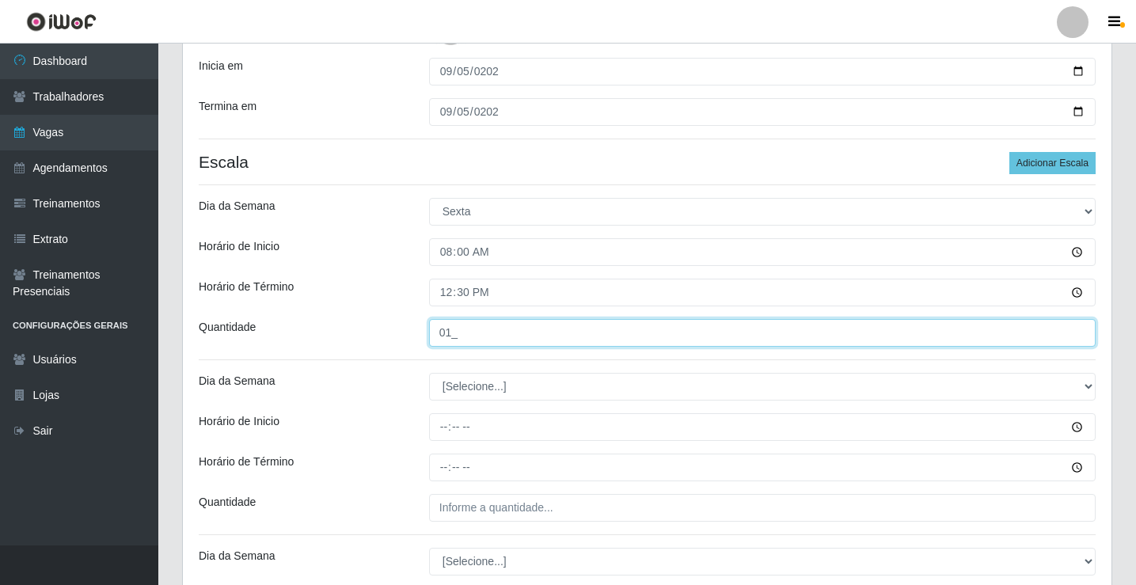
type input "01_"
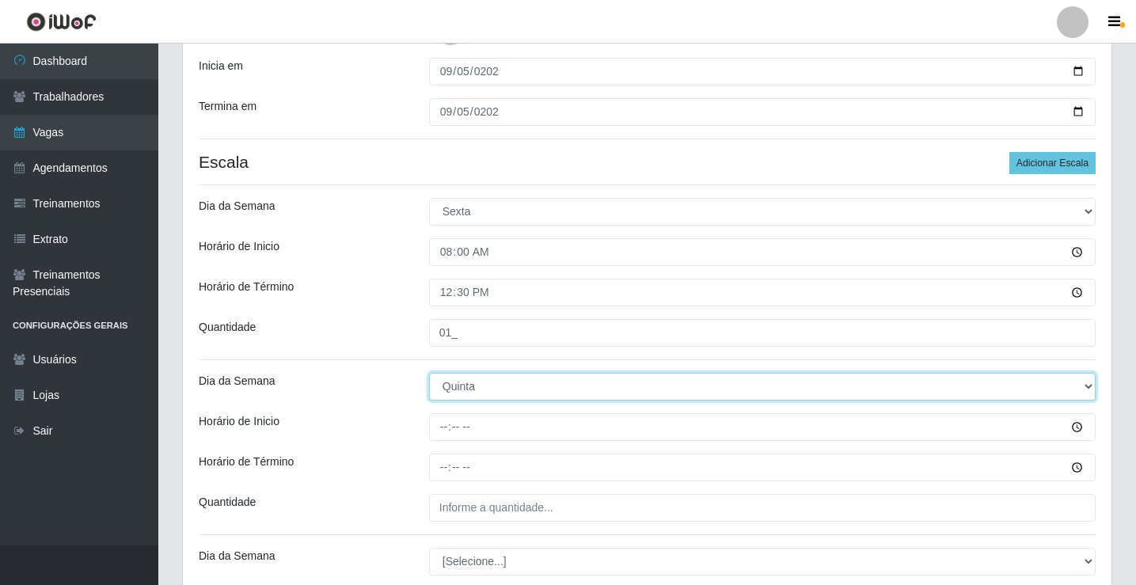
select select "5"
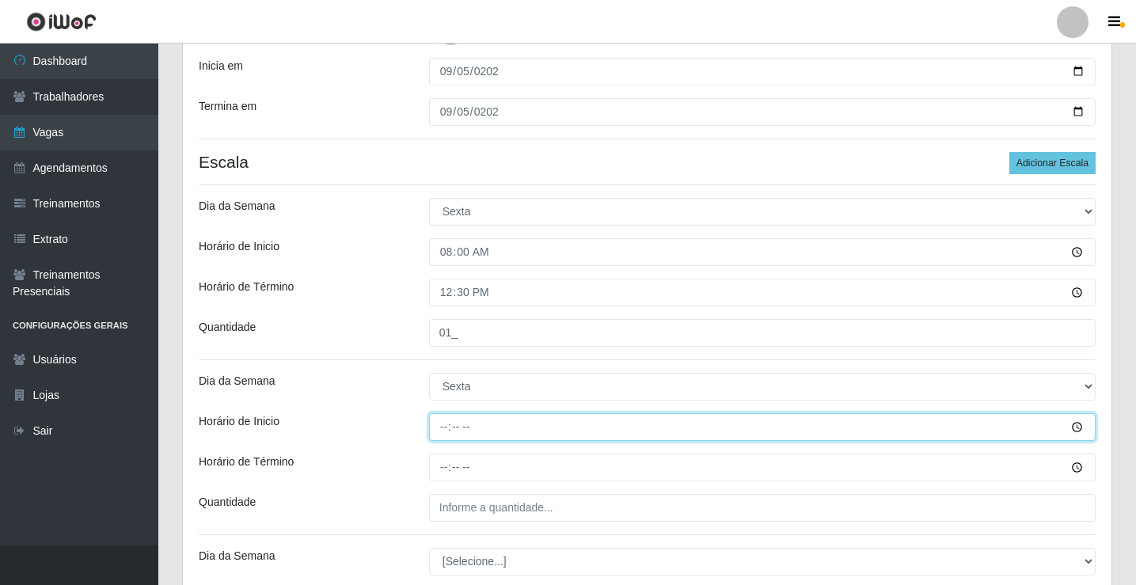
type input "15:00"
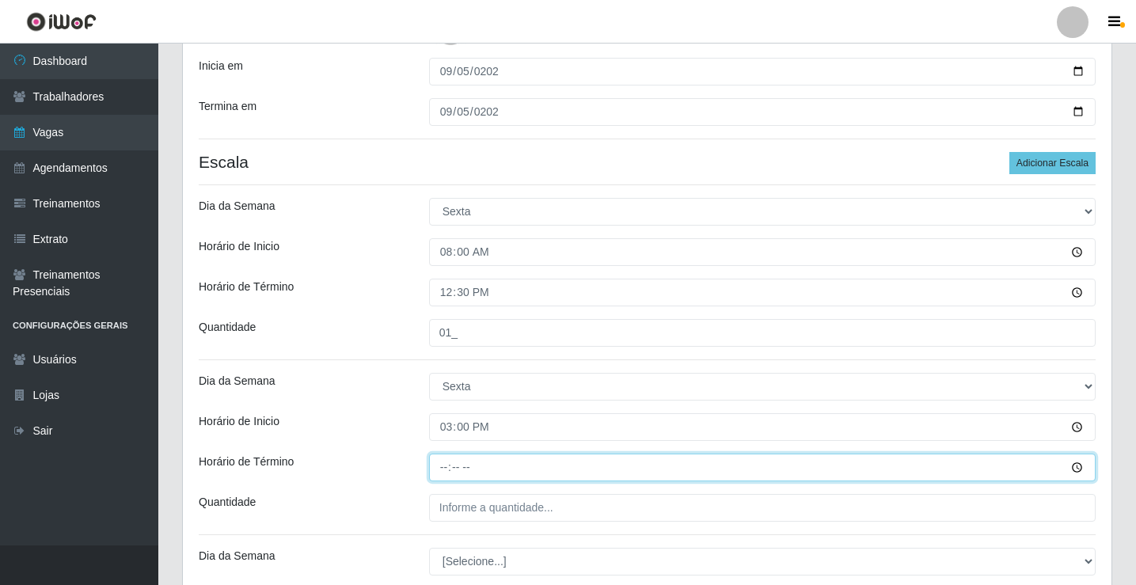
type input "21:00"
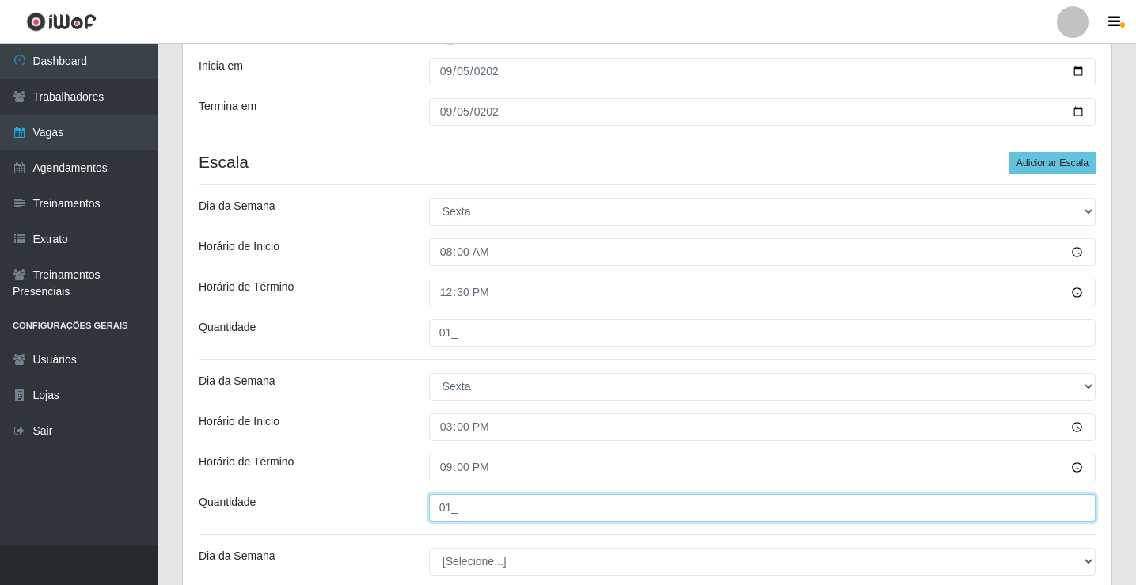
type input "01_"
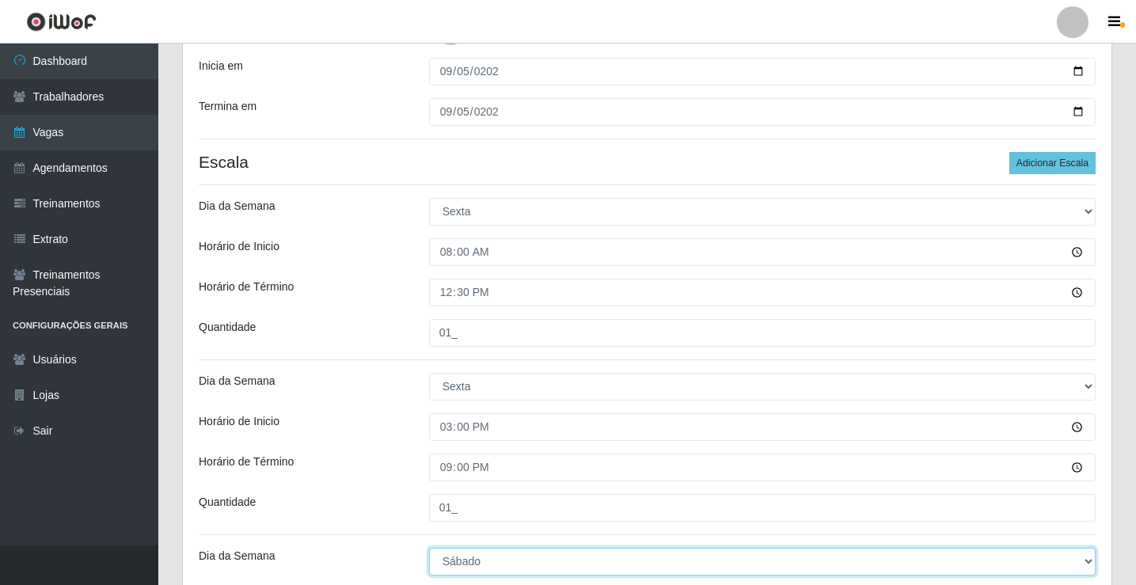
select select "5"
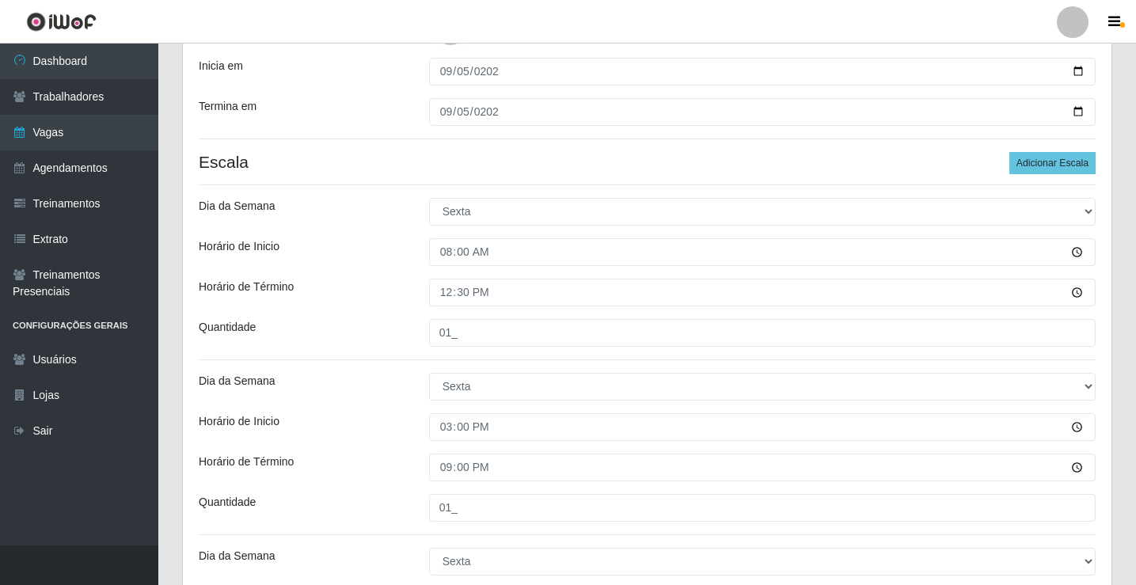
scroll to position [599, 0]
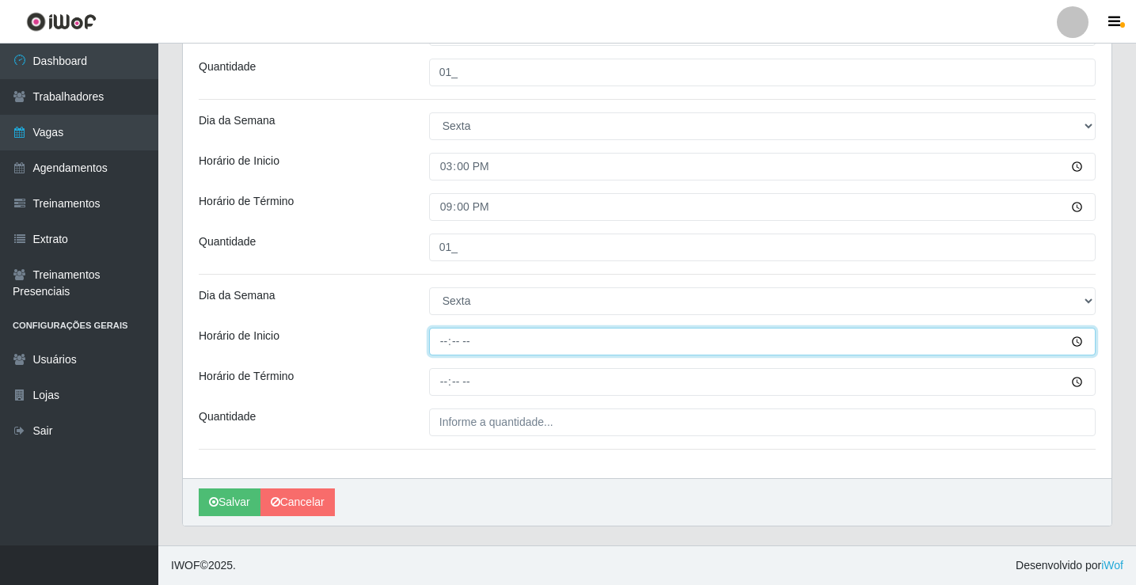
type input "16:00"
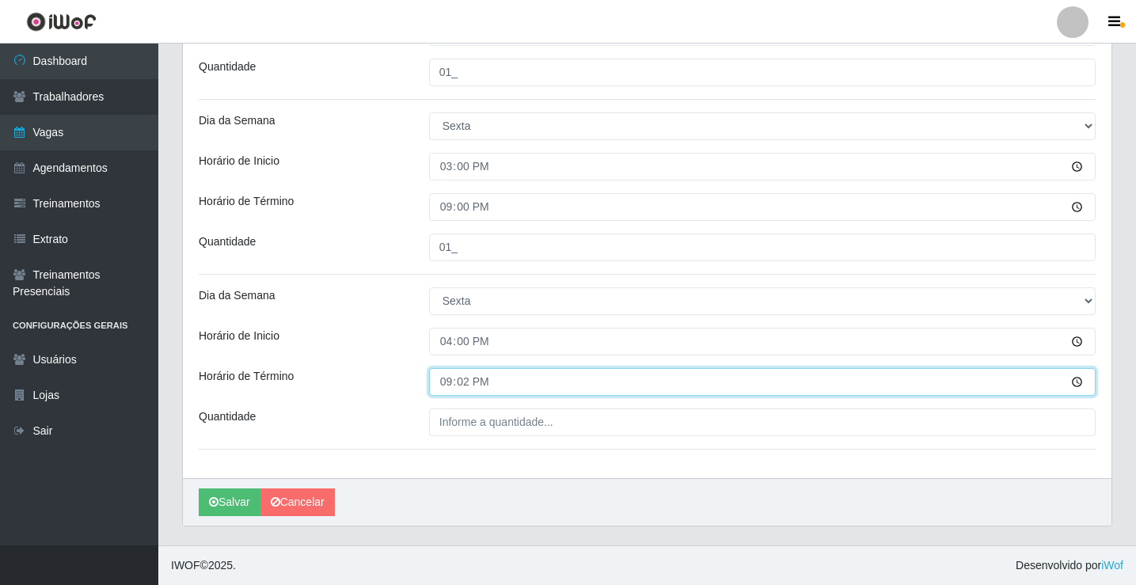
type input "21:20"
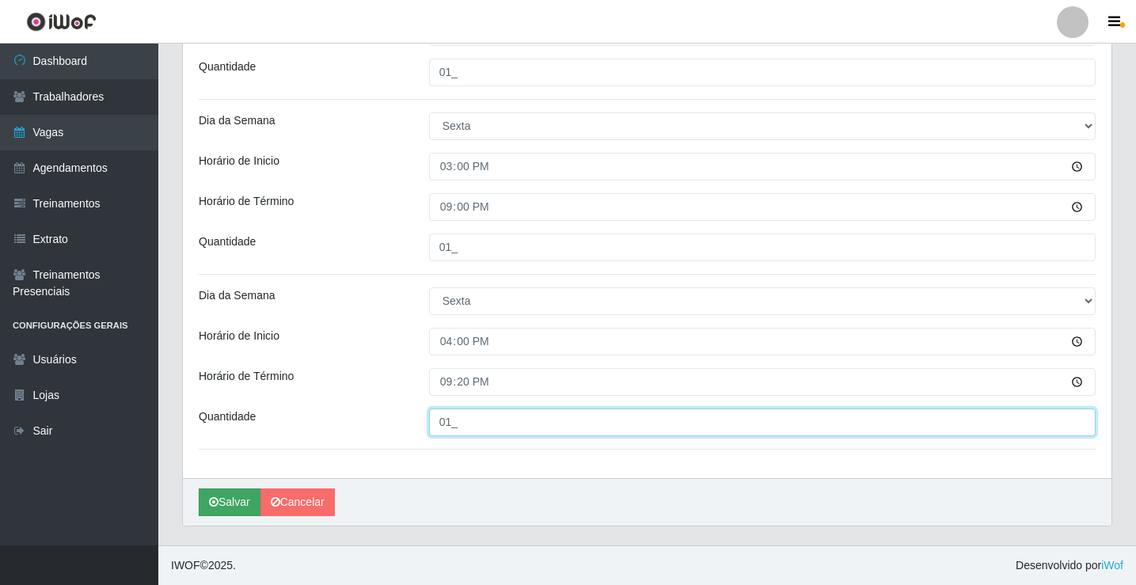
type input "01_"
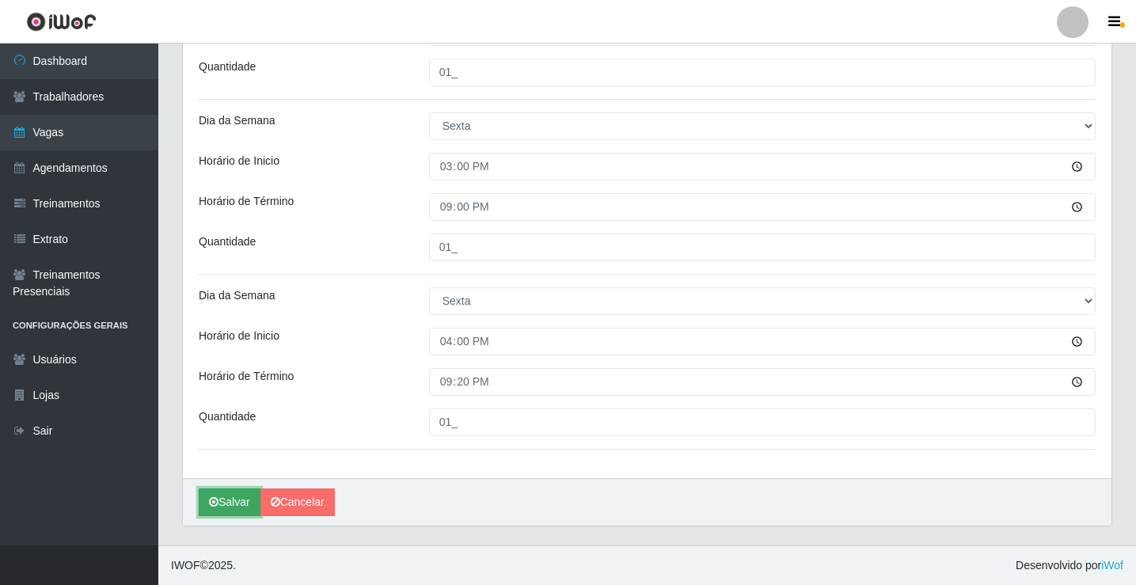
click at [215, 511] on button "Salvar" at bounding box center [230, 503] width 62 height 28
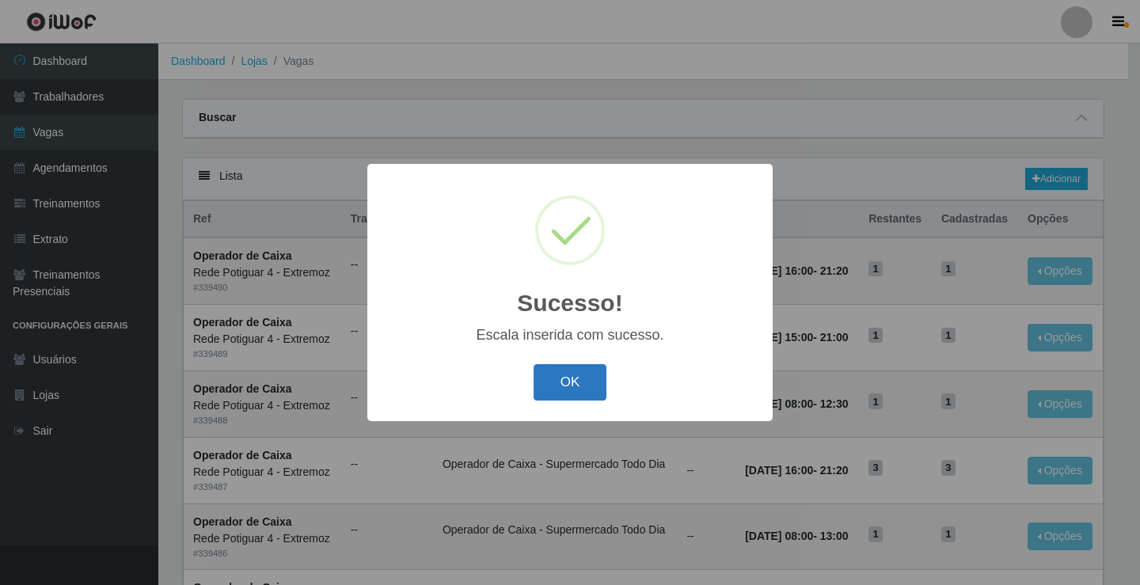
click at [584, 390] on button "OK" at bounding box center [571, 382] width 74 height 37
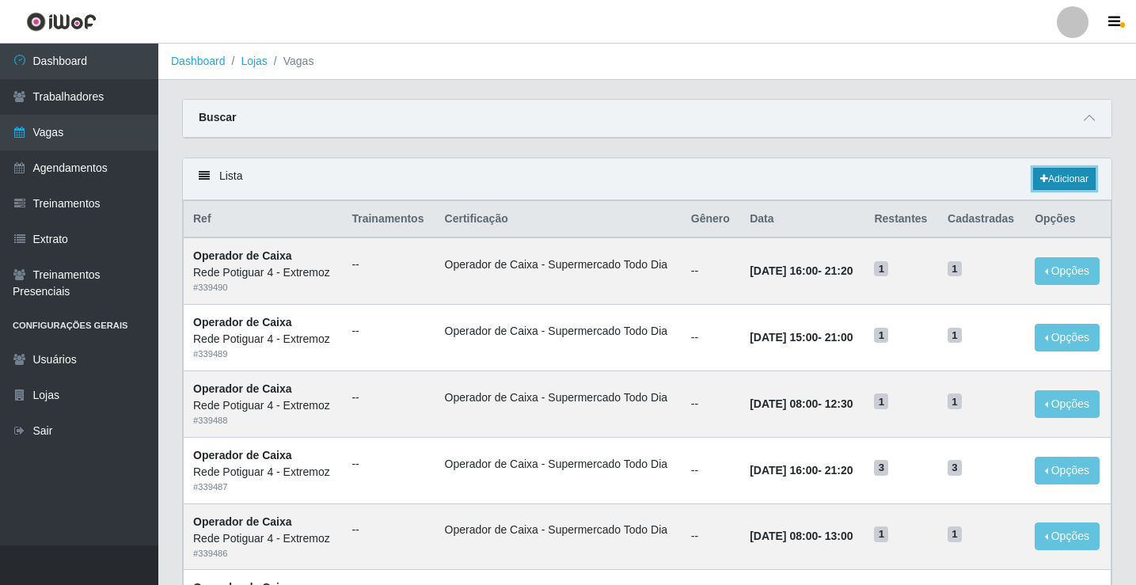
click at [1074, 185] on link "Adicionar" at bounding box center [1064, 179] width 63 height 22
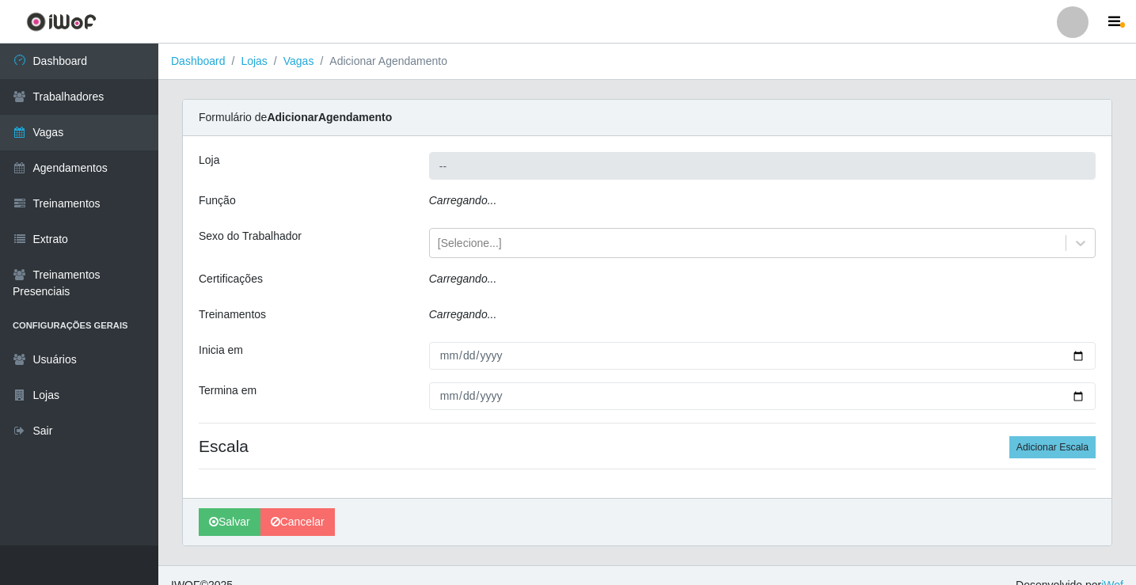
type input "Rede Potiguar 4 - Extremoz"
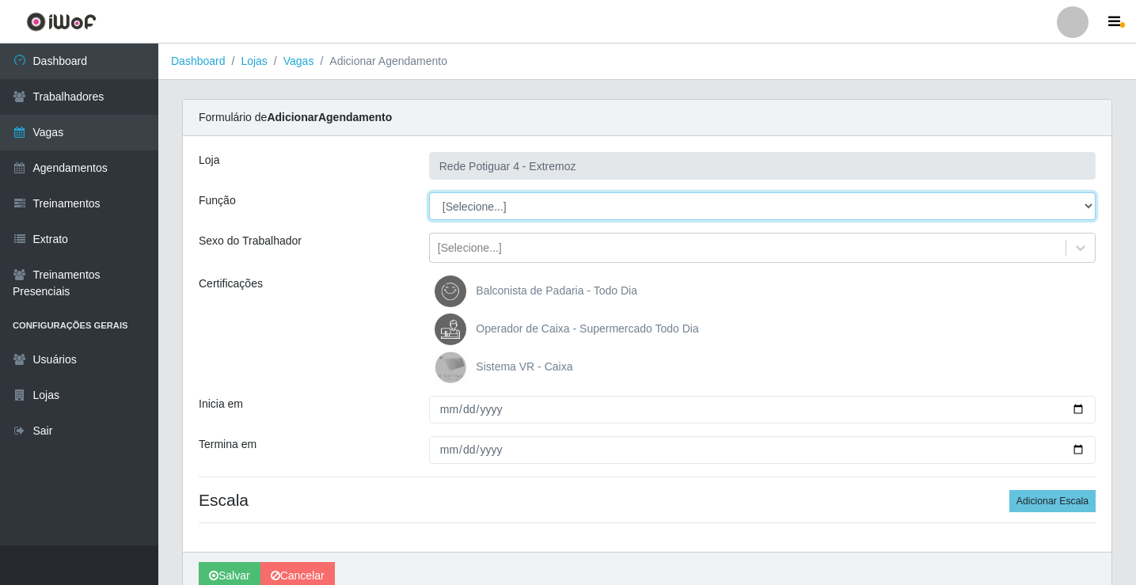
drag, startPoint x: 490, startPoint y: 203, endPoint x: 492, endPoint y: 213, distance: 10.4
click at [490, 203] on select "[Selecione...] ASG Auxiliar de Estacionamento Balconista Embalador Operador de …" at bounding box center [762, 206] width 667 height 28
select select "22"
click at [429, 192] on select "[Selecione...] ASG Auxiliar de Estacionamento Balconista Embalador Operador de …" at bounding box center [762, 206] width 667 height 28
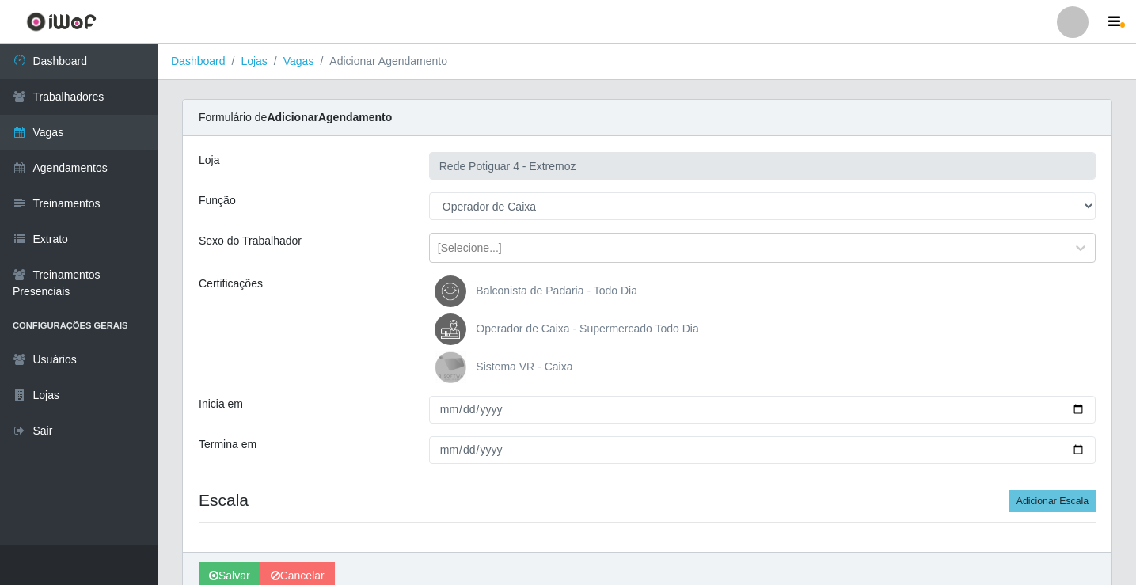
drag, startPoint x: 515, startPoint y: 333, endPoint x: 495, endPoint y: 338, distance: 20.4
click at [515, 333] on span "Operador de Caixa - Supermercado Todo Dia" at bounding box center [587, 328] width 222 height 13
click at [0, 0] on input "Operador de Caixa - Supermercado Todo Dia" at bounding box center [0, 0] width 0 height 0
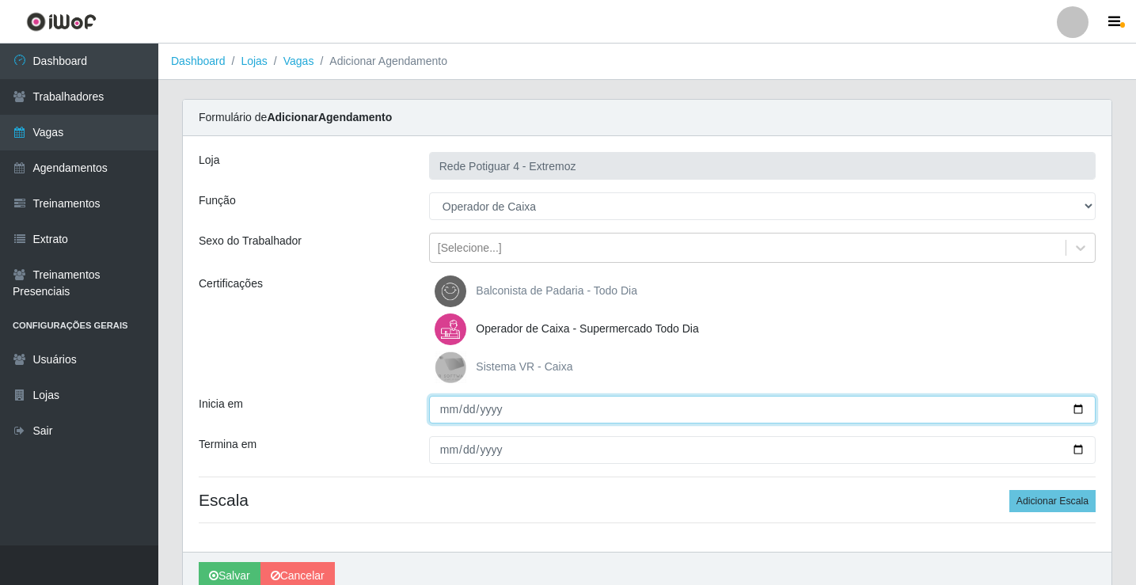
click at [447, 413] on input "Inicia em" at bounding box center [762, 410] width 667 height 28
type input "2025-09-06"
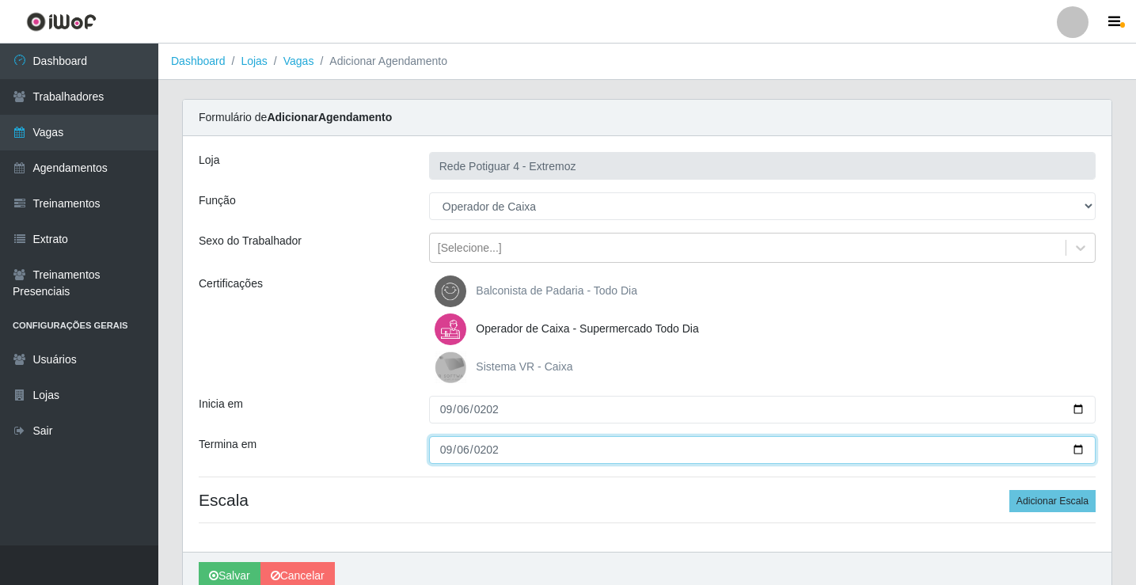
type input "2025-09-06"
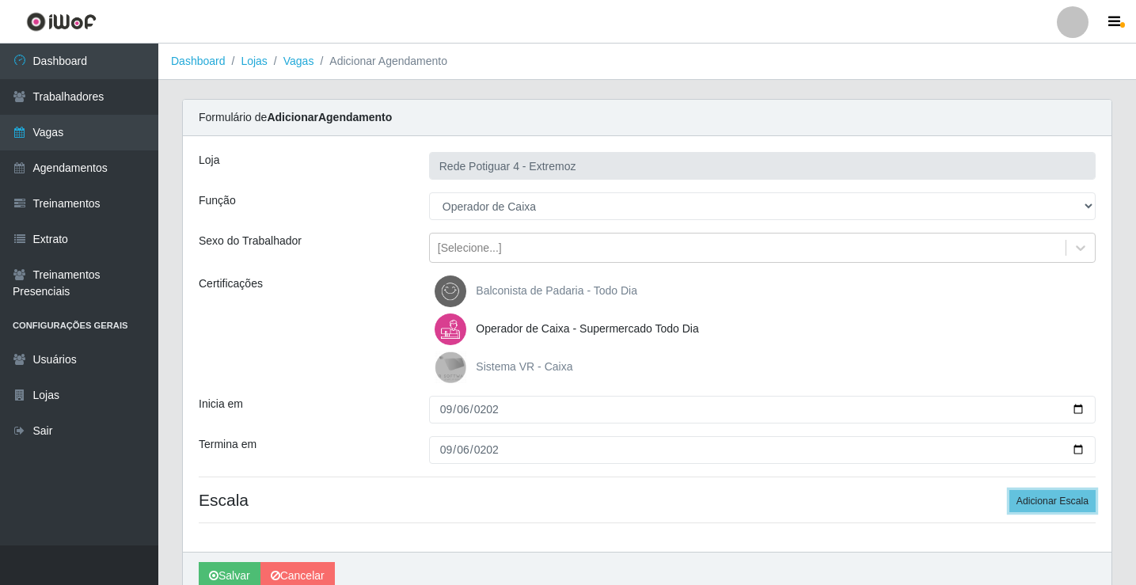
click at [1010, 490] on button "Adicionar Escala" at bounding box center [1053, 501] width 86 height 22
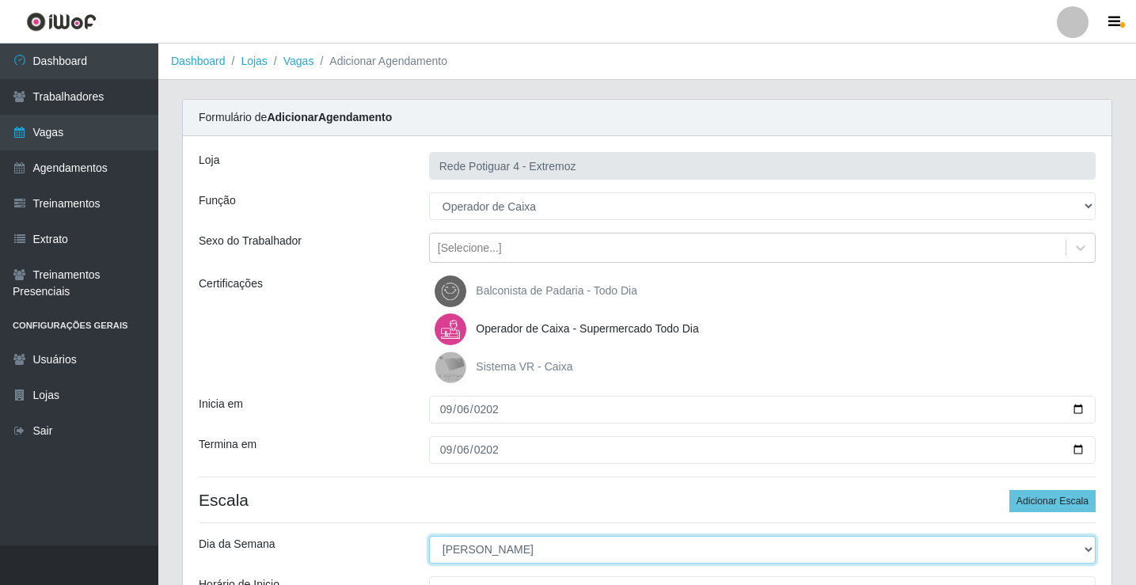
select select "6"
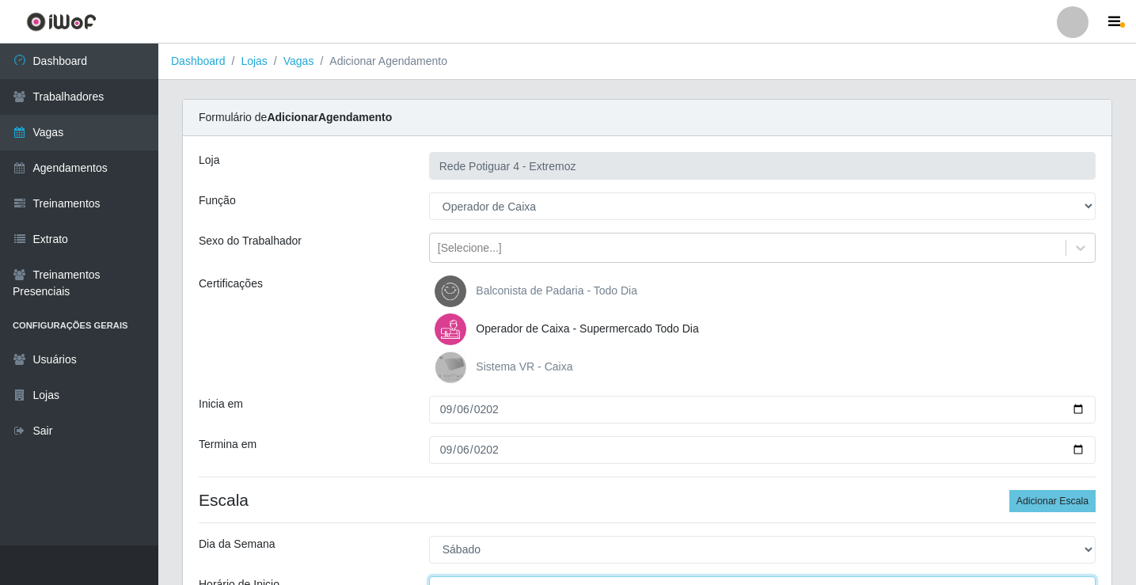
scroll to position [19, 0]
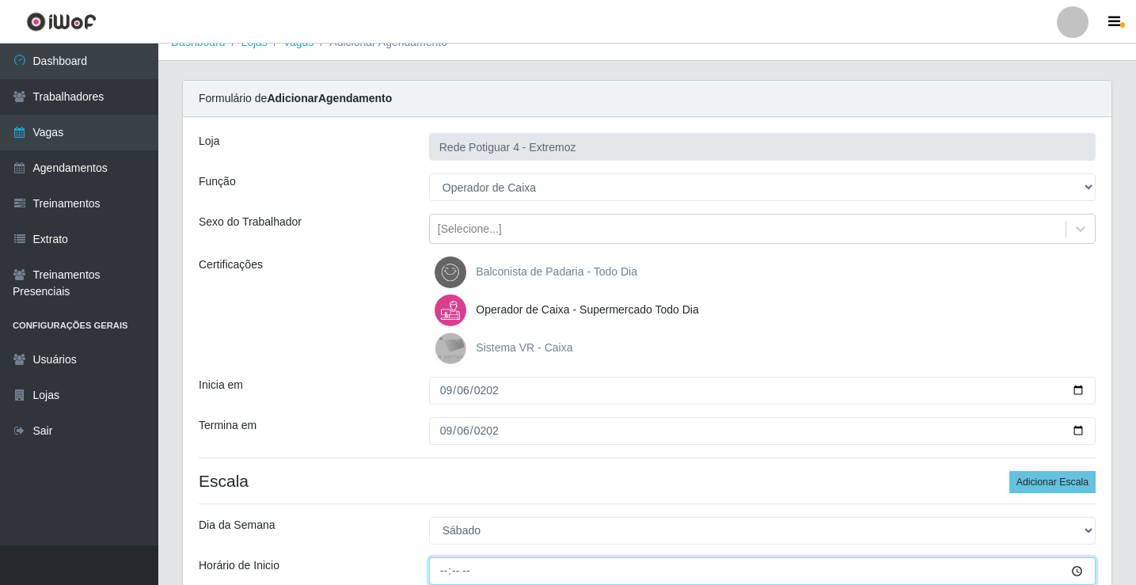
type input "16:00"
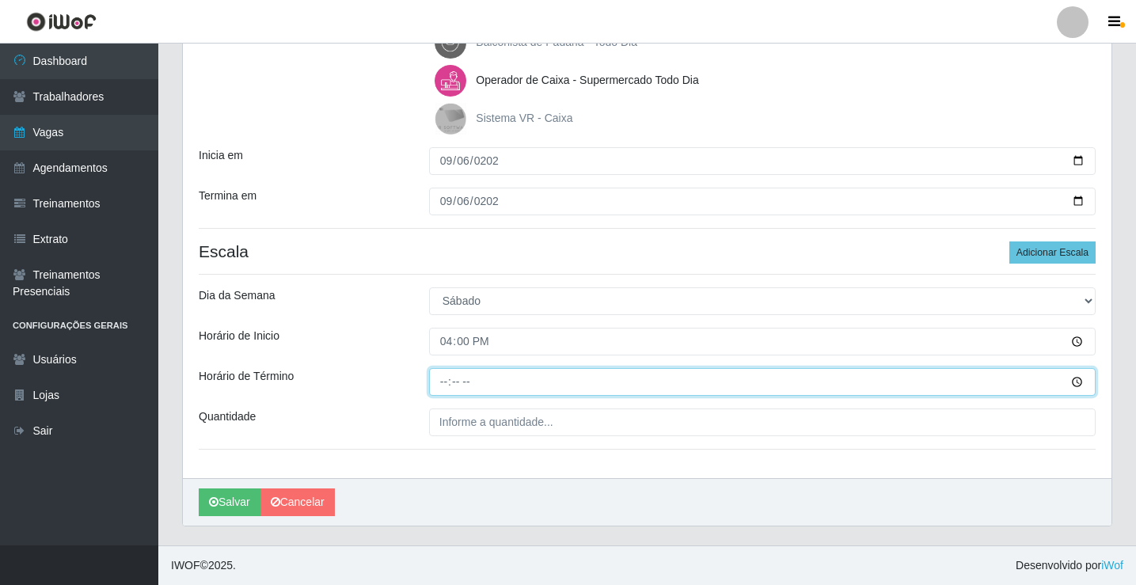
type input "21:00"
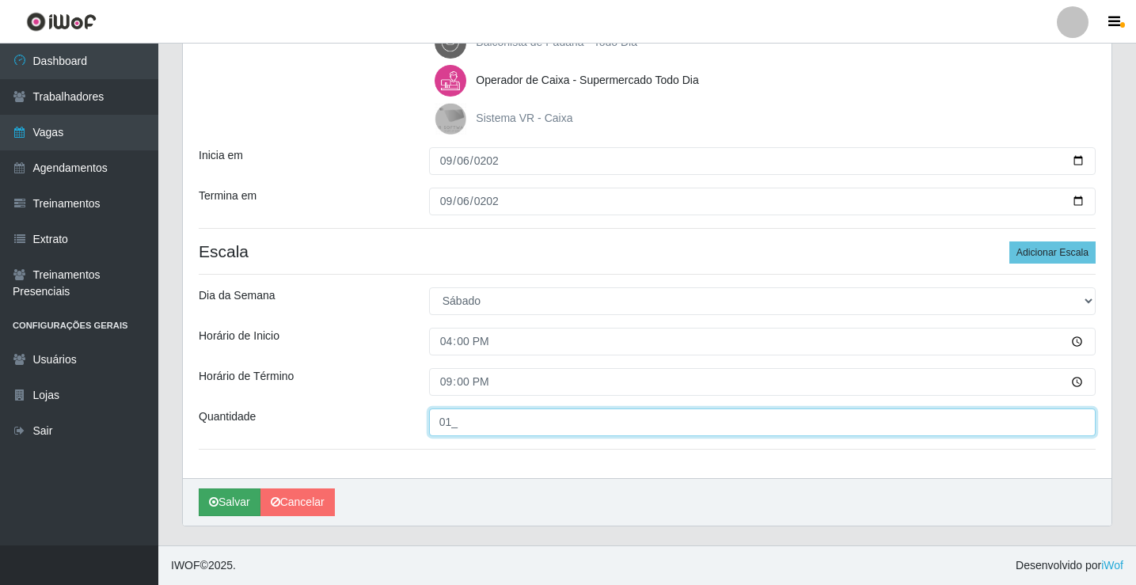
type input "01_"
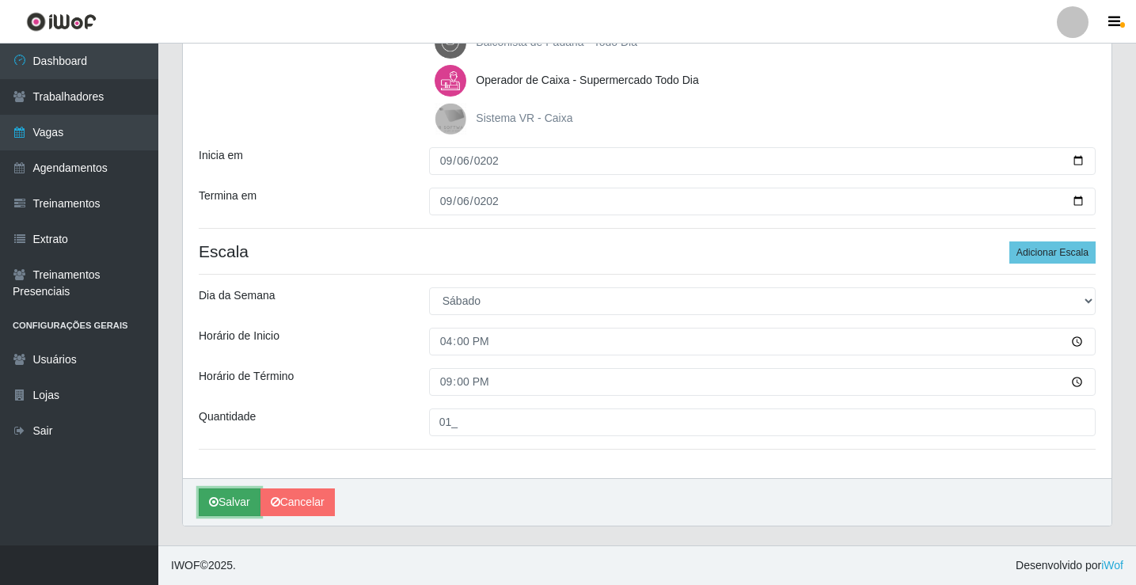
drag, startPoint x: 201, startPoint y: 500, endPoint x: 387, endPoint y: 470, distance: 188.4
click at [200, 500] on button "Salvar" at bounding box center [230, 503] width 62 height 28
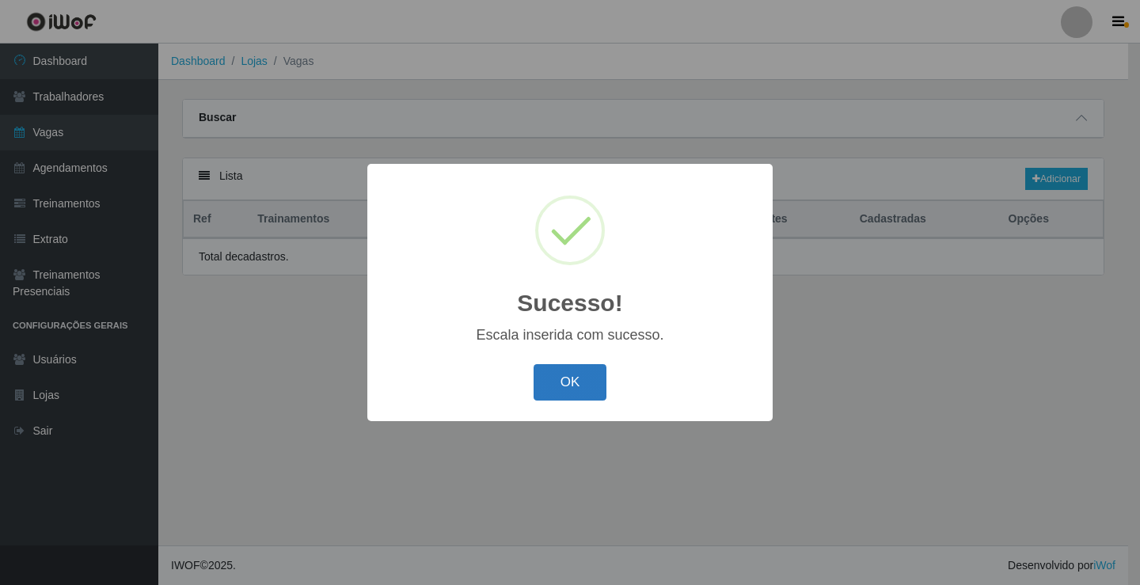
click at [557, 393] on button "OK" at bounding box center [571, 382] width 74 height 37
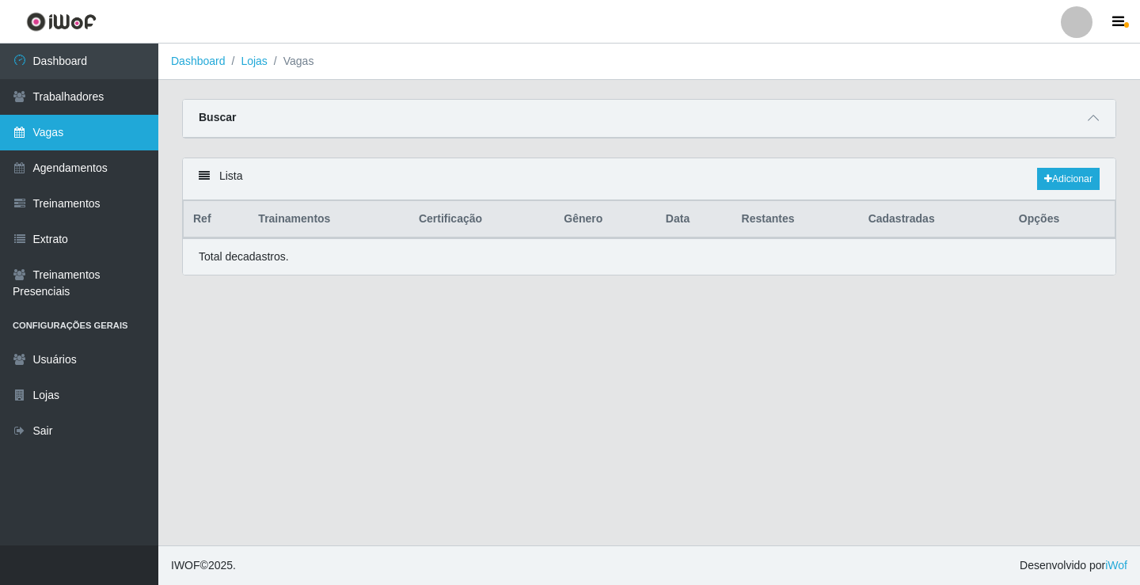
click at [115, 119] on link "Vagas" at bounding box center [79, 133] width 158 height 36
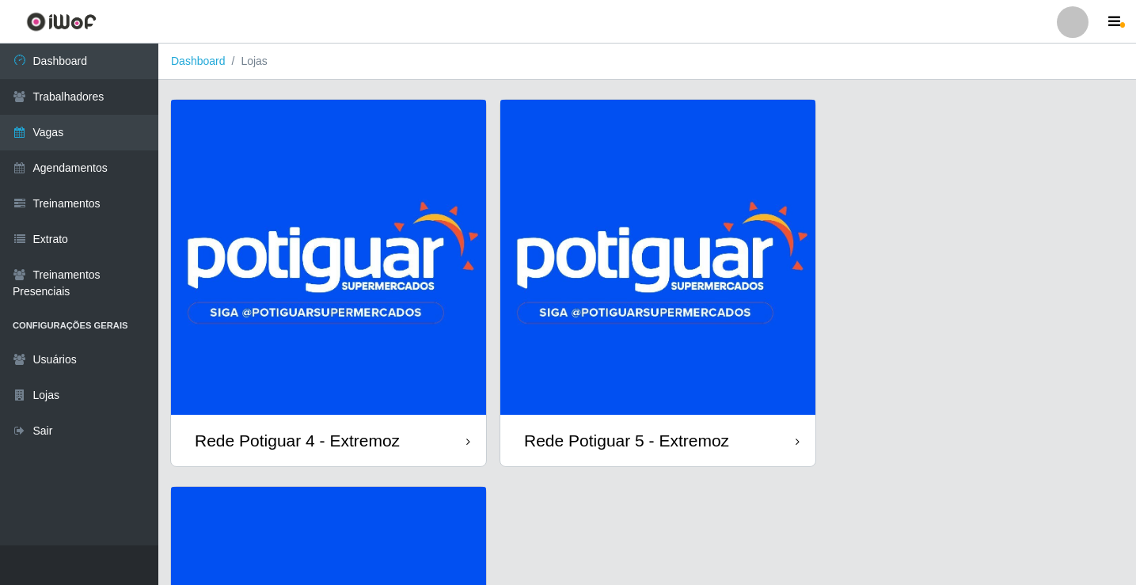
click at [355, 238] on img at bounding box center [328, 257] width 315 height 315
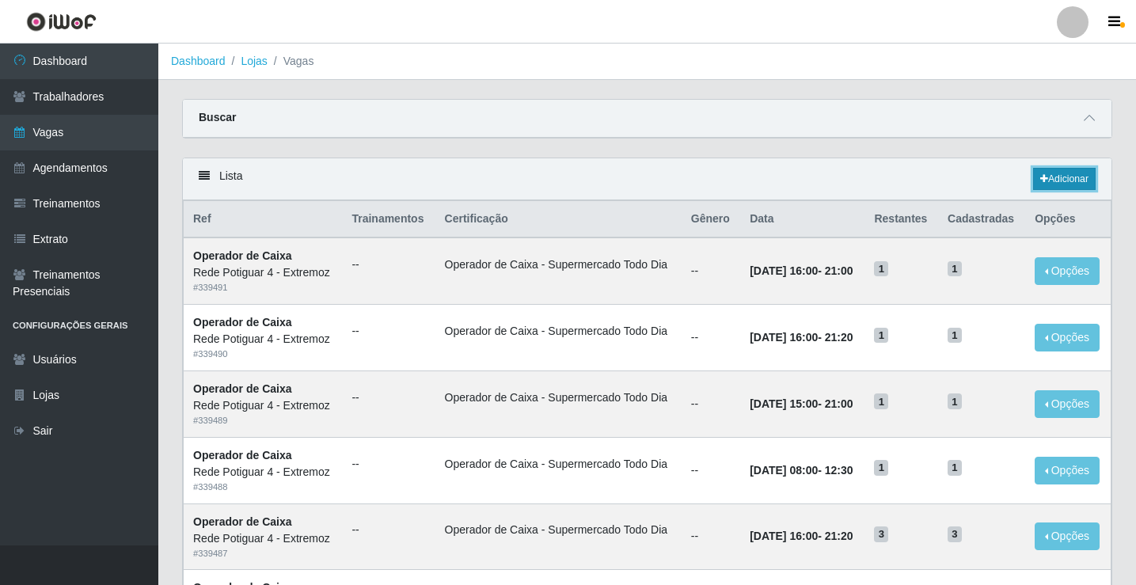
click at [1059, 172] on link "Adicionar" at bounding box center [1064, 179] width 63 height 22
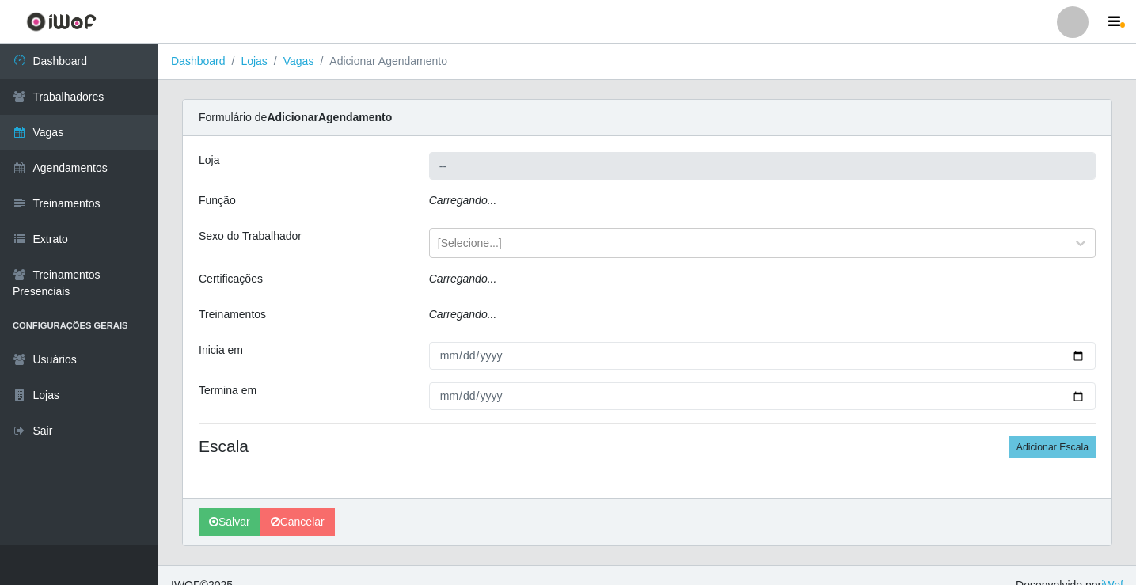
type input "Rede Potiguar 4 - Extremoz"
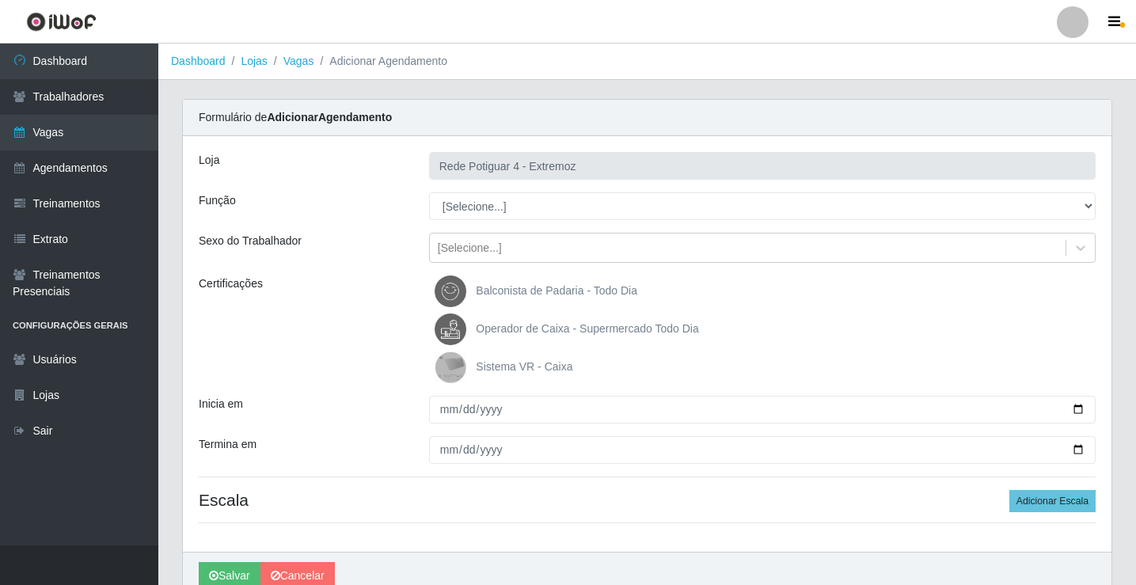
select select "22"
click at [429, 192] on select "[Selecione...] ASG Auxiliar de Estacionamento Balconista Embalador Operador de …" at bounding box center [762, 206] width 667 height 28
click at [510, 324] on span "Operador de Caixa - Supermercado Todo Dia" at bounding box center [587, 328] width 222 height 13
click at [0, 0] on input "Operador de Caixa - Supermercado Todo Dia" at bounding box center [0, 0] width 0 height 0
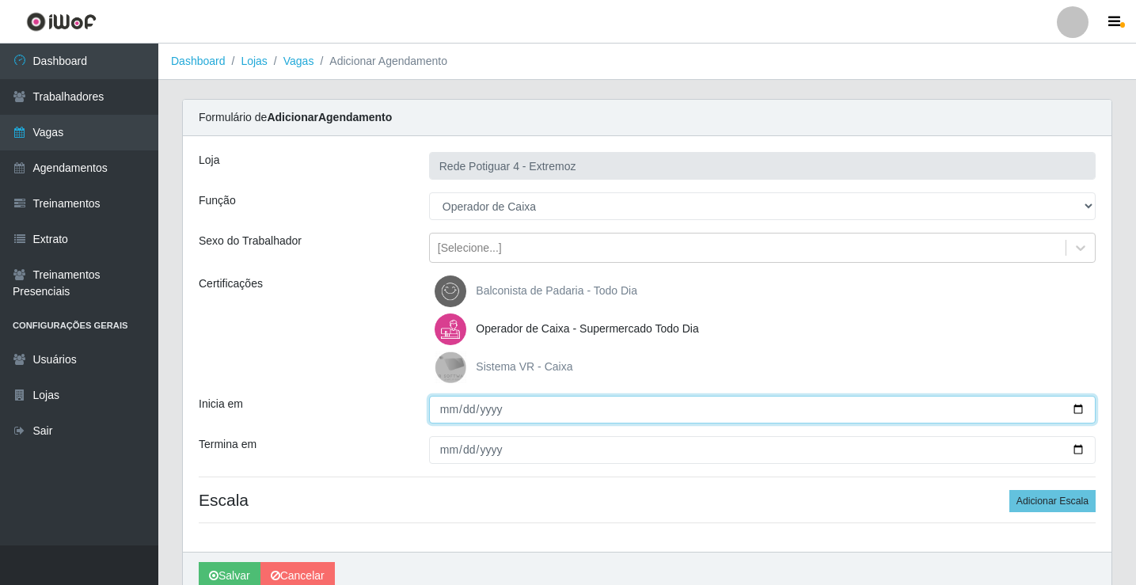
click at [449, 416] on input "Inicia em" at bounding box center [762, 410] width 667 height 28
type input "[DATE]"
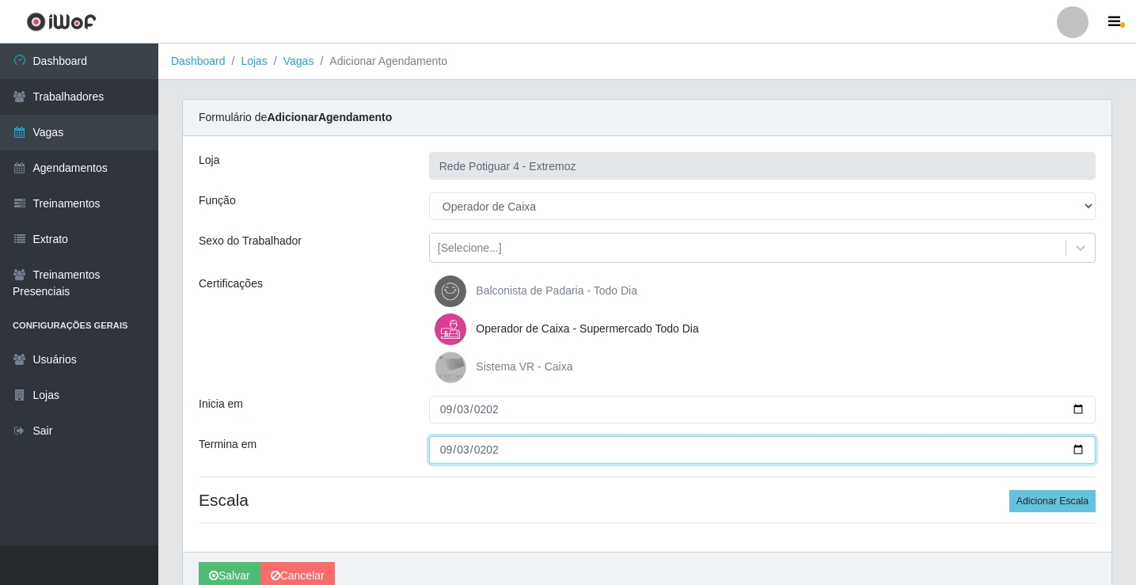
type input "[DATE]"
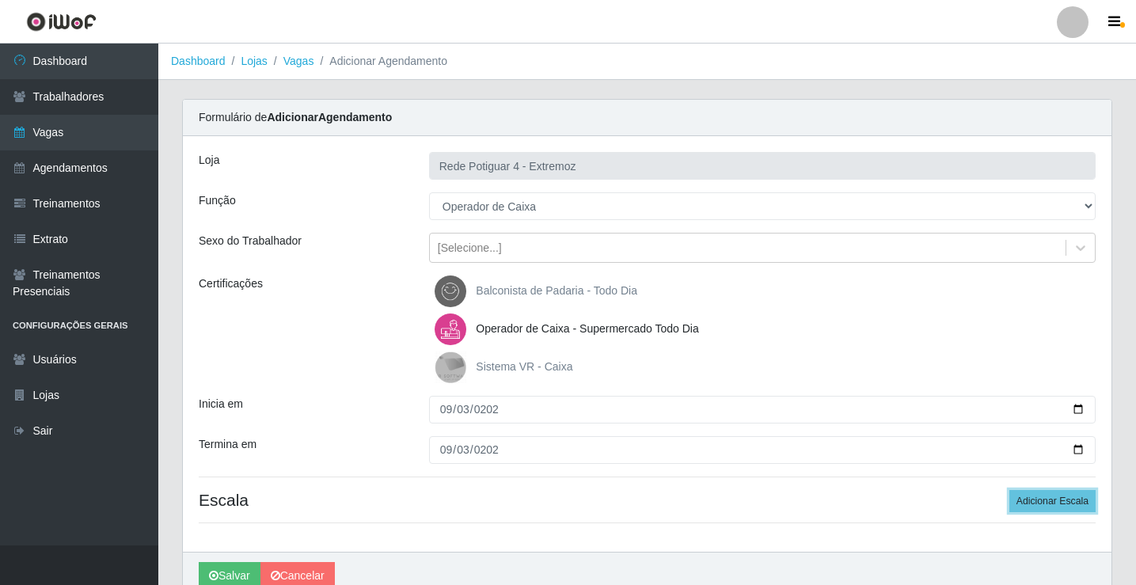
click at [1010, 490] on button "Adicionar Escala" at bounding box center [1053, 501] width 86 height 22
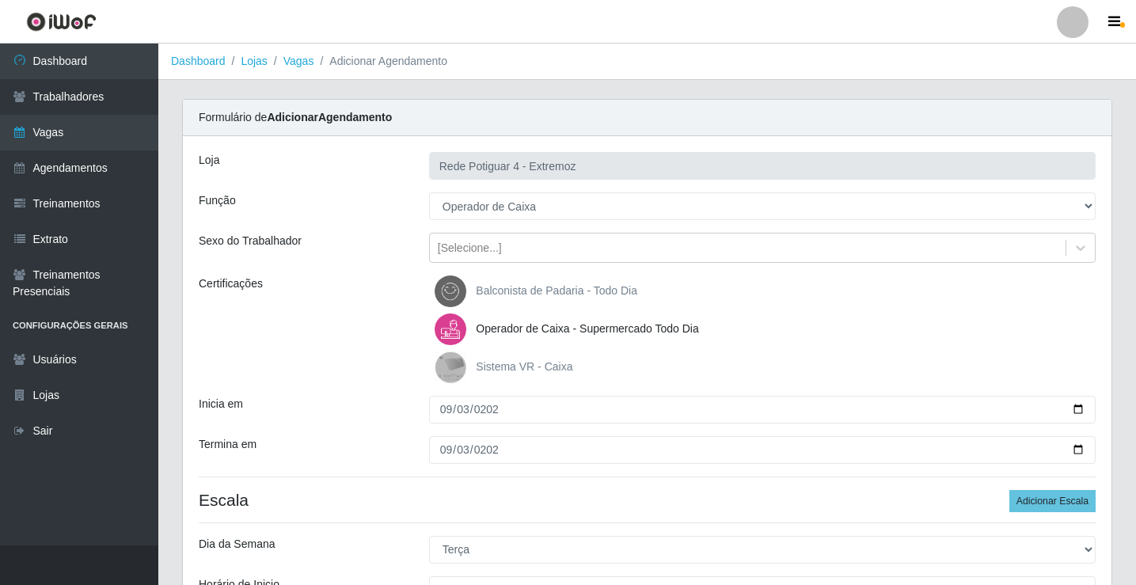
select select "3"
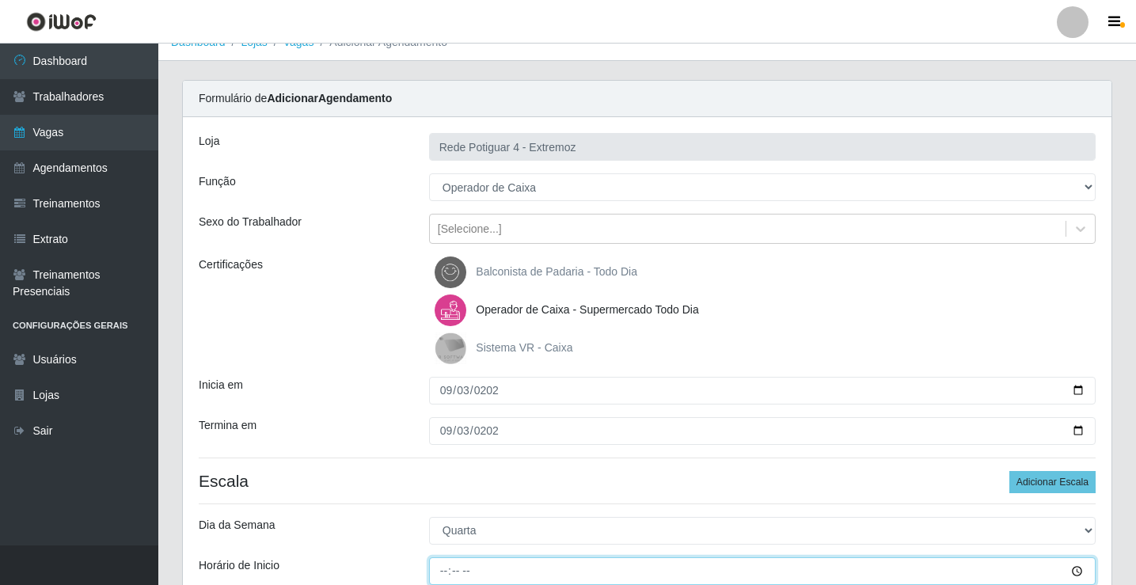
type input "07:00"
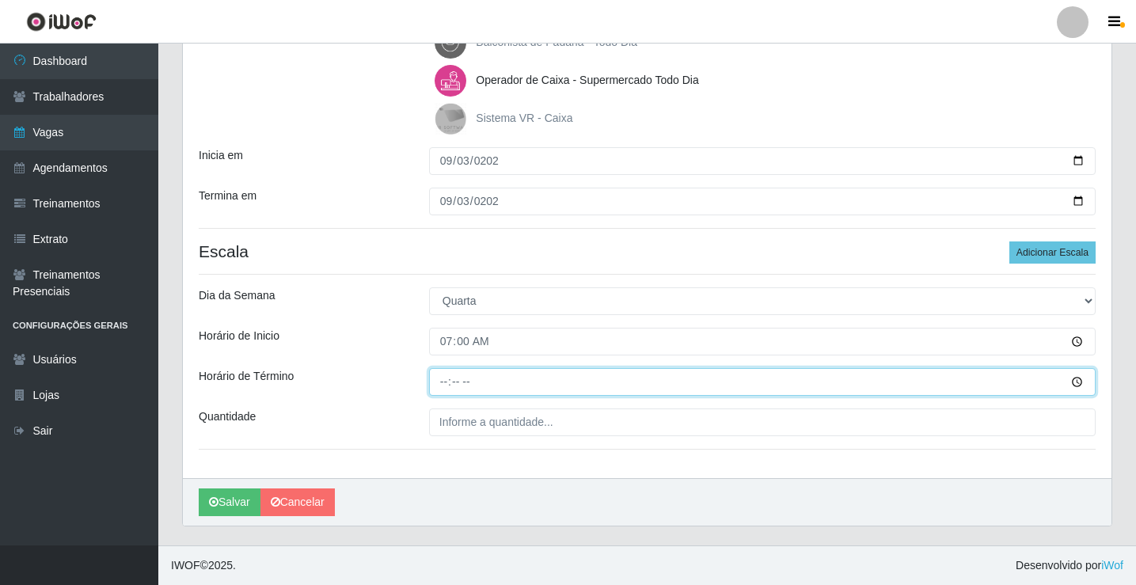
type input "12:00"
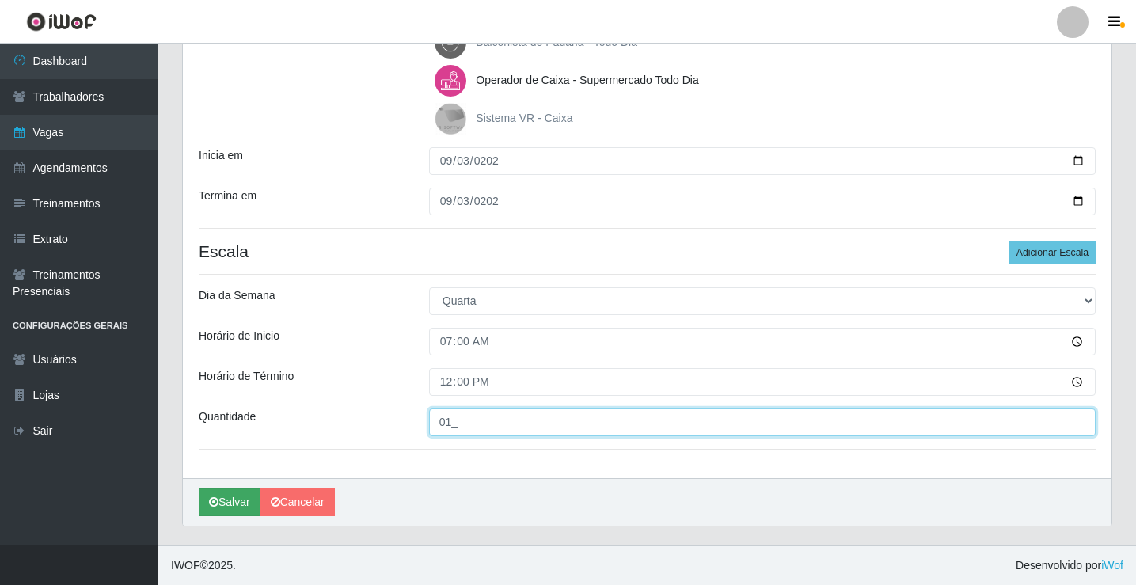
type input "01_"
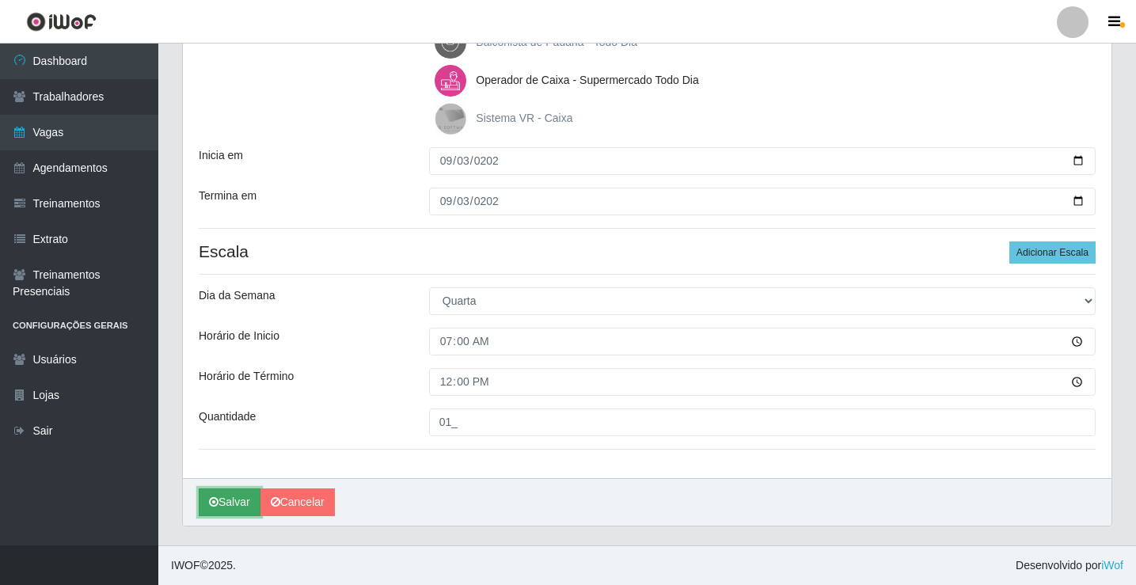
click at [227, 502] on button "Salvar" at bounding box center [230, 503] width 62 height 28
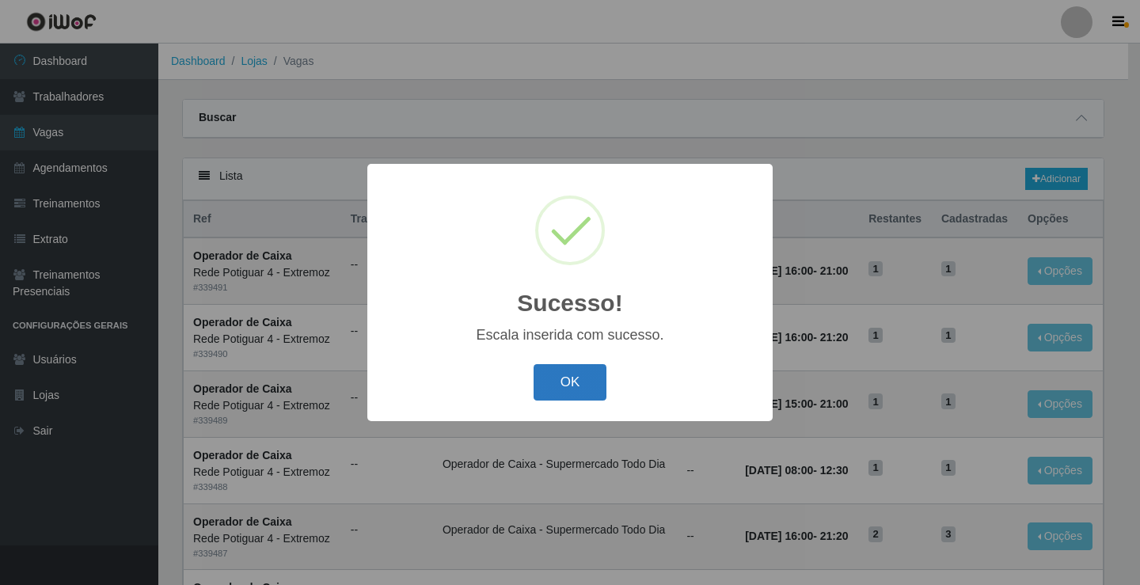
click at [581, 381] on button "OK" at bounding box center [571, 382] width 74 height 37
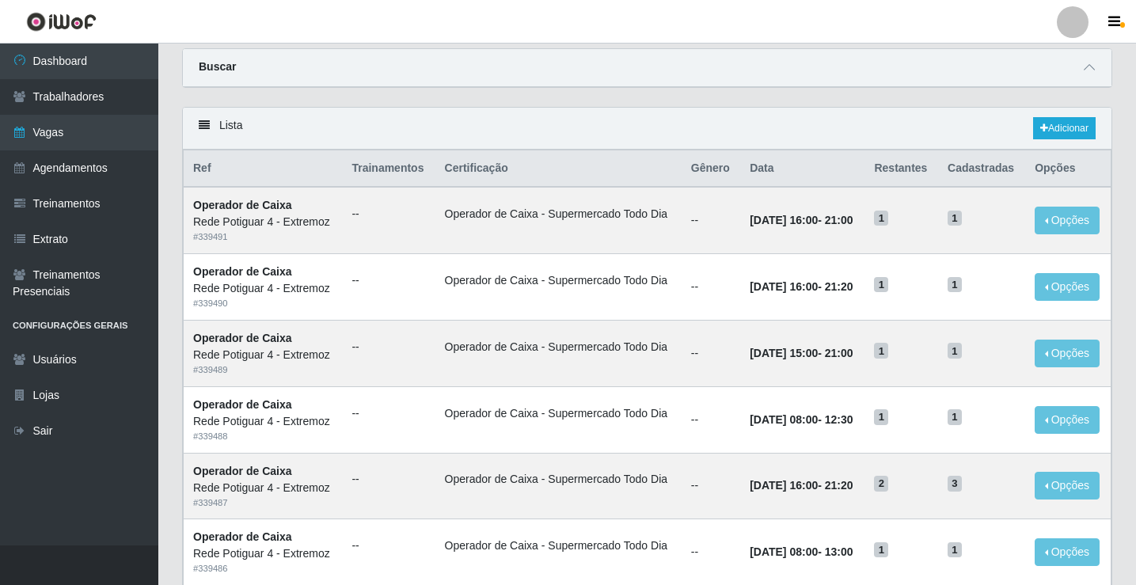
scroll to position [79, 0]
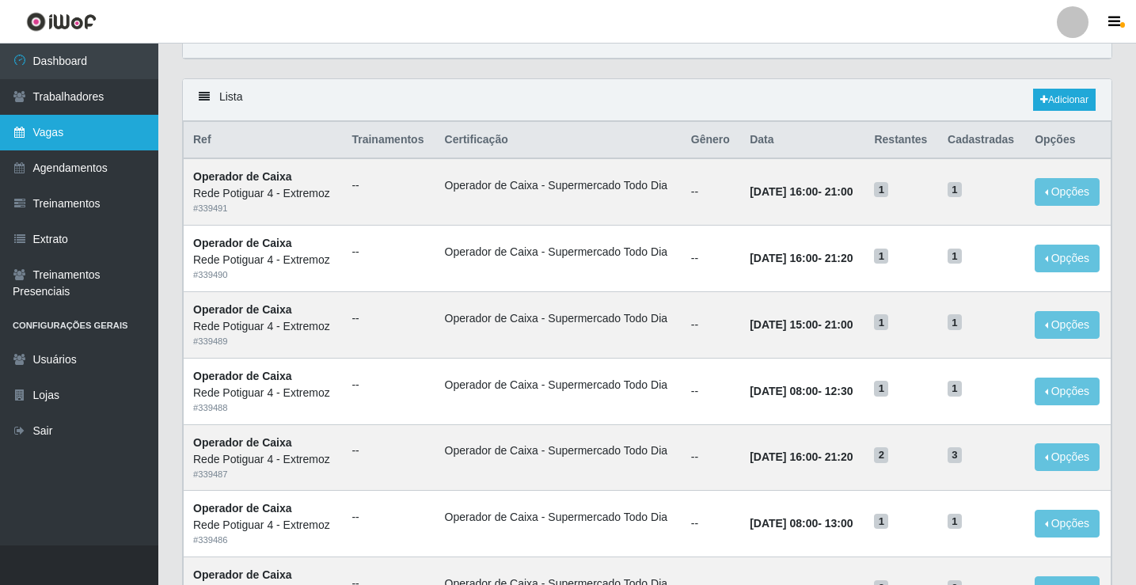
click at [125, 139] on link "Vagas" at bounding box center [79, 133] width 158 height 36
